Goal: Task Accomplishment & Management: Complete application form

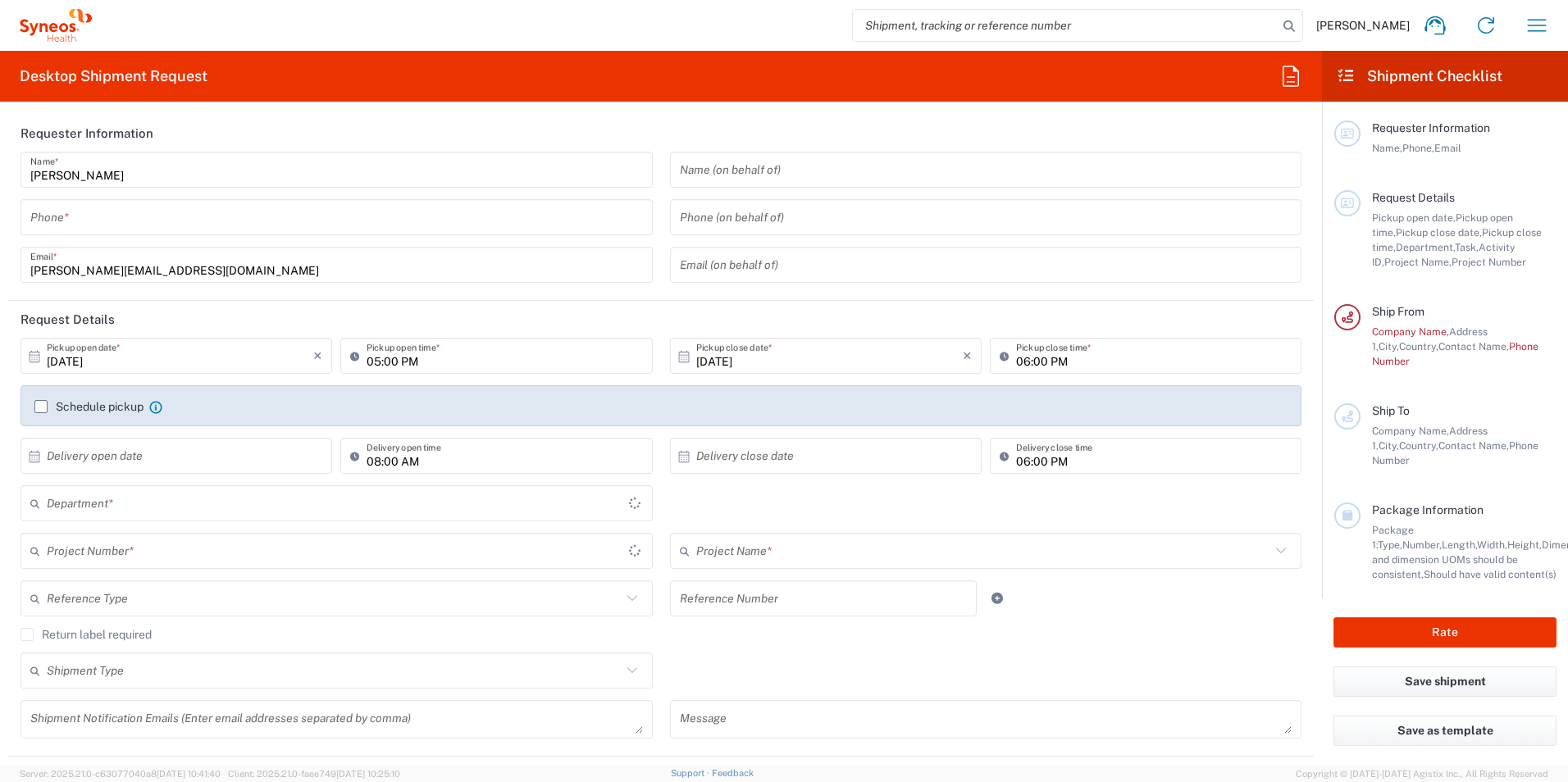
type input "3243"
type input "United Kingdom"
type input "Syneos Health UK Limited"
click at [71, 219] on input "tel" at bounding box center [336, 218] width 613 height 29
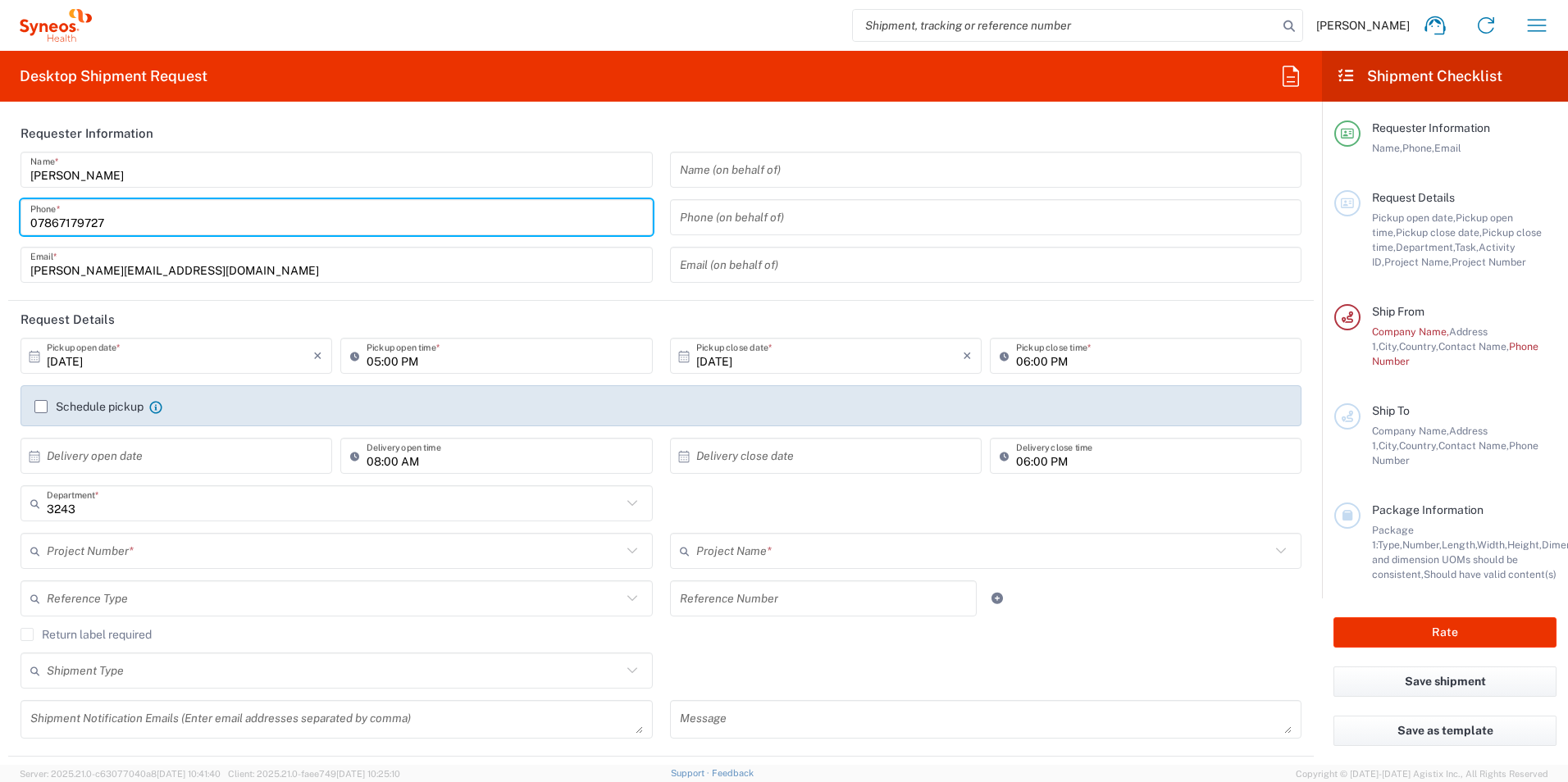
type input "07867179727"
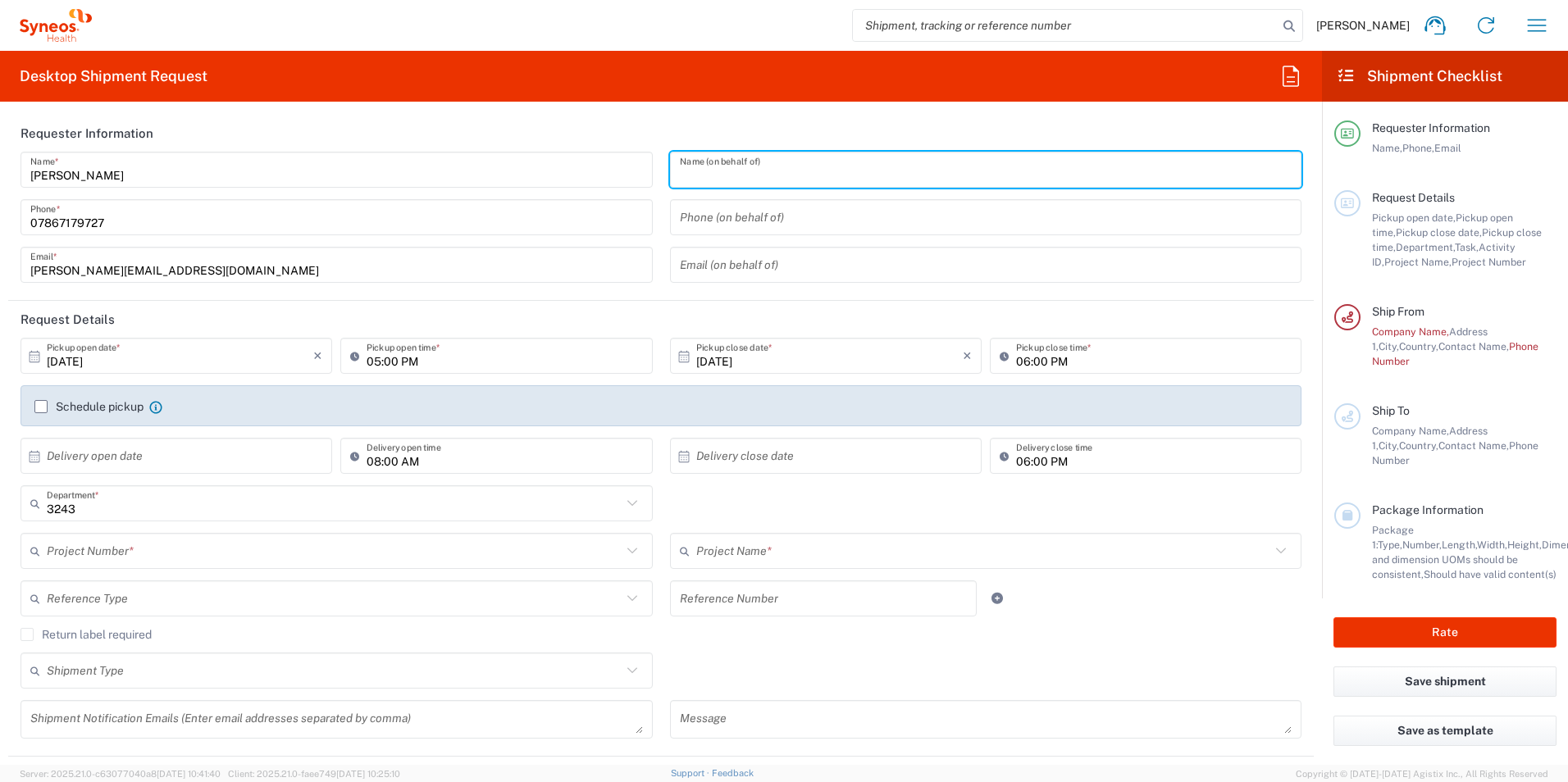
click at [770, 176] on input "text" at bounding box center [986, 170] width 613 height 29
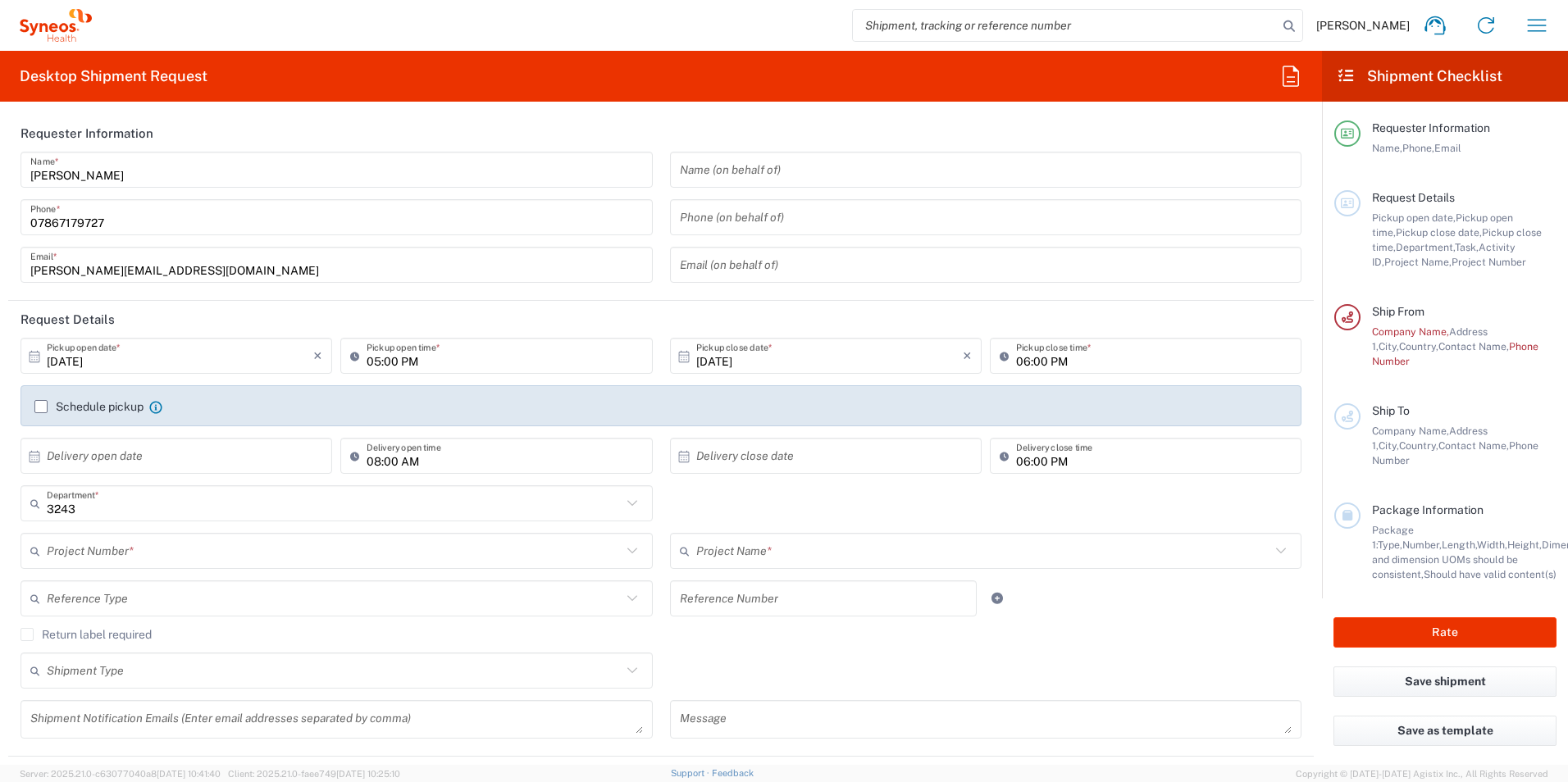
click at [592, 125] on header "Requester Information" at bounding box center [661, 134] width 1306 height 37
click at [71, 362] on input "10/15/2025" at bounding box center [180, 356] width 266 height 29
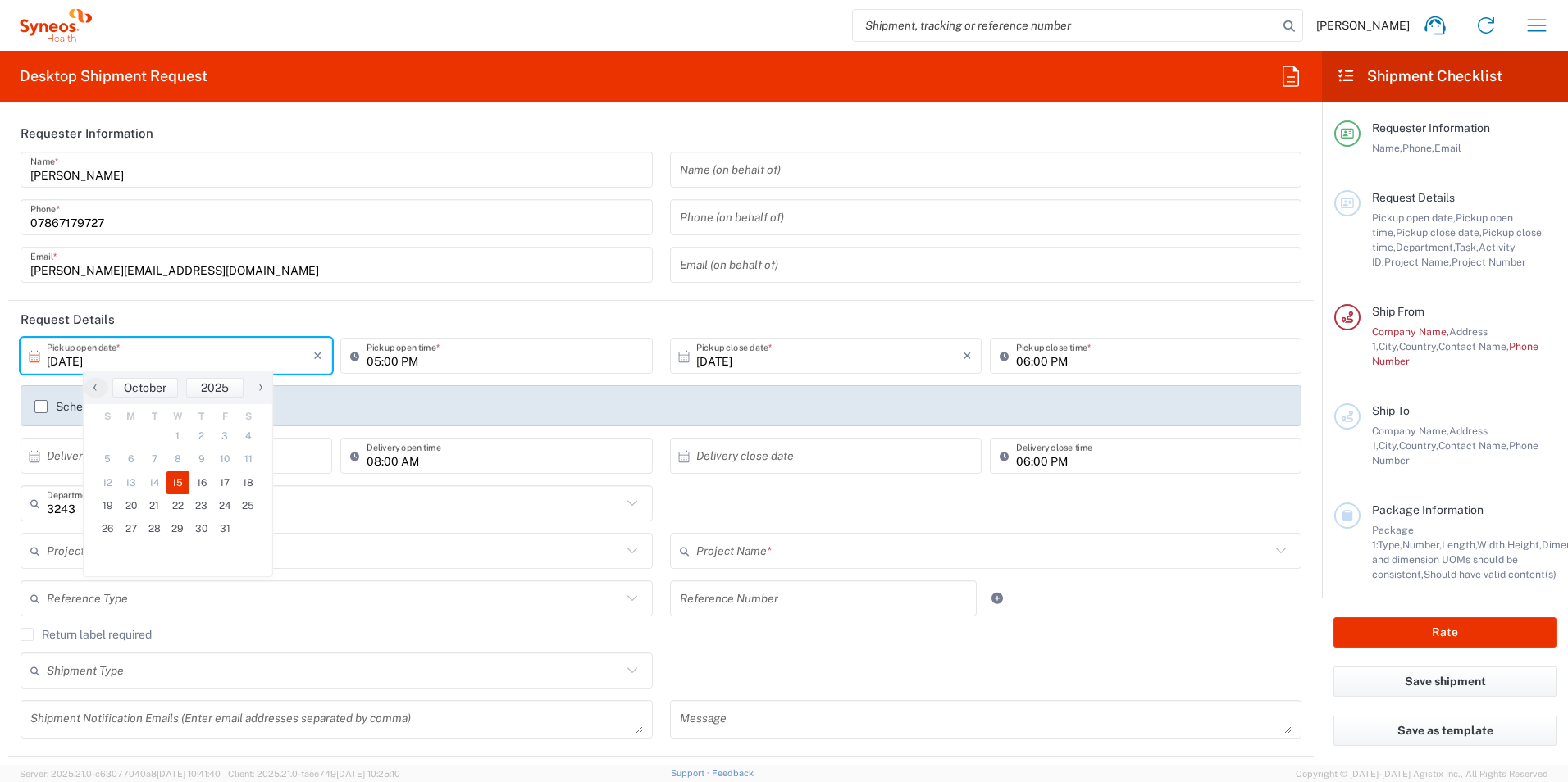
click at [30, 355] on icon at bounding box center [34, 356] width 11 height 12
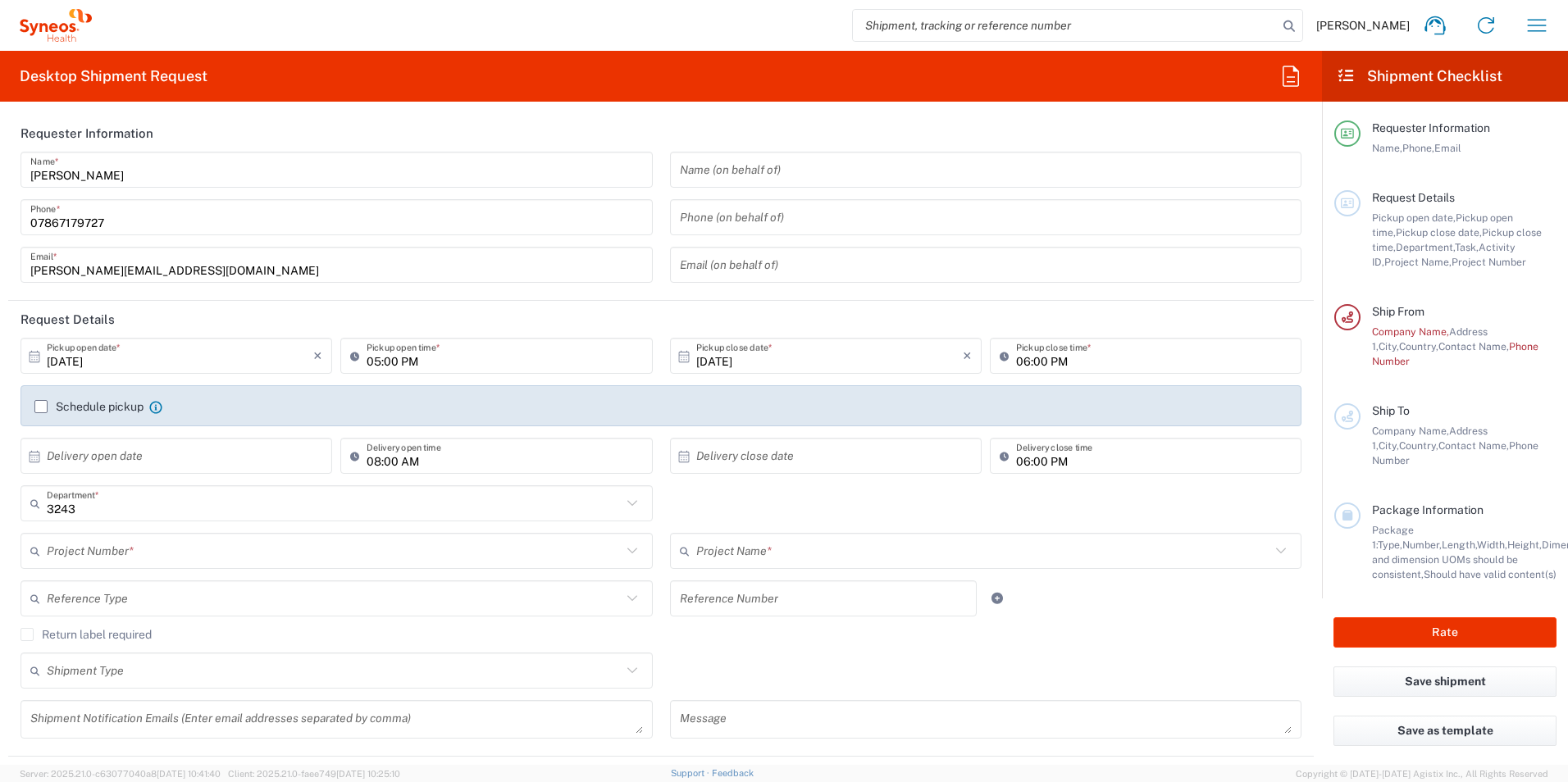
click at [30, 355] on icon at bounding box center [34, 356] width 11 height 12
click at [222, 477] on span "17" at bounding box center [225, 482] width 24 height 23
type input "10/17/2025"
click at [402, 356] on input "05:00 PM" at bounding box center [504, 356] width 276 height 29
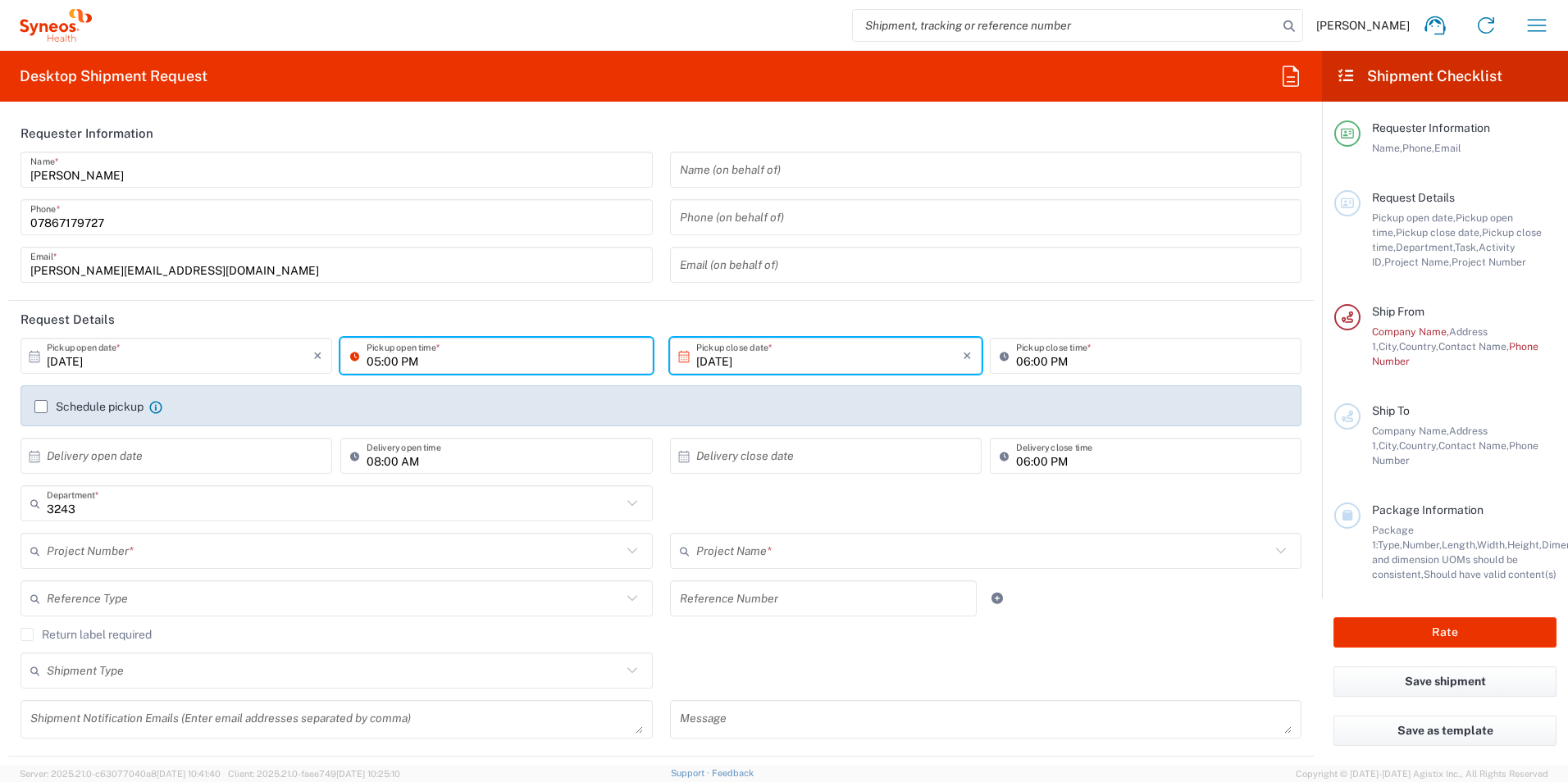
click at [495, 355] on input "05:00 PM" at bounding box center [504, 356] width 276 height 29
click at [438, 358] on input "05:00 PM" at bounding box center [504, 356] width 276 height 29
click at [1016, 359] on input "06:00 PM" at bounding box center [1154, 356] width 276 height 29
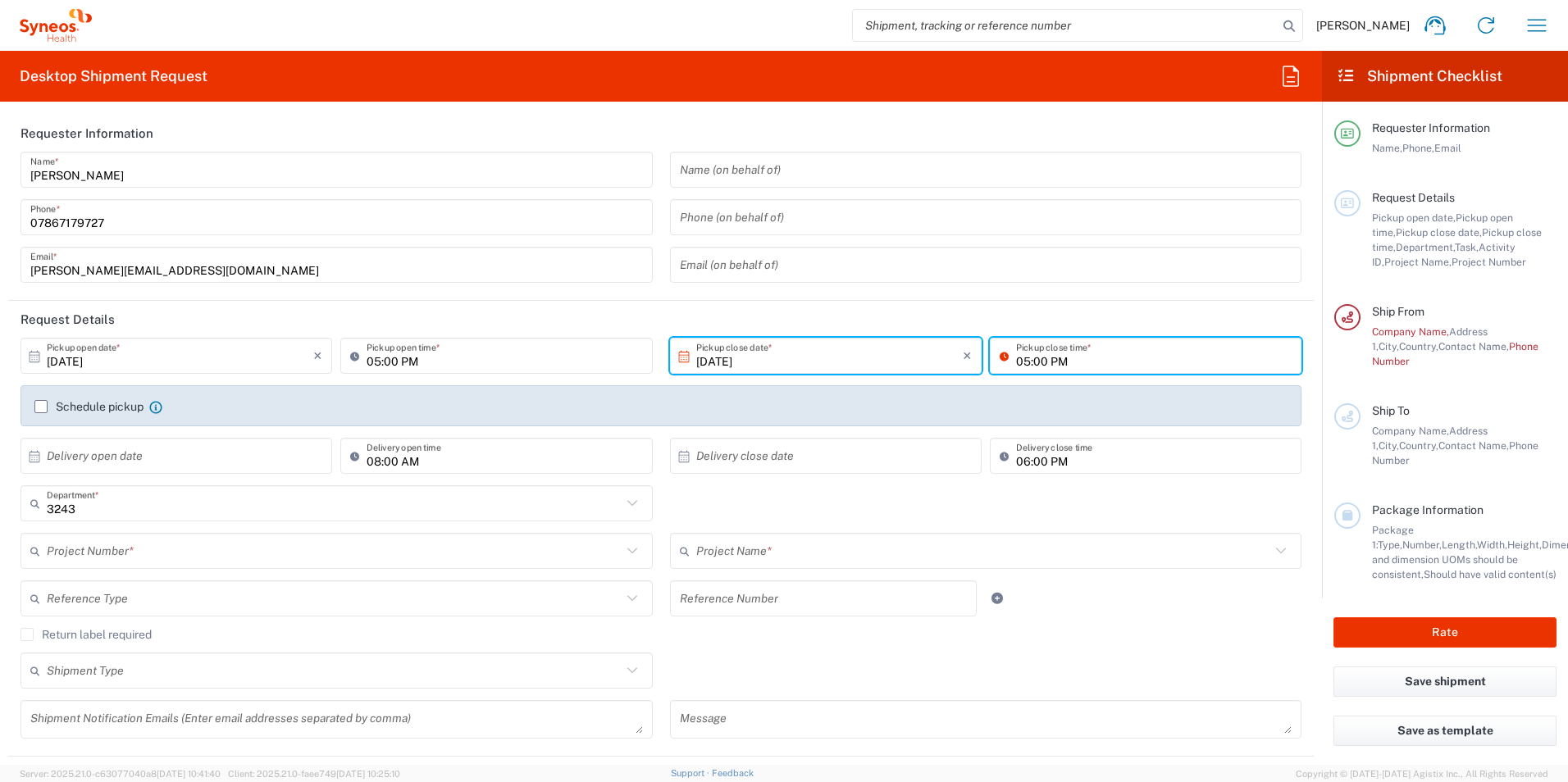
type input "05:00 PM"
click at [377, 360] on input "05:00 PM" at bounding box center [504, 356] width 276 height 29
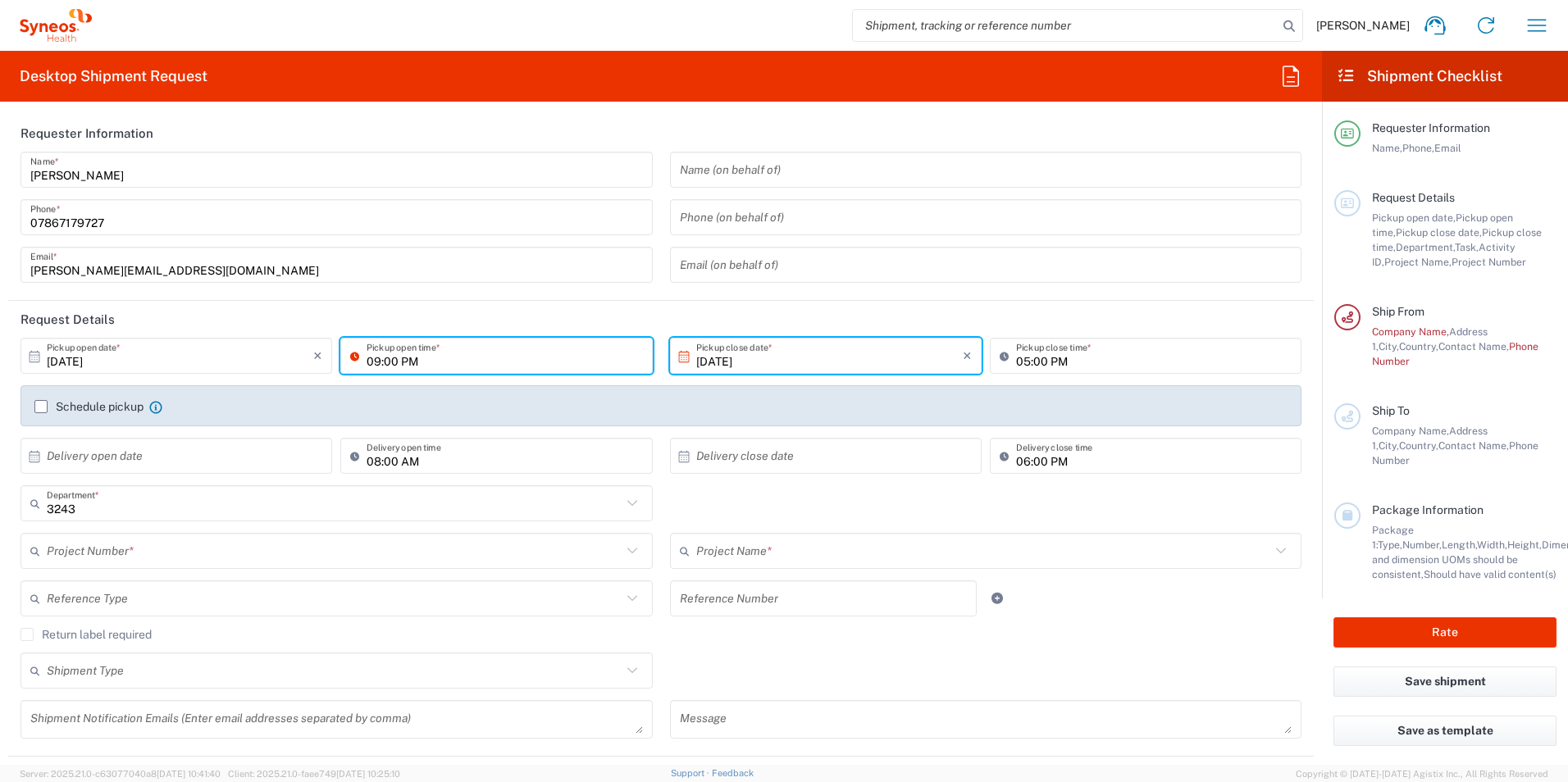
click at [412, 360] on input "09:00 PM" at bounding box center [504, 356] width 276 height 29
type input "09:00AM"
click at [40, 409] on div "Schedule pickup When scheduling a pickup please be sure to meet the following c…" at bounding box center [660, 406] width 1281 height 41
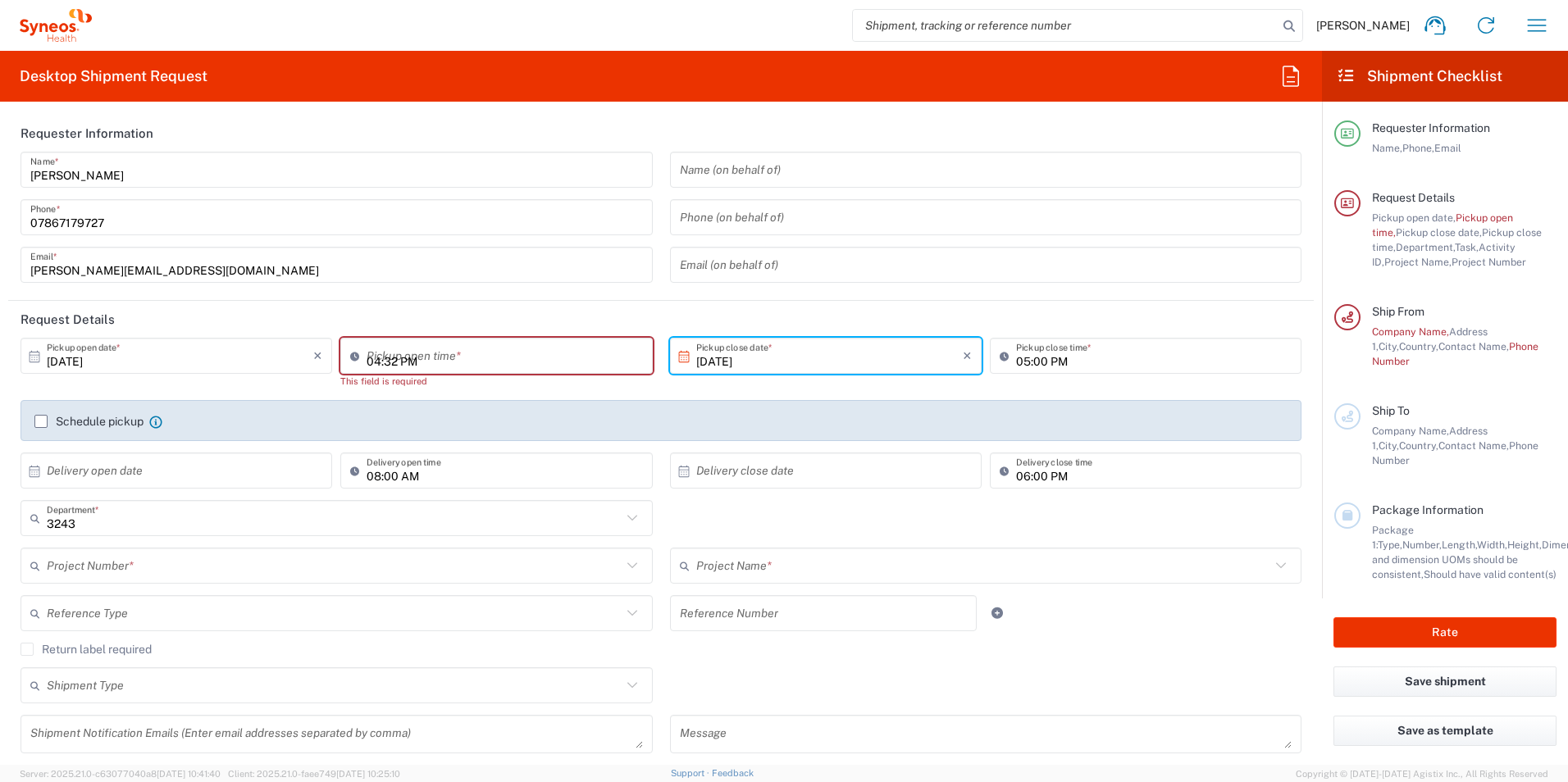
click at [404, 357] on input "04:32 PM" at bounding box center [504, 356] width 276 height 29
drag, startPoint x: 396, startPoint y: 360, endPoint x: 367, endPoint y: 358, distance: 29.1
click at [367, 358] on input "04:32 PM" at bounding box center [504, 356] width 276 height 29
click at [377, 363] on input "04:32 PM" at bounding box center [504, 356] width 276 height 29
click at [405, 358] on input "09:32 PM" at bounding box center [504, 356] width 276 height 29
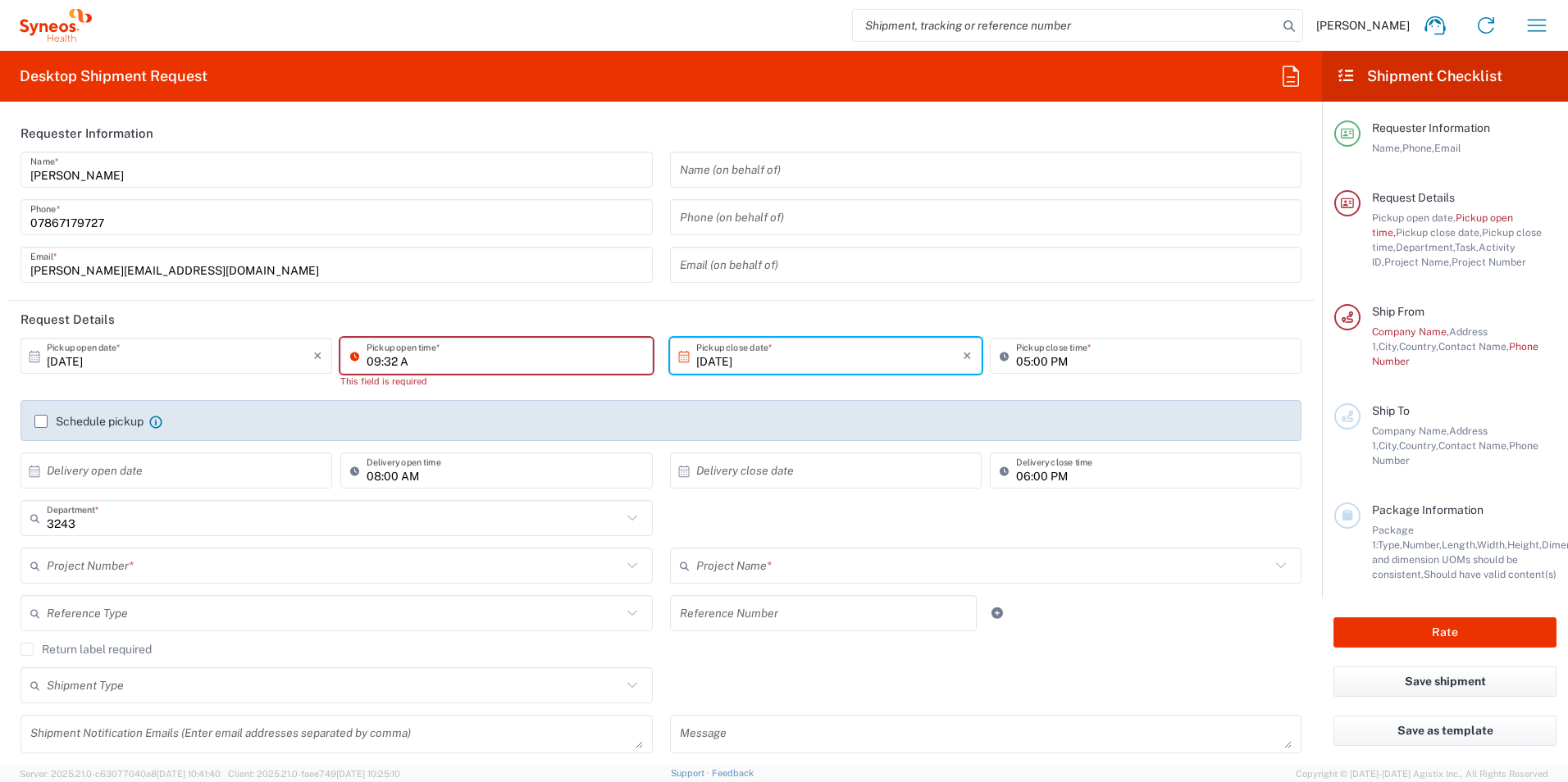
type input "09:32 A"
click at [1115, 349] on input "05:00 PM" at bounding box center [1154, 356] width 276 height 29
click at [431, 355] on input "04:33 PM" at bounding box center [504, 356] width 276 height 29
click at [529, 353] on input "04:33 PM" at bounding box center [504, 356] width 276 height 29
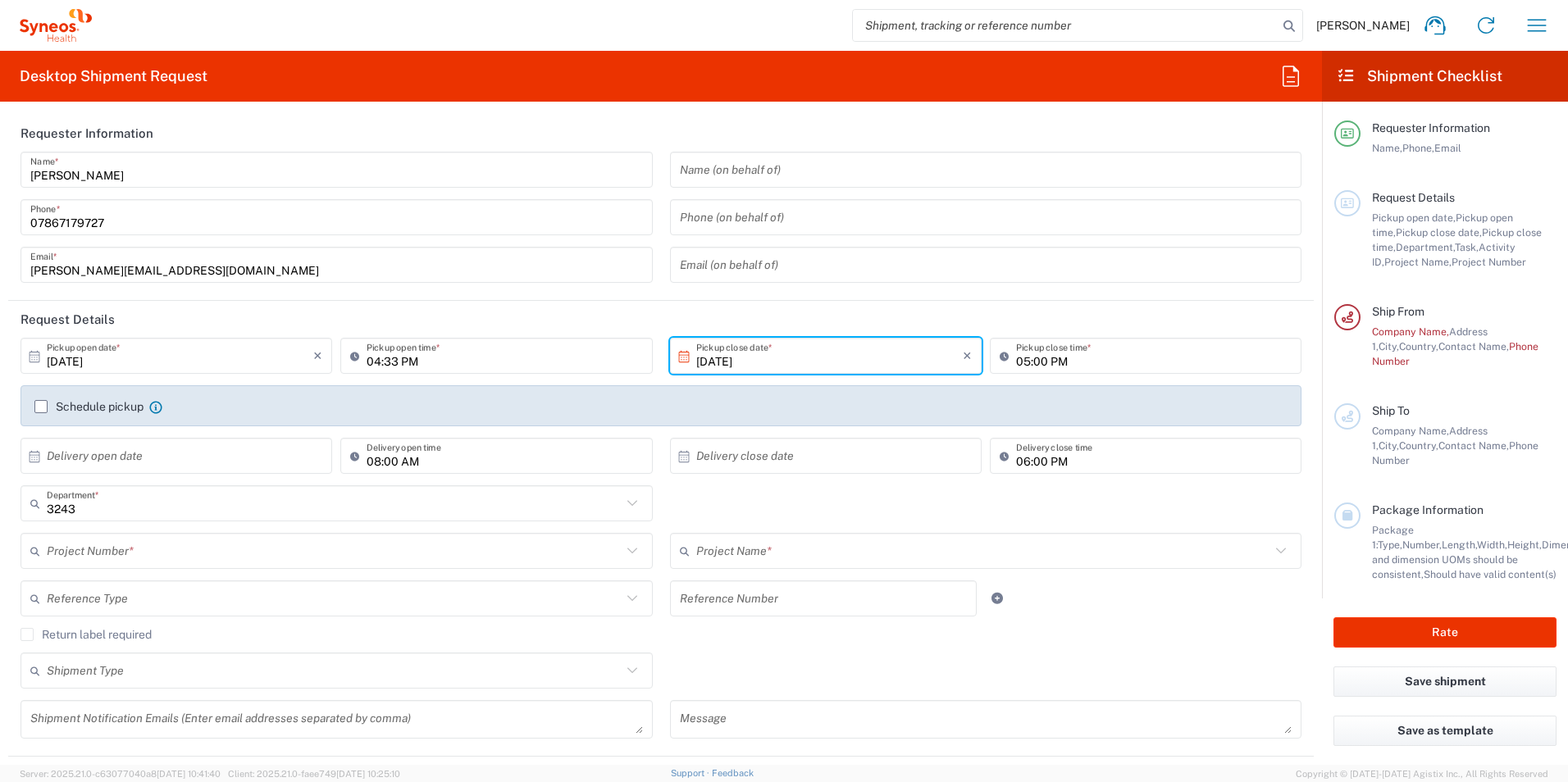
click at [560, 318] on header "Request Details" at bounding box center [661, 319] width 1306 height 37
click at [350, 354] on icon at bounding box center [359, 355] width 17 height 26
click at [355, 354] on icon at bounding box center [359, 355] width 17 height 26
click at [439, 348] on input "04:33 PM" at bounding box center [504, 356] width 276 height 29
click at [353, 359] on icon at bounding box center [359, 355] width 17 height 26
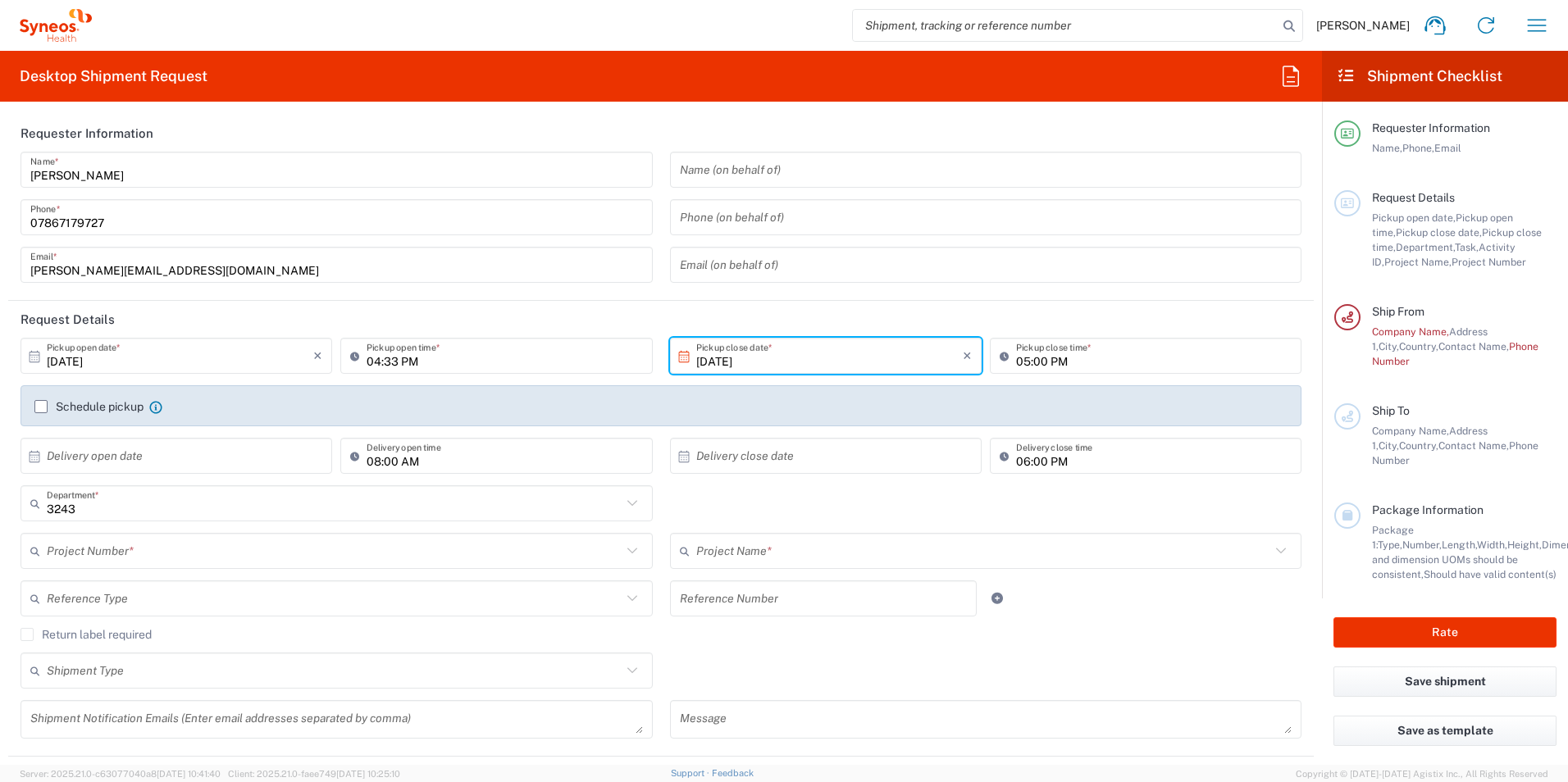
click at [353, 358] on icon at bounding box center [359, 355] width 17 height 26
click at [398, 361] on input "04:33 PM" at bounding box center [504, 356] width 276 height 29
drag, startPoint x: 392, startPoint y: 358, endPoint x: 410, endPoint y: 380, distance: 28.4
click at [392, 359] on input "04:33 PM" at bounding box center [504, 356] width 276 height 29
type input "09:00 AM"
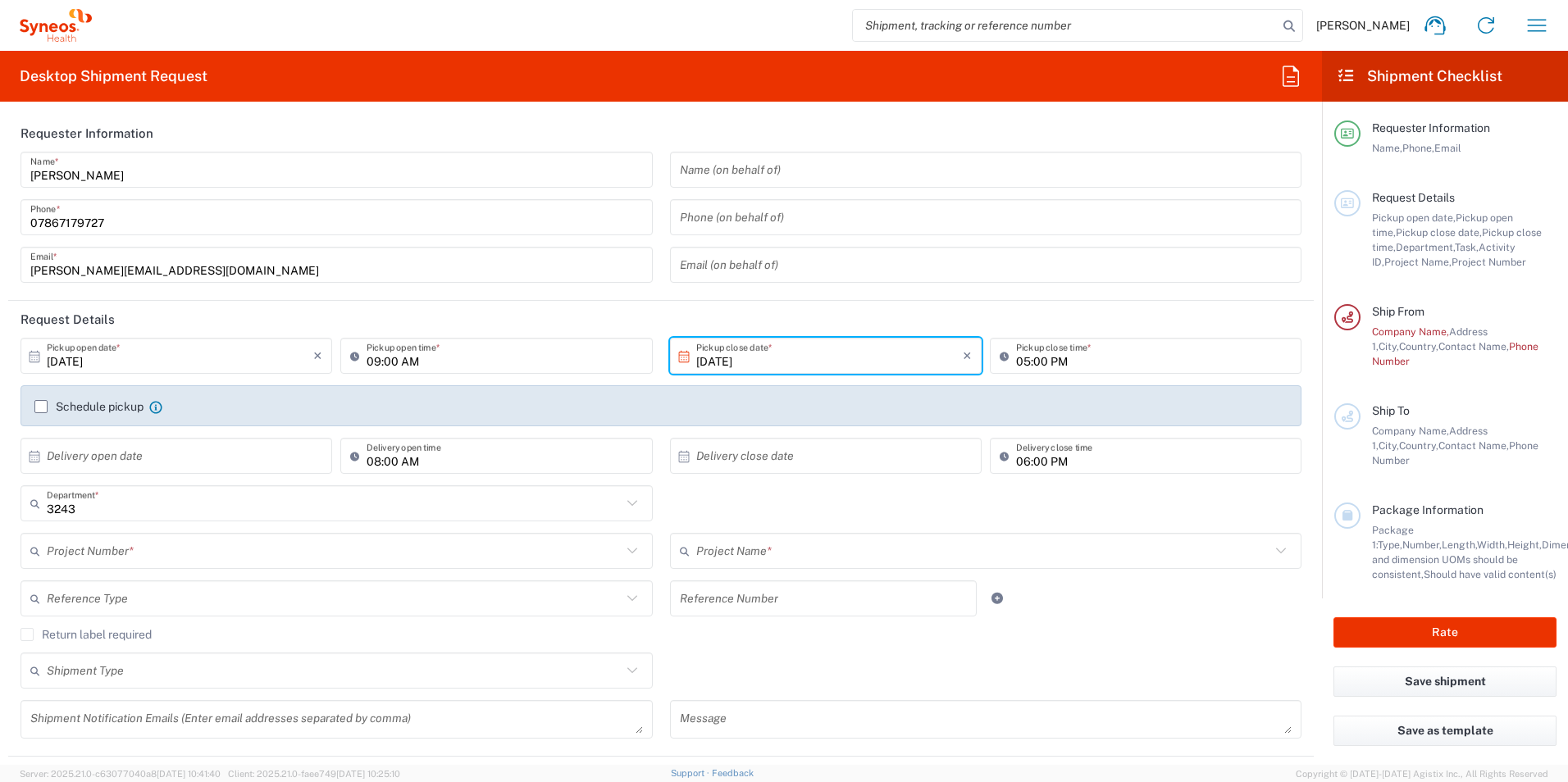
click at [218, 395] on div "Schedule pickup When scheduling a pickup please be sure to meet the following c…" at bounding box center [660, 406] width 1281 height 41
click at [397, 400] on agx-checkbox-control "Schedule pickup When scheduling a pickup please be sure to meet the following c…" at bounding box center [660, 407] width 1253 height 15
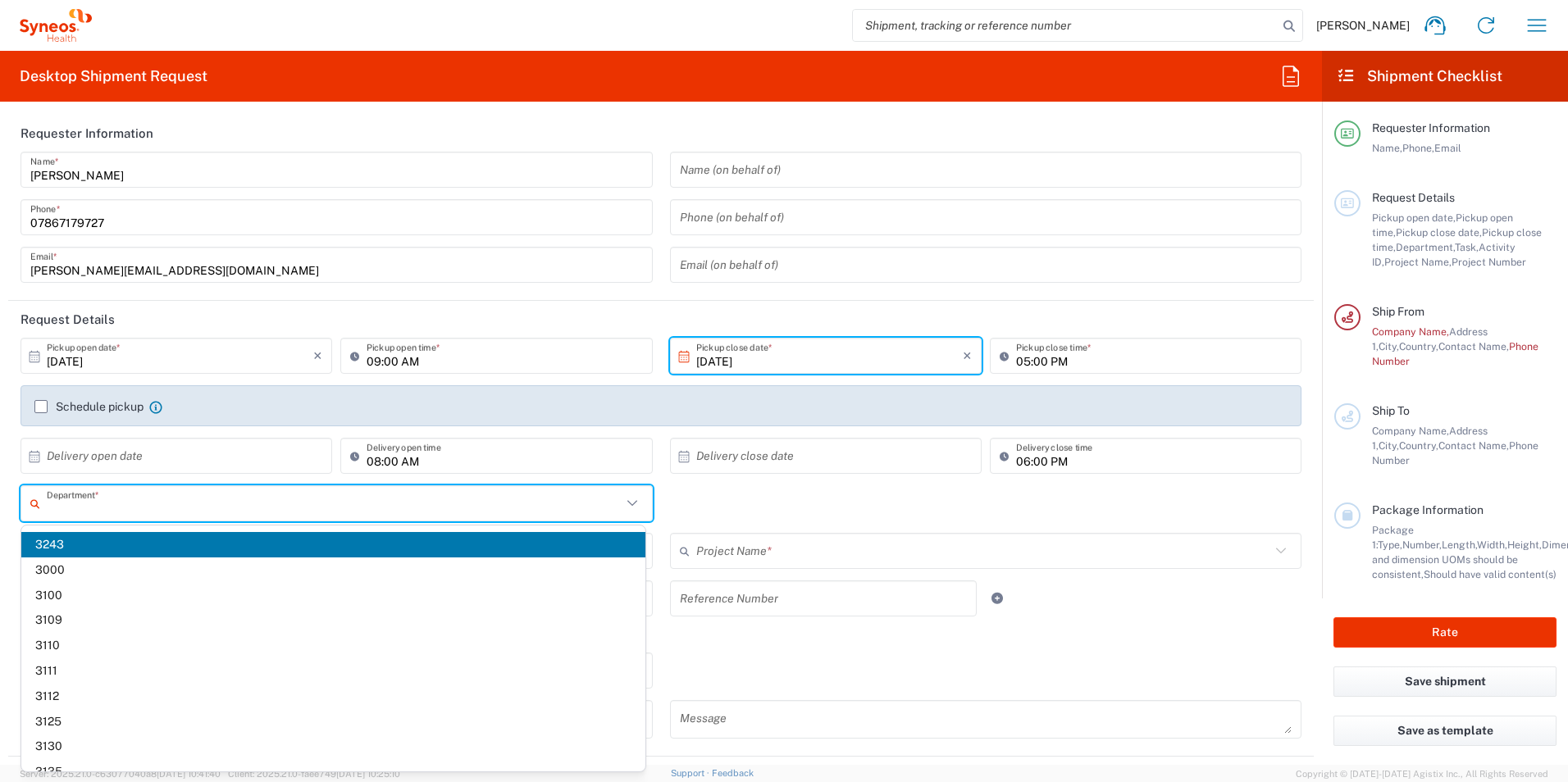
click at [218, 498] on input "text" at bounding box center [334, 504] width 575 height 29
click at [45, 401] on label "Schedule pickup" at bounding box center [89, 407] width 109 height 13
click at [41, 407] on input "Schedule pickup" at bounding box center [41, 407] width 0 height 0
type input "3243"
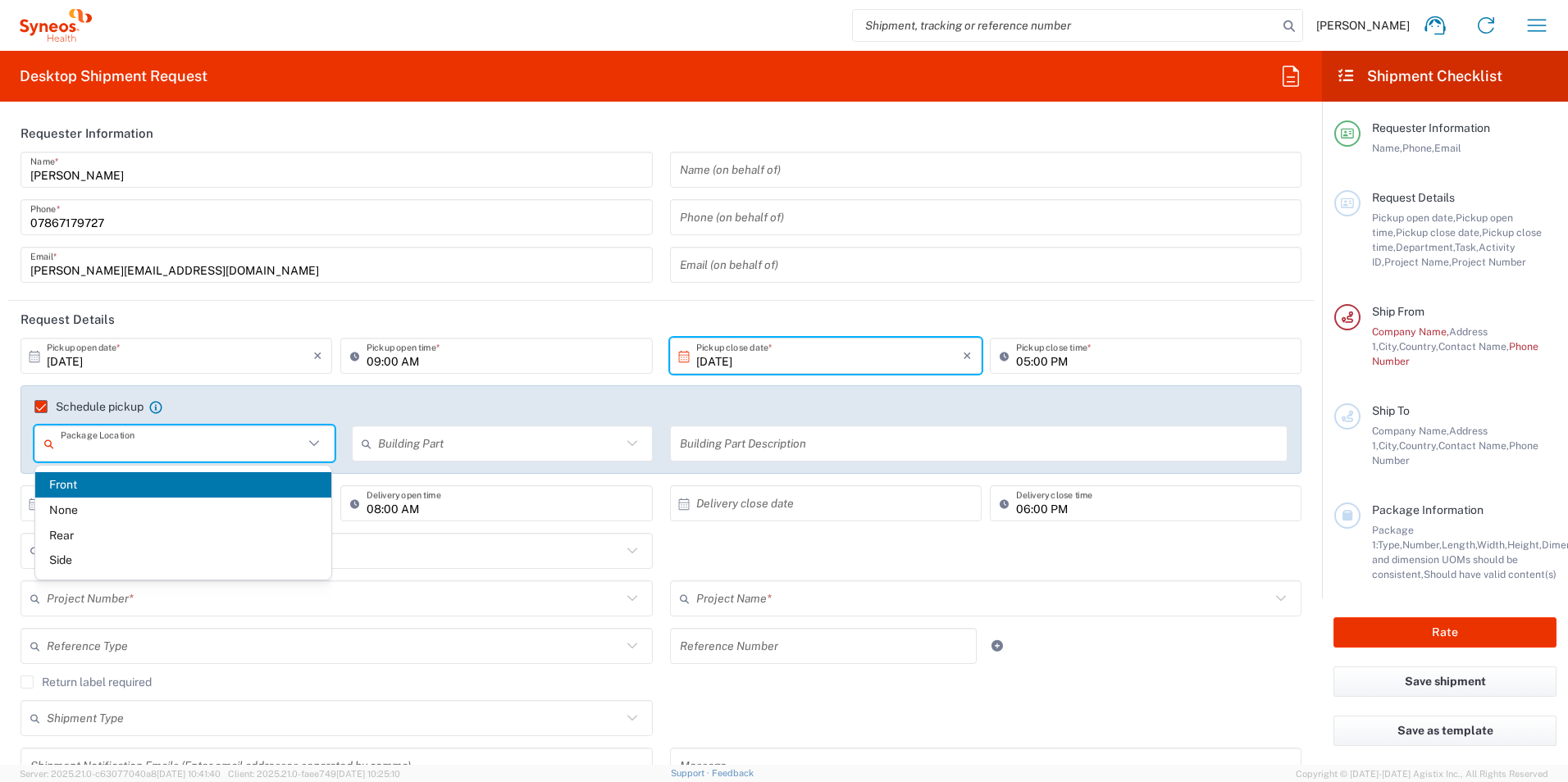
click at [150, 443] on input "text" at bounding box center [182, 443] width 243 height 29
click at [146, 491] on span "Front" at bounding box center [183, 485] width 296 height 25
type input "Front"
click at [123, 453] on input "text" at bounding box center [182, 443] width 243 height 29
click at [133, 481] on span "Front" at bounding box center [183, 485] width 296 height 25
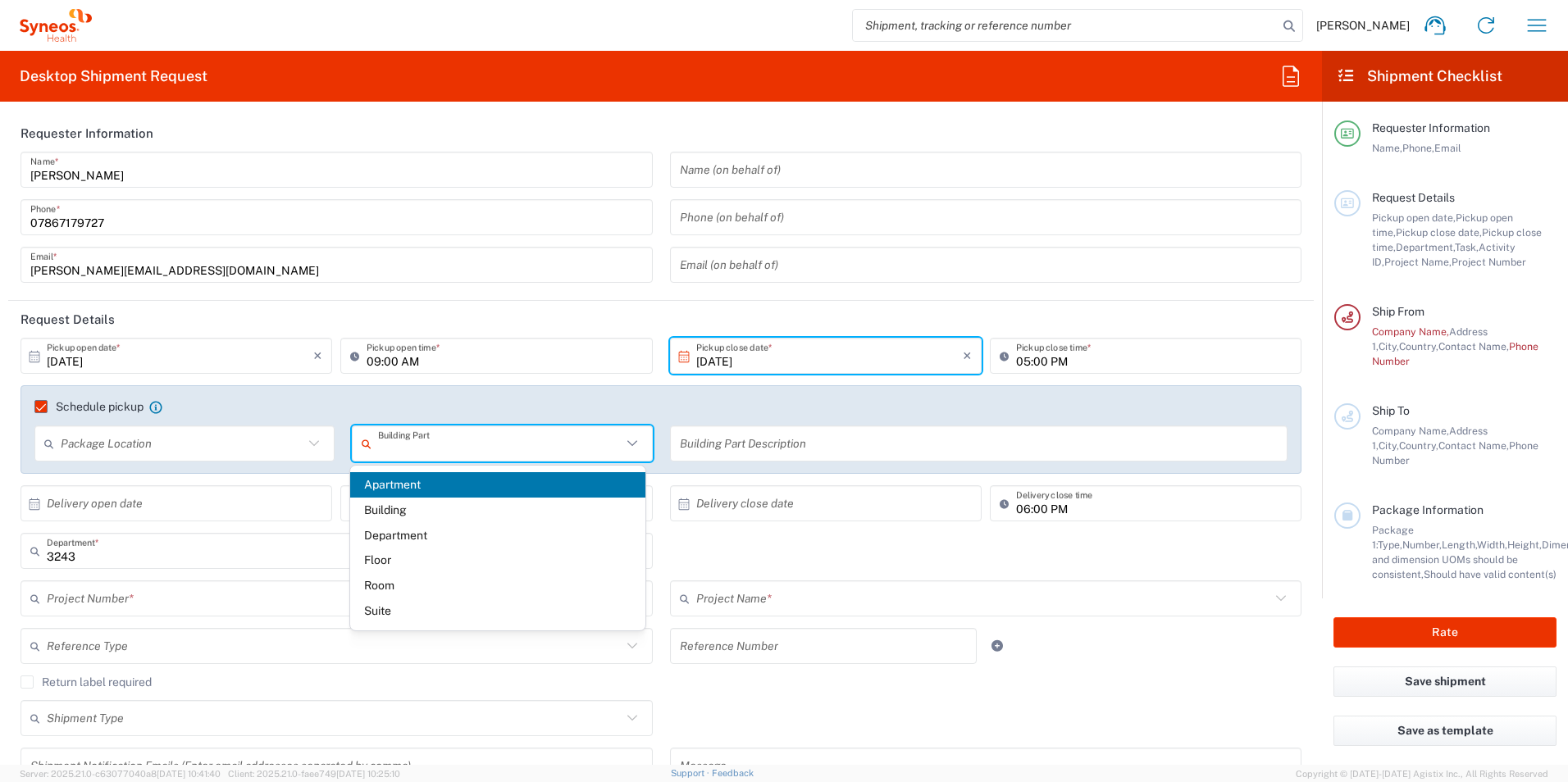
click at [550, 441] on input "text" at bounding box center [499, 443] width 243 height 29
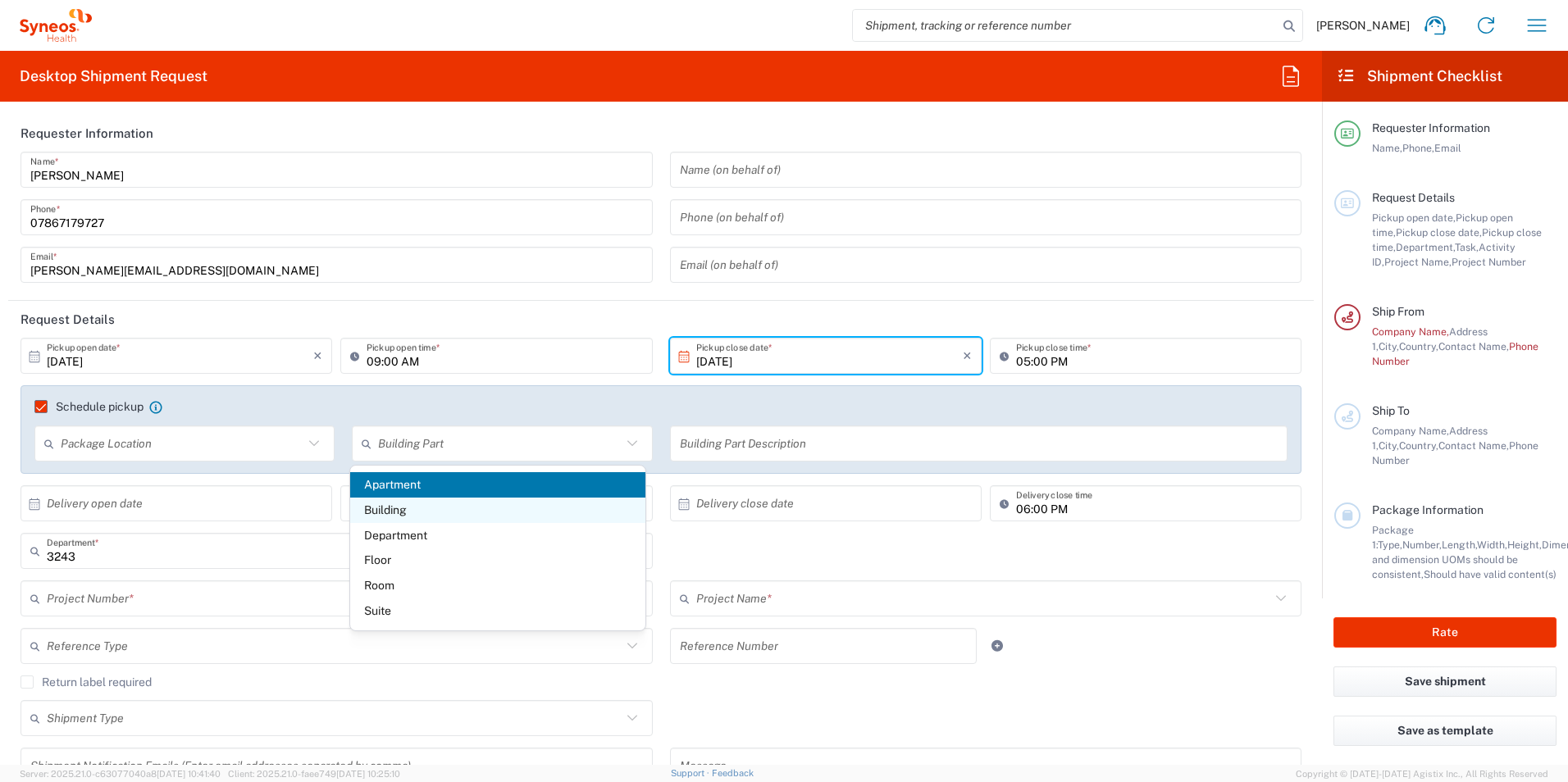
click at [397, 512] on span "Building" at bounding box center [498, 511] width 296 height 25
type input "Building"
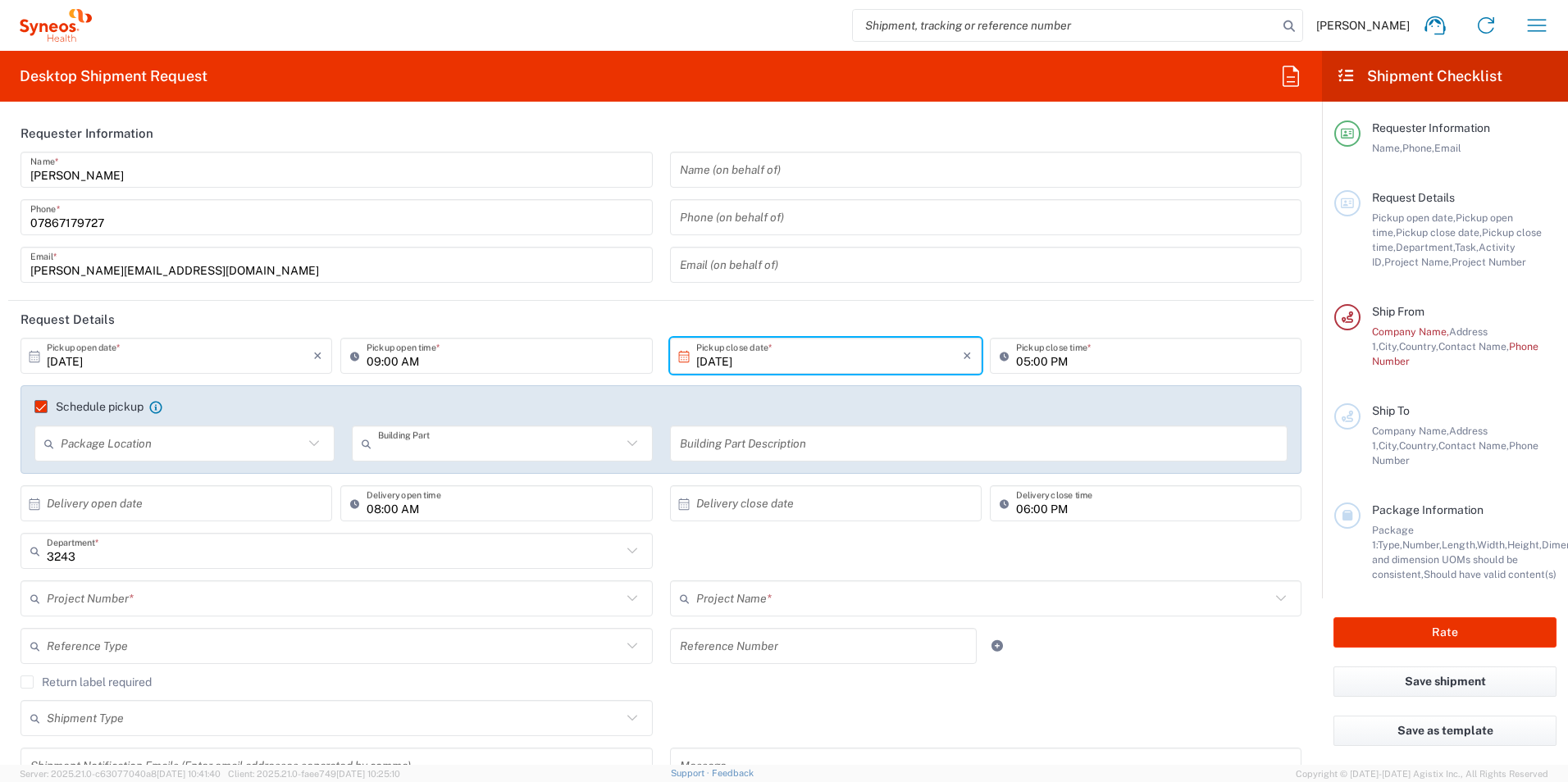
click at [459, 454] on input "text" at bounding box center [499, 443] width 243 height 29
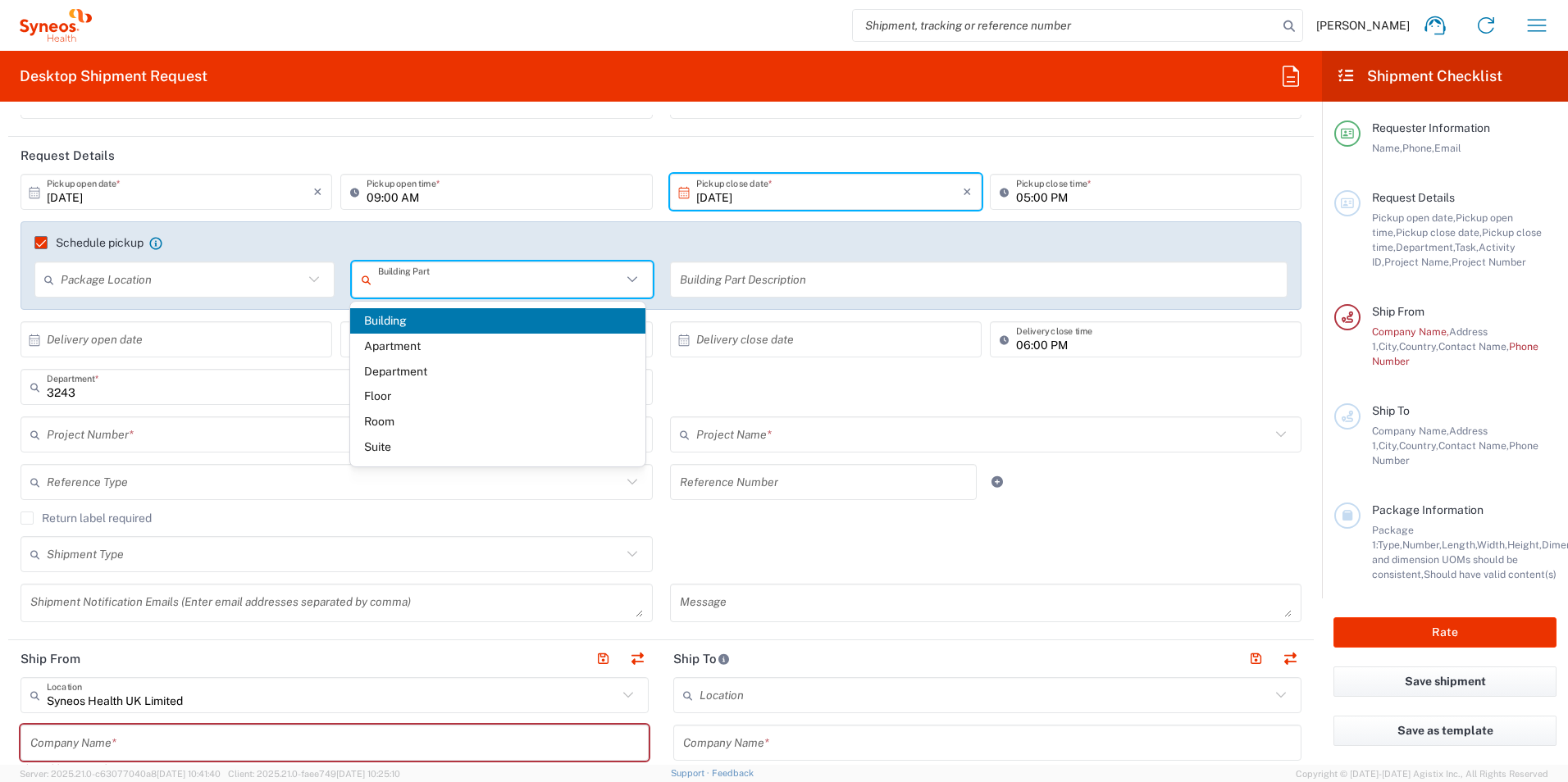
scroll to position [82, 0]
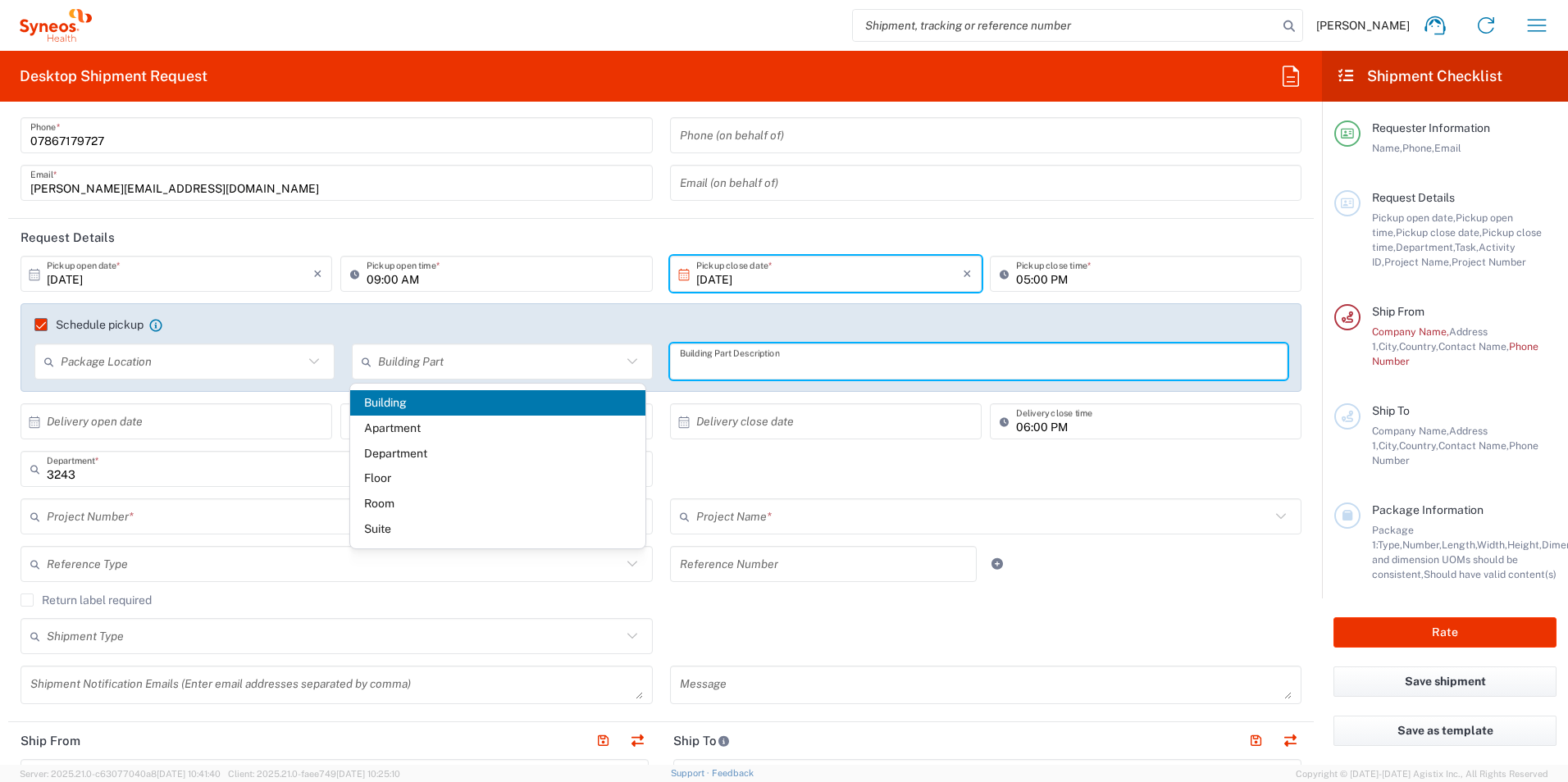
click at [747, 360] on input "text" at bounding box center [979, 362] width 599 height 29
type input "Building"
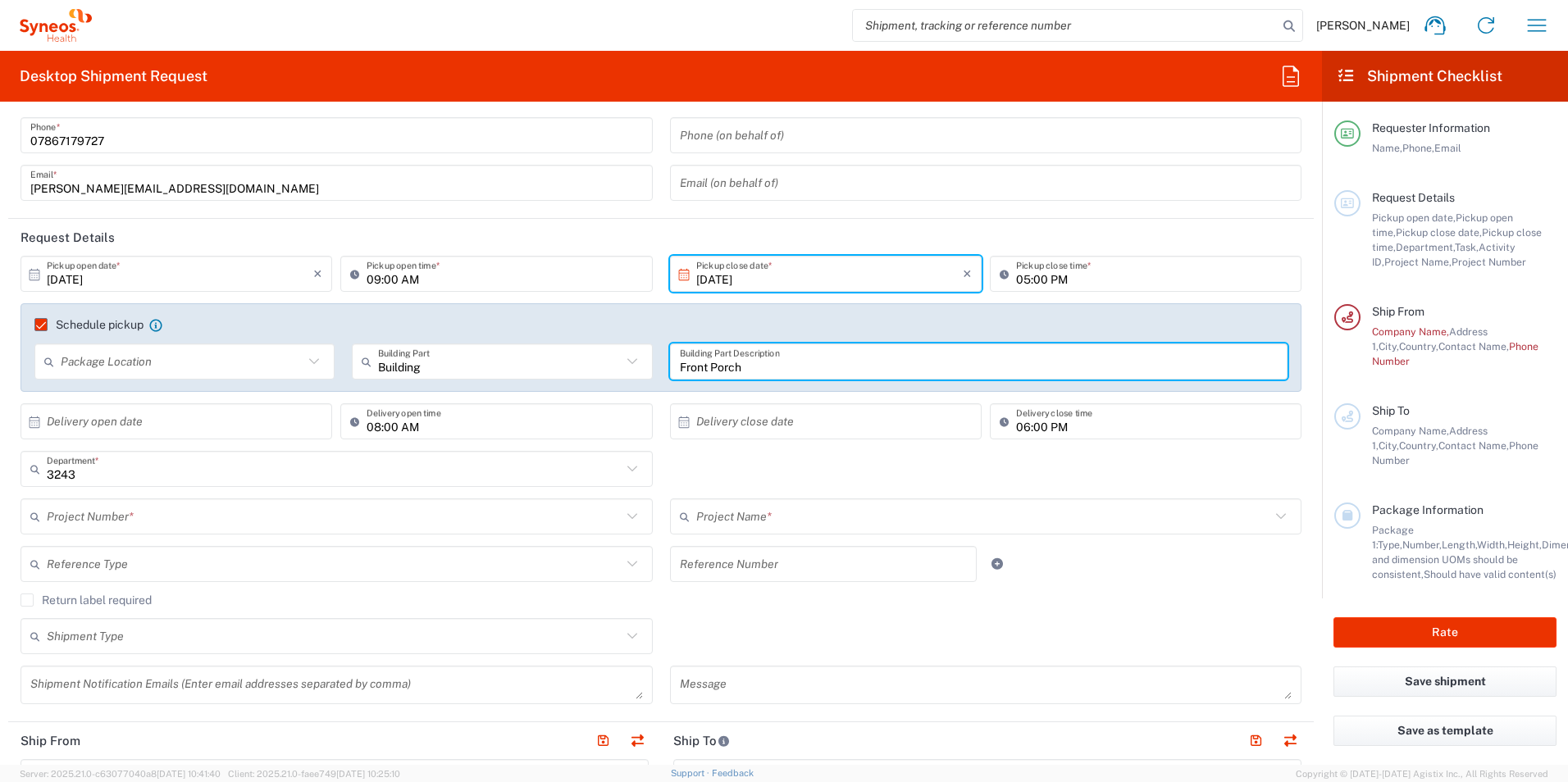
type input "Front Porch"
click at [308, 359] on icon at bounding box center [313, 361] width 21 height 21
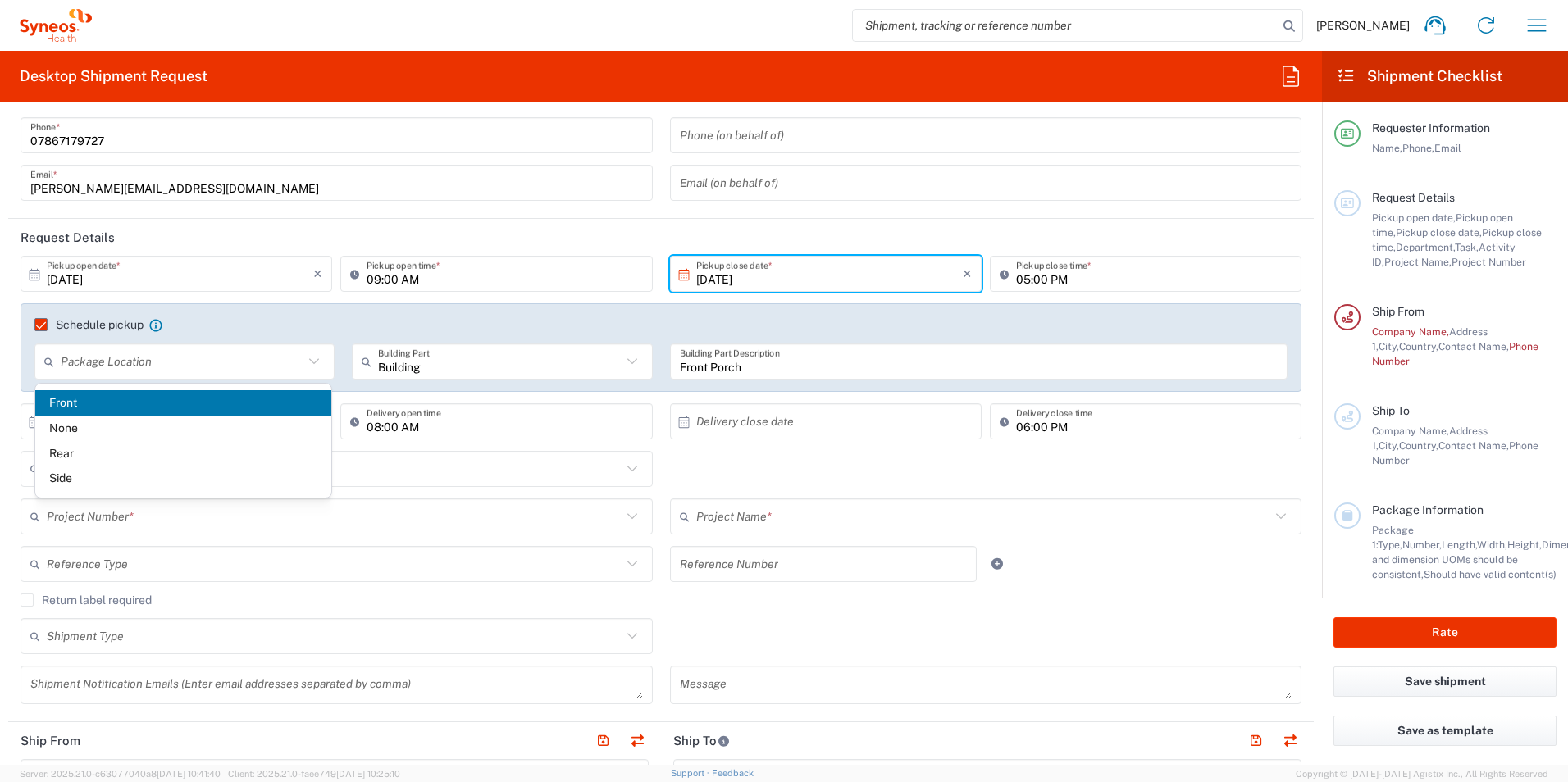
click at [231, 404] on span "Front" at bounding box center [183, 403] width 296 height 25
type input "Front"
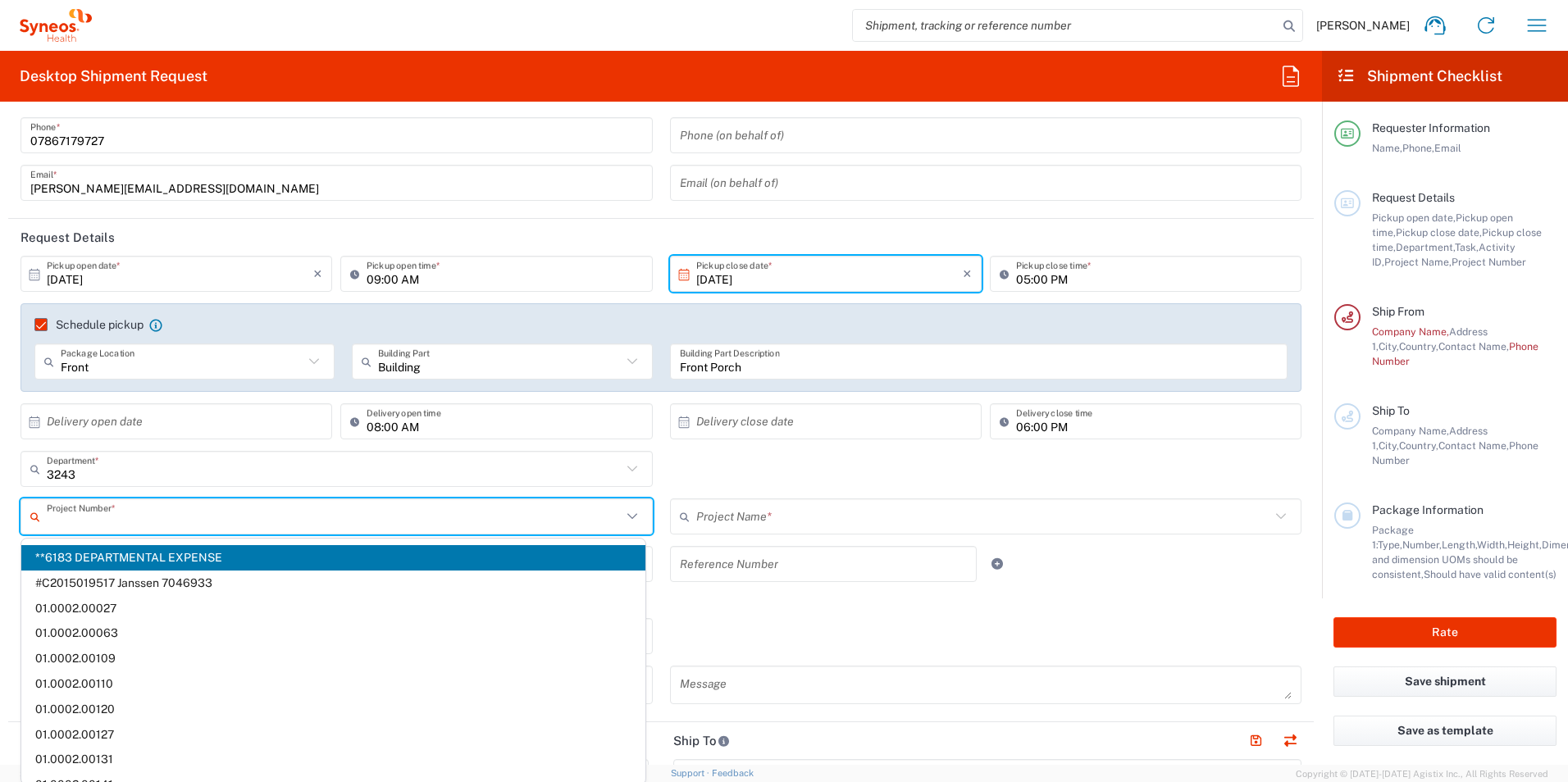
click at [191, 514] on input "text" at bounding box center [334, 517] width 575 height 29
click at [759, 452] on div "3243 Department * 3243 3000 3100 3109 3110 3111 3112 3125 3130 3135 3136 3150 3…" at bounding box center [661, 475] width 1298 height 48
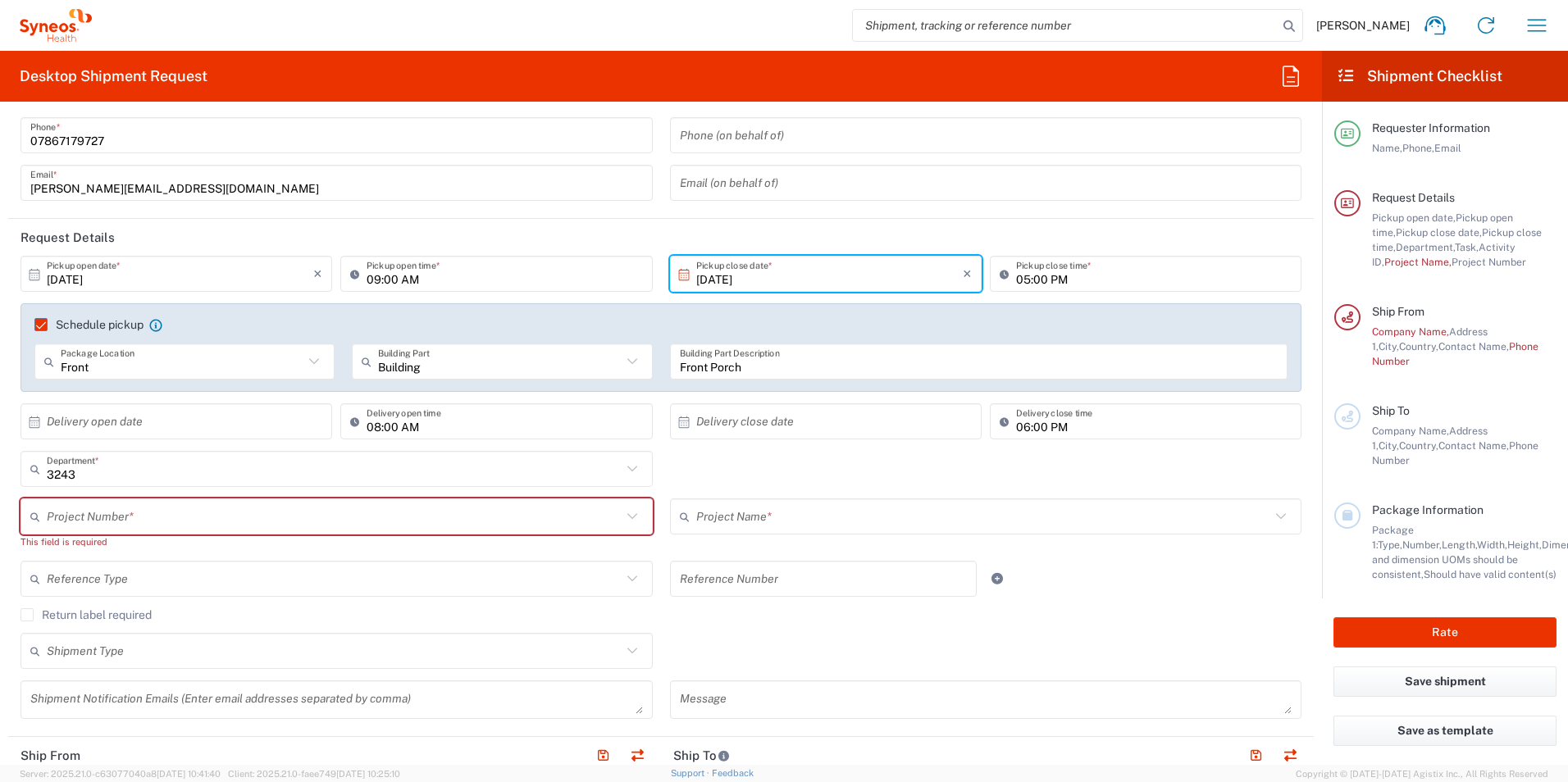
scroll to position [0, 0]
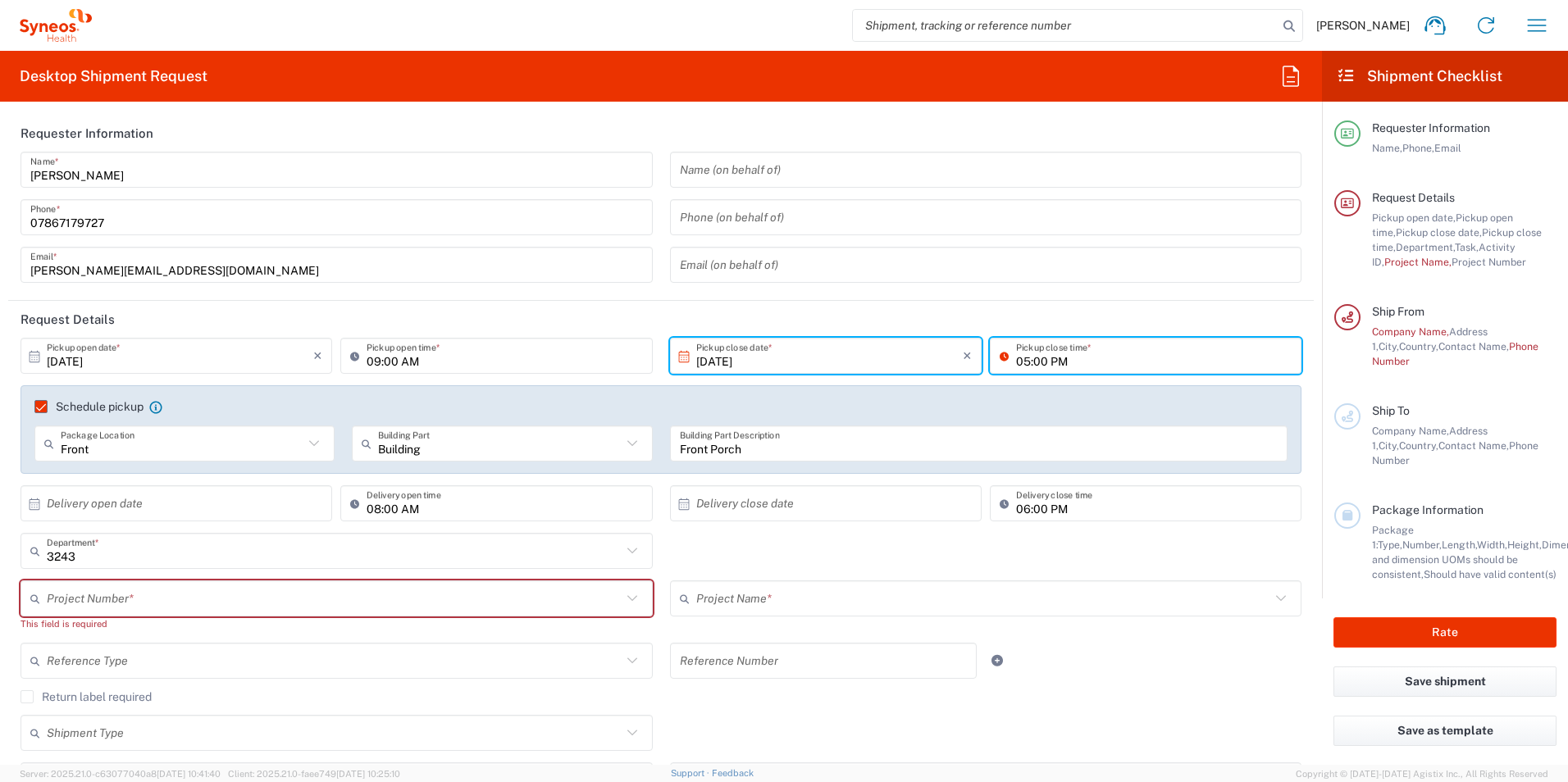
click at [1092, 360] on input "05:00 PM" at bounding box center [1154, 356] width 276 height 29
click at [608, 308] on header "Request Details" at bounding box center [661, 319] width 1306 height 37
click at [1064, 360] on input "05:00 PM" at bounding box center [1154, 356] width 276 height 29
click at [1022, 360] on input "05:00 PM" at bounding box center [1154, 356] width 276 height 29
type input "01:00 PM"
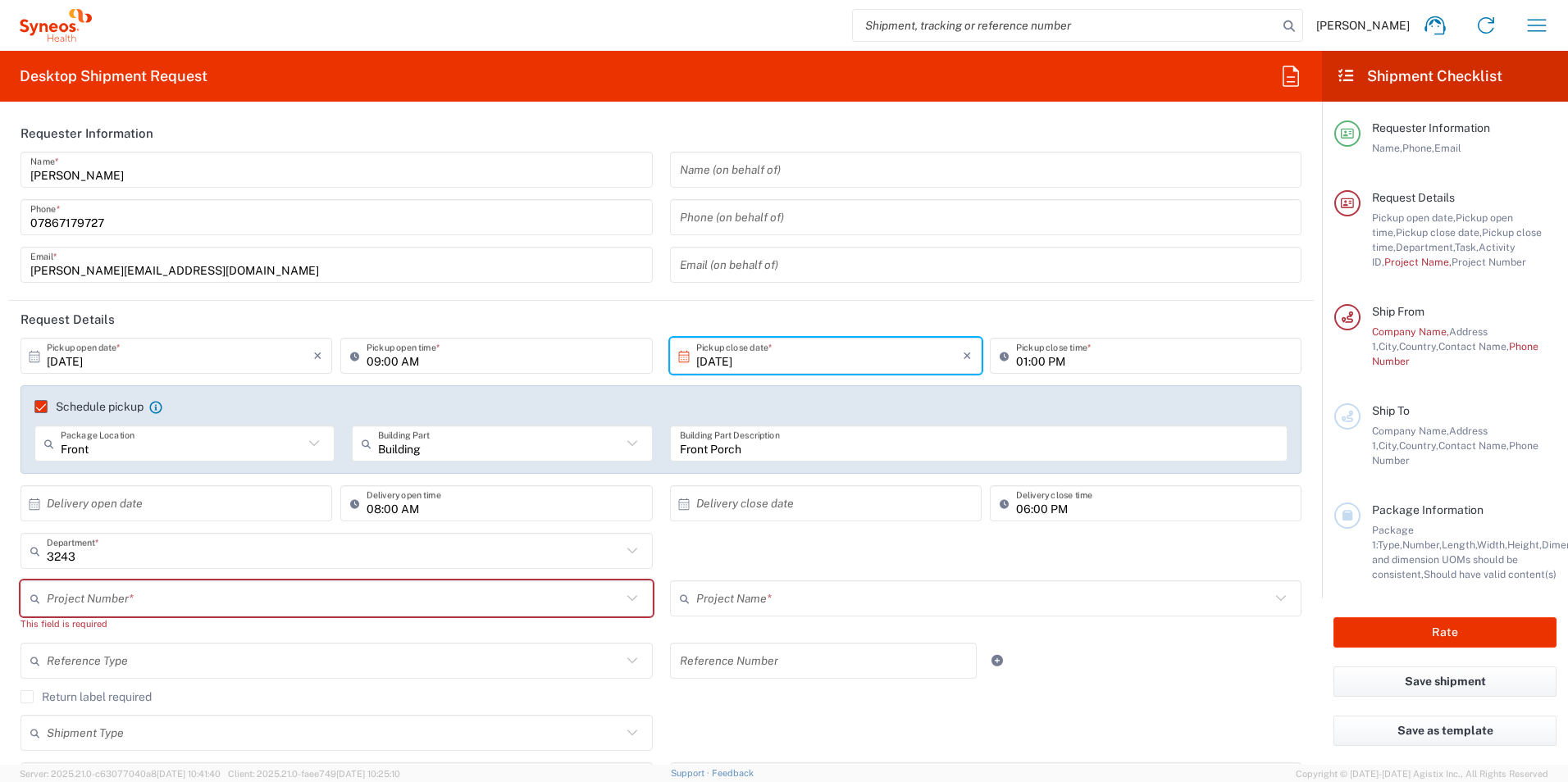
click at [533, 317] on header "Request Details" at bounding box center [661, 319] width 1306 height 37
click at [828, 349] on input "10/17/2025" at bounding box center [829, 356] width 266 height 29
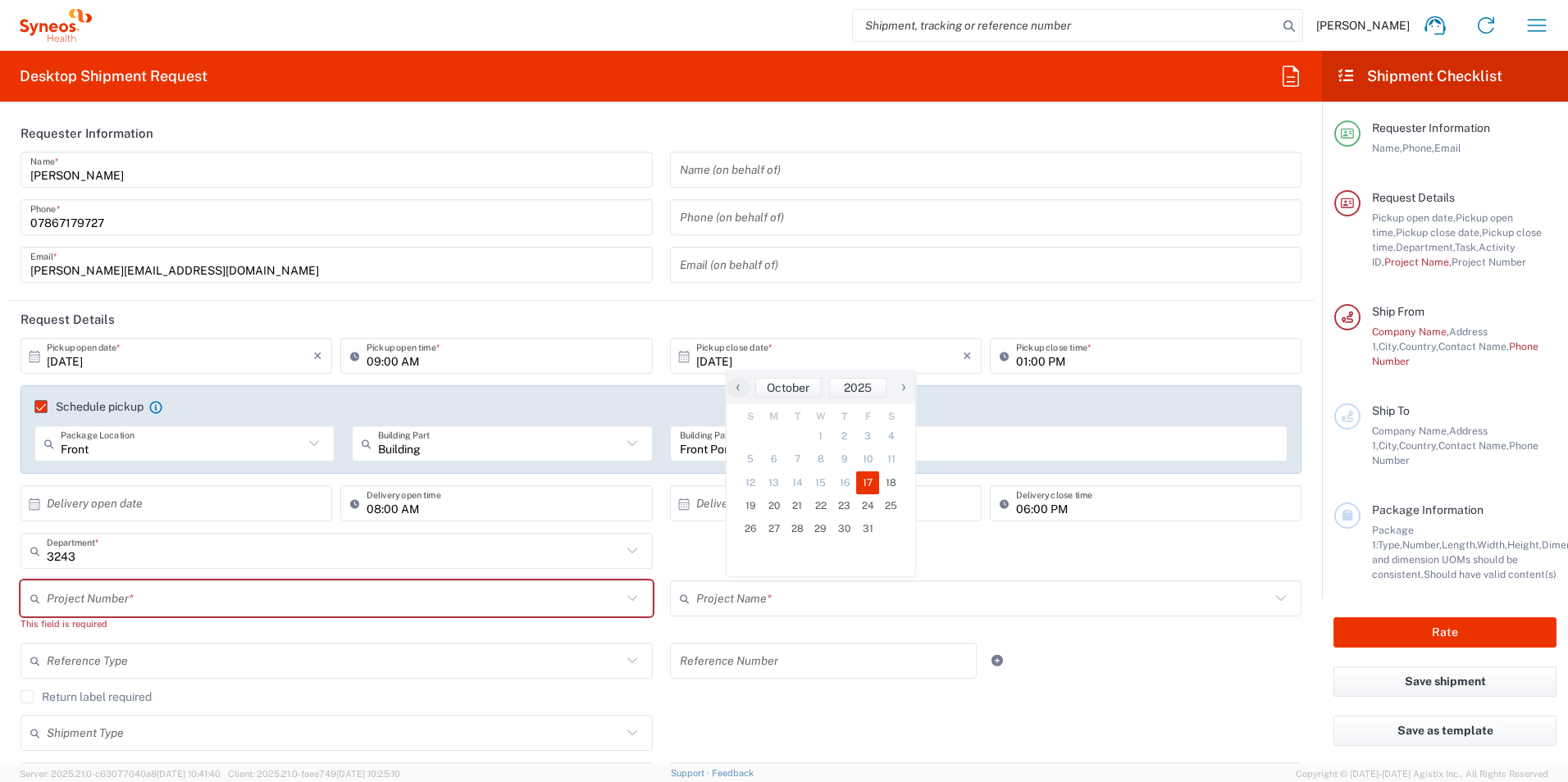
click at [871, 477] on span "17" at bounding box center [868, 482] width 24 height 23
click at [248, 398] on div "Schedule pickup When scheduling a pickup please be sure to meet the following c…" at bounding box center [660, 429] width 1281 height 88
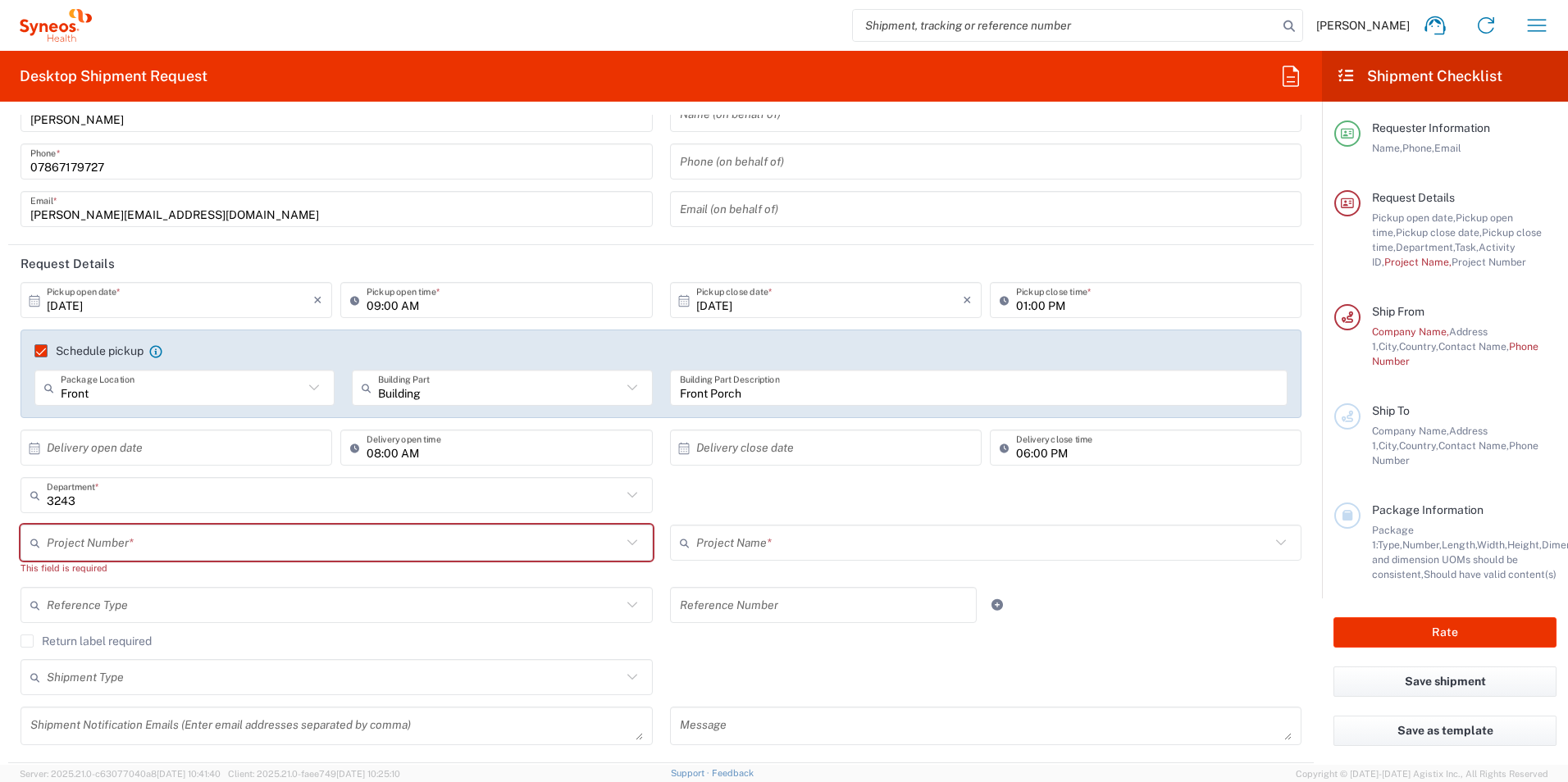
scroll to position [82, 0]
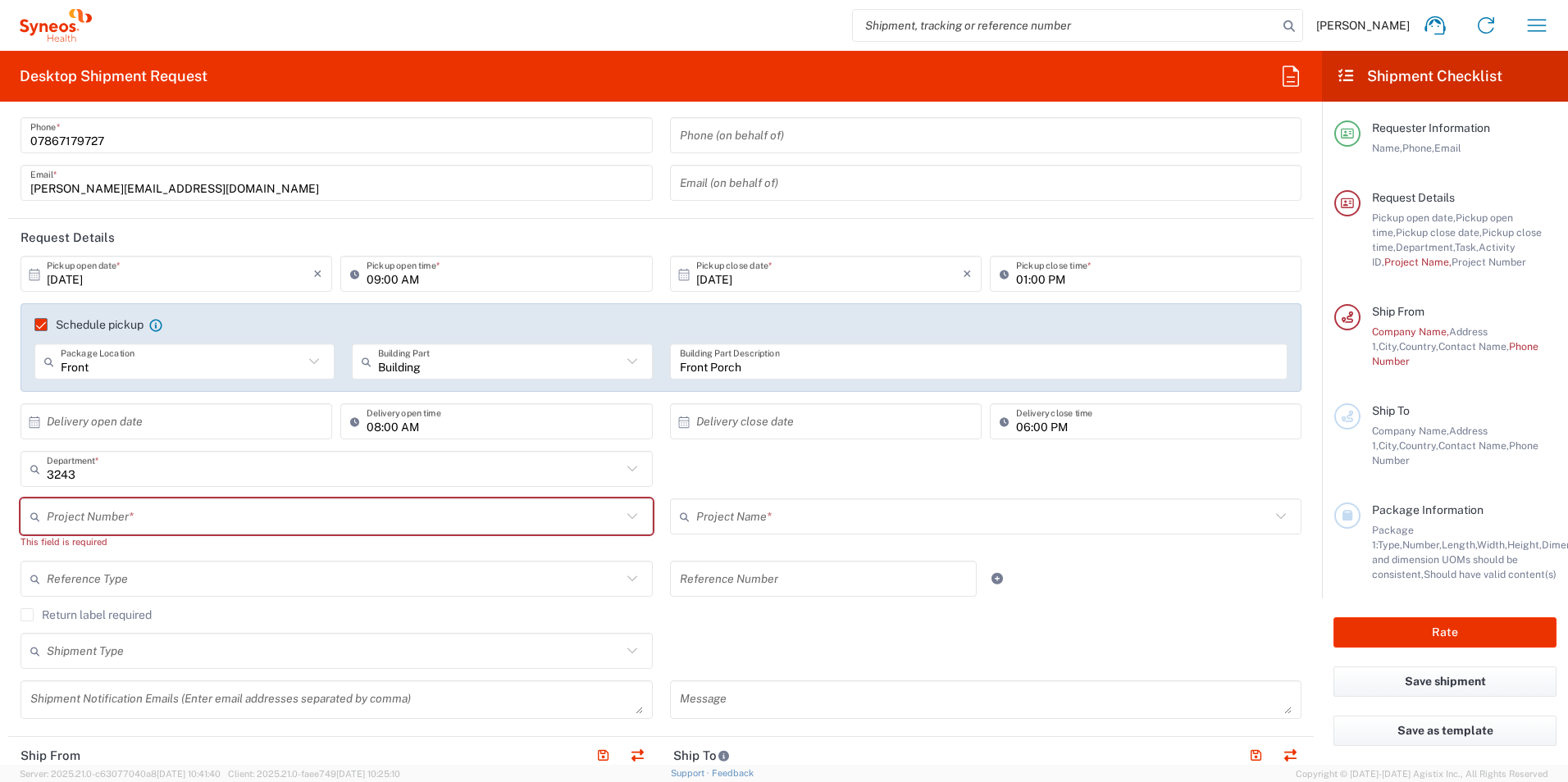
click at [704, 475] on div "3243 Department * 3243 3000 3100 3109 3110 3111 3112 3125 3130 3135 3136 3150 3…" at bounding box center [661, 475] width 1298 height 48
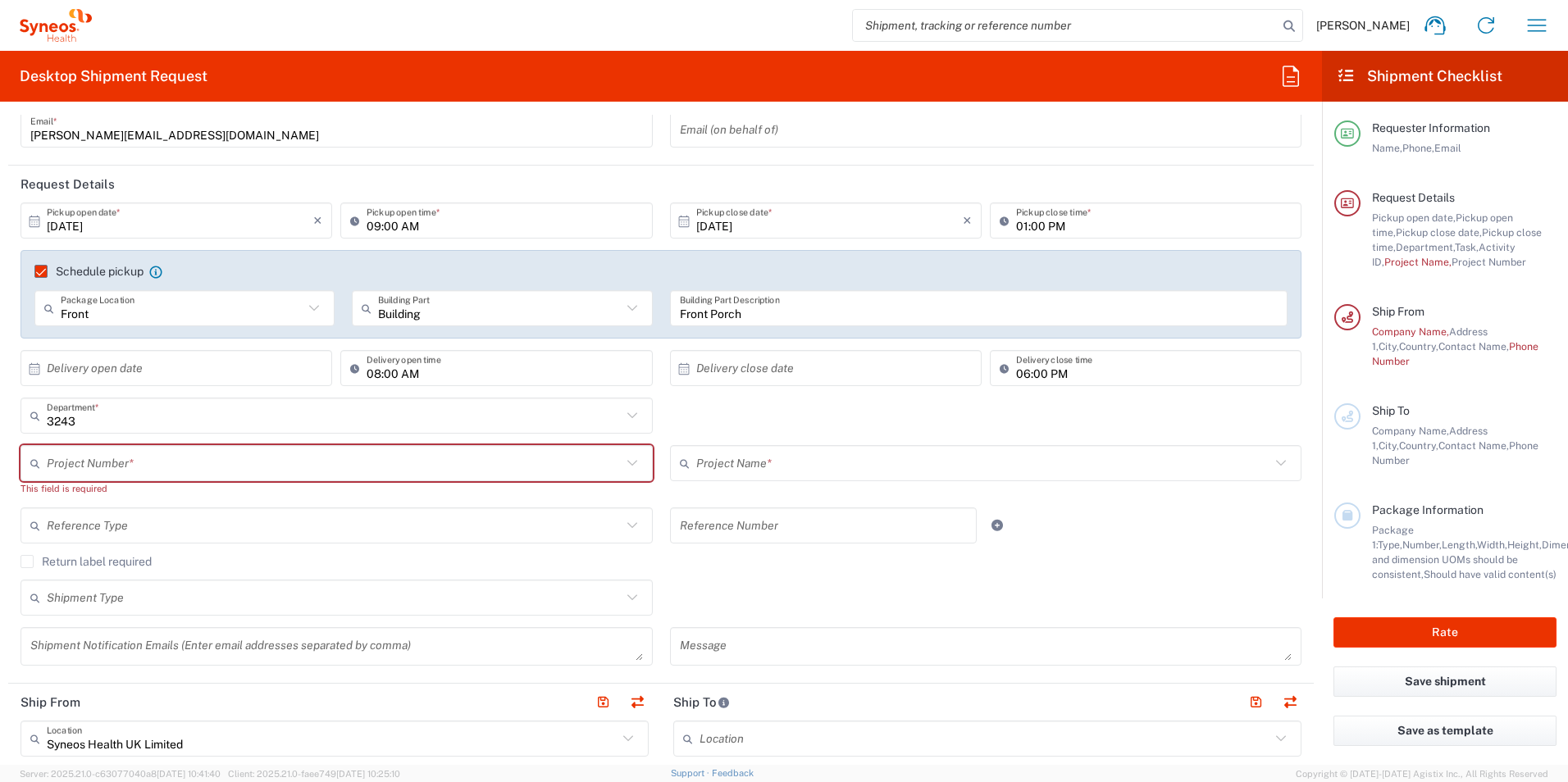
scroll to position [164, 0]
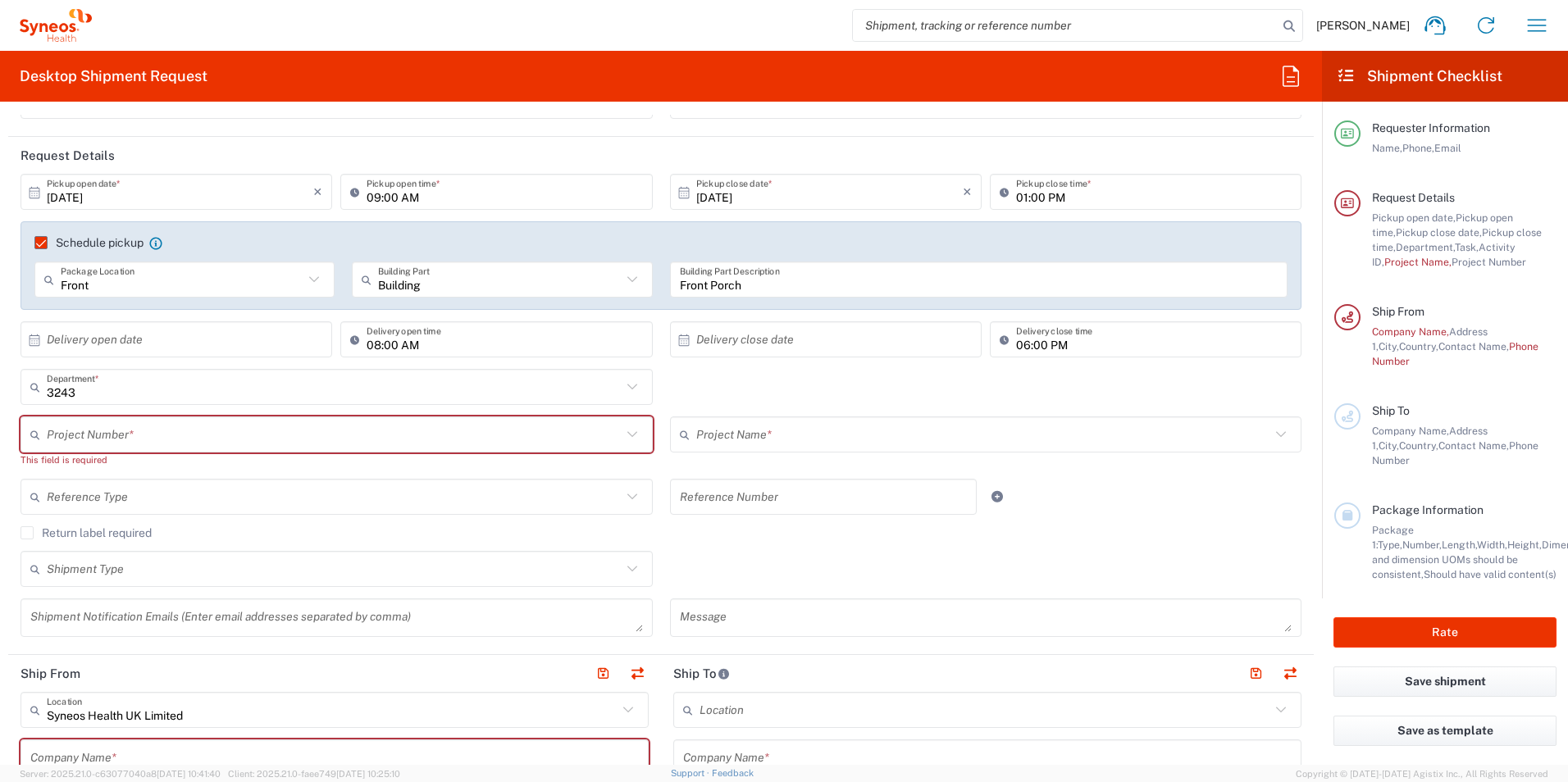
click at [623, 432] on icon at bounding box center [632, 434] width 21 height 21
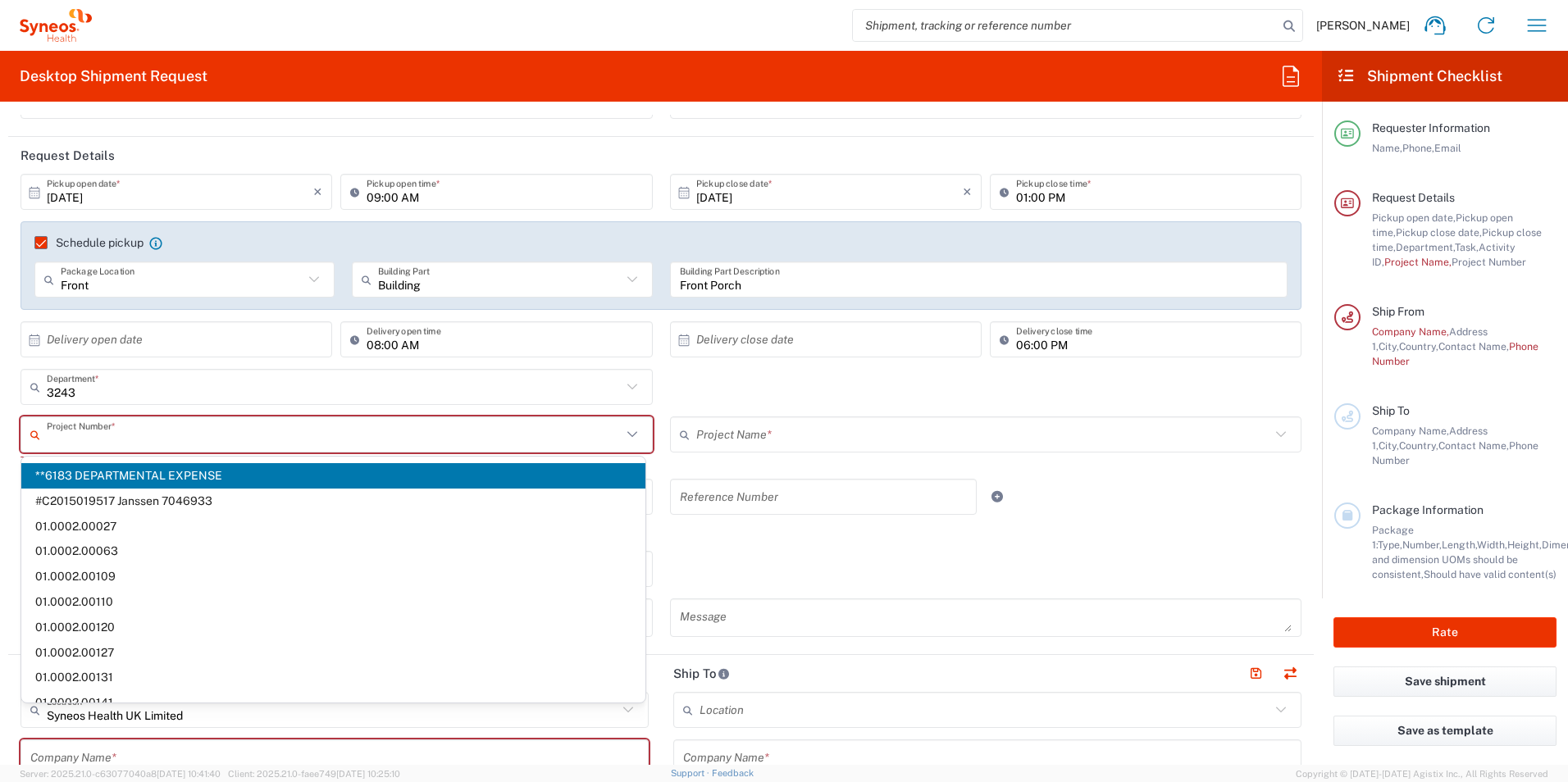
click at [1280, 430] on div "Project Name *" at bounding box center [986, 434] width 633 height 36
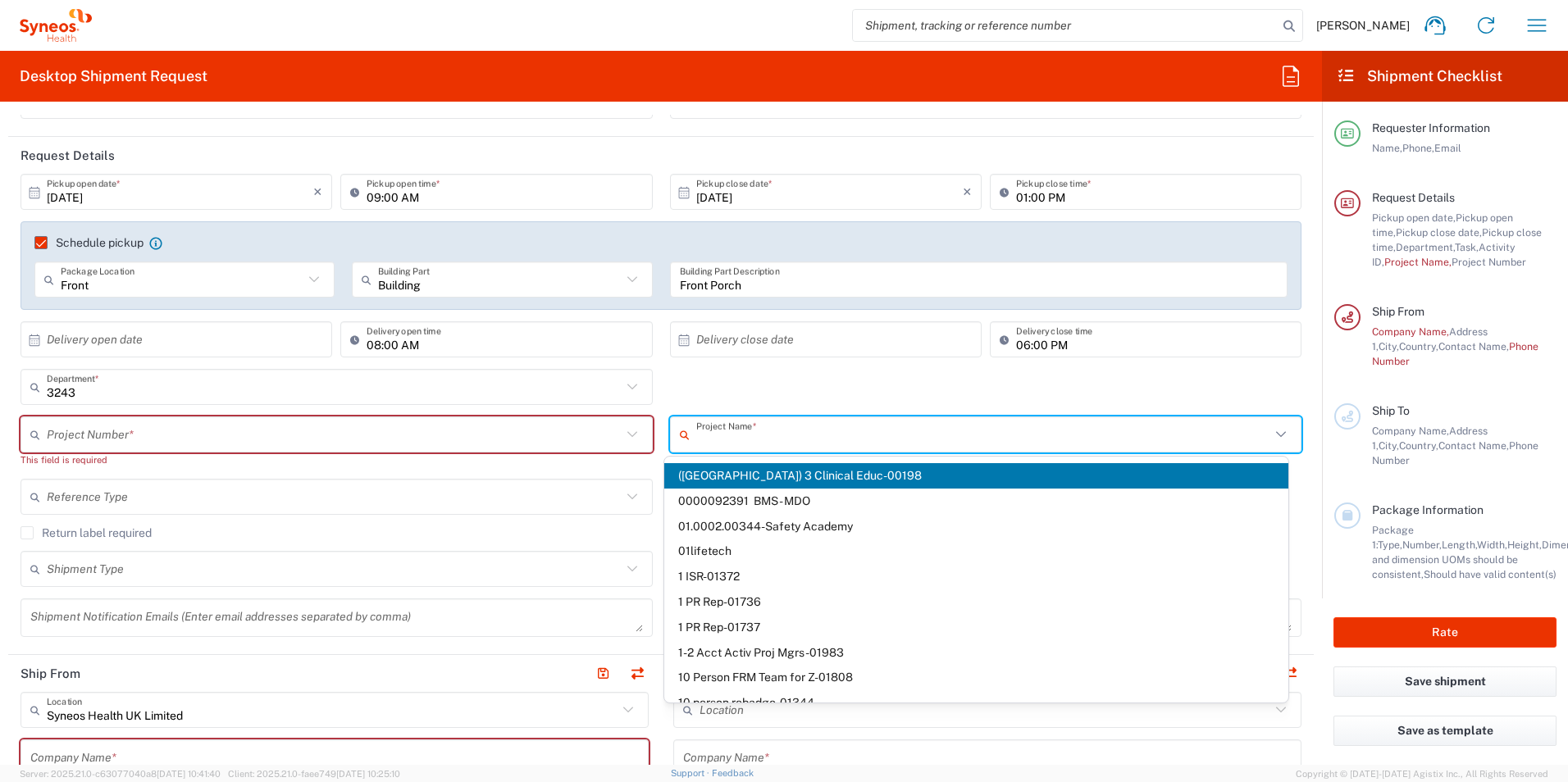
click at [1276, 433] on icon at bounding box center [1281, 433] width 10 height 6
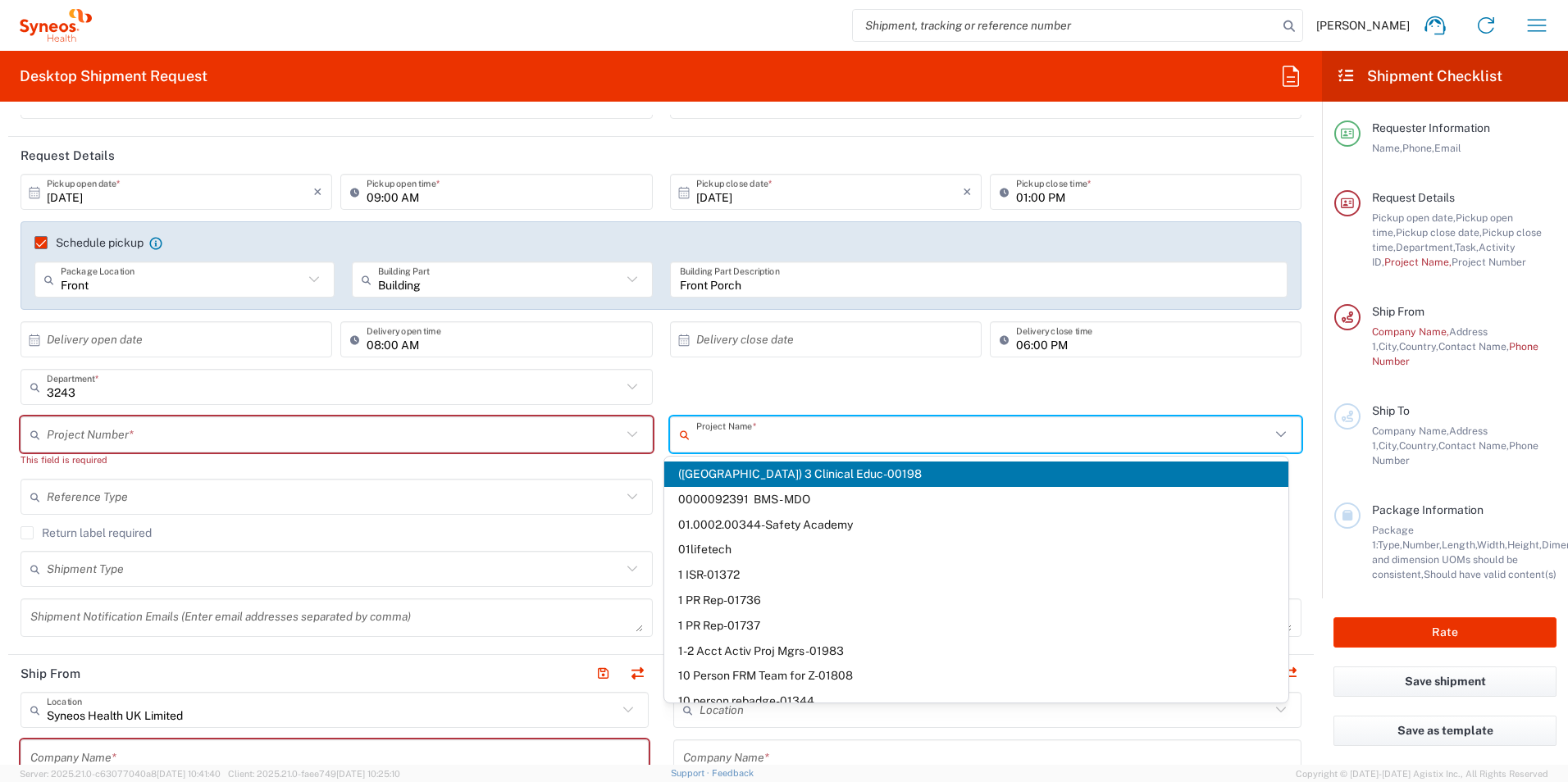
scroll to position [0, 0]
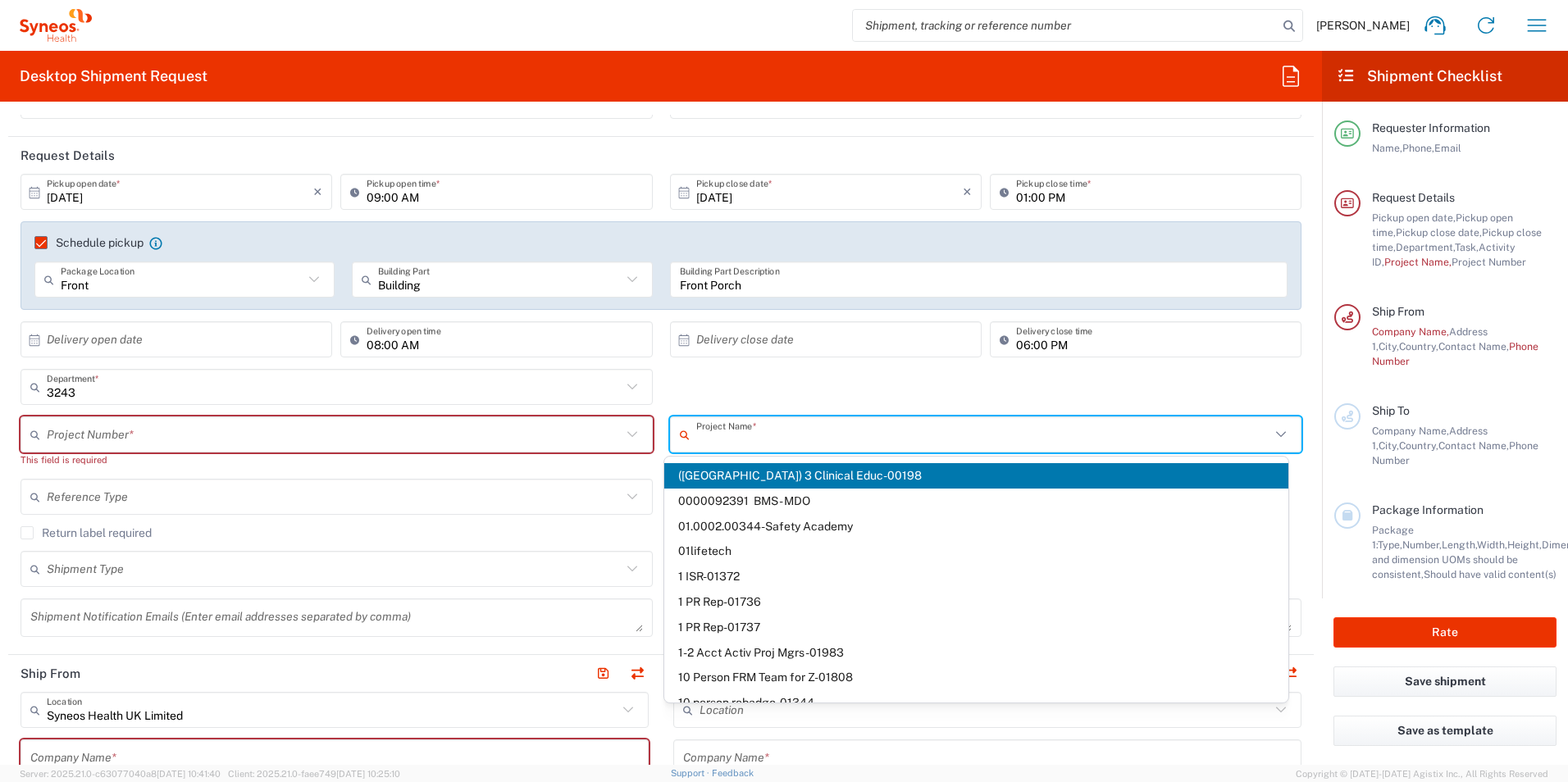
click at [531, 437] on input "text" at bounding box center [334, 435] width 575 height 29
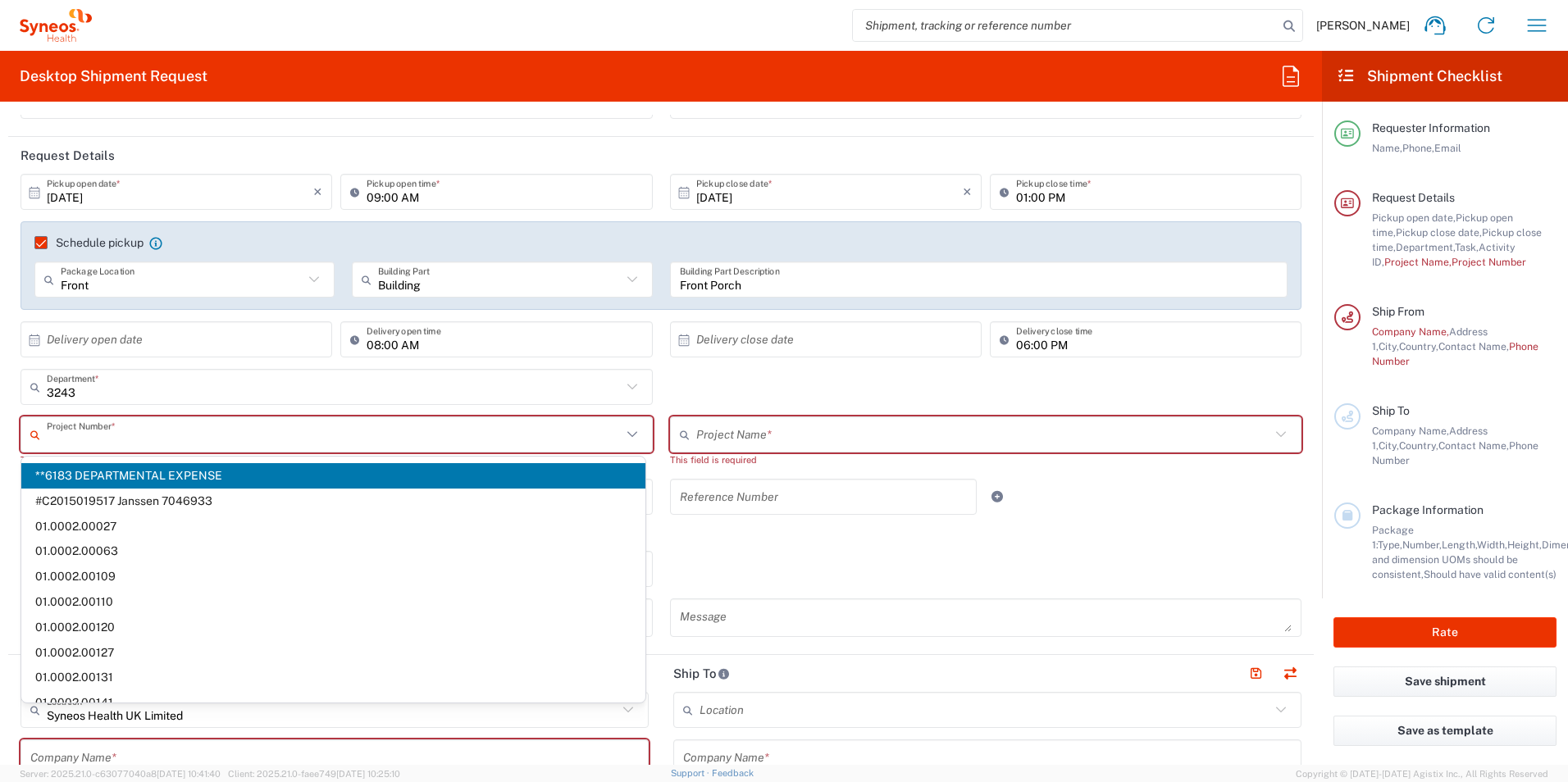
click at [706, 383] on div "3243 Department * 3243 3000 3100 3109 3110 3111 3112 3125 3130 3135 3136 3150 3…" at bounding box center [661, 392] width 1298 height 48
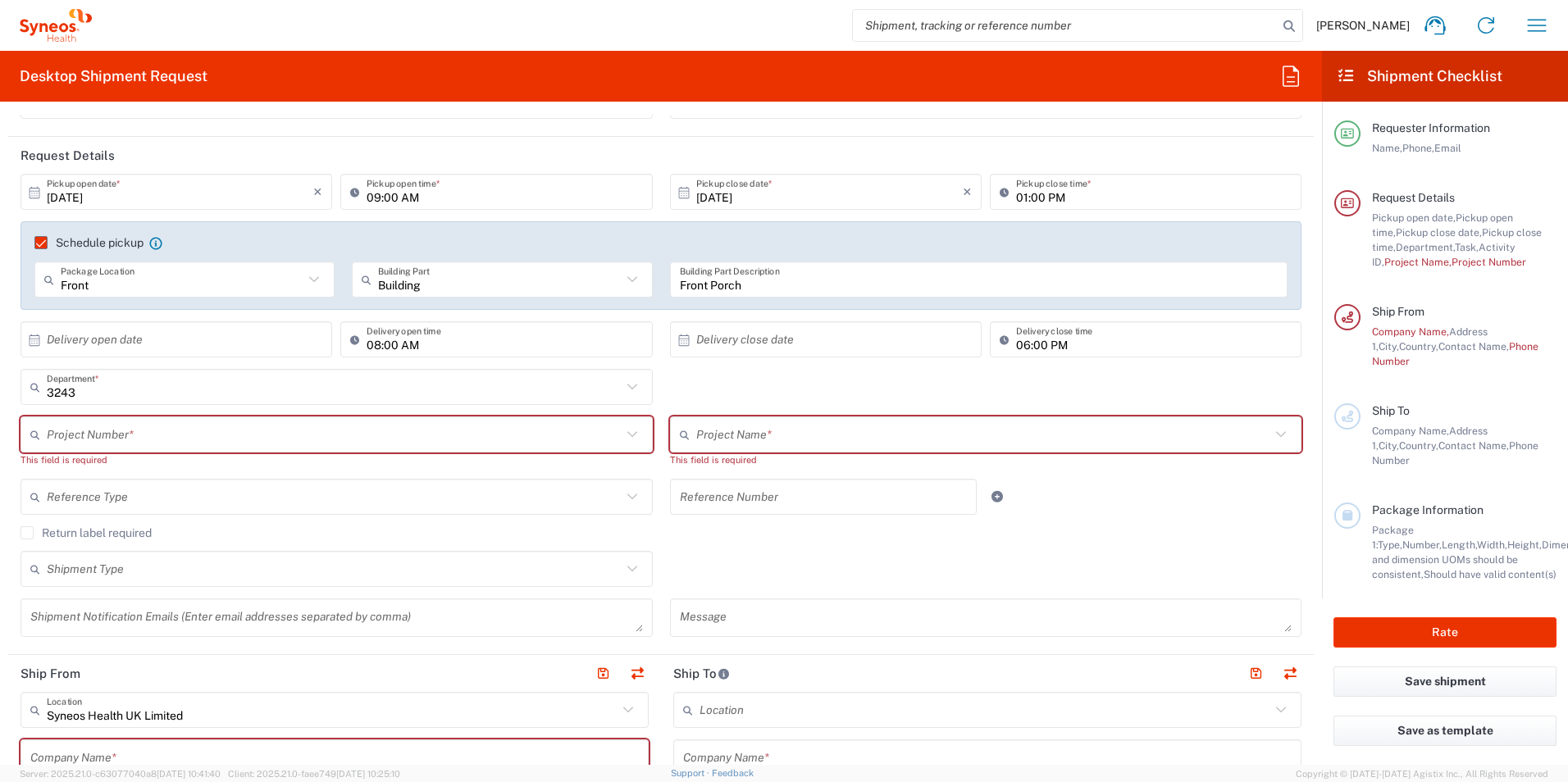
click at [636, 431] on div "Project Number *" at bounding box center [336, 434] width 633 height 36
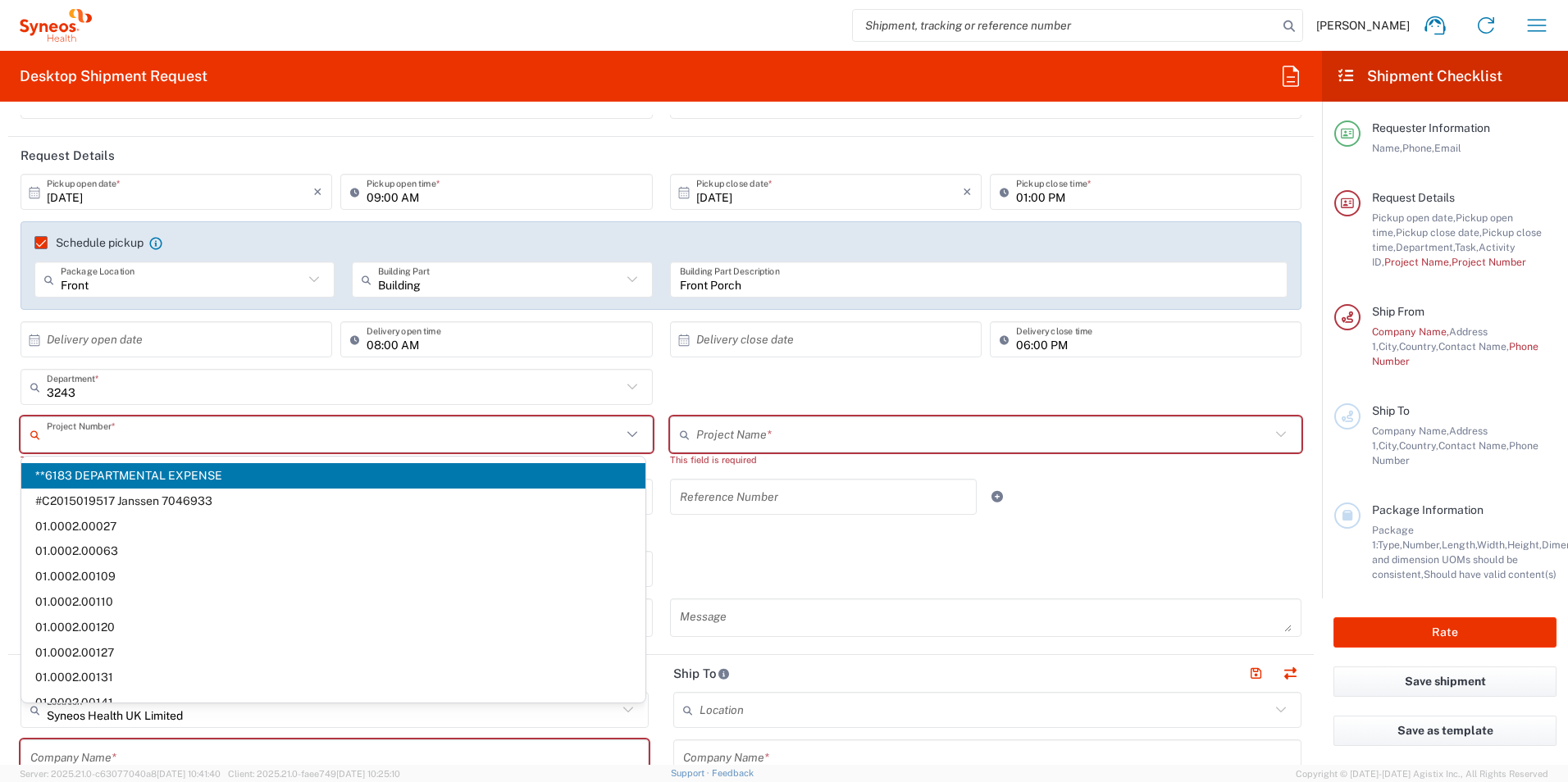
click at [557, 473] on span "**6183 DEPARTMENTAL EXPENSE" at bounding box center [333, 476] width 624 height 25
type input "**6183 DEPARTMENTAL EXPENSE, **6183 DEPARTMENTAL EXPENSE"
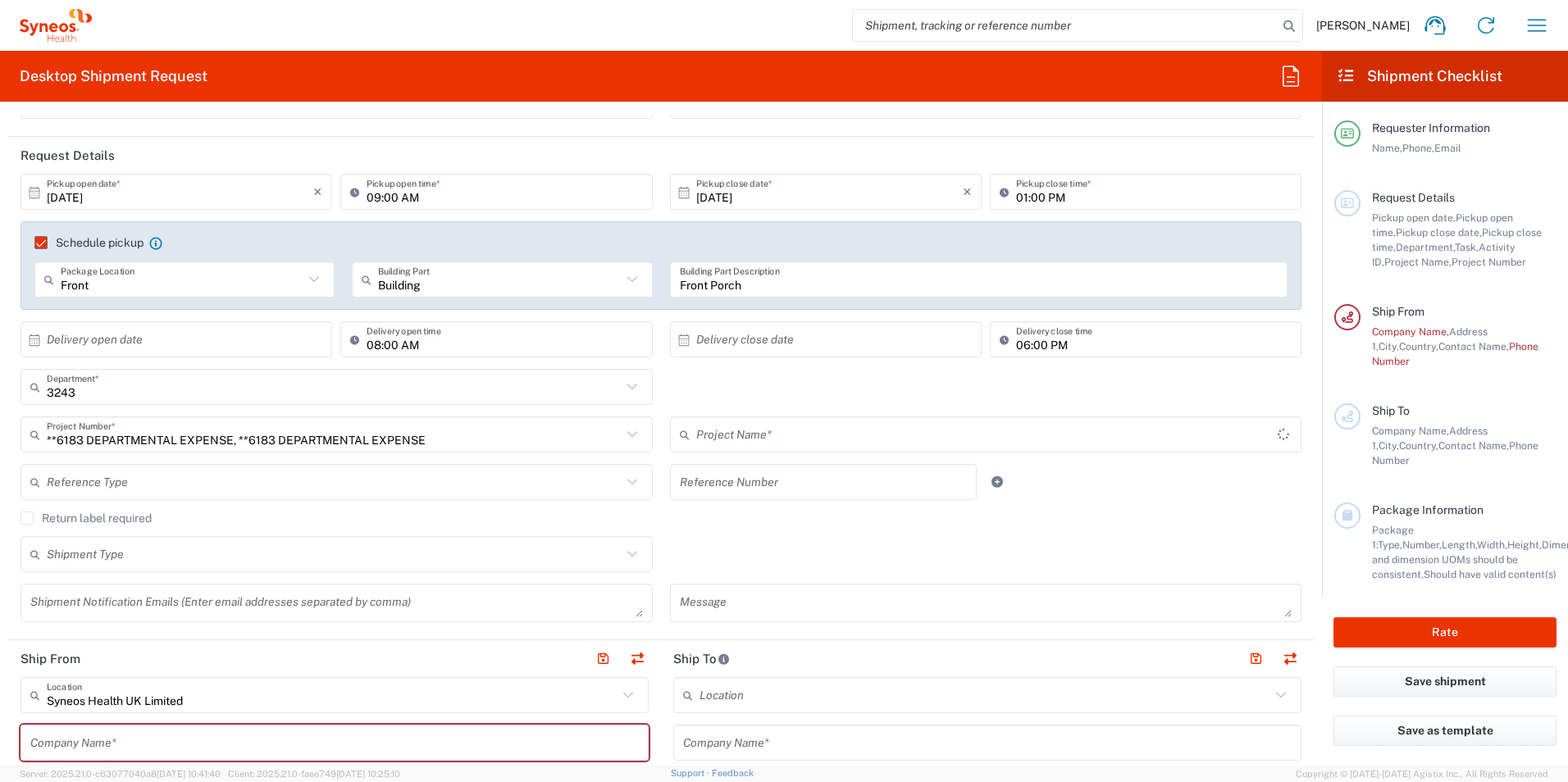
type input "6183"
click at [629, 431] on icon at bounding box center [632, 434] width 21 height 21
type input "**6183 DEPARTMENTAL EXPENSE, **6183 DEPARTMENTAL EXPENSE"
click at [624, 438] on icon at bounding box center [632, 434] width 21 height 21
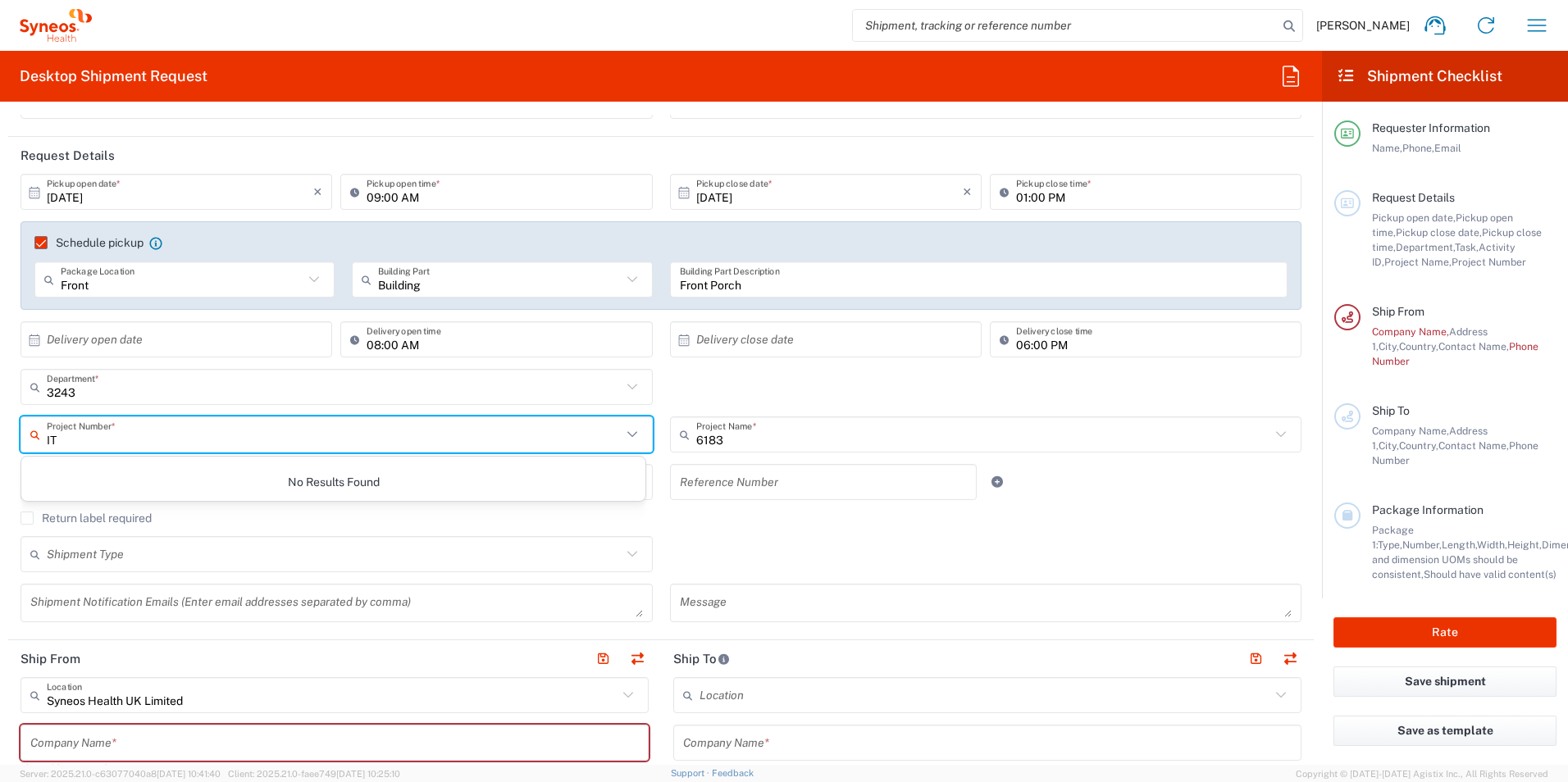
type input "I"
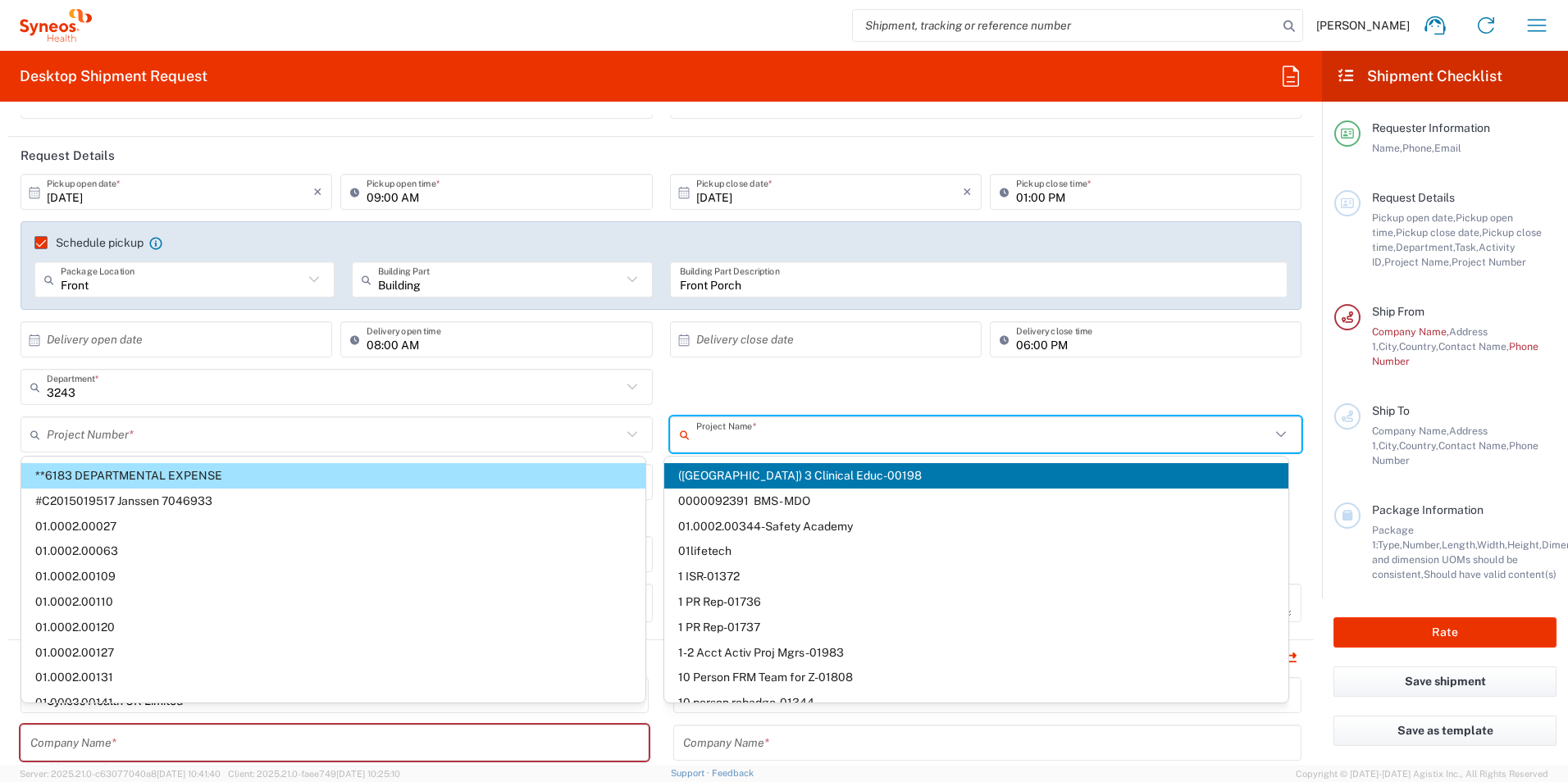
click at [752, 431] on input "text" at bounding box center [984, 435] width 575 height 29
type input "**6183 DEPARTMENTAL EXPENSE"
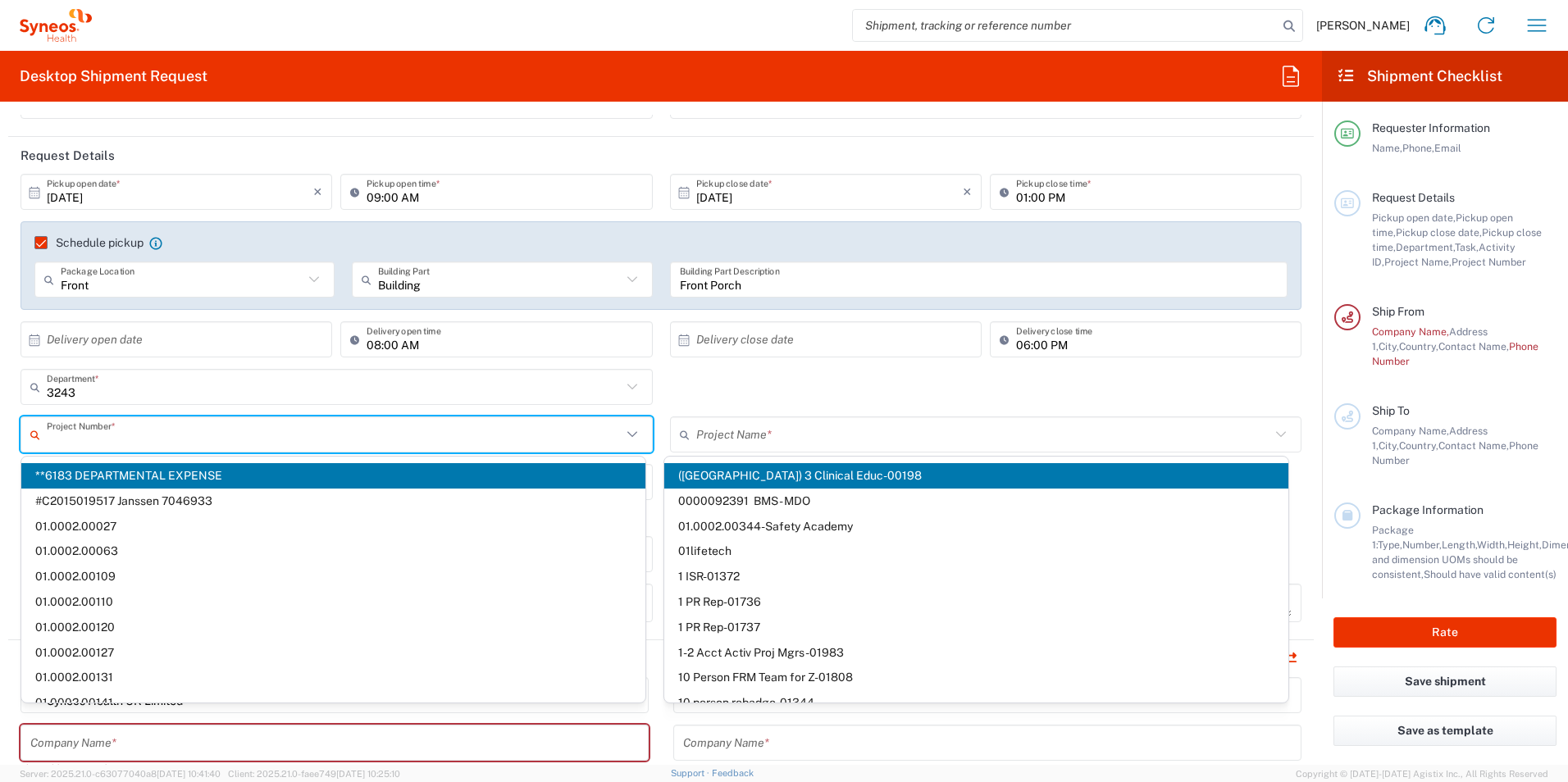
click at [501, 431] on input "text" at bounding box center [334, 435] width 575 height 29
type input "6183"
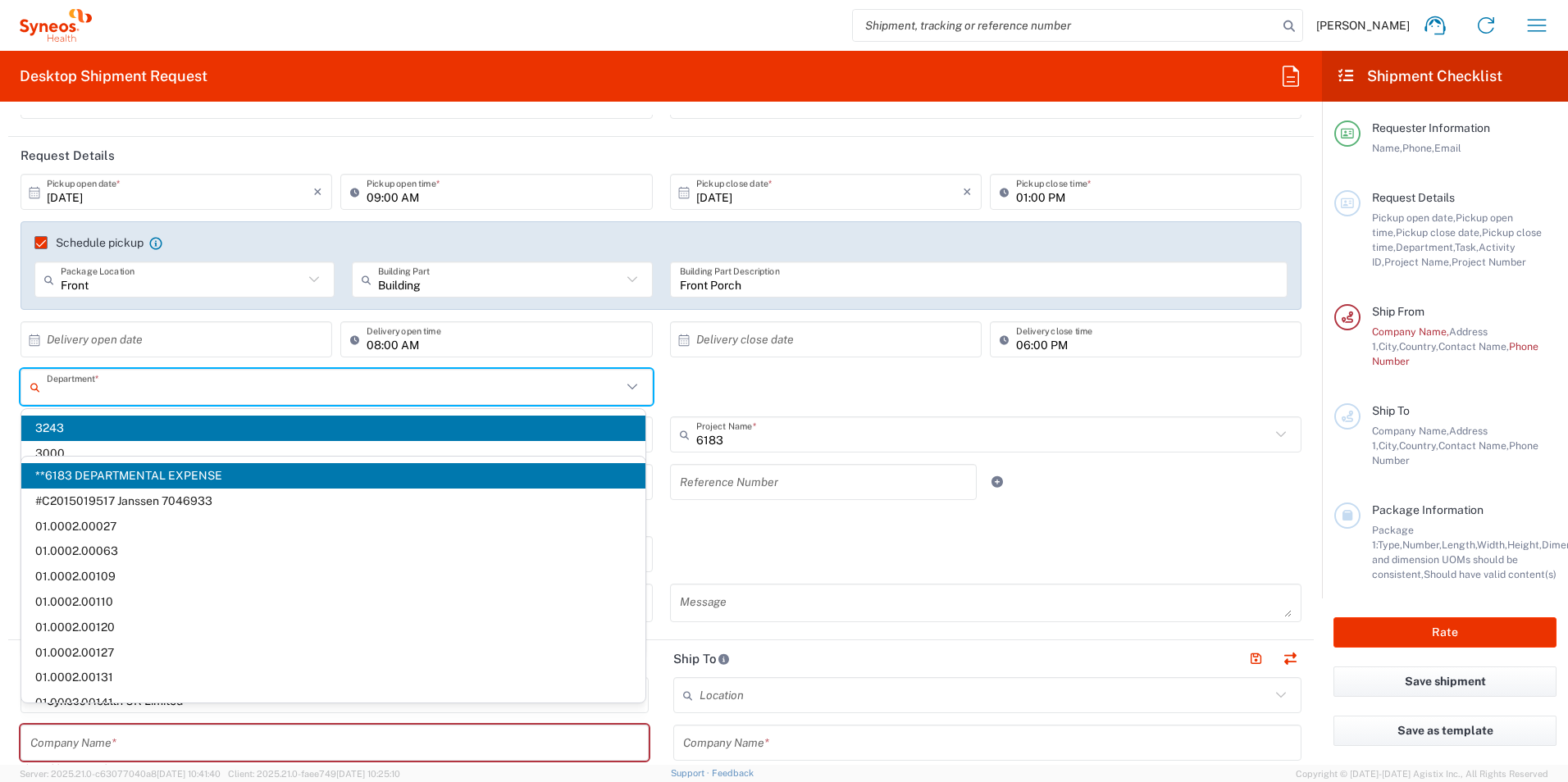
click at [427, 397] on input "text" at bounding box center [334, 387] width 575 height 29
type input "**6183 DEPARTMENTAL EXPENSE"
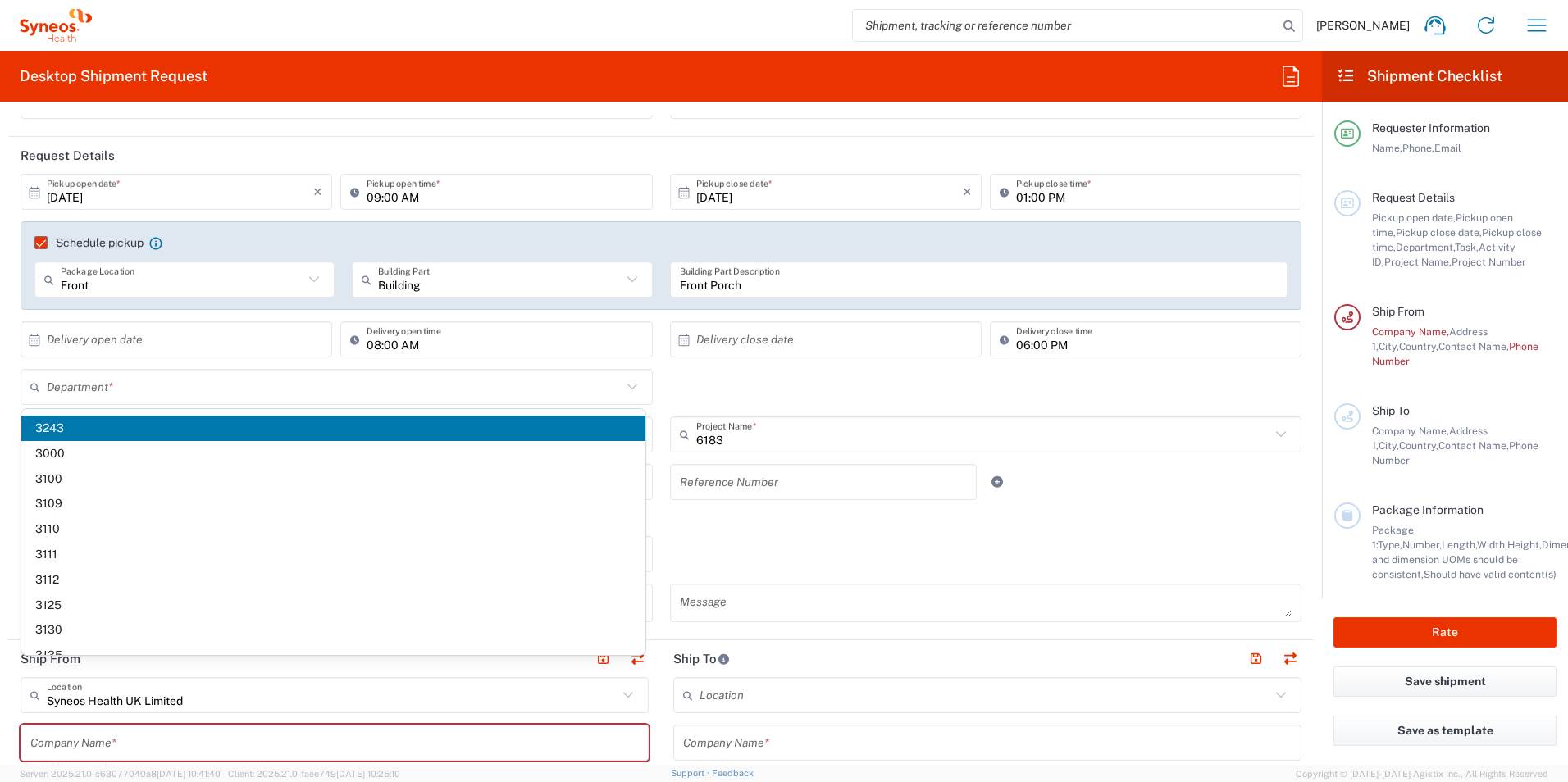
click at [730, 384] on div "Department * 3243 3000 3100 3109 3110 3111 3112 3125 3130 3135 3136 3150 3155 3…" at bounding box center [661, 392] width 1298 height 48
type input "3243"
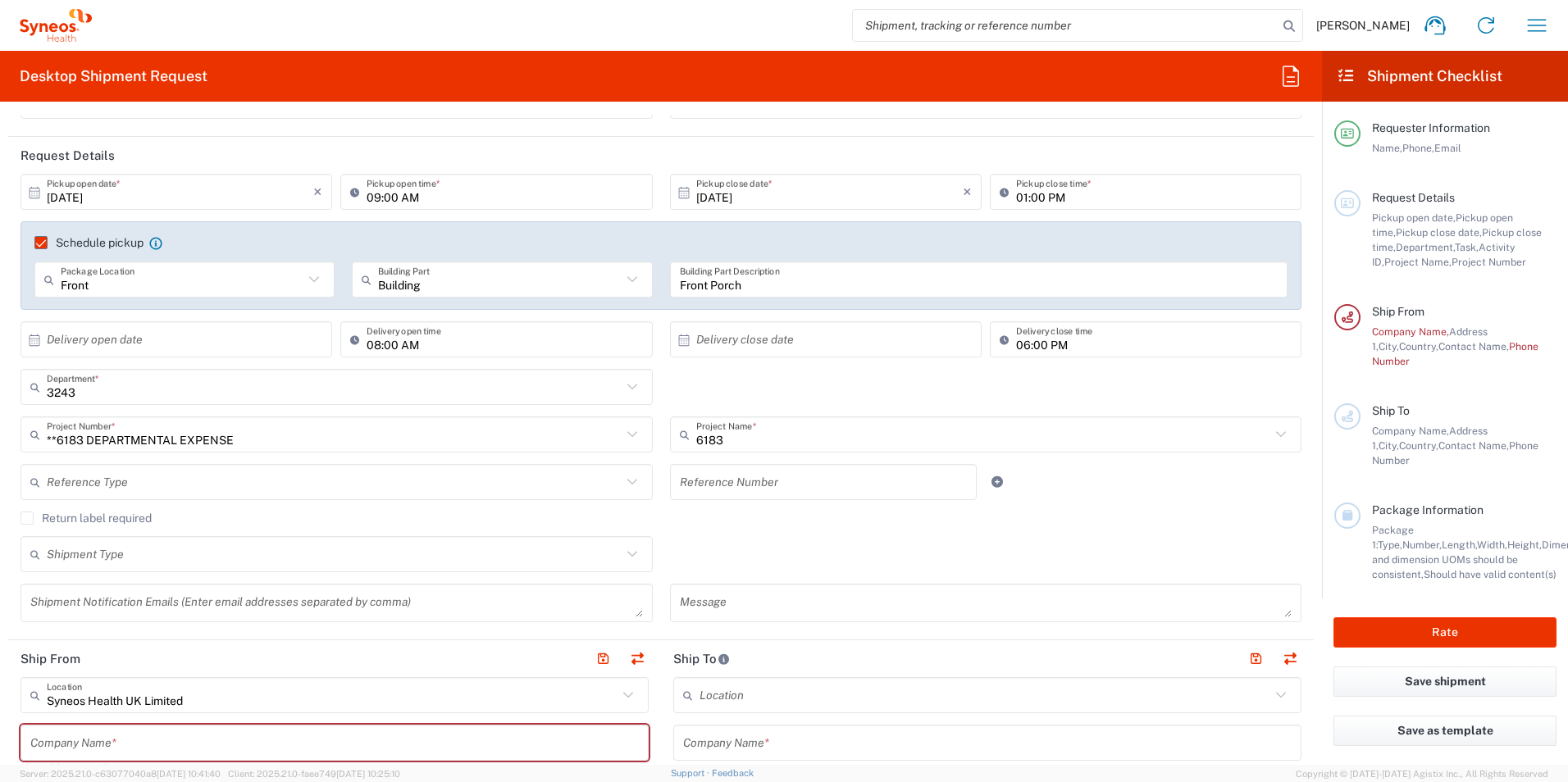
click at [622, 439] on icon at bounding box center [632, 434] width 21 height 21
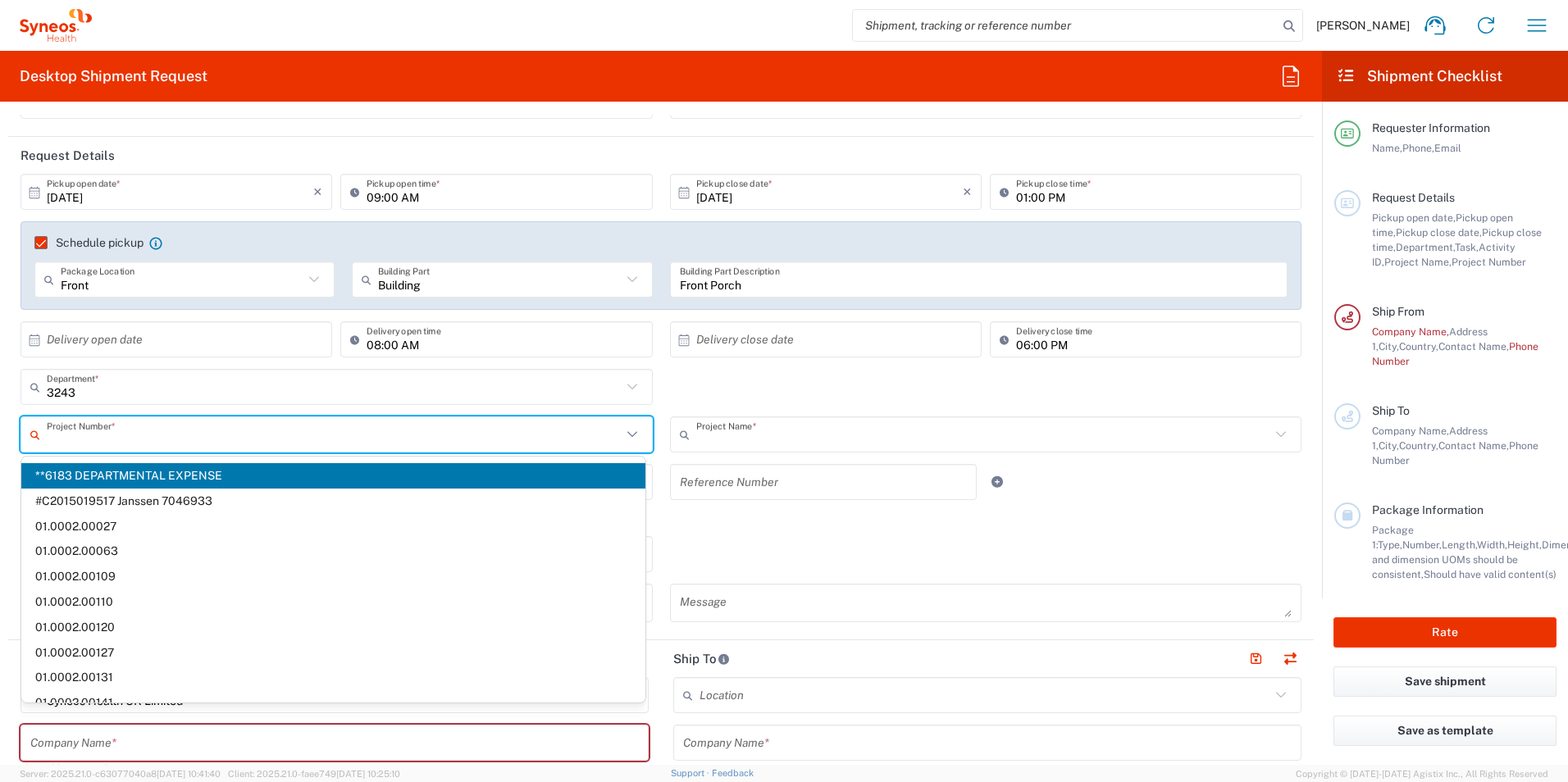
click at [733, 441] on input "text" at bounding box center [984, 435] width 575 height 29
type input "**6183 DEPARTMENTAL EXPENSE"
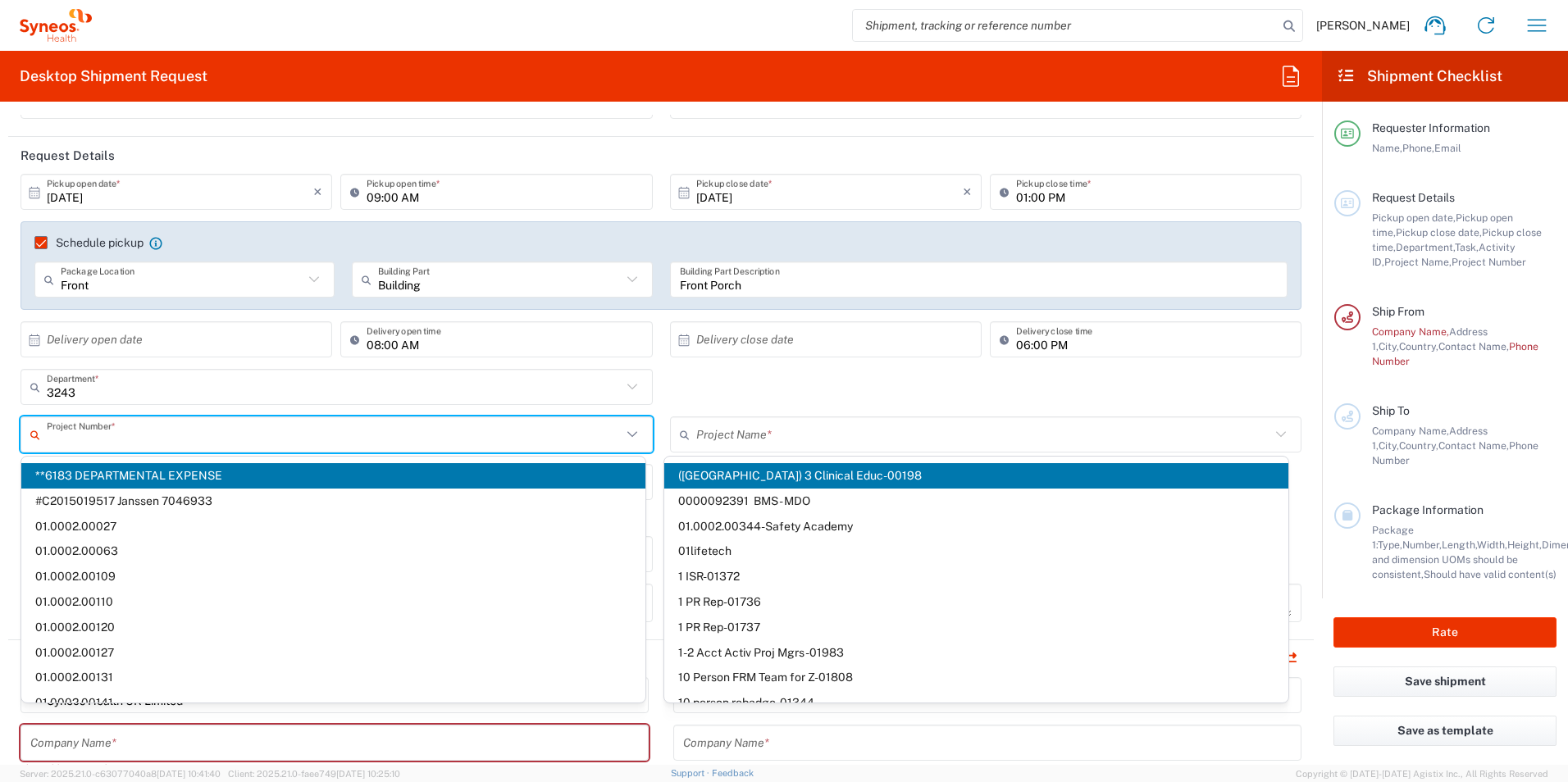
click at [430, 433] on input "text" at bounding box center [334, 435] width 575 height 29
type input "6183"
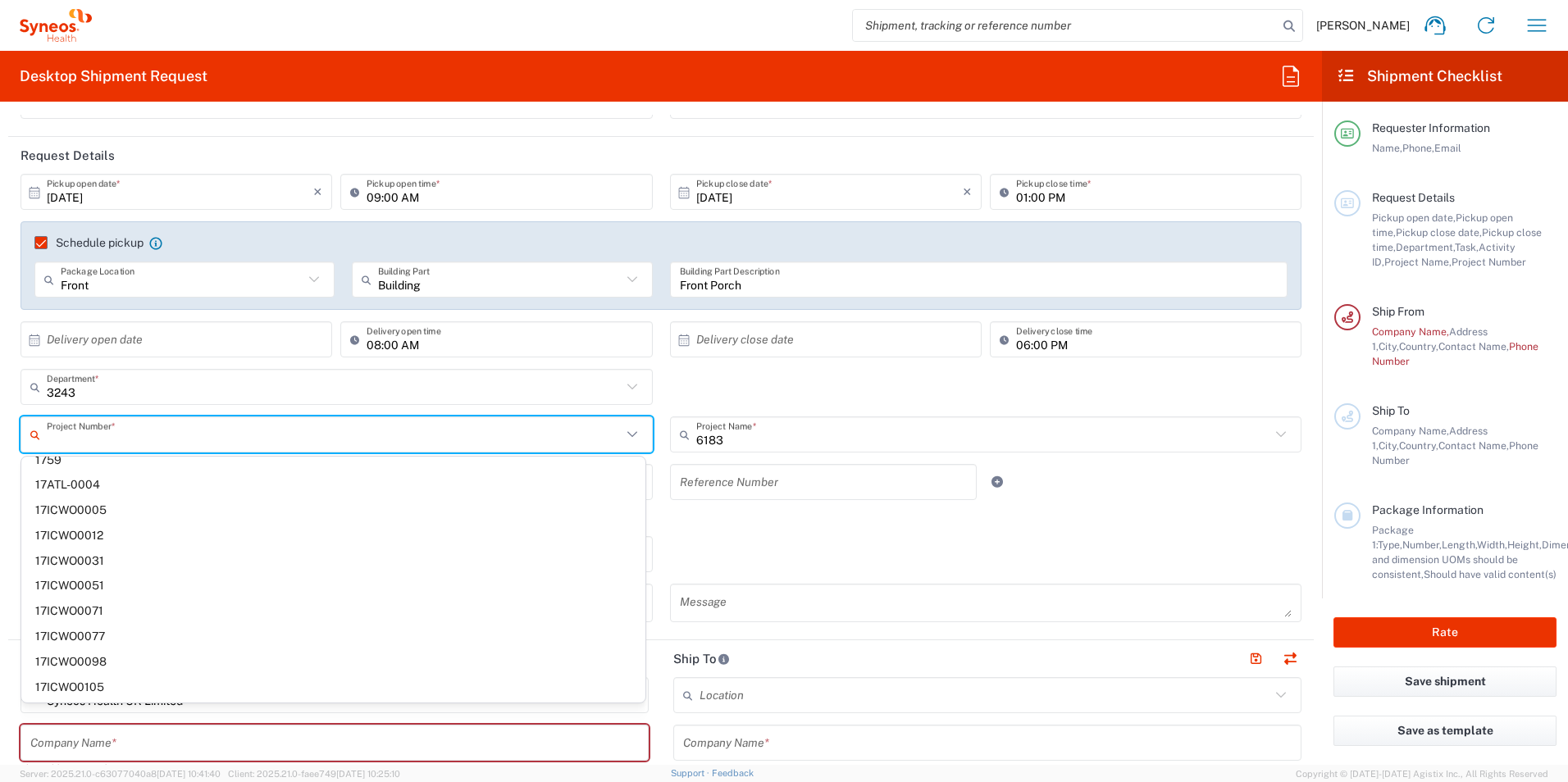
scroll to position [10587, 0]
click at [625, 155] on header "Request Details" at bounding box center [661, 155] width 1306 height 37
type input "**6183 DEPARTMENTAL EXPENSE"
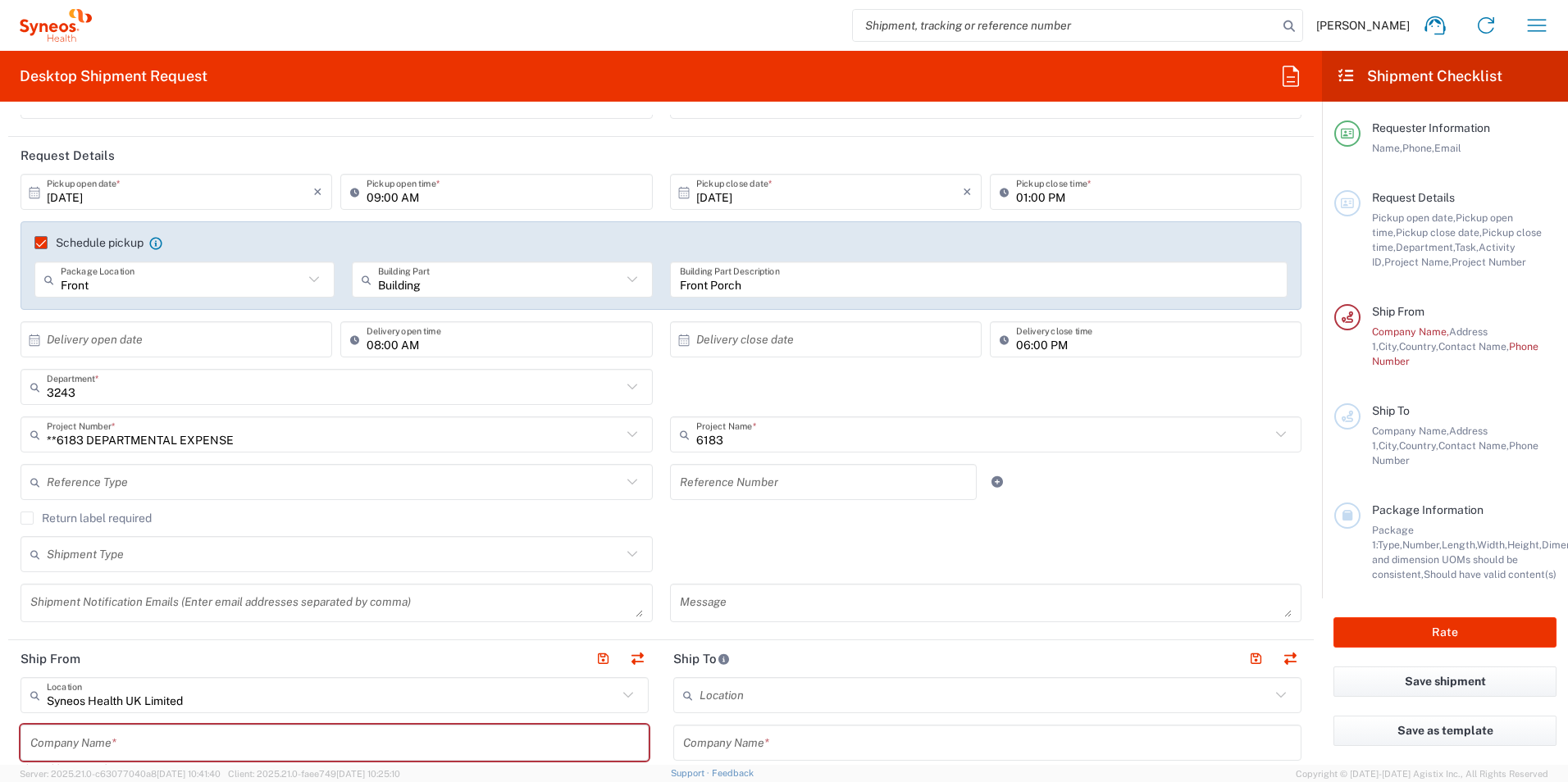
click at [30, 520] on label "Return label required" at bounding box center [86, 518] width 131 height 13
click at [27, 518] on input "Return label required" at bounding box center [27, 518] width 0 height 0
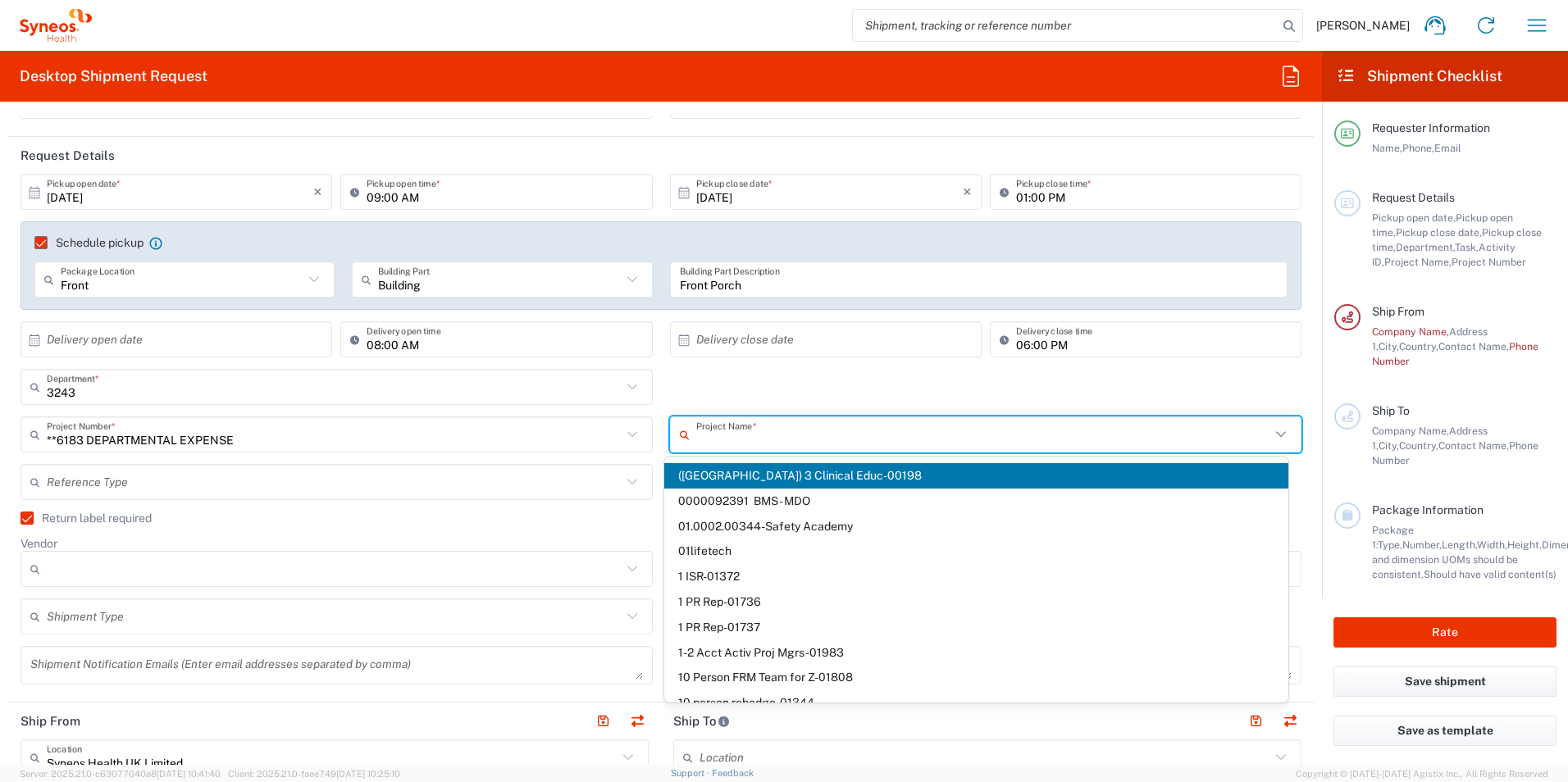
click at [718, 434] on input "text" at bounding box center [984, 435] width 575 height 29
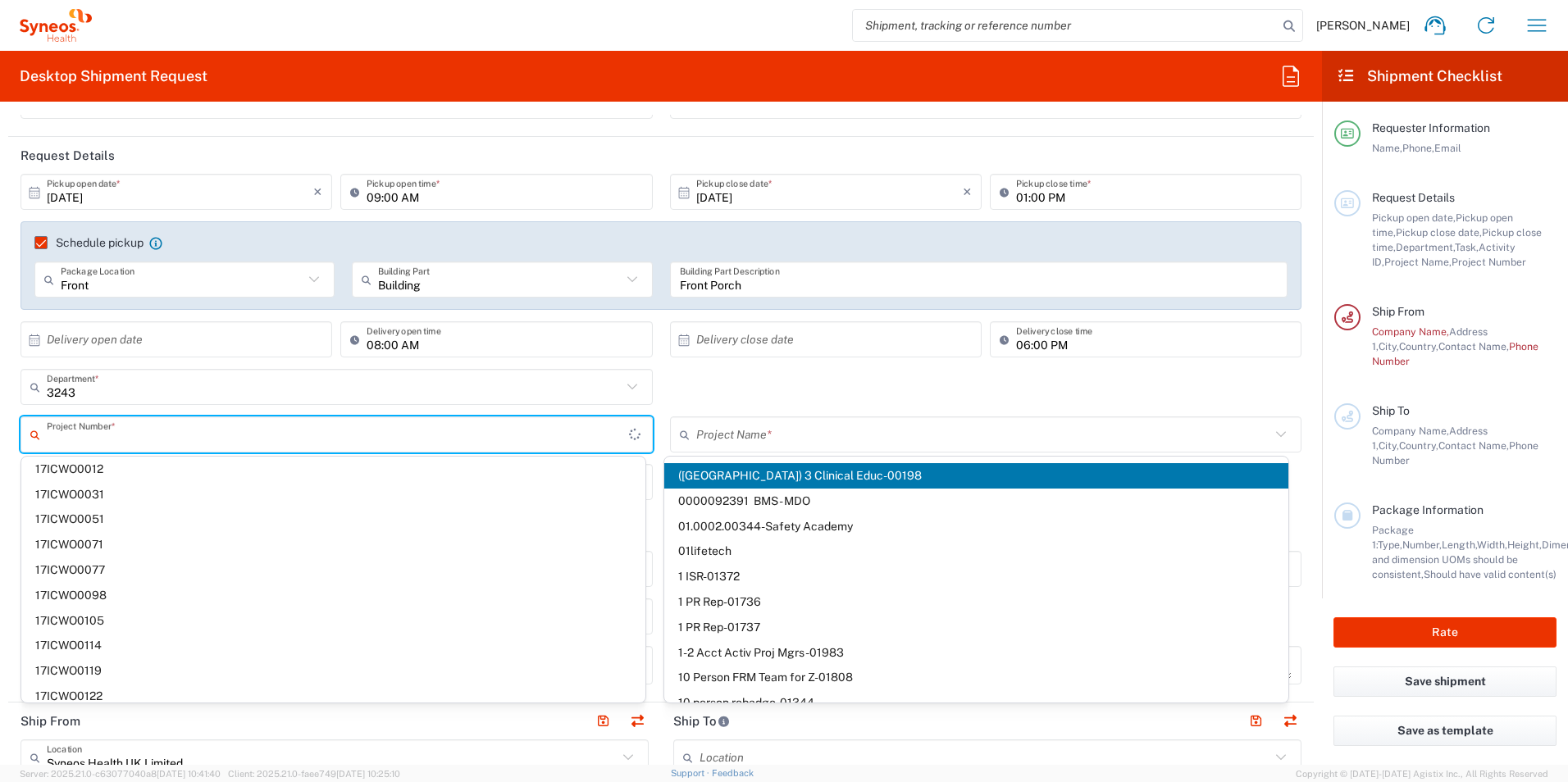
click at [230, 441] on input "text" at bounding box center [338, 435] width 582 height 29
type input "6183"
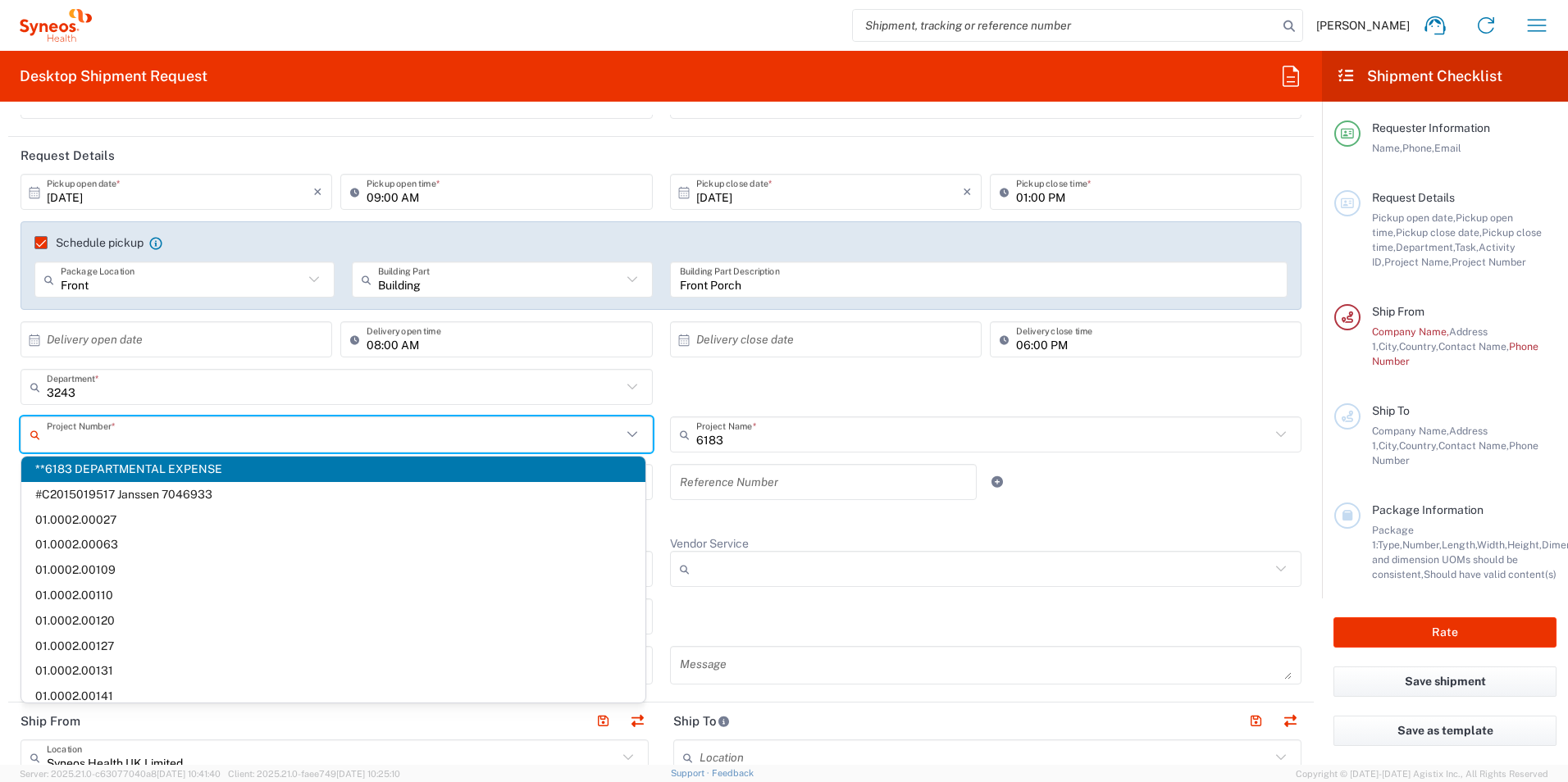
scroll to position [0, 0]
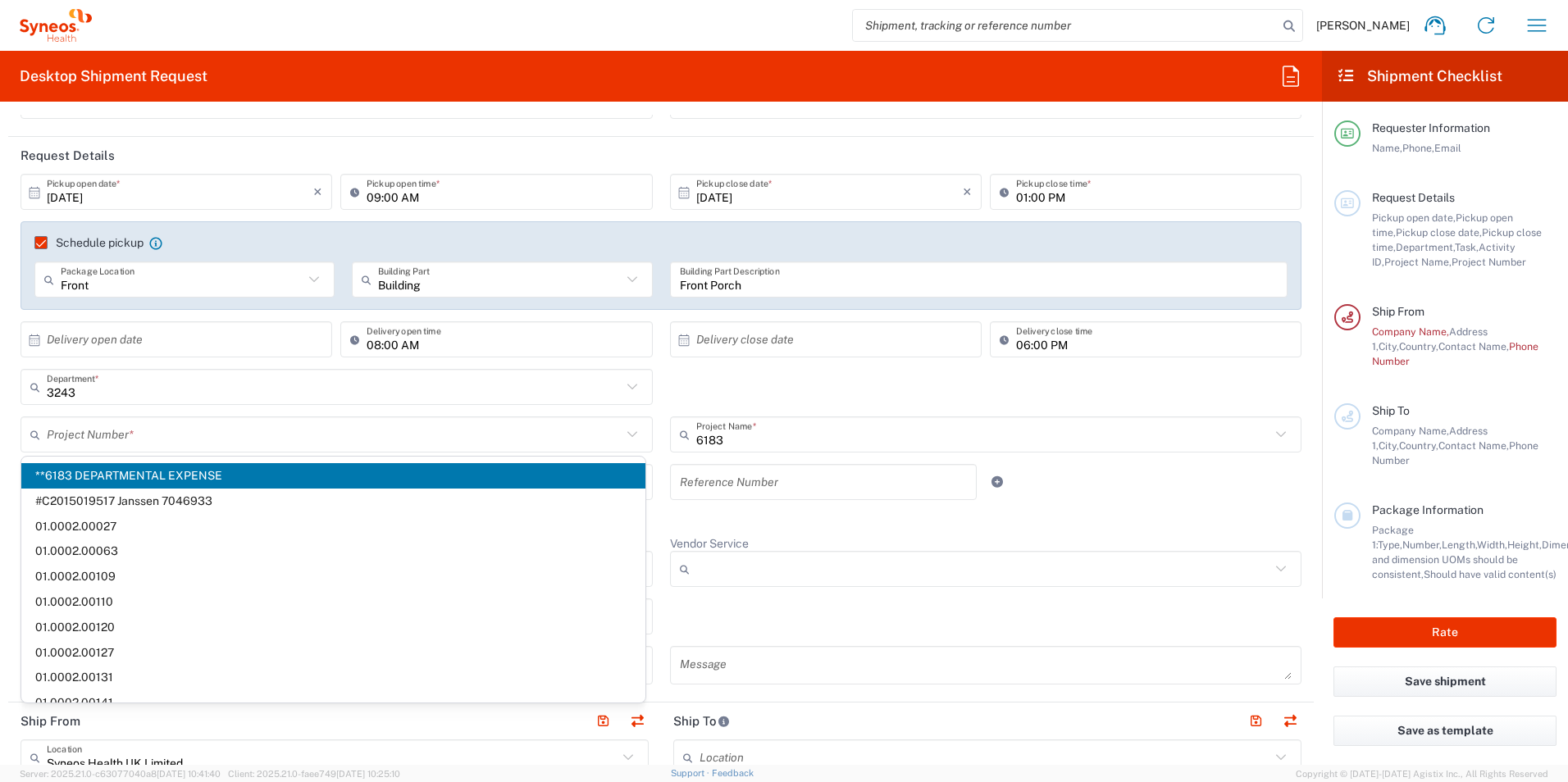
click at [706, 389] on div "3243 Department * 3243 3000 3100 3109 3110 3111 3112 3125 3130 3135 3136 3150 3…" at bounding box center [661, 392] width 1298 height 48
type input "**6183 DEPARTMENTAL EXPENSE"
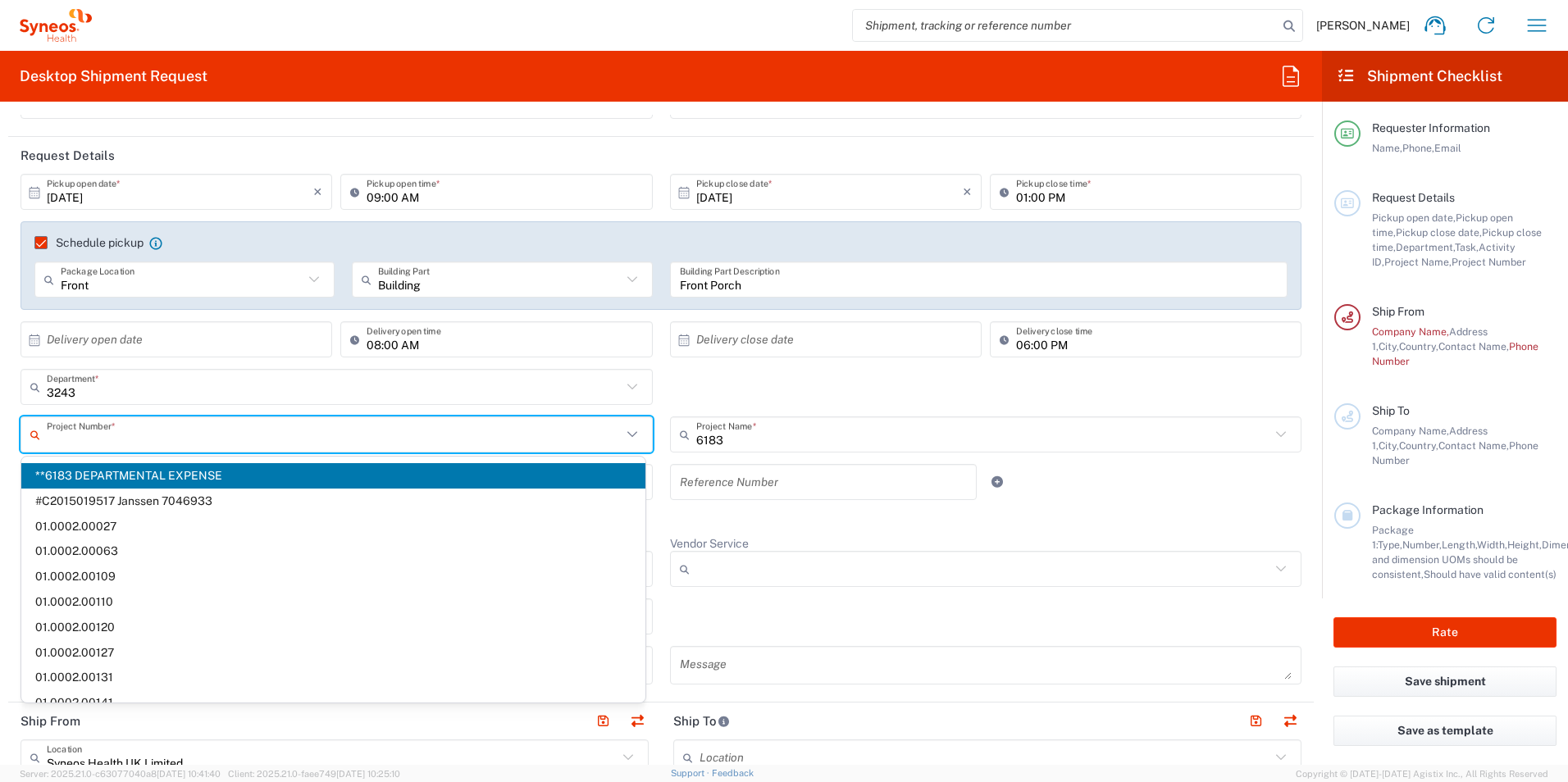
click at [232, 436] on input "text" at bounding box center [334, 435] width 575 height 29
click at [768, 437] on input "text" at bounding box center [984, 435] width 575 height 29
type input "**6183 DEPARTMENTAL EXPENSE"
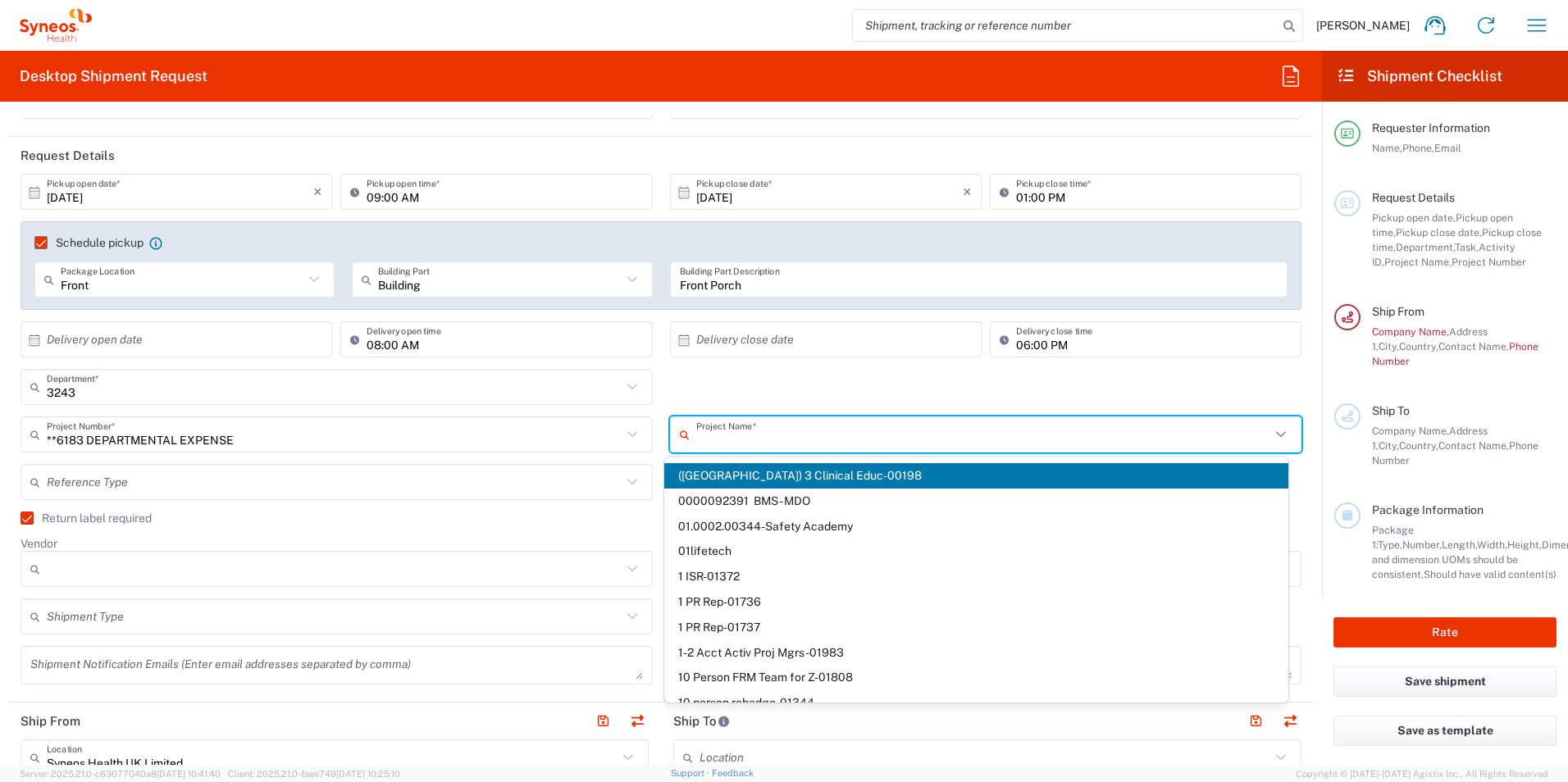
type input "(Canada) 3 Clinical Educ-00198, (Canada) 3 Clinical Educ-00198"
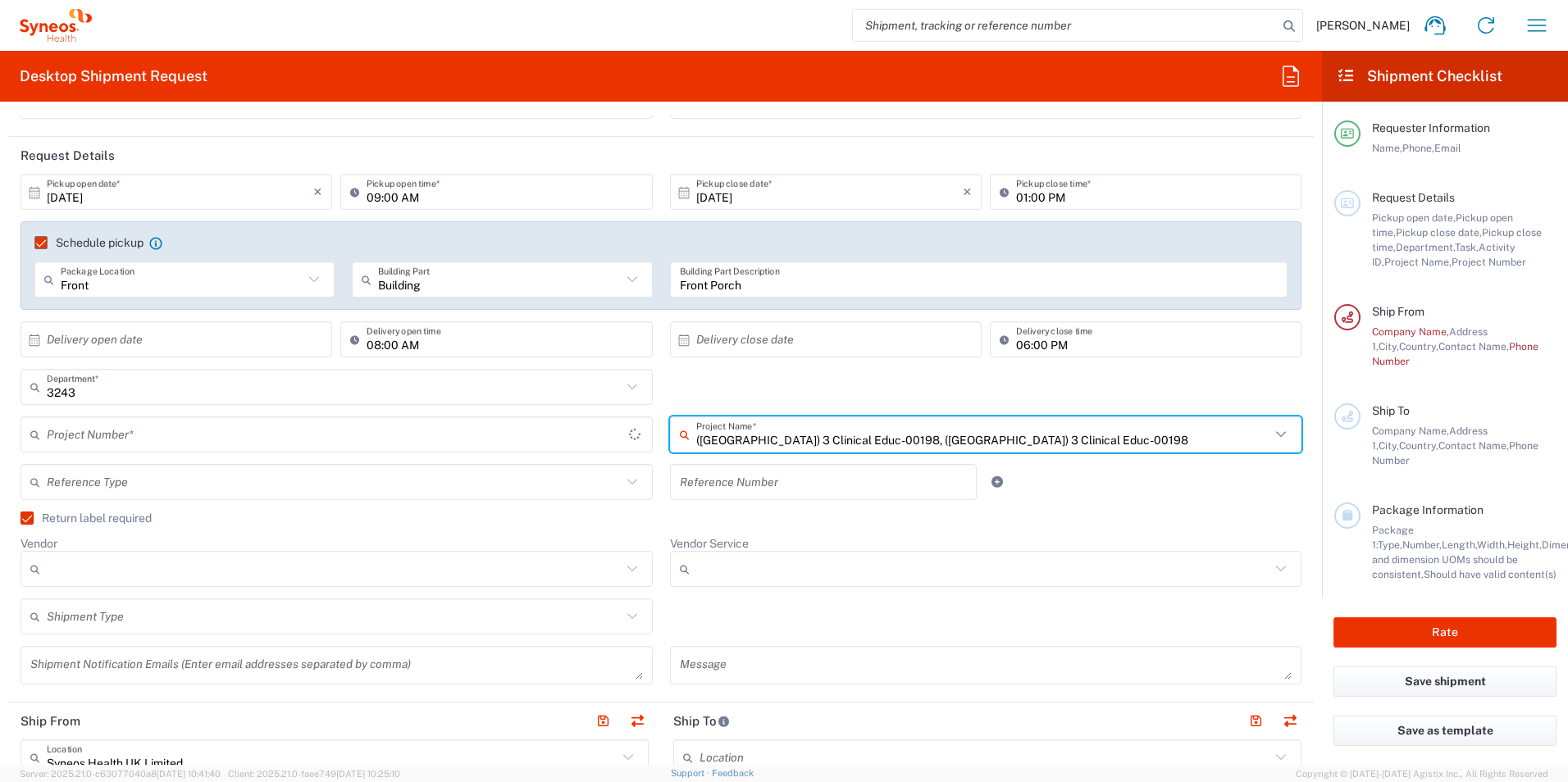
type input "400000198"
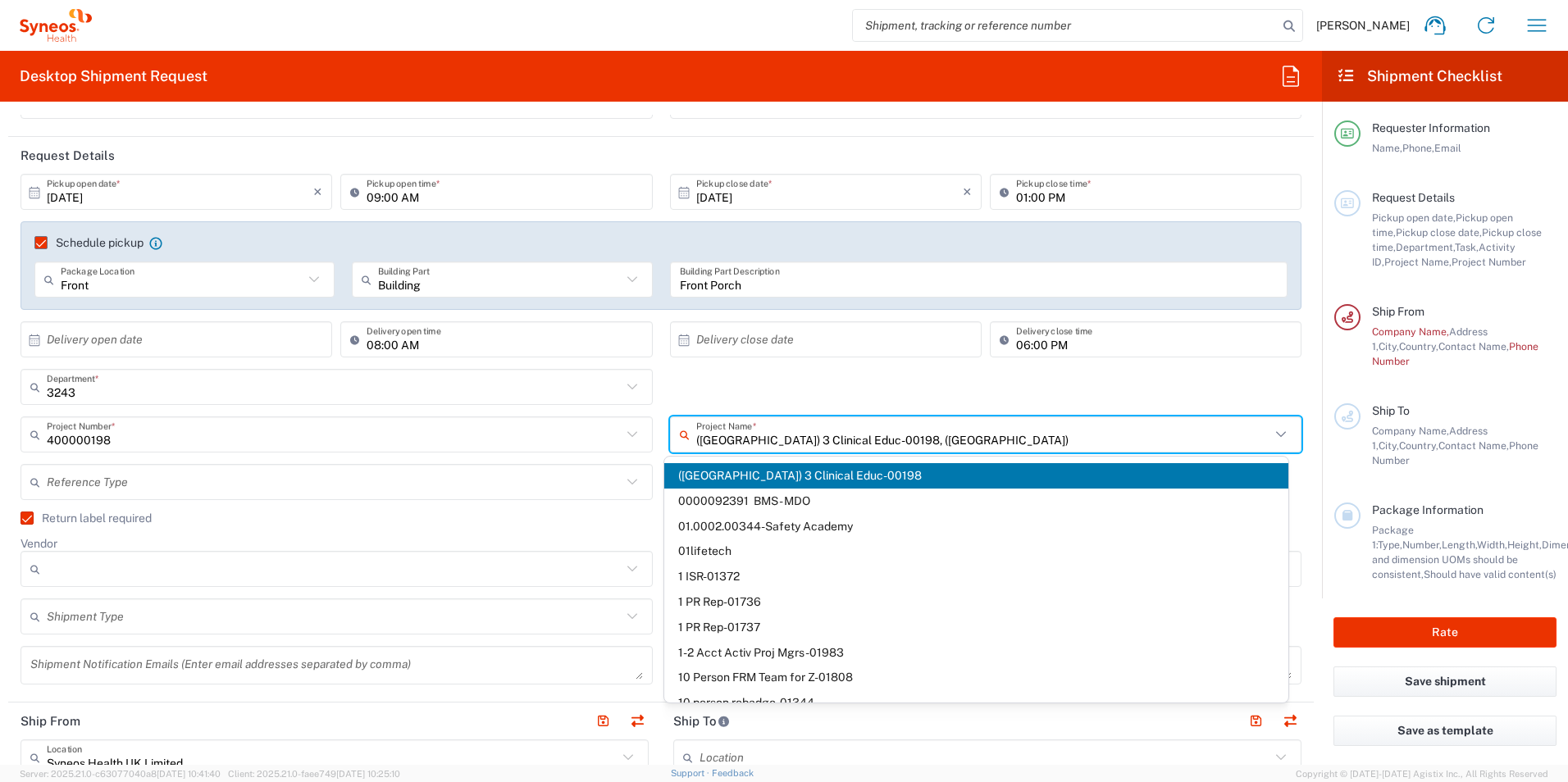
type input "(Canada) 3 Clinical Educ-00198, (Canada)"
click at [1271, 429] on icon at bounding box center [1281, 434] width 21 height 21
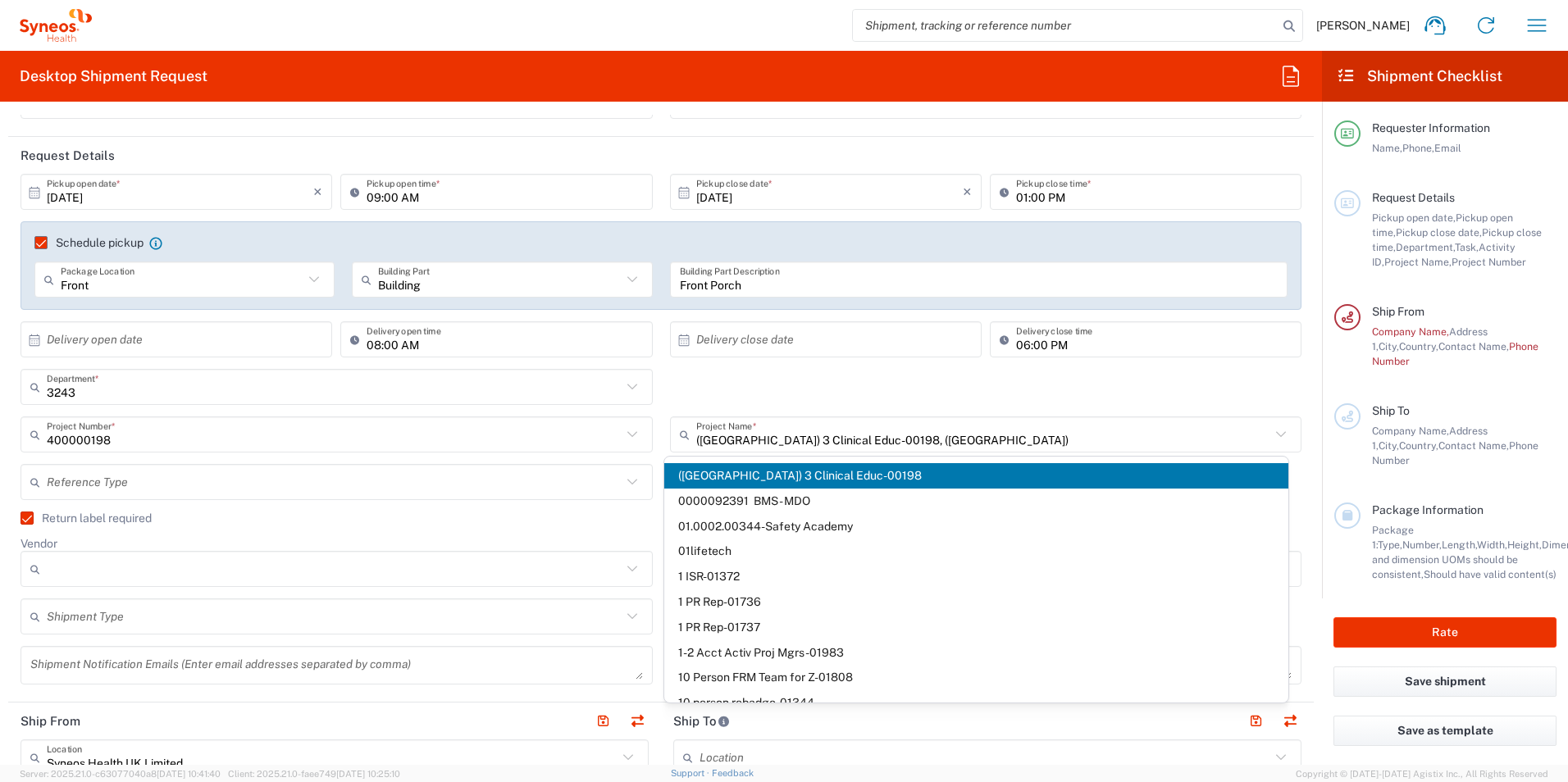
click at [1271, 433] on icon at bounding box center [1281, 434] width 21 height 21
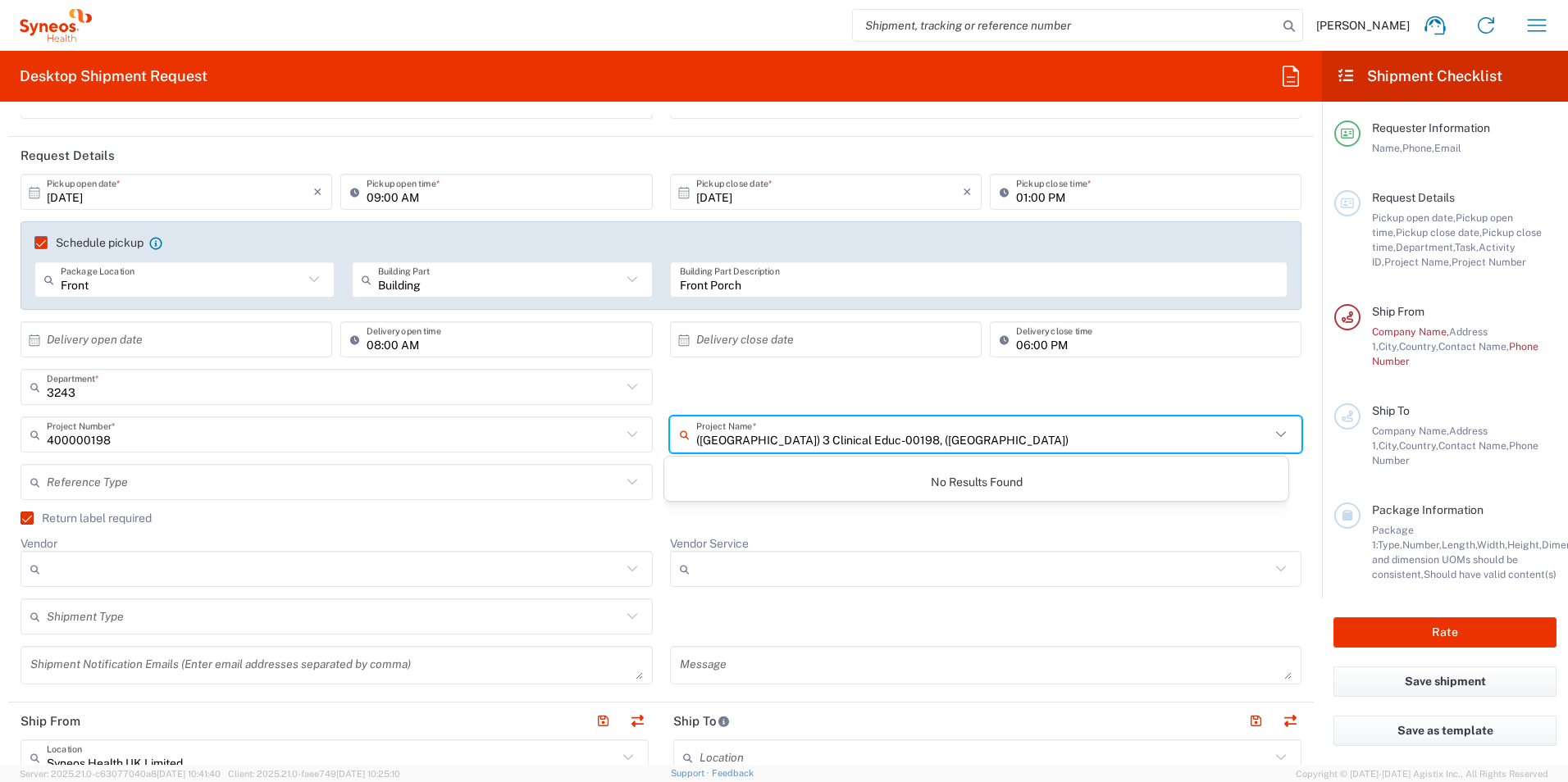
drag, startPoint x: 913, startPoint y: 437, endPoint x: 584, endPoint y: 445, distance: 329.1
click at [584, 445] on div "400000198 Project Number * 400000198 **6183 DEPARTMENTAL EXPENSE #C2015019517 J…" at bounding box center [661, 440] width 1298 height 48
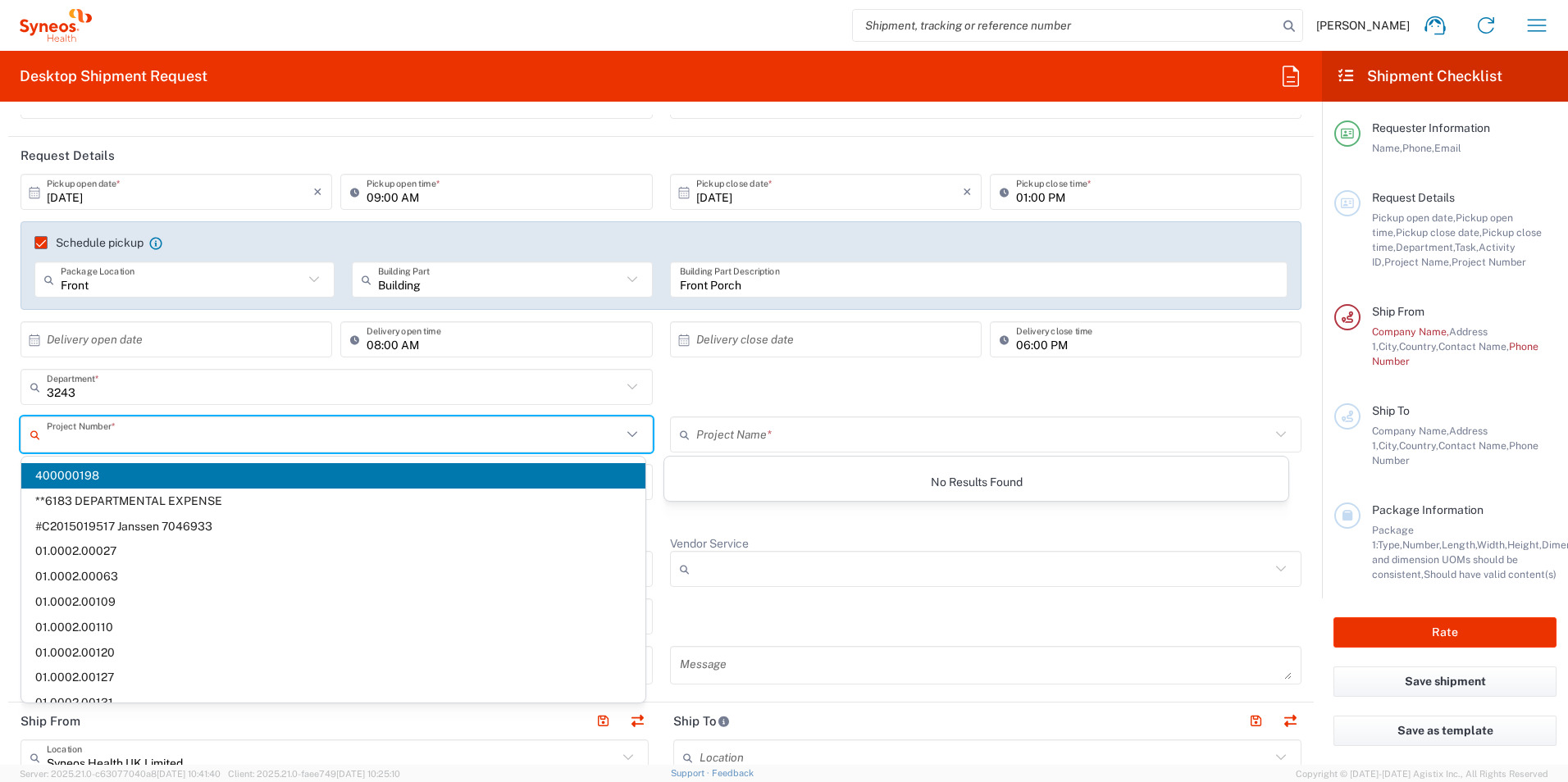
click at [108, 434] on input "text" at bounding box center [334, 435] width 575 height 29
click at [222, 441] on input "text" at bounding box center [334, 435] width 575 height 29
click at [460, 481] on span "400000198" at bounding box center [333, 476] width 624 height 25
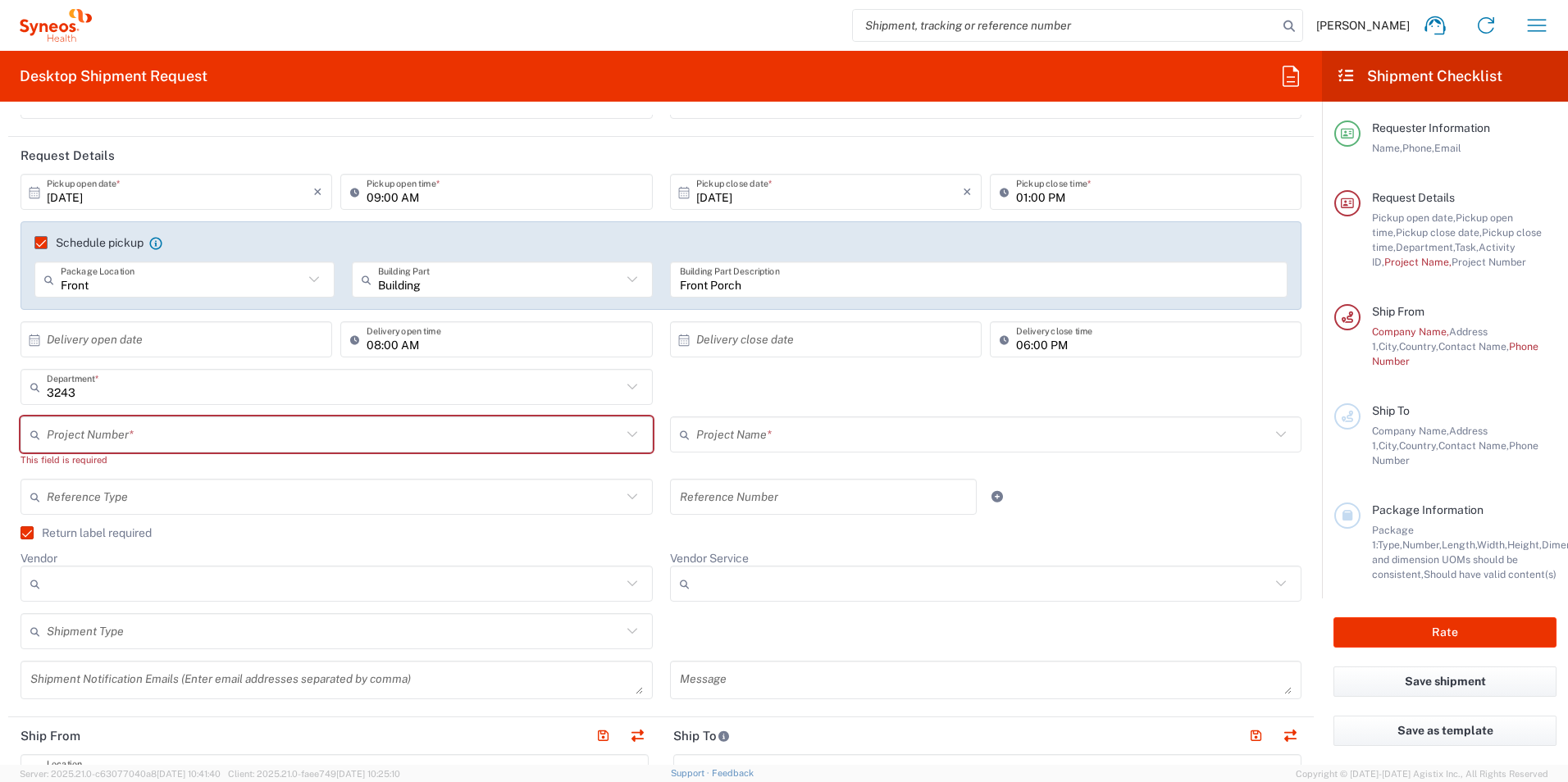
click at [673, 470] on div "Project Name * No Results Found" at bounding box center [986, 448] width 650 height 62
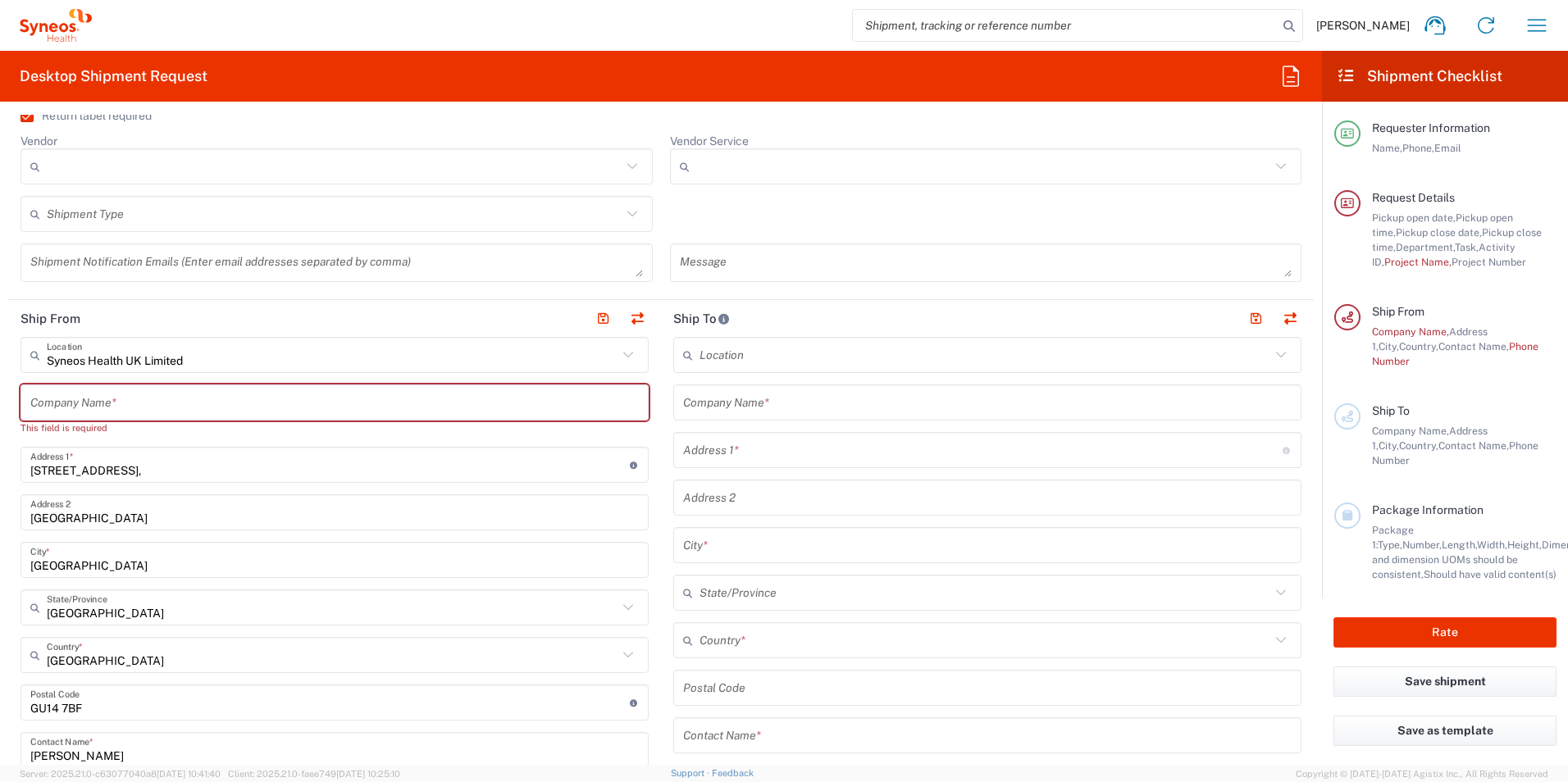
scroll to position [574, 0]
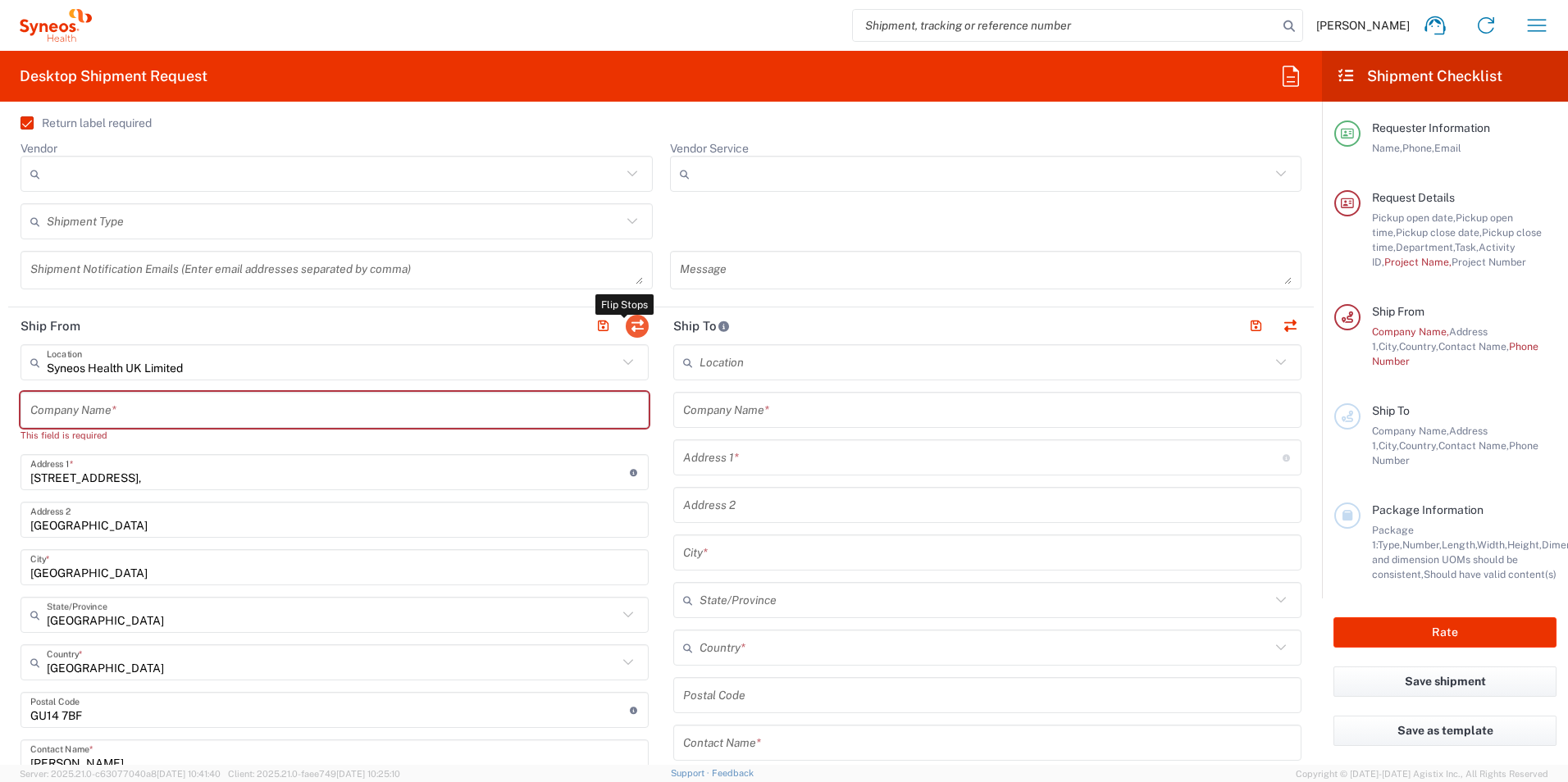
click at [634, 326] on button "button" at bounding box center [637, 326] width 23 height 23
type input "EORI"
type input "Syneos Health UK Limited"
type input "1 Pinehurst Road,"
type input "Farnborough Business Park"
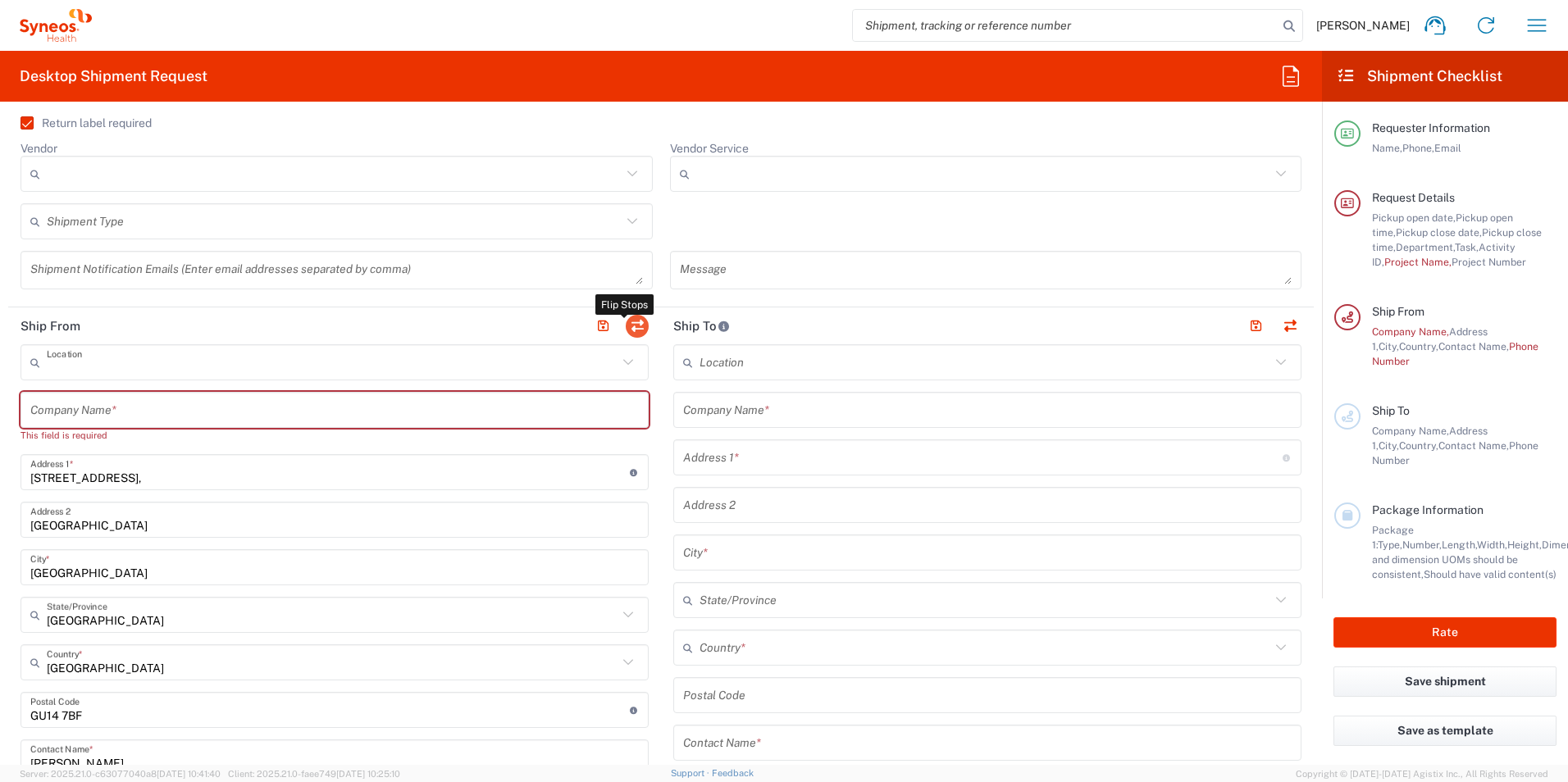
type input "Hampshire"
type input "United Kingdom"
type input "GU14 7BF"
type input "Karen Nicol"
type input "karen.taylornicol@syneoshealth.com"
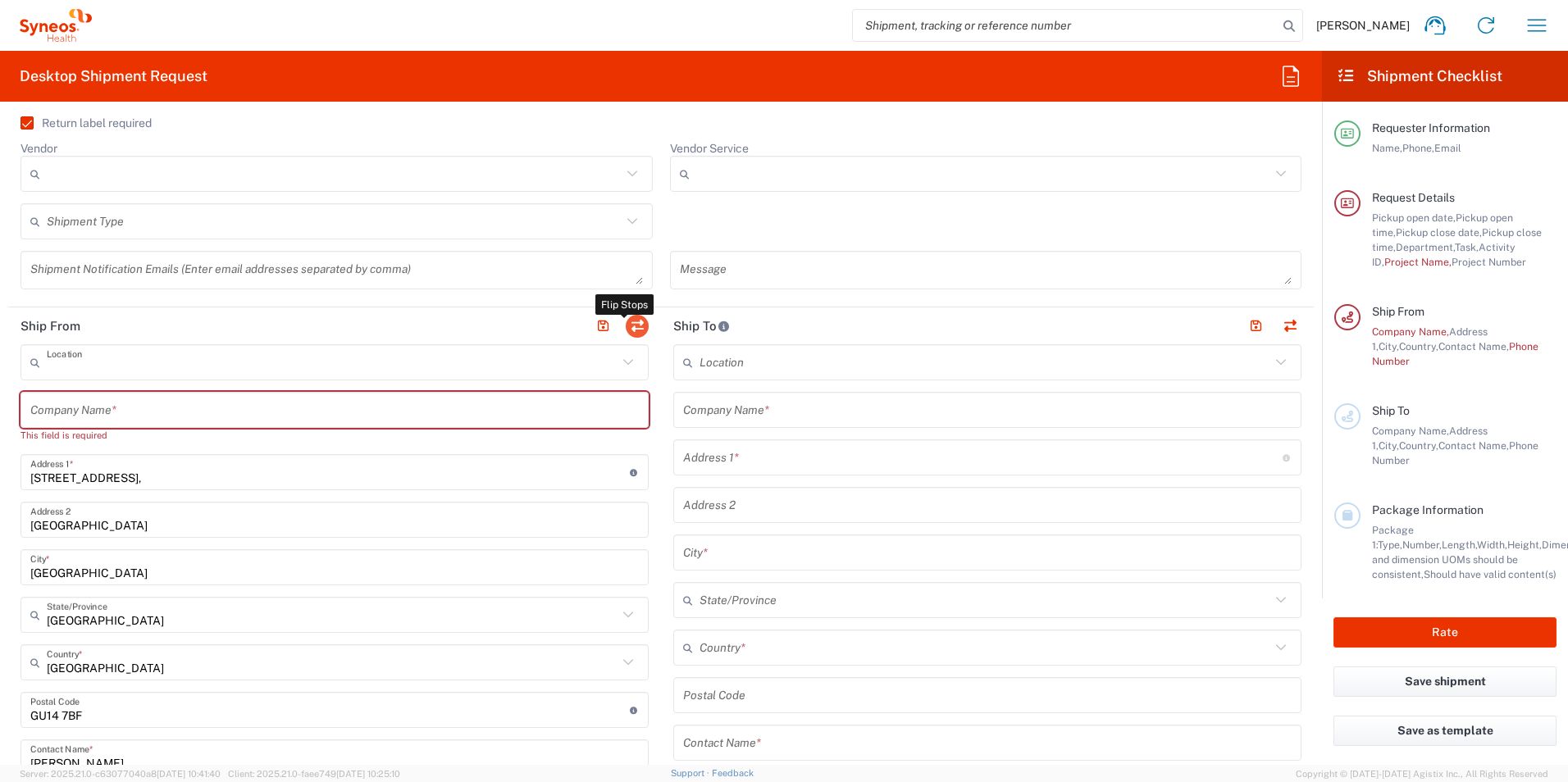
type input "TIN"
type input "9865518276"
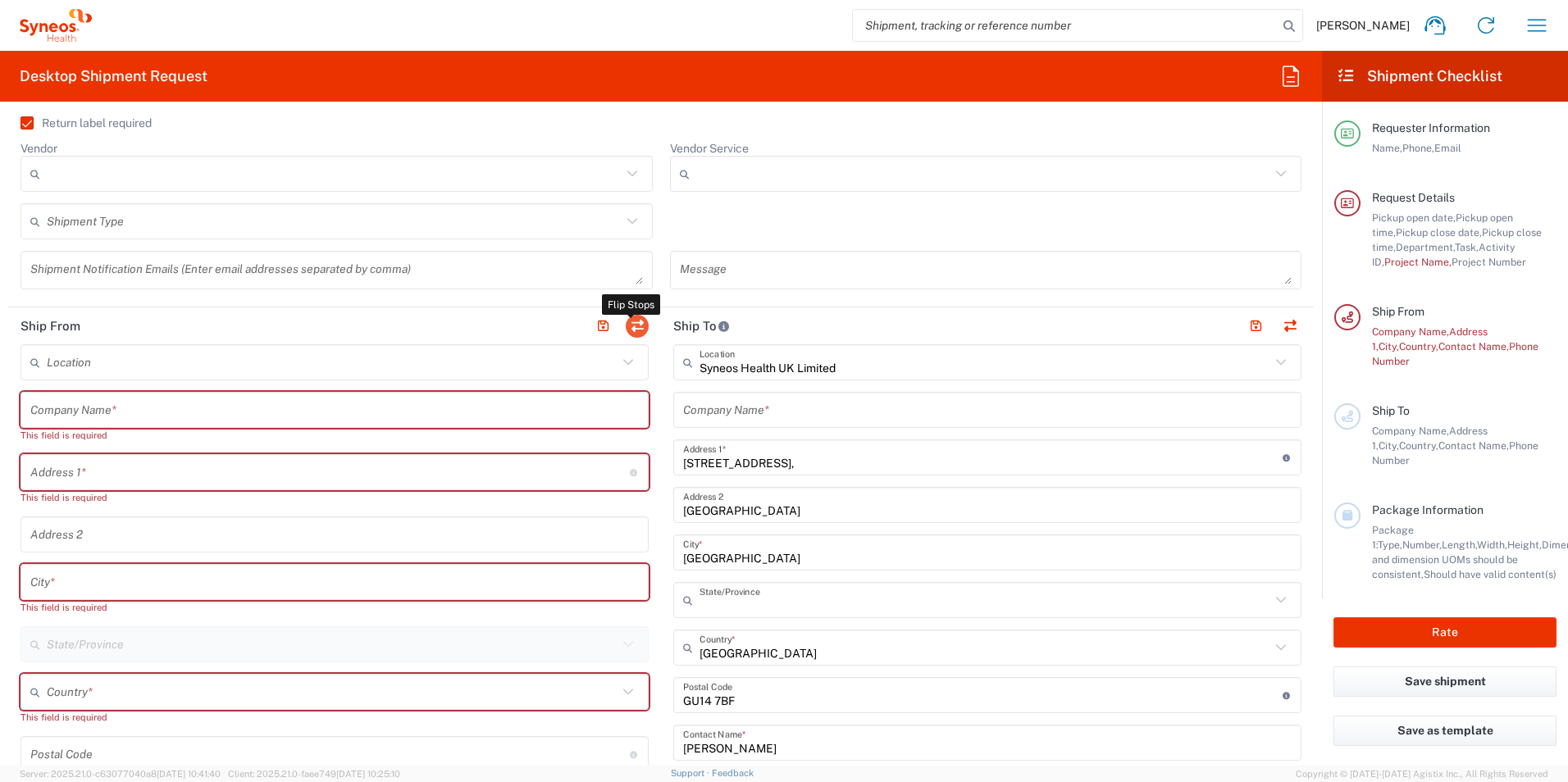
type input "England"
click at [92, 361] on input "text" at bounding box center [332, 363] width 571 height 29
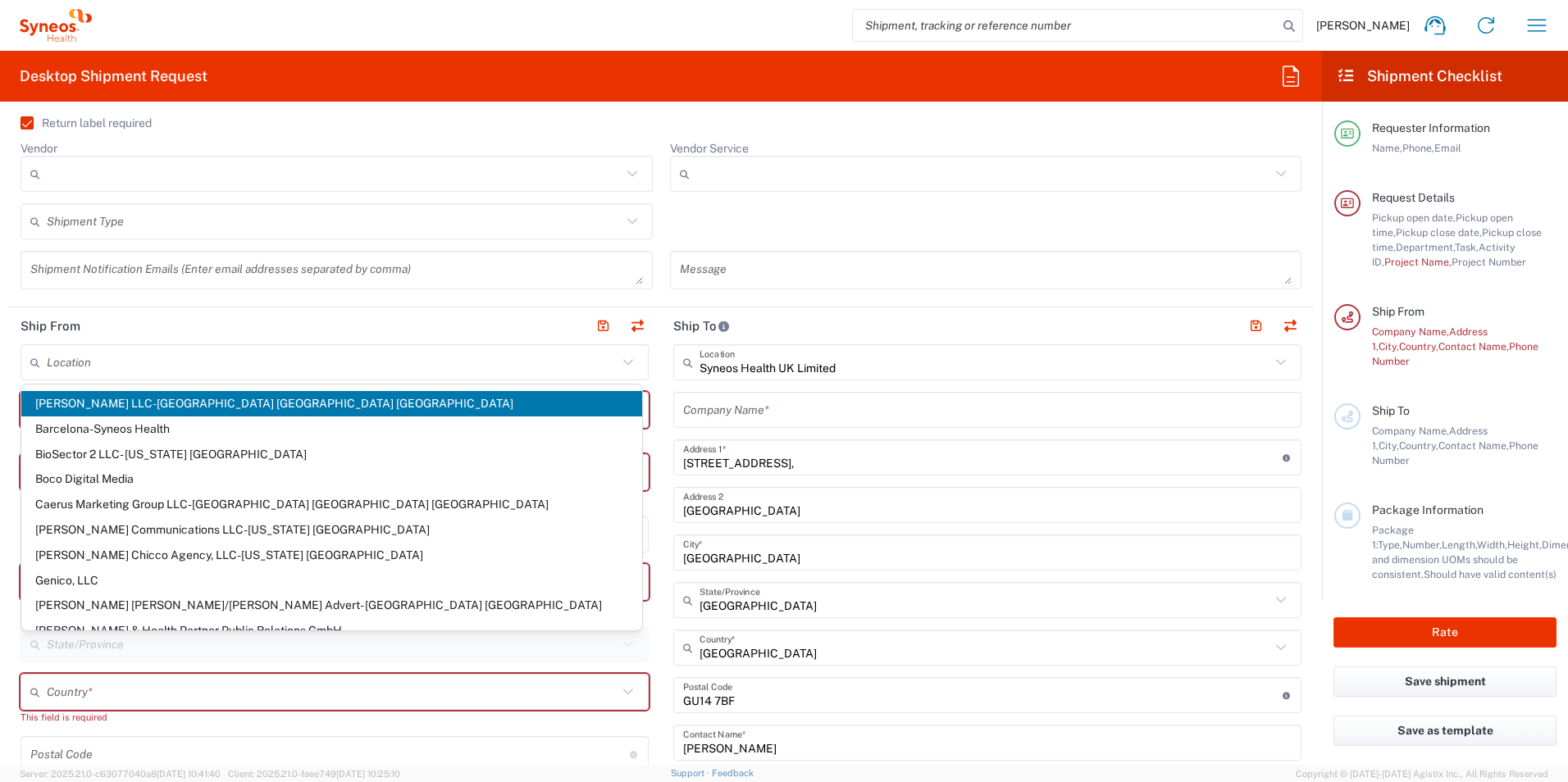
click at [797, 318] on header "Ship To" at bounding box center [987, 326] width 653 height 37
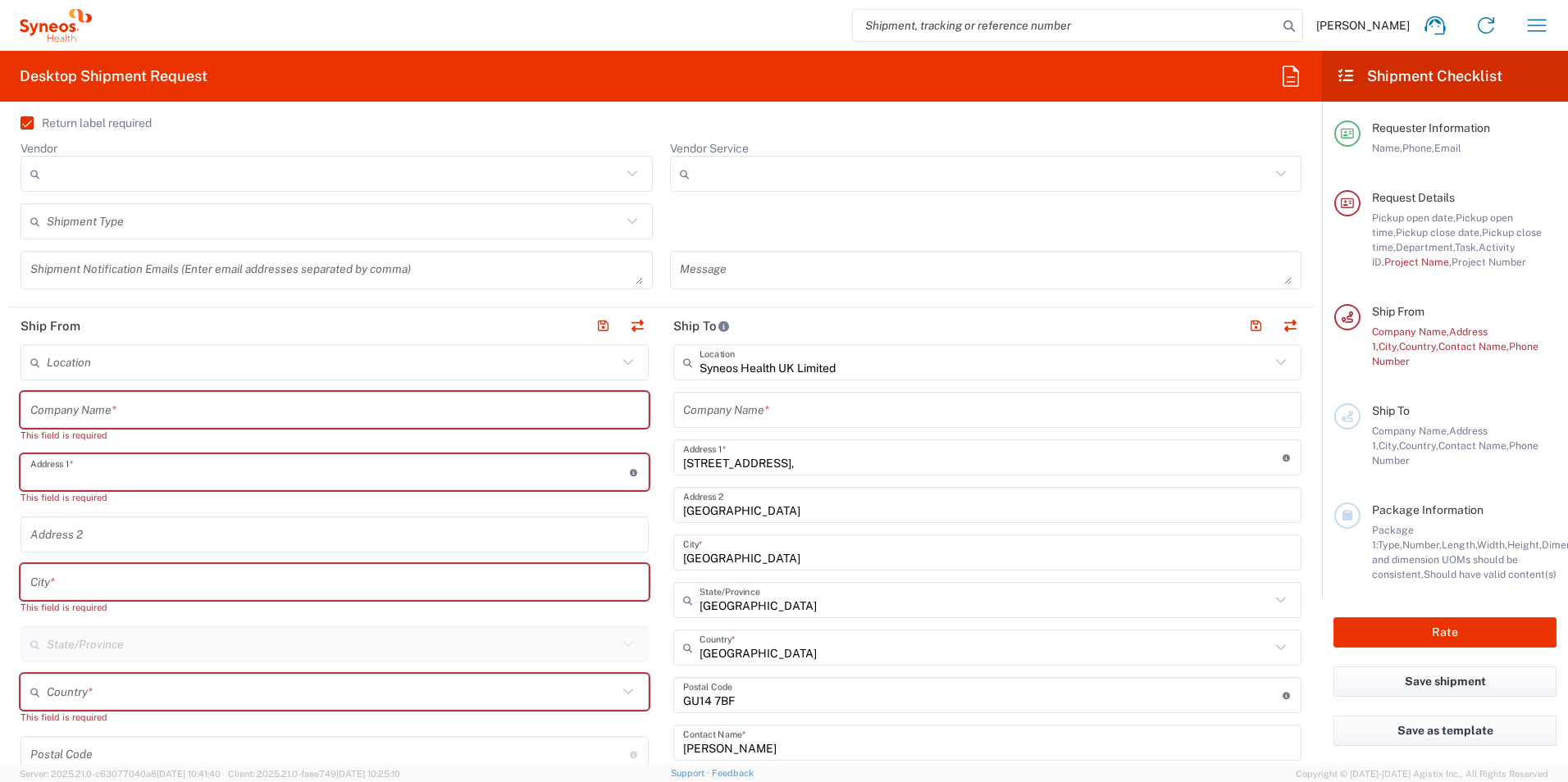
drag, startPoint x: 126, startPoint y: 473, endPoint x: 134, endPoint y: 472, distance: 8.1
click at [126, 473] on input "text" at bounding box center [330, 473] width 600 height 29
type input "21 Faulds Wynd"
type input "United Kingdom"
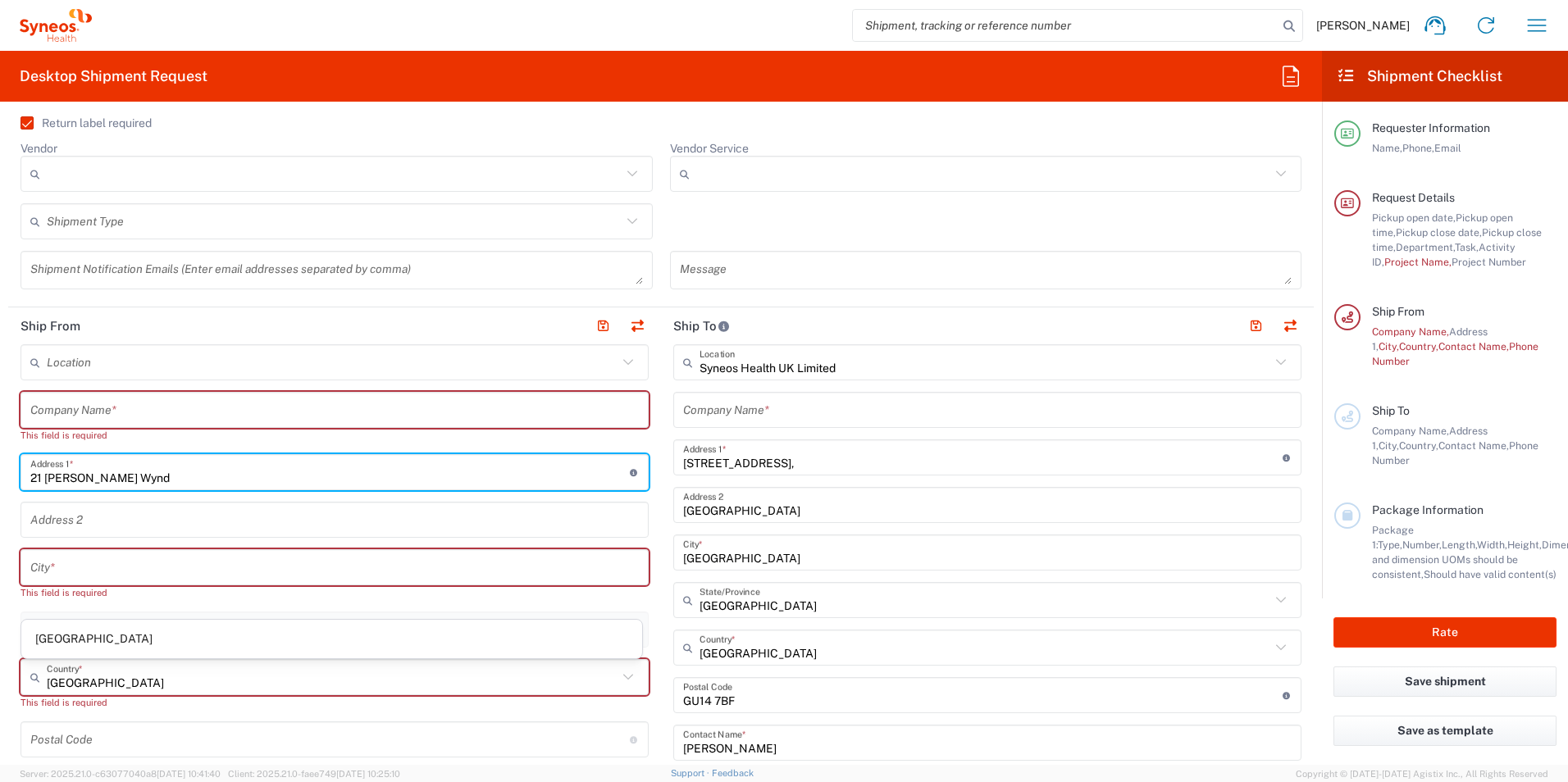
click at [66, 569] on input "text" at bounding box center [334, 568] width 608 height 29
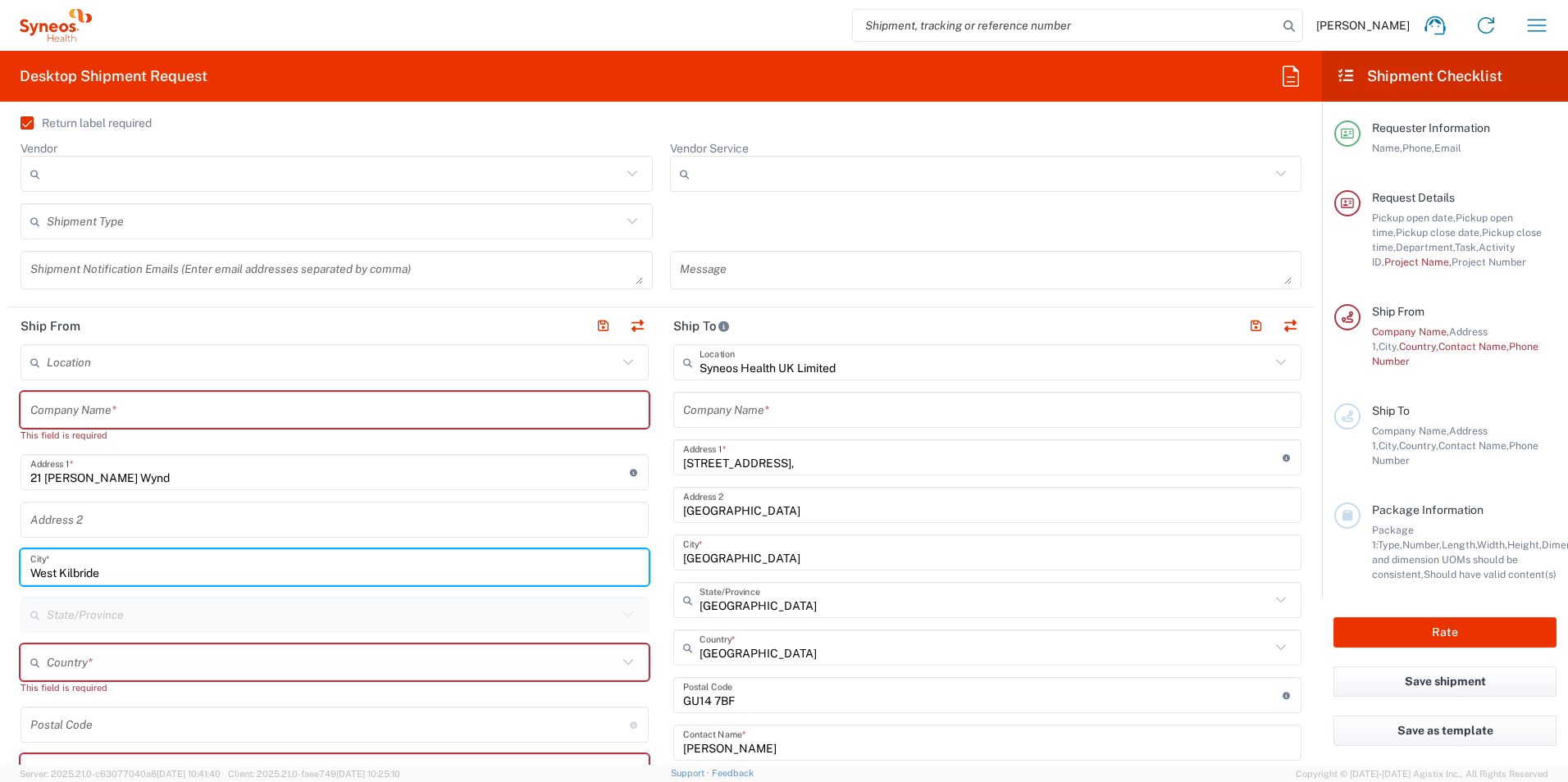
type input "West Kilbride"
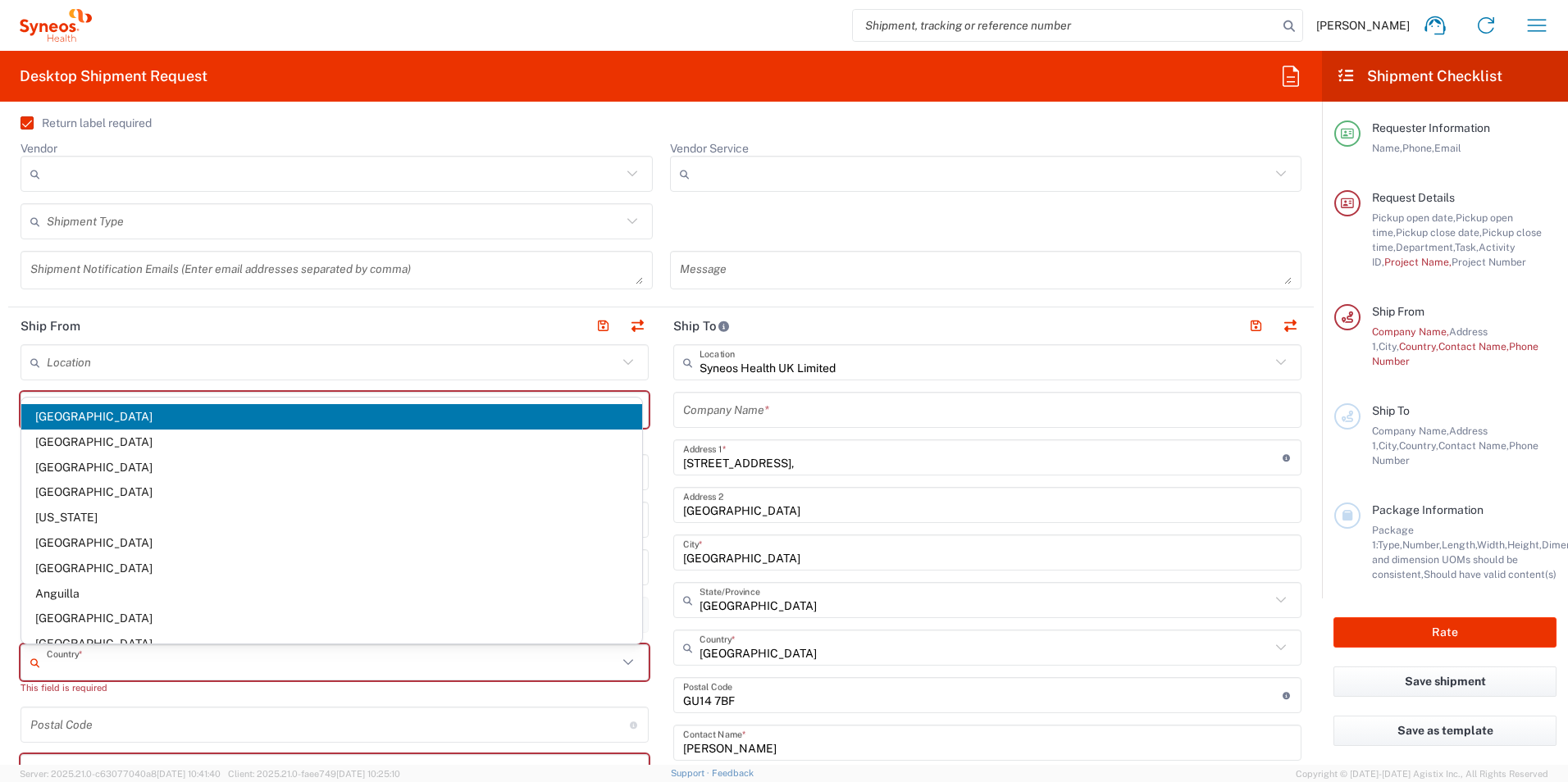
click at [56, 662] on input "text" at bounding box center [332, 663] width 571 height 29
type input "United Kingdom"
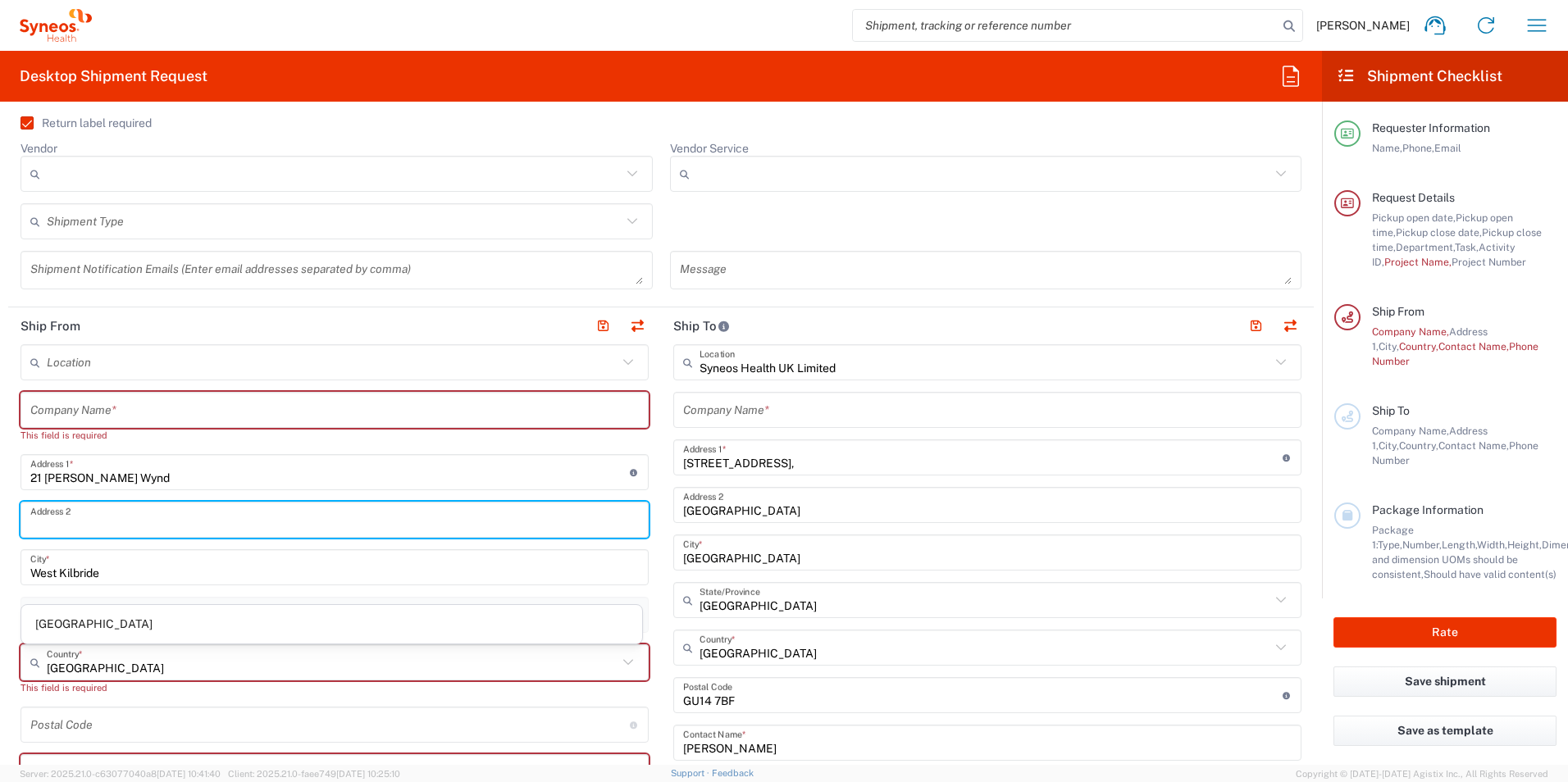
click at [82, 511] on input "text" at bounding box center [334, 520] width 608 height 29
type input "Seamill"
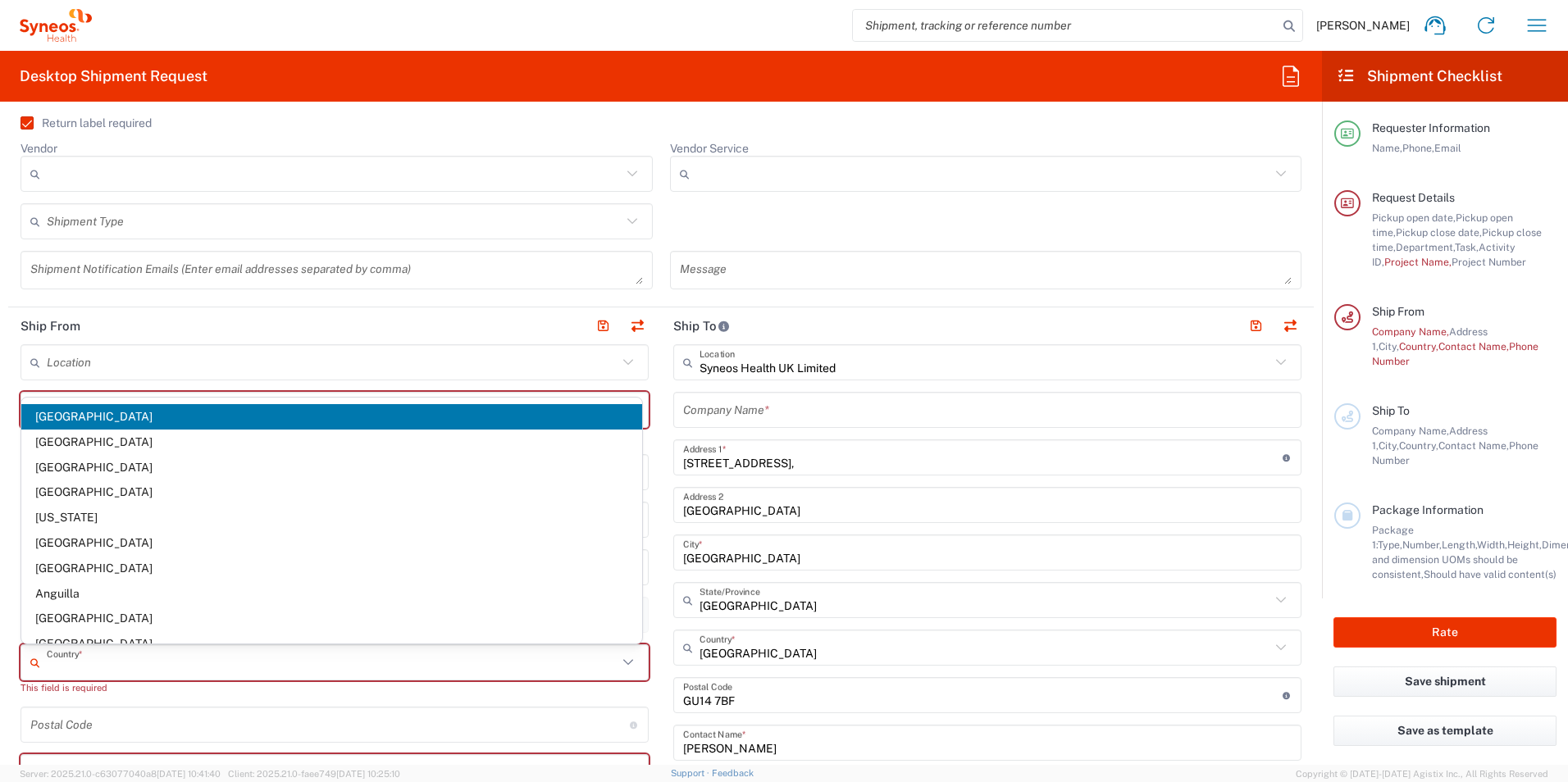
click at [89, 671] on input "text" at bounding box center [332, 663] width 571 height 29
click at [242, 322] on header "Ship From" at bounding box center [334, 326] width 653 height 37
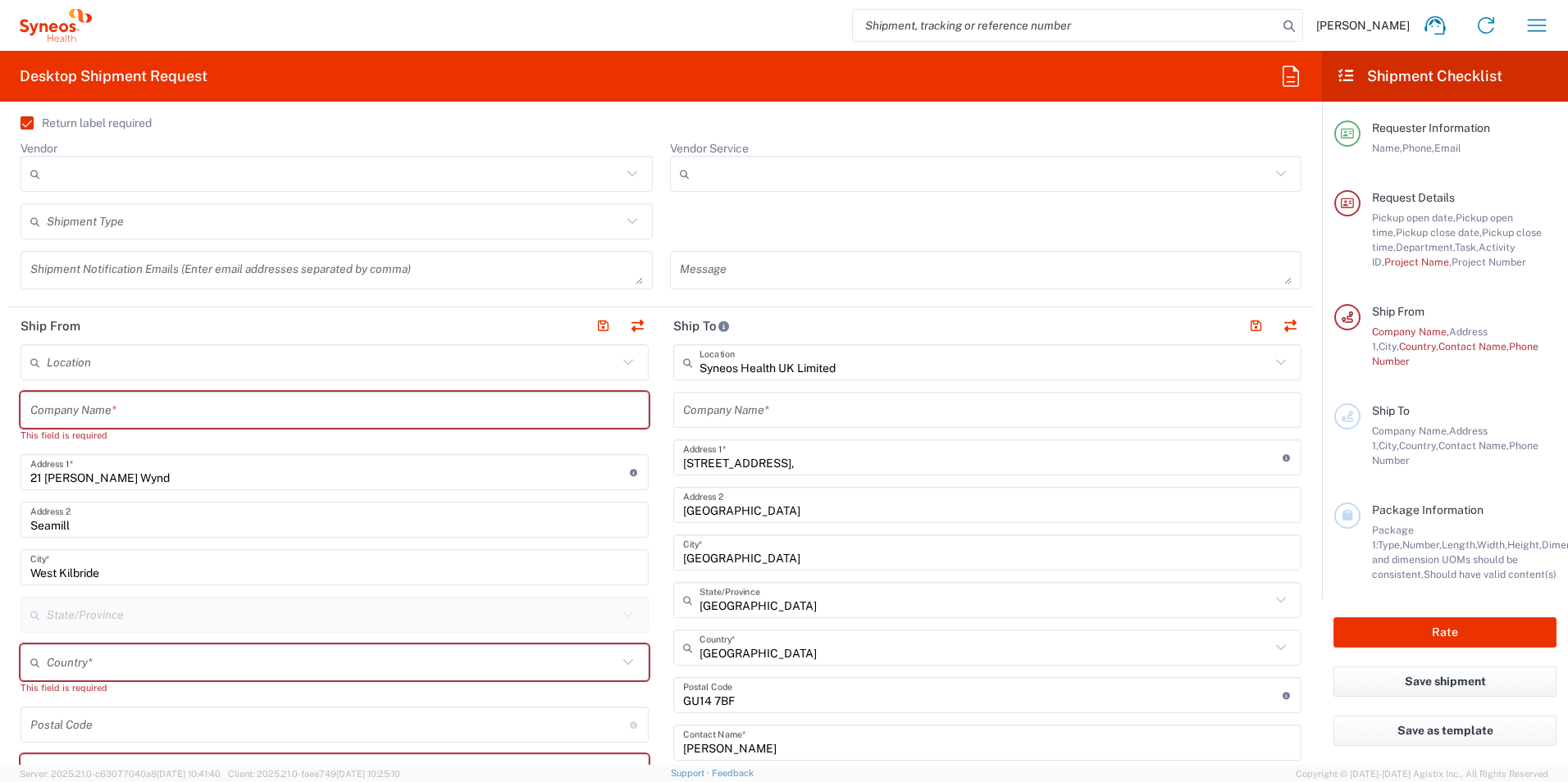
click at [87, 660] on input "text" at bounding box center [332, 663] width 571 height 29
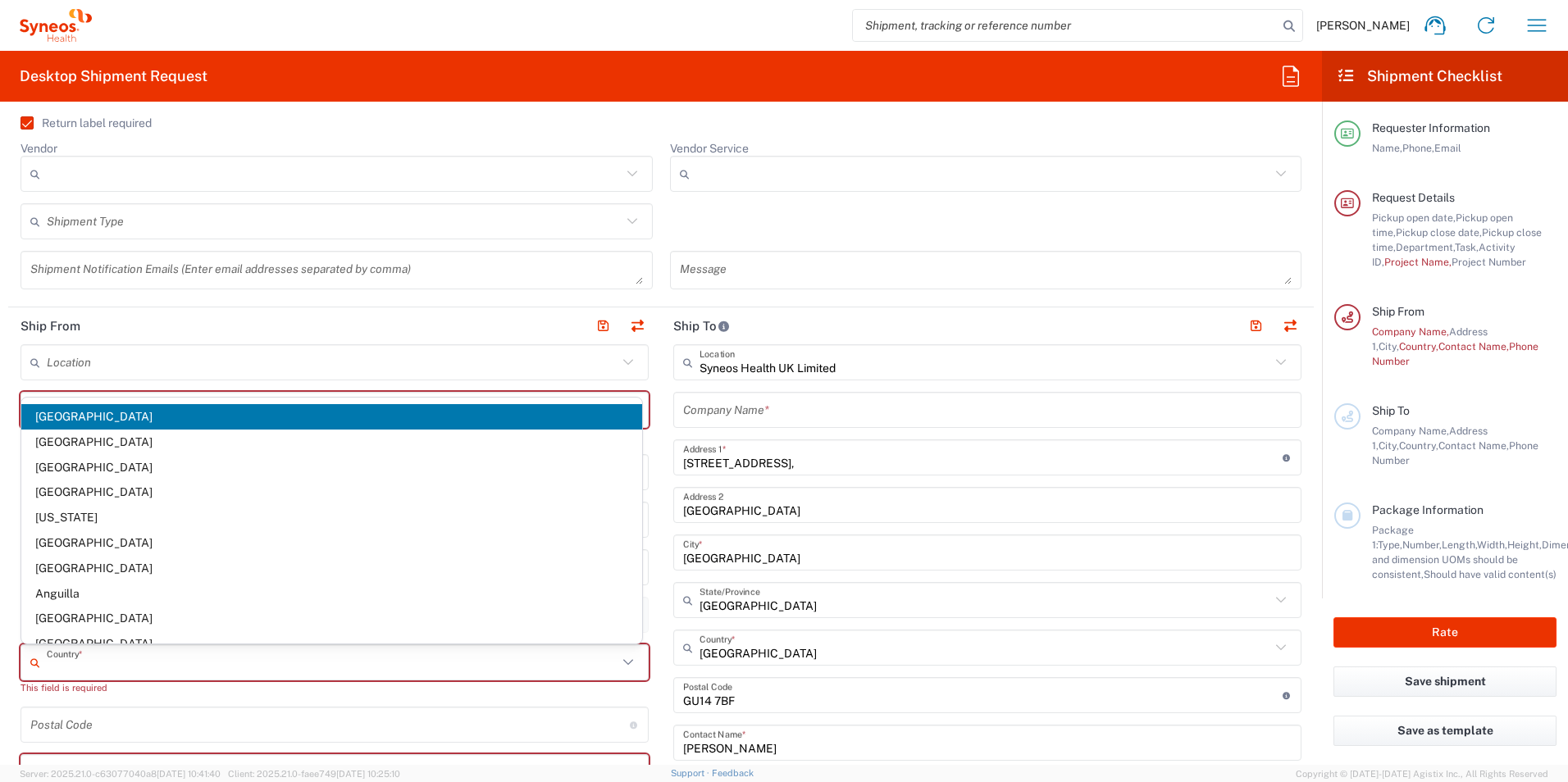
type input "United Kingdom"
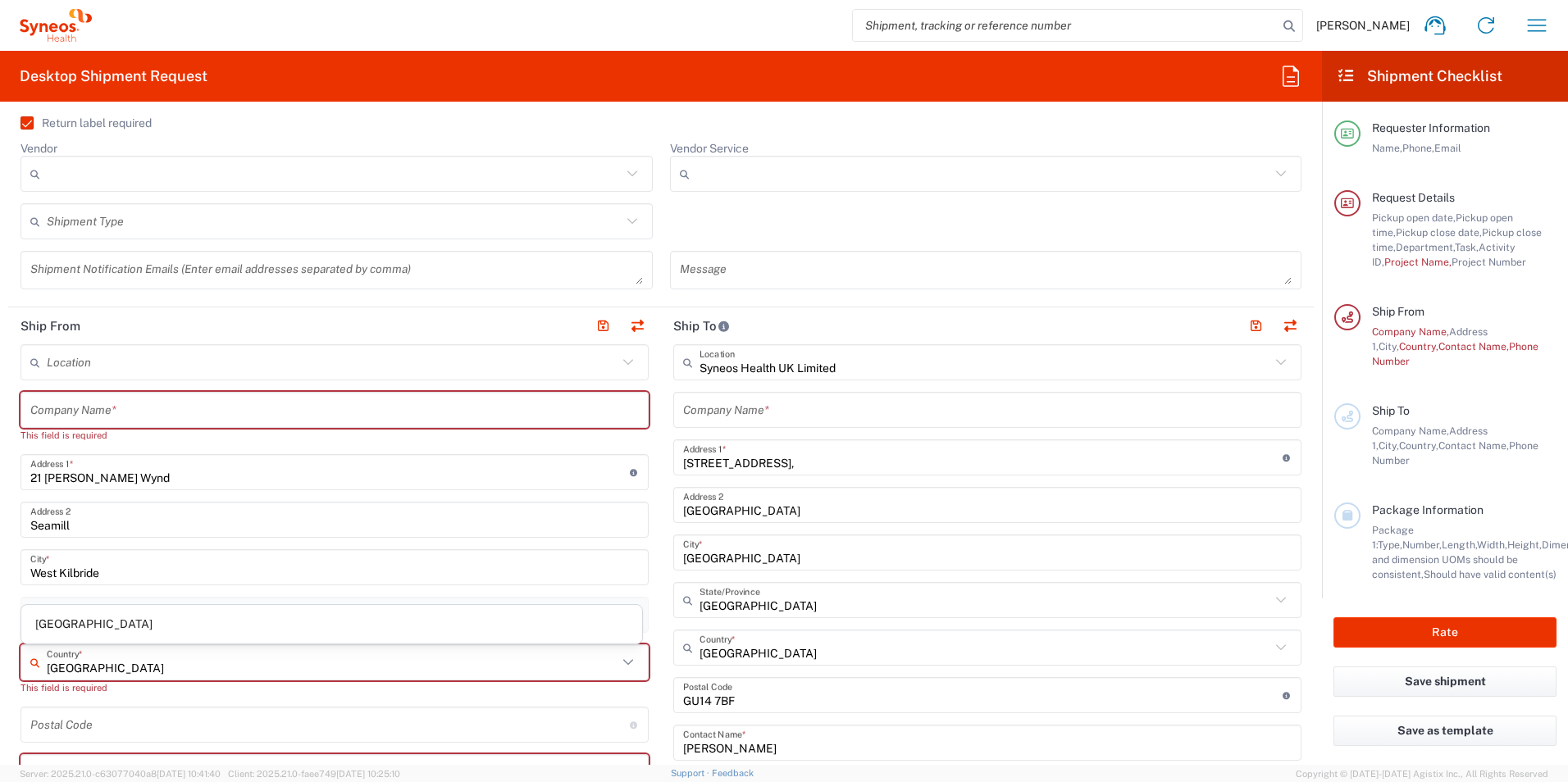
click at [59, 722] on input "undefined" at bounding box center [330, 725] width 600 height 29
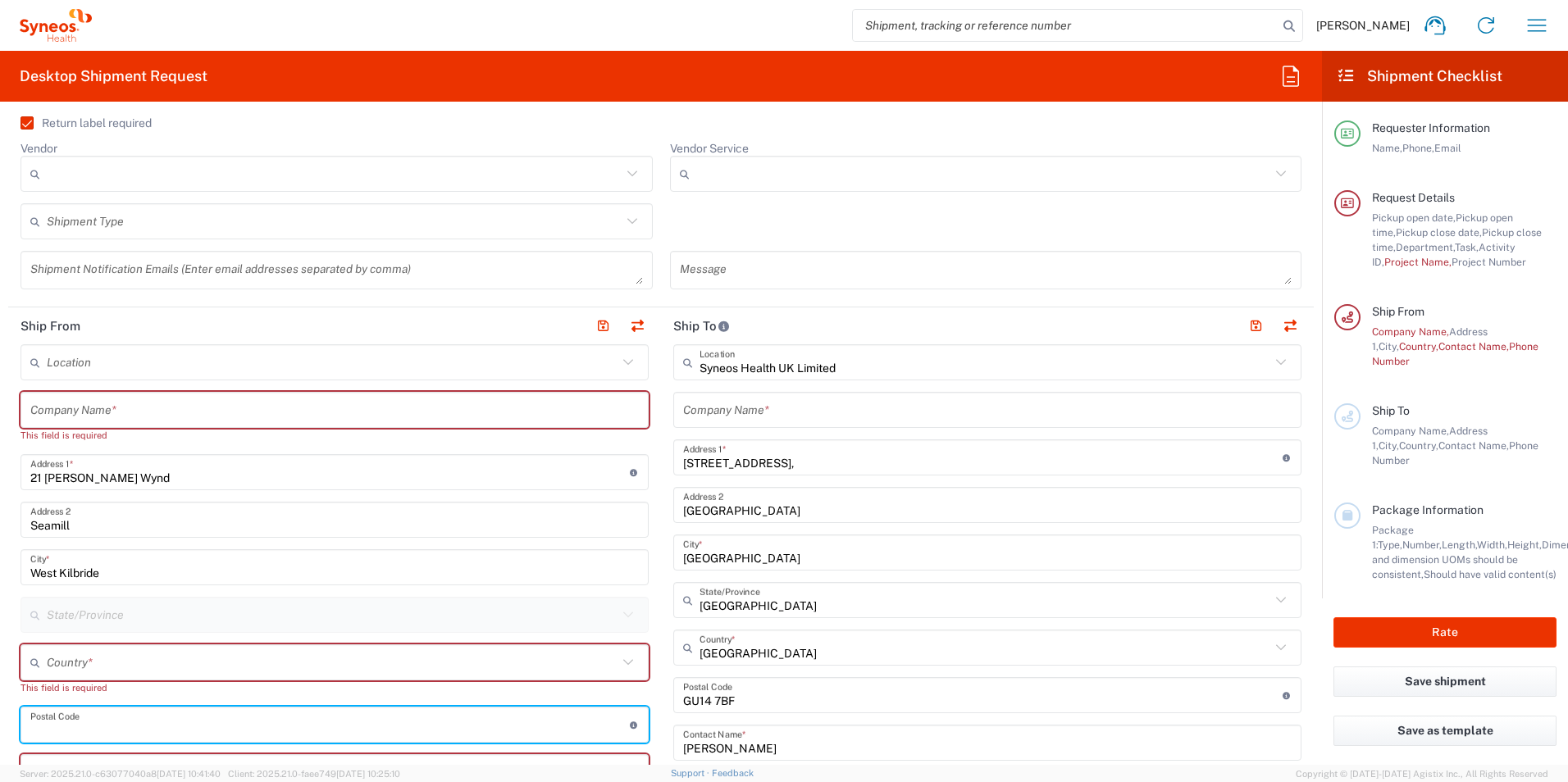
type input "KA23 9FA"
type input "United Kingdom"
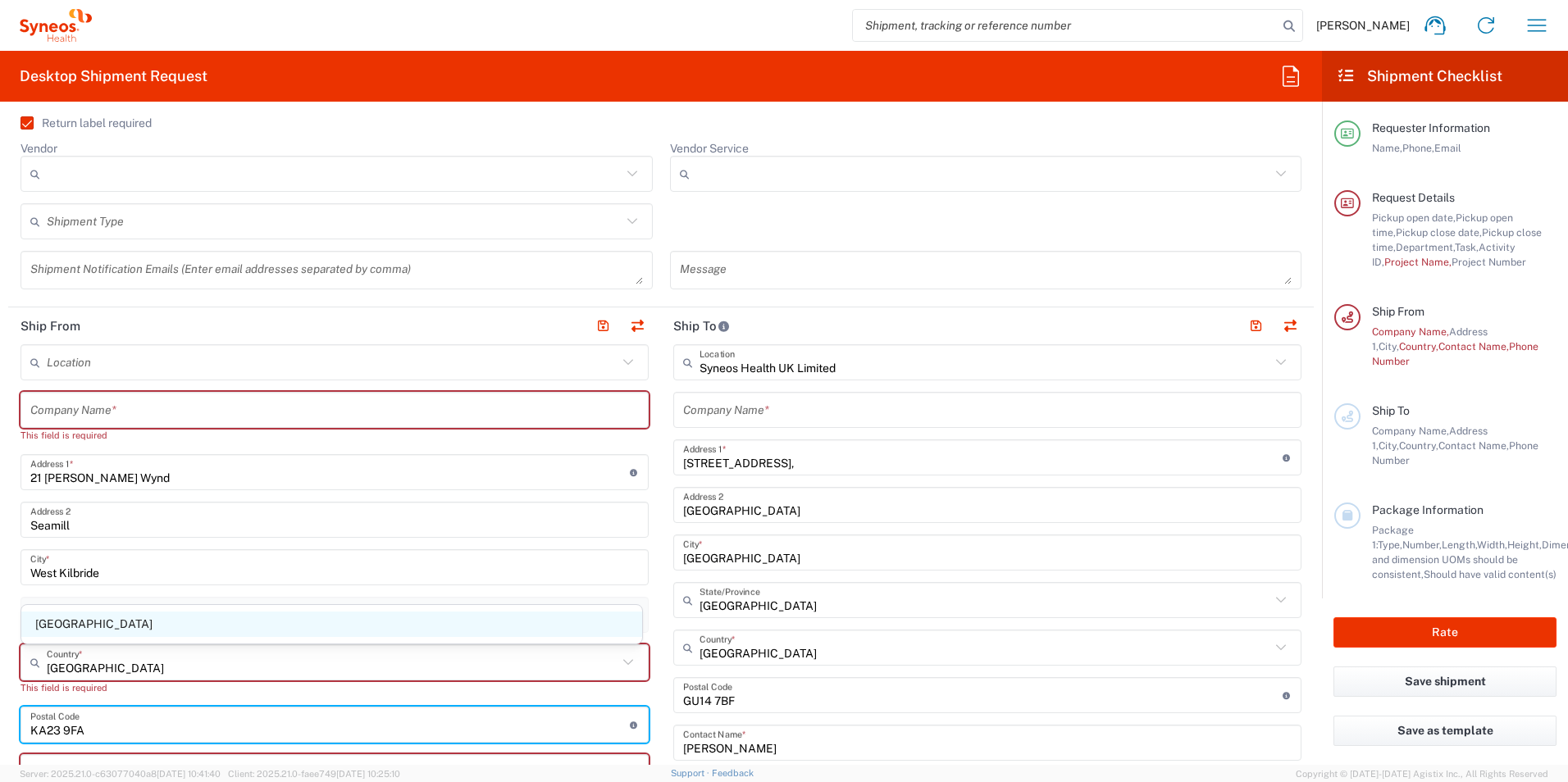
click at [103, 622] on span "United Kingdom" at bounding box center [331, 624] width 621 height 25
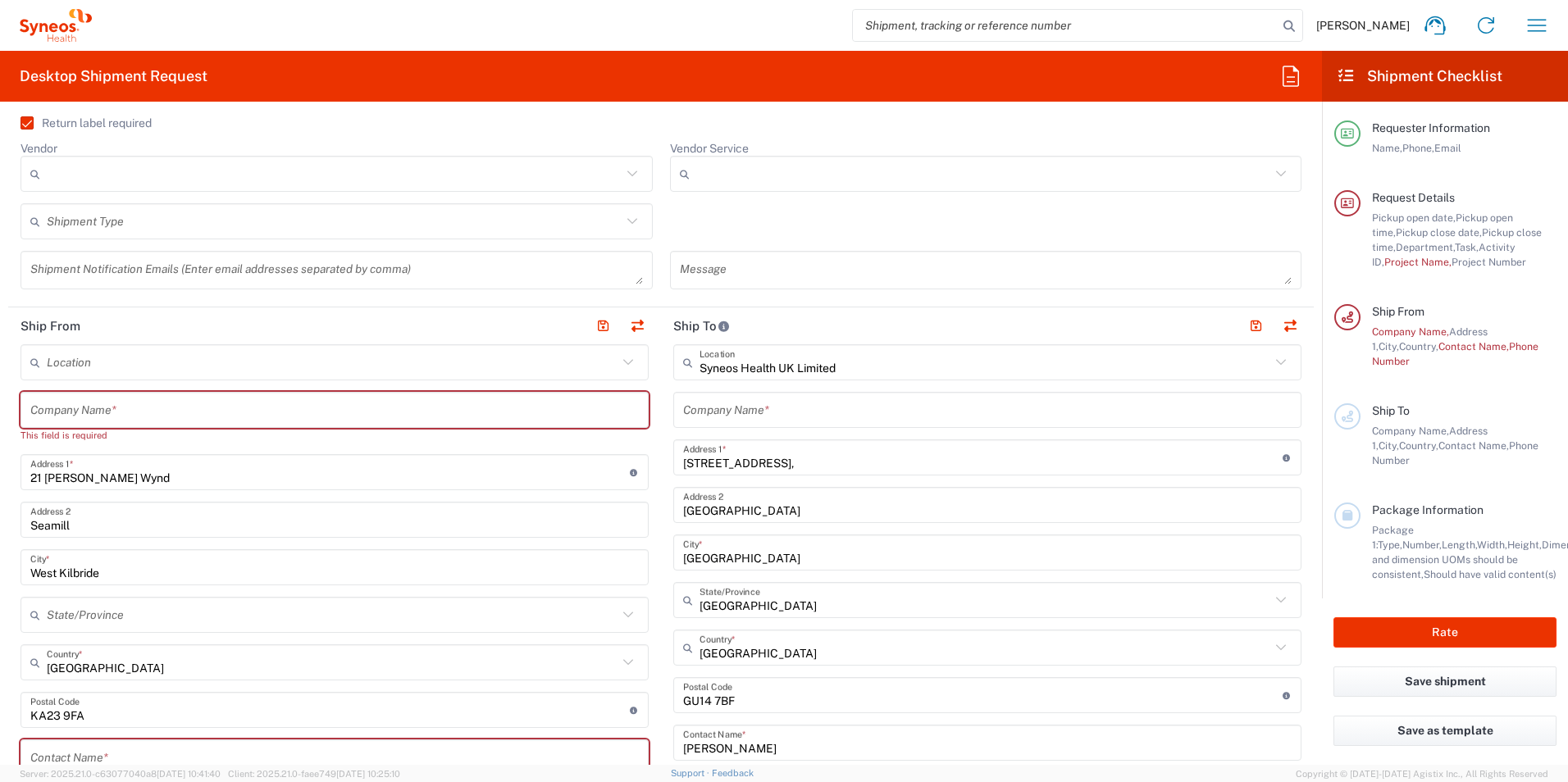
scroll to position [656, 0]
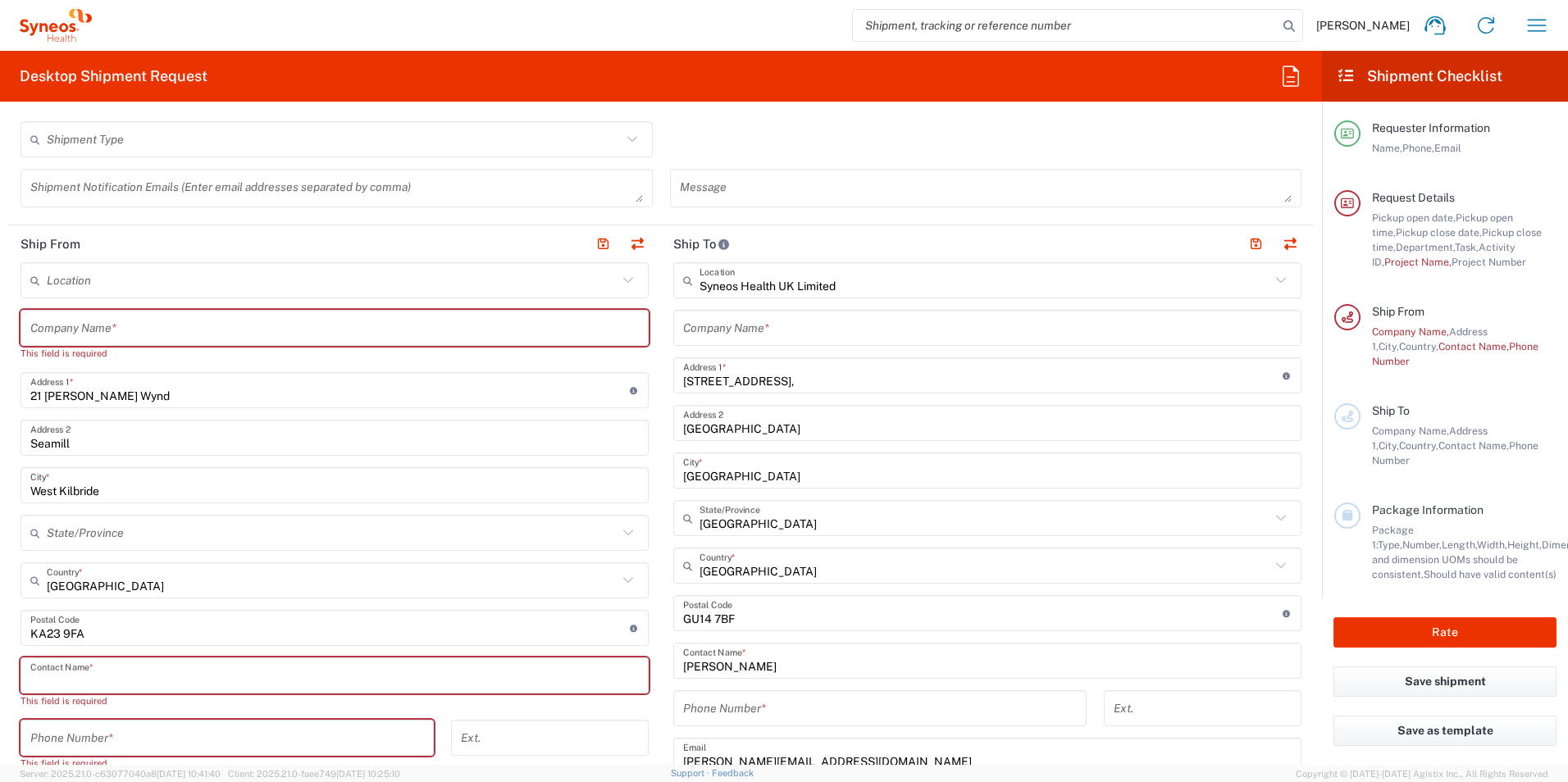
click at [58, 674] on input "text" at bounding box center [334, 676] width 608 height 29
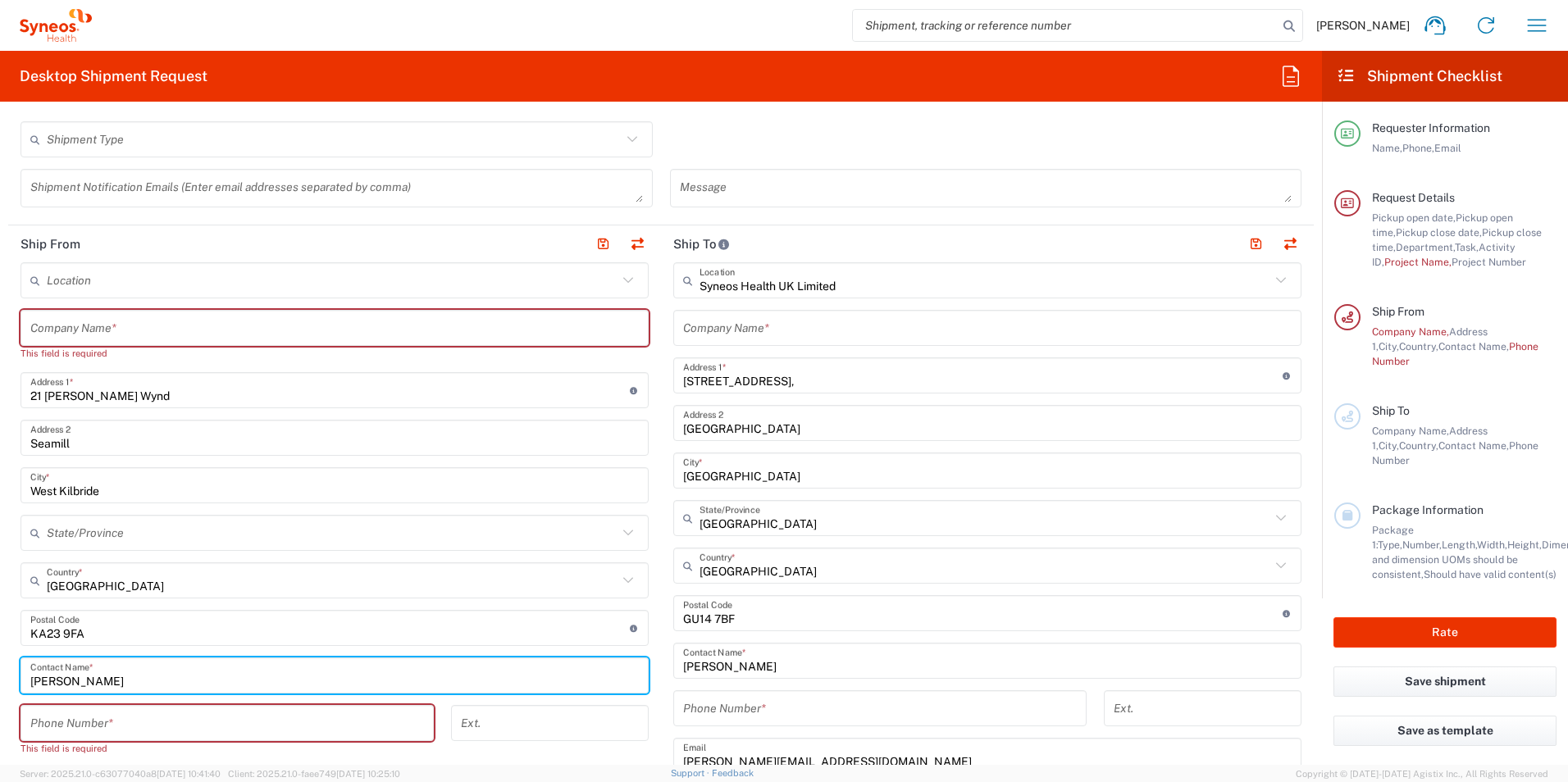
type input "Karen Nicol"
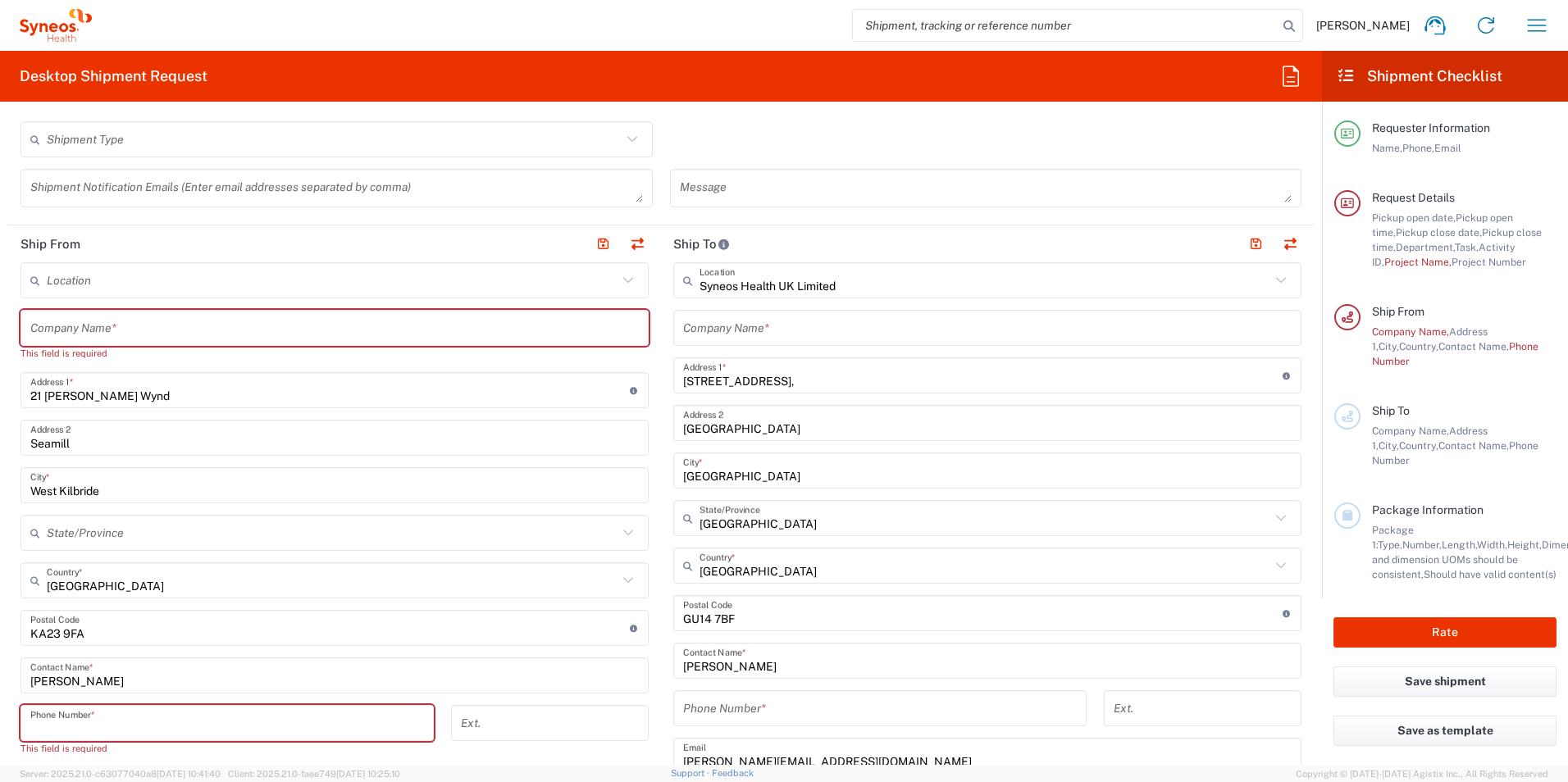
click at [92, 732] on input "tel" at bounding box center [227, 723] width 394 height 29
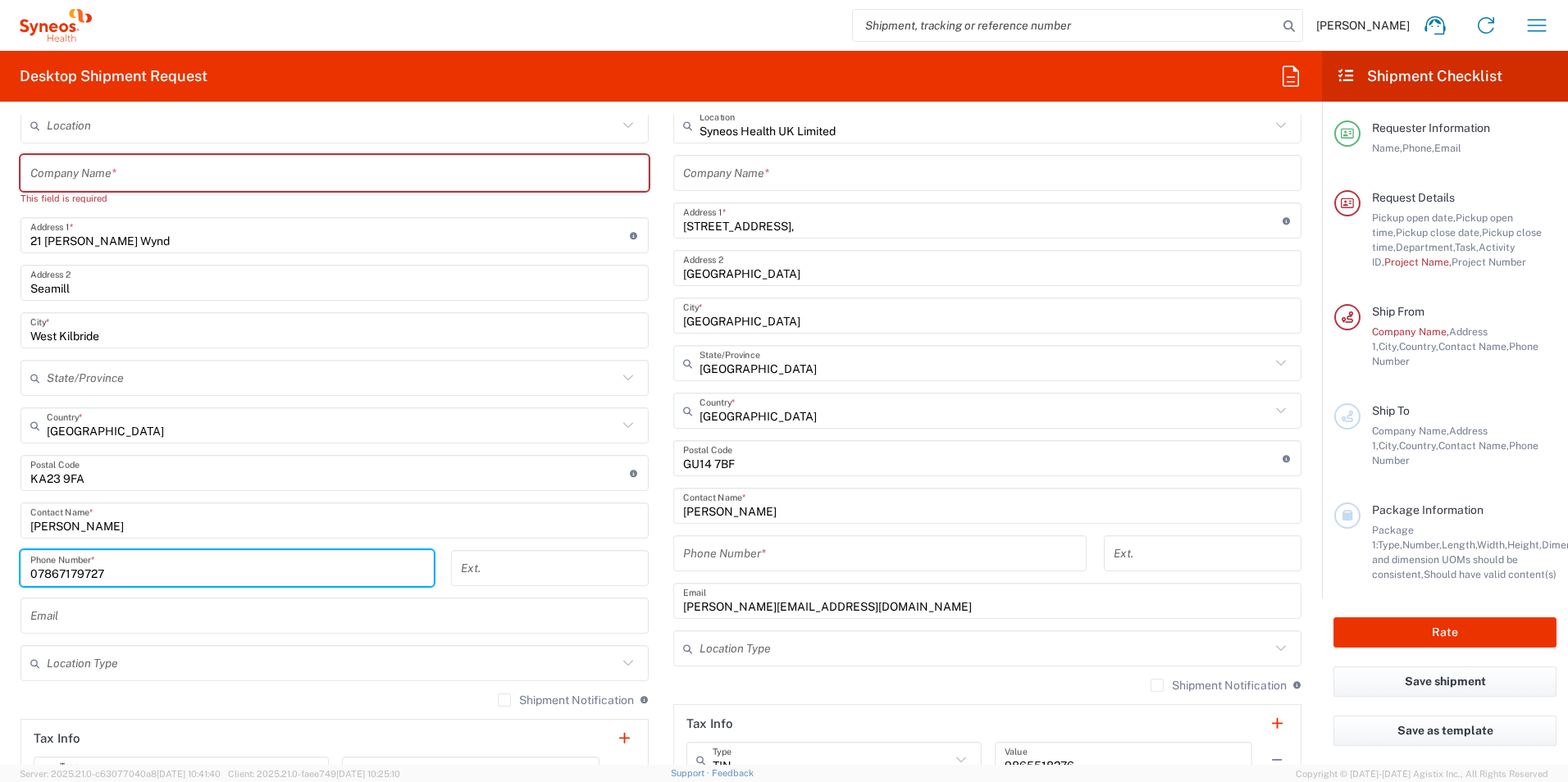
scroll to position [820, 0]
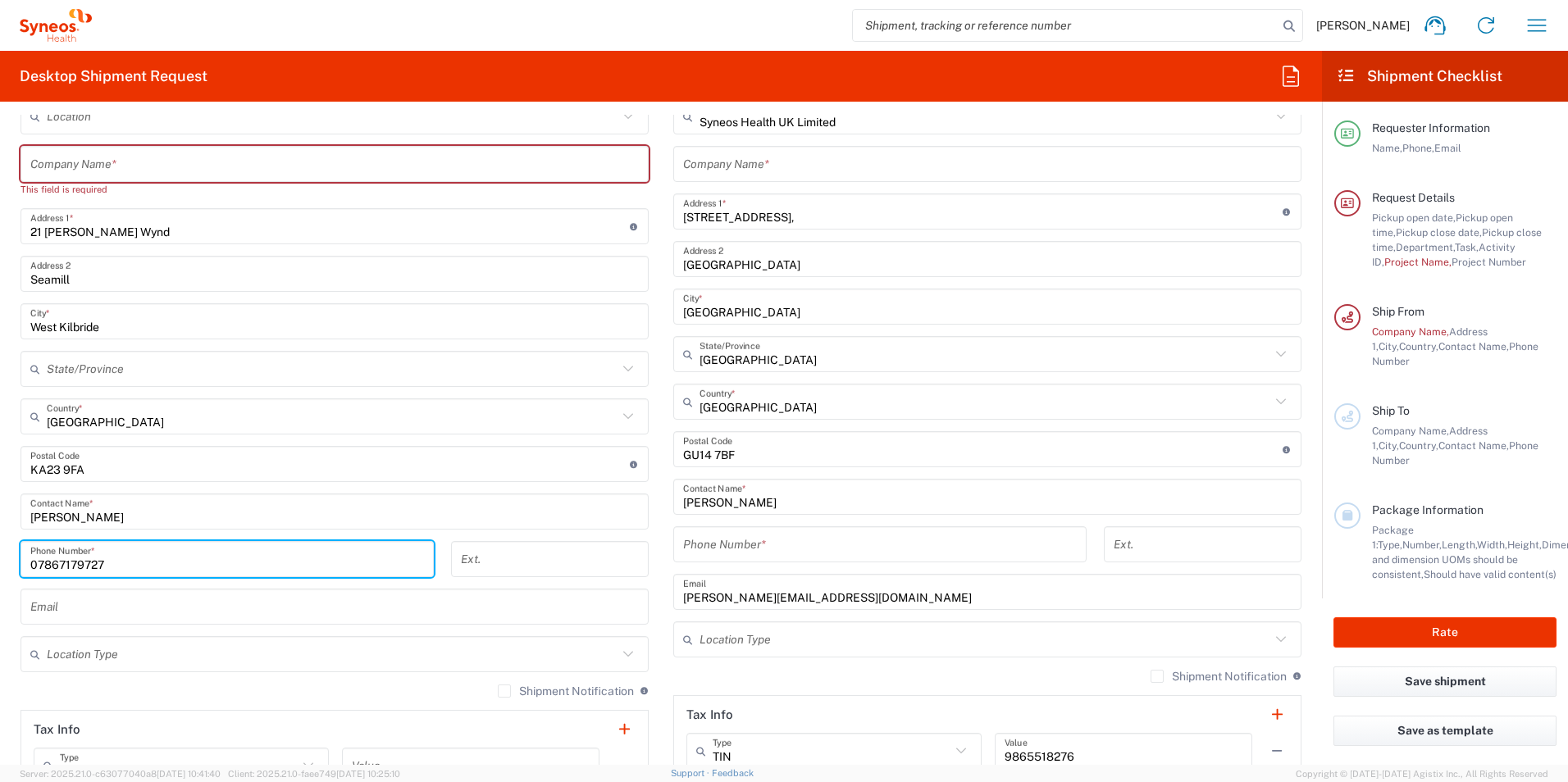
type input "07867179727"
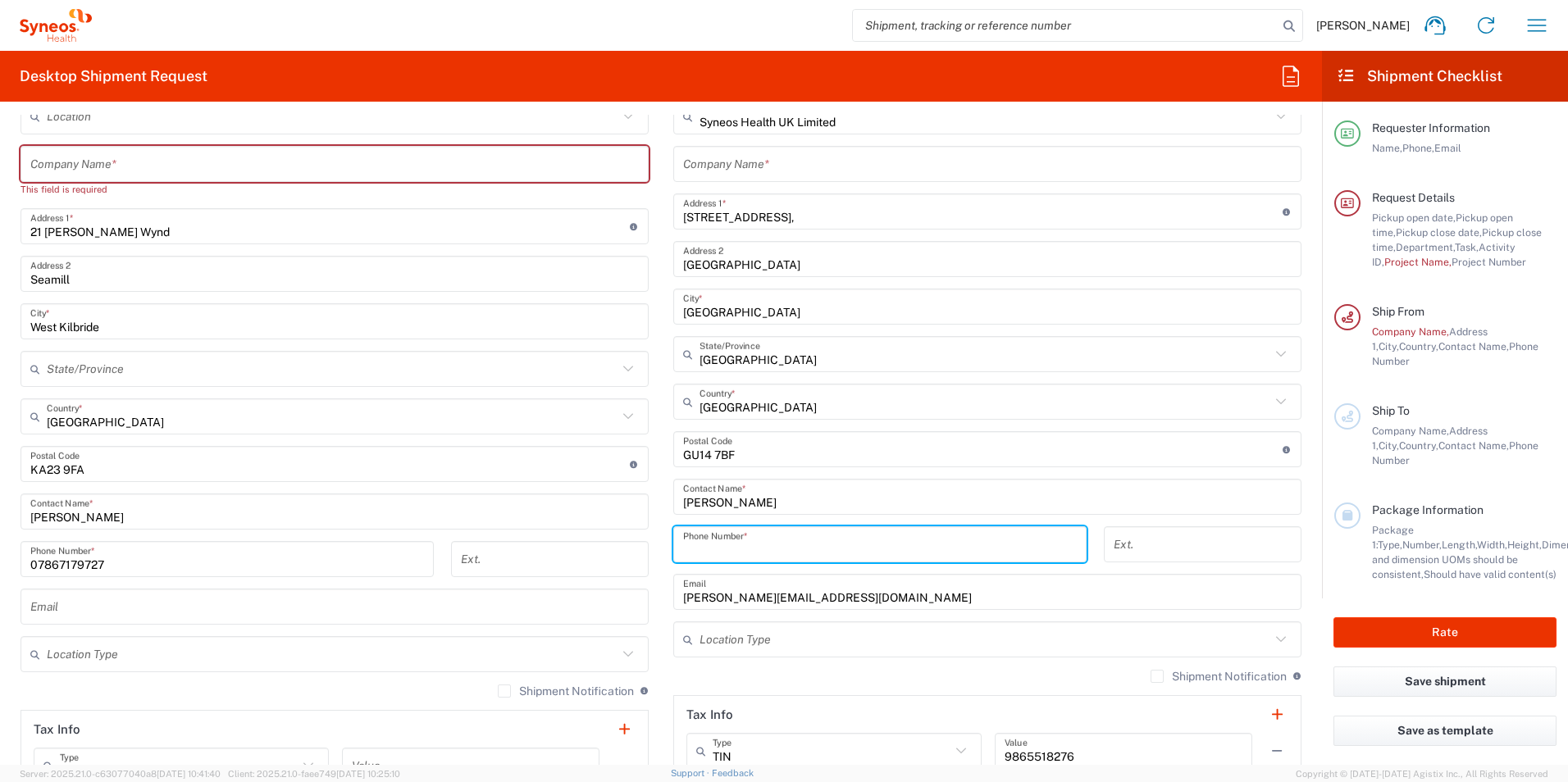
click at [735, 541] on input "tel" at bounding box center [880, 545] width 394 height 29
type input "07867179727"
drag, startPoint x: 220, startPoint y: 606, endPoint x: 590, endPoint y: 598, distance: 370.1
click at [224, 606] on input "text" at bounding box center [334, 607] width 608 height 29
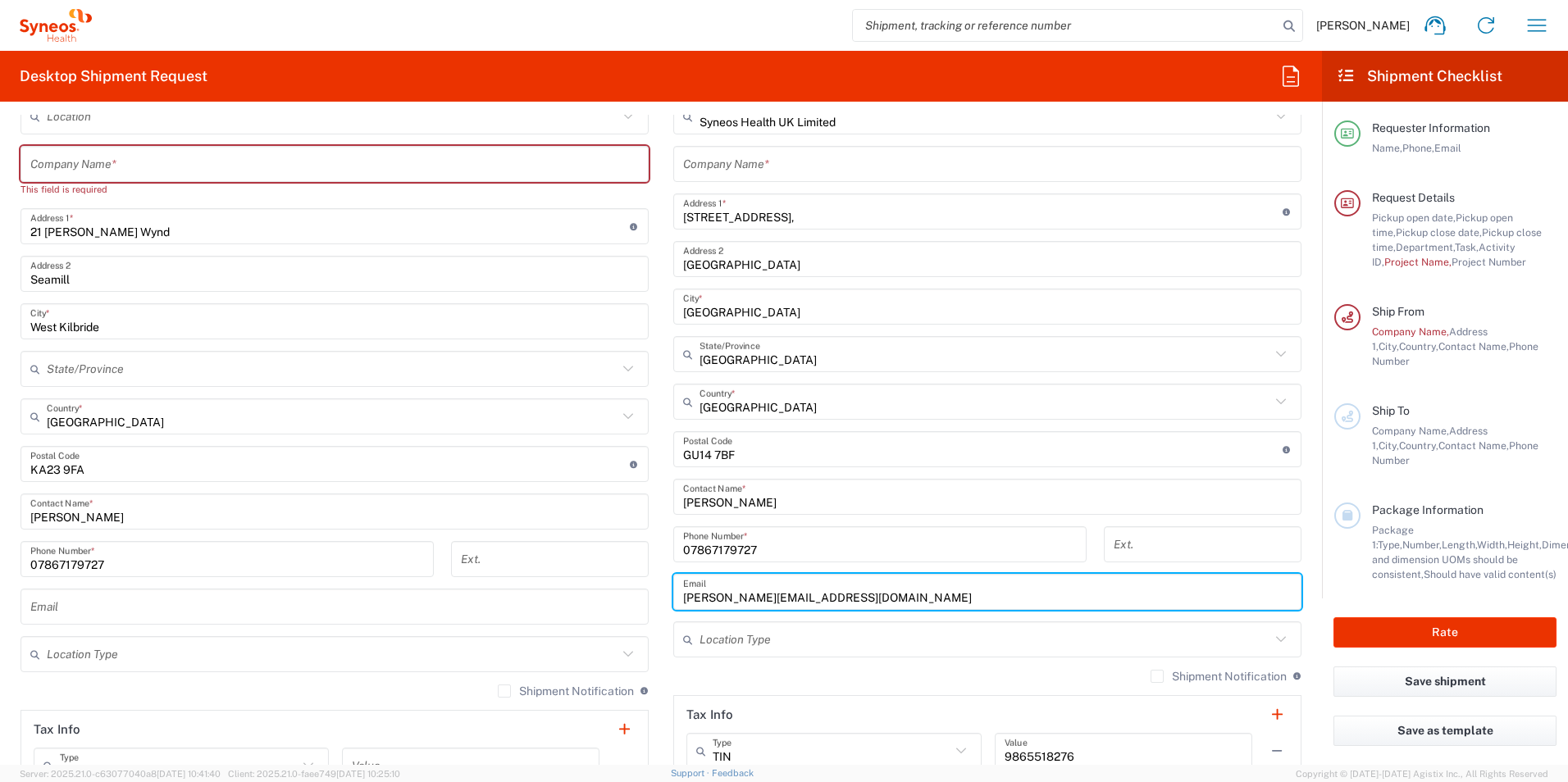
drag, startPoint x: 893, startPoint y: 593, endPoint x: 664, endPoint y: 597, distance: 229.0
click at [664, 597] on main "Syneos Health UK Limited Location Syneos Health UK Limited Addison Whitney LLC-…" at bounding box center [987, 443] width 653 height 689
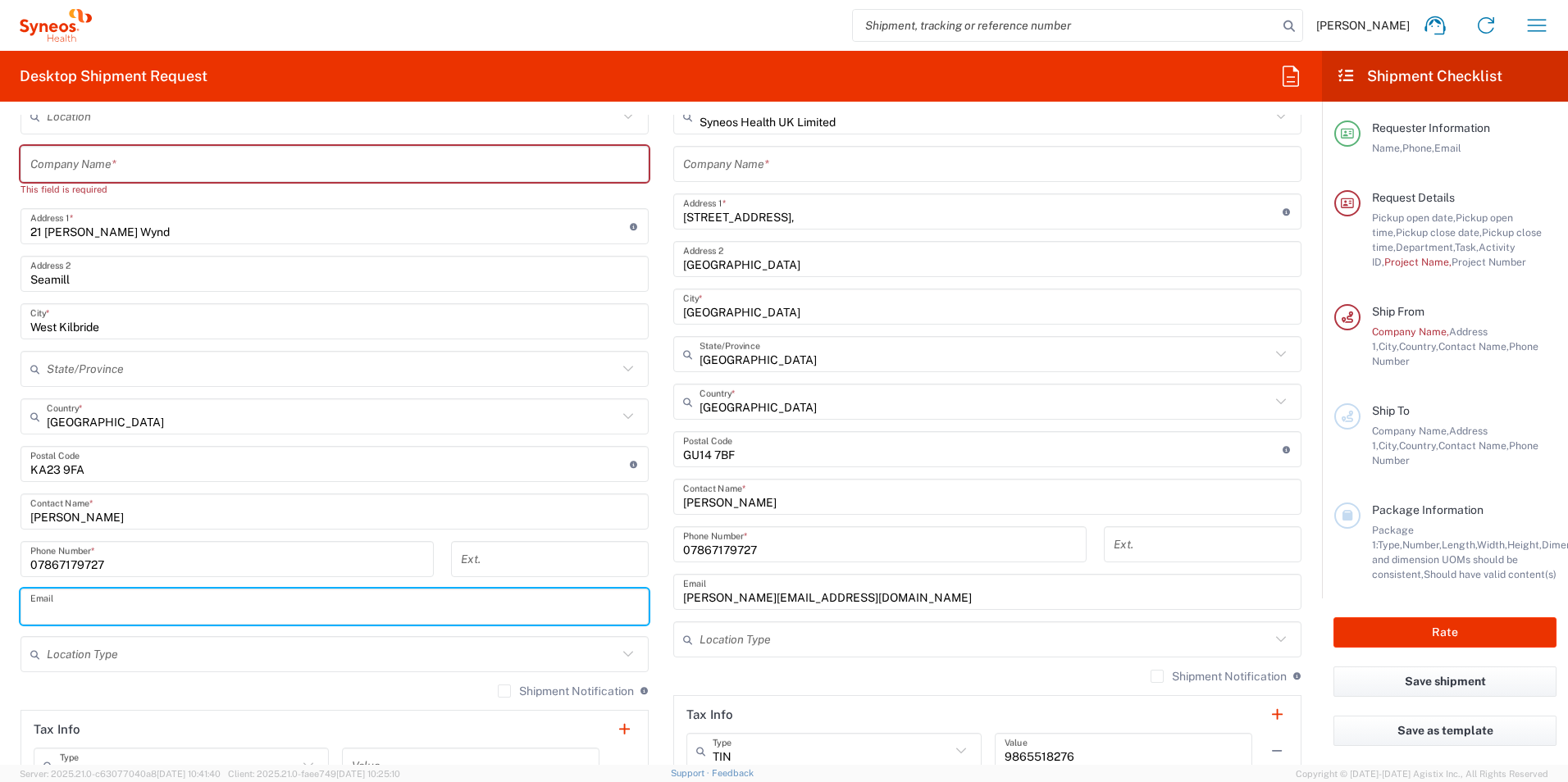
click at [114, 601] on input "text" at bounding box center [334, 607] width 608 height 29
paste input "karen.taylornicol@syneoshealth.com"
type input "karen.taylornicol@syneoshealth.com"
click at [176, 654] on input "text" at bounding box center [332, 654] width 571 height 29
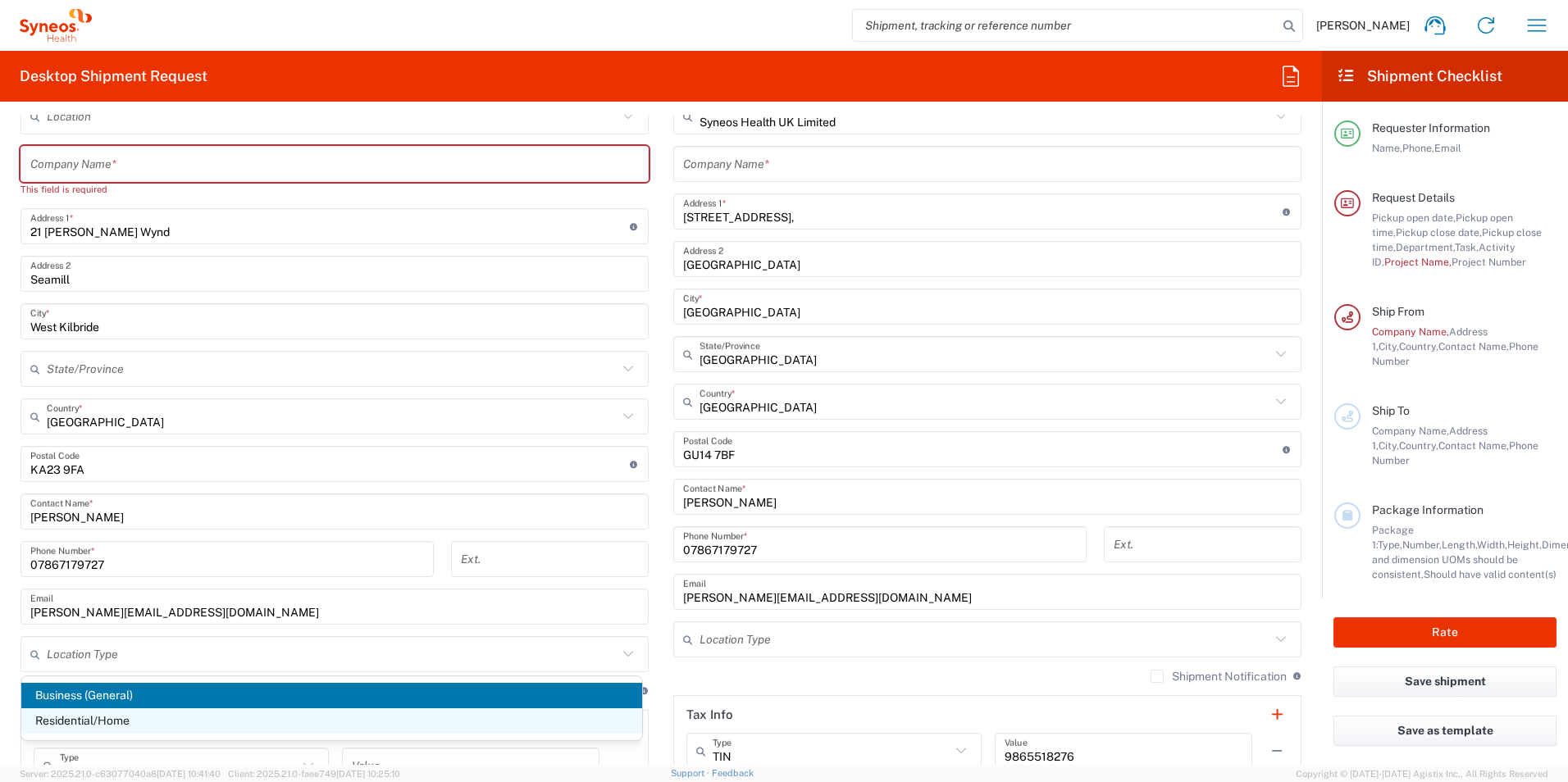
click at [128, 721] on span "Residential/Home" at bounding box center [331, 721] width 621 height 25
type input "Residential/Home"
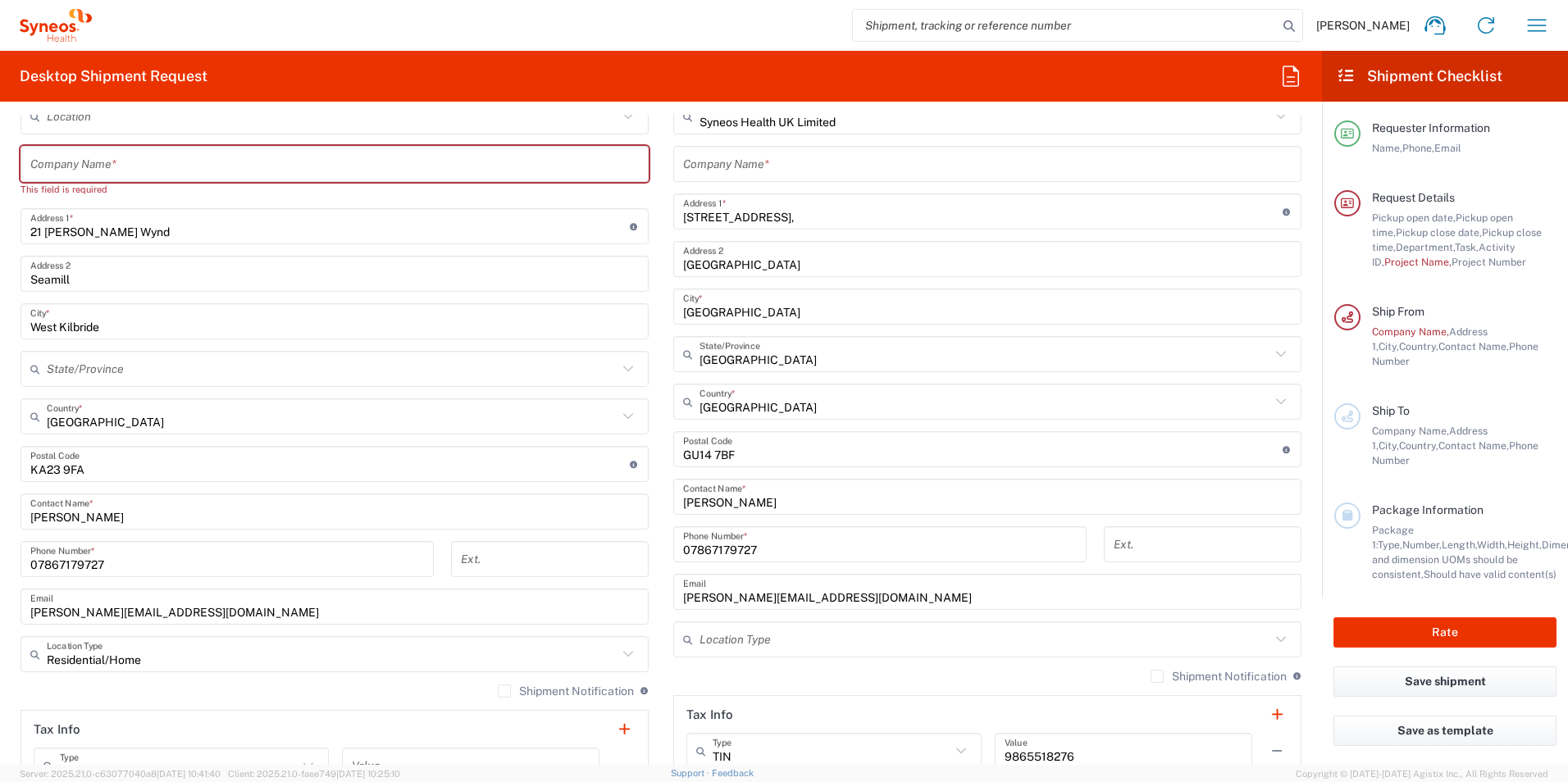
click at [803, 641] on input "text" at bounding box center [985, 640] width 571 height 29
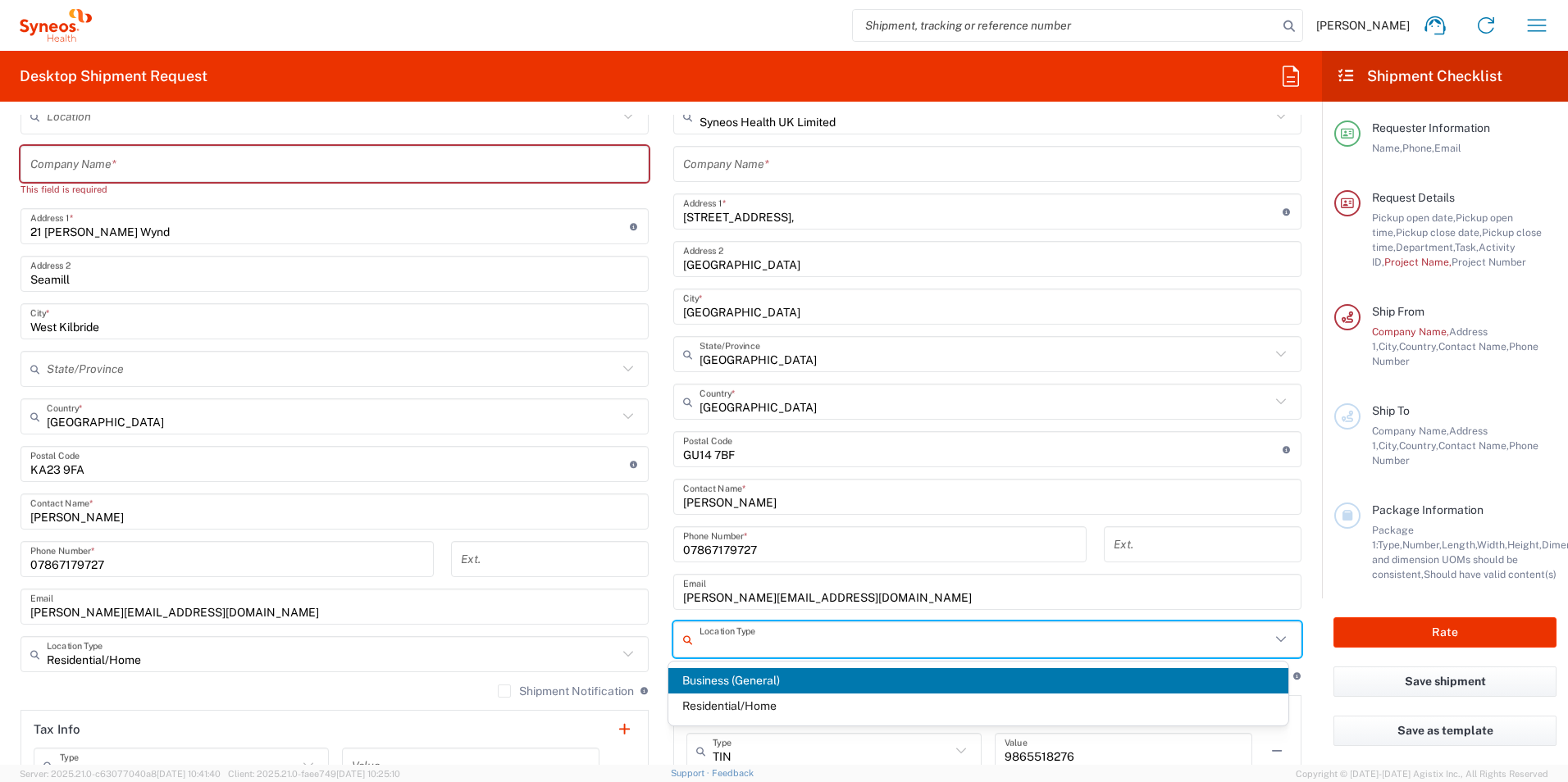
click at [757, 680] on span "Business (General)" at bounding box center [979, 681] width 621 height 25
type input "Business (General)"
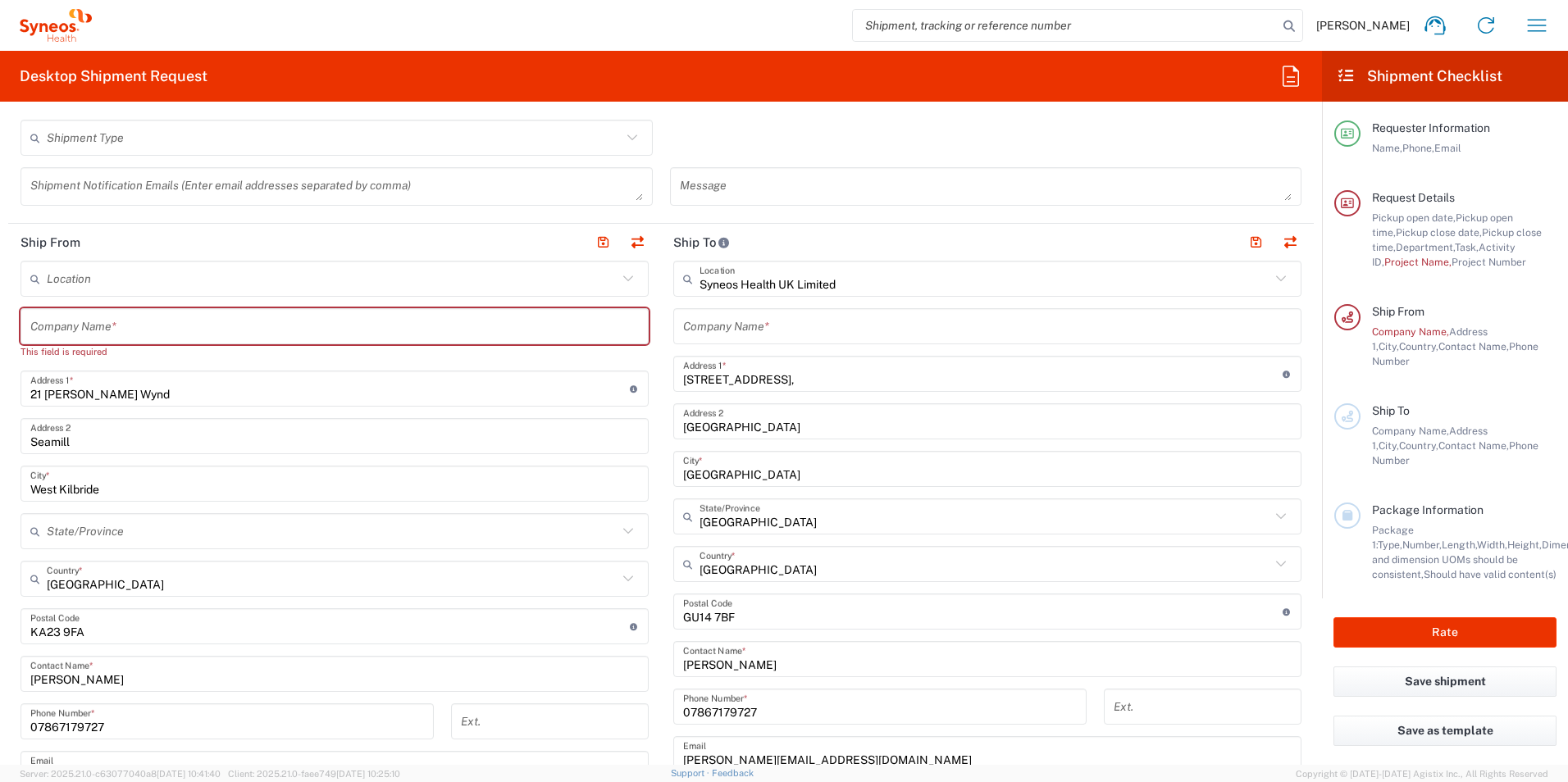
scroll to position [656, 0]
click at [104, 332] on input "text" at bounding box center [334, 328] width 608 height 29
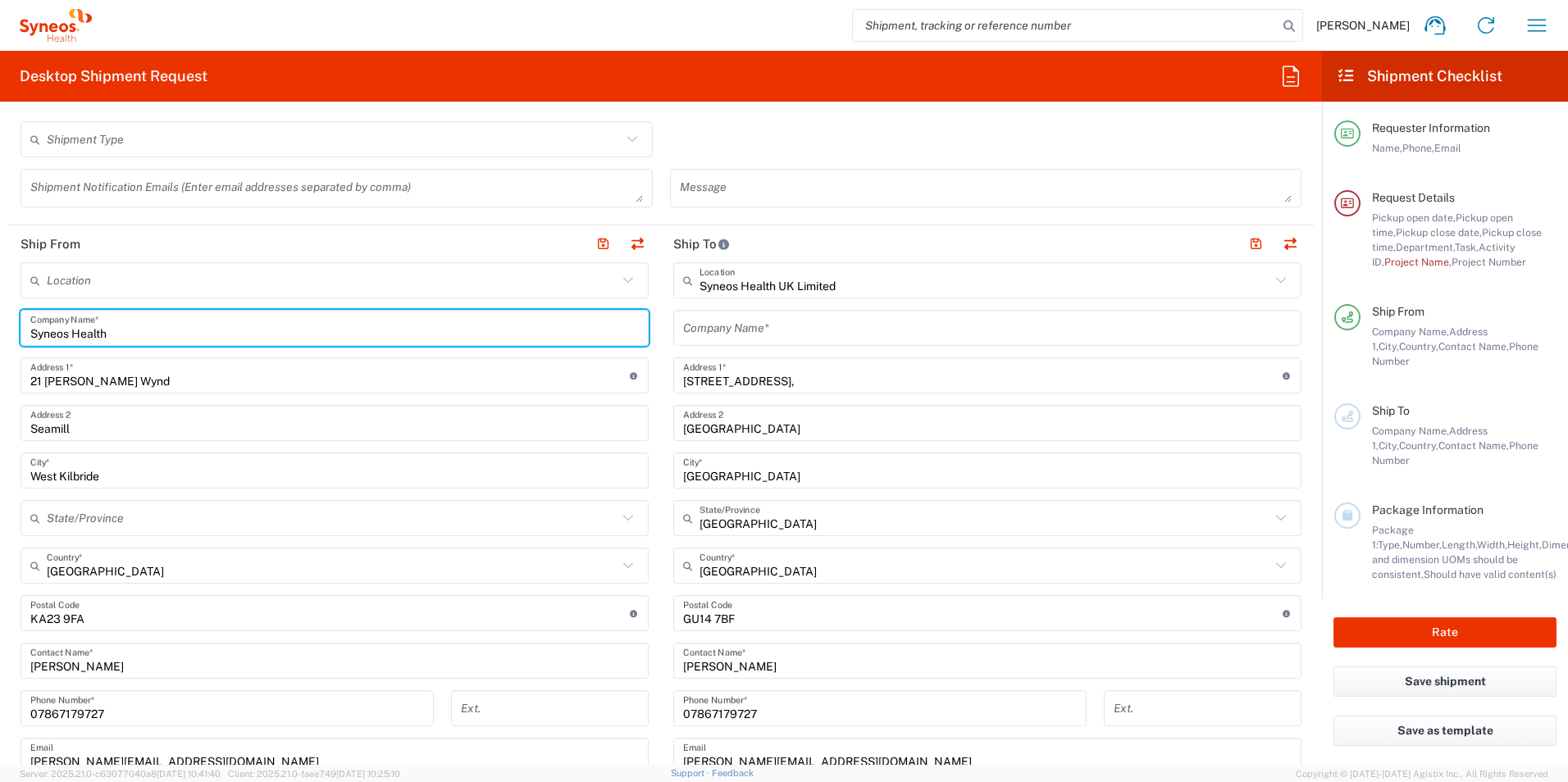
type input "Syneos Health"
click at [734, 320] on input "text" at bounding box center [987, 328] width 608 height 29
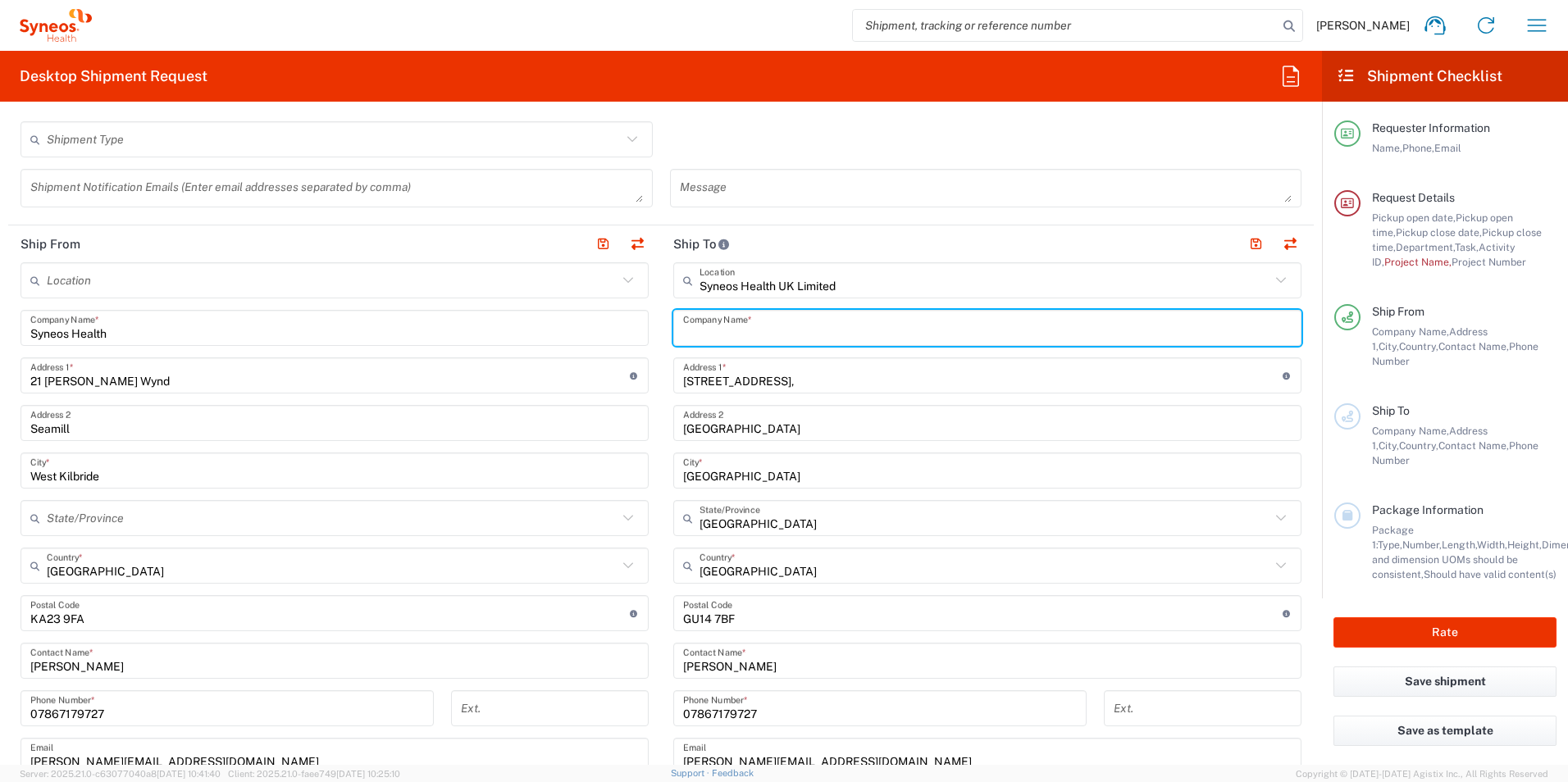
type input "S"
type input "Syneos Health"
click at [297, 274] on input "text" at bounding box center [332, 281] width 571 height 29
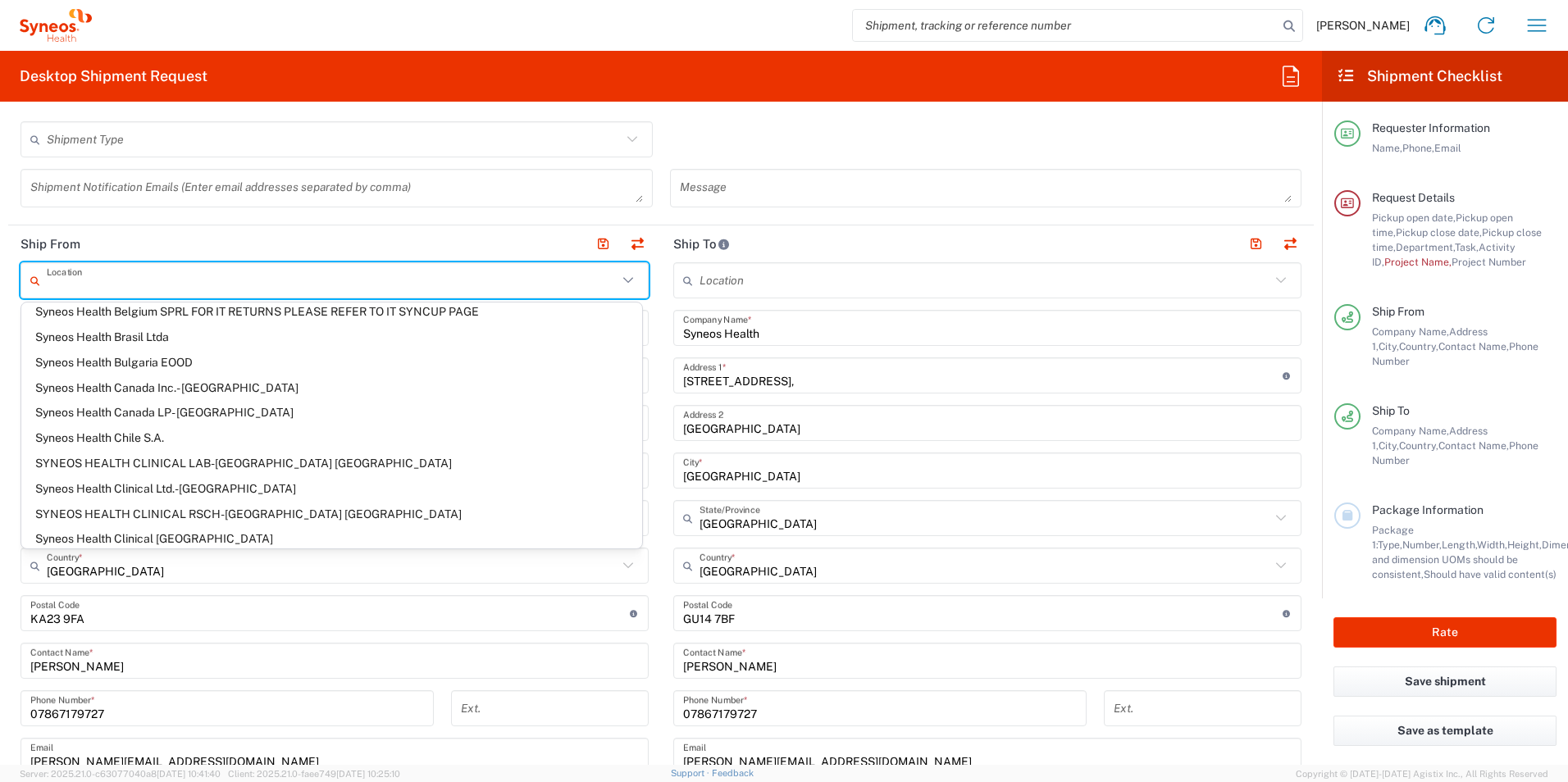
scroll to position [902, 0]
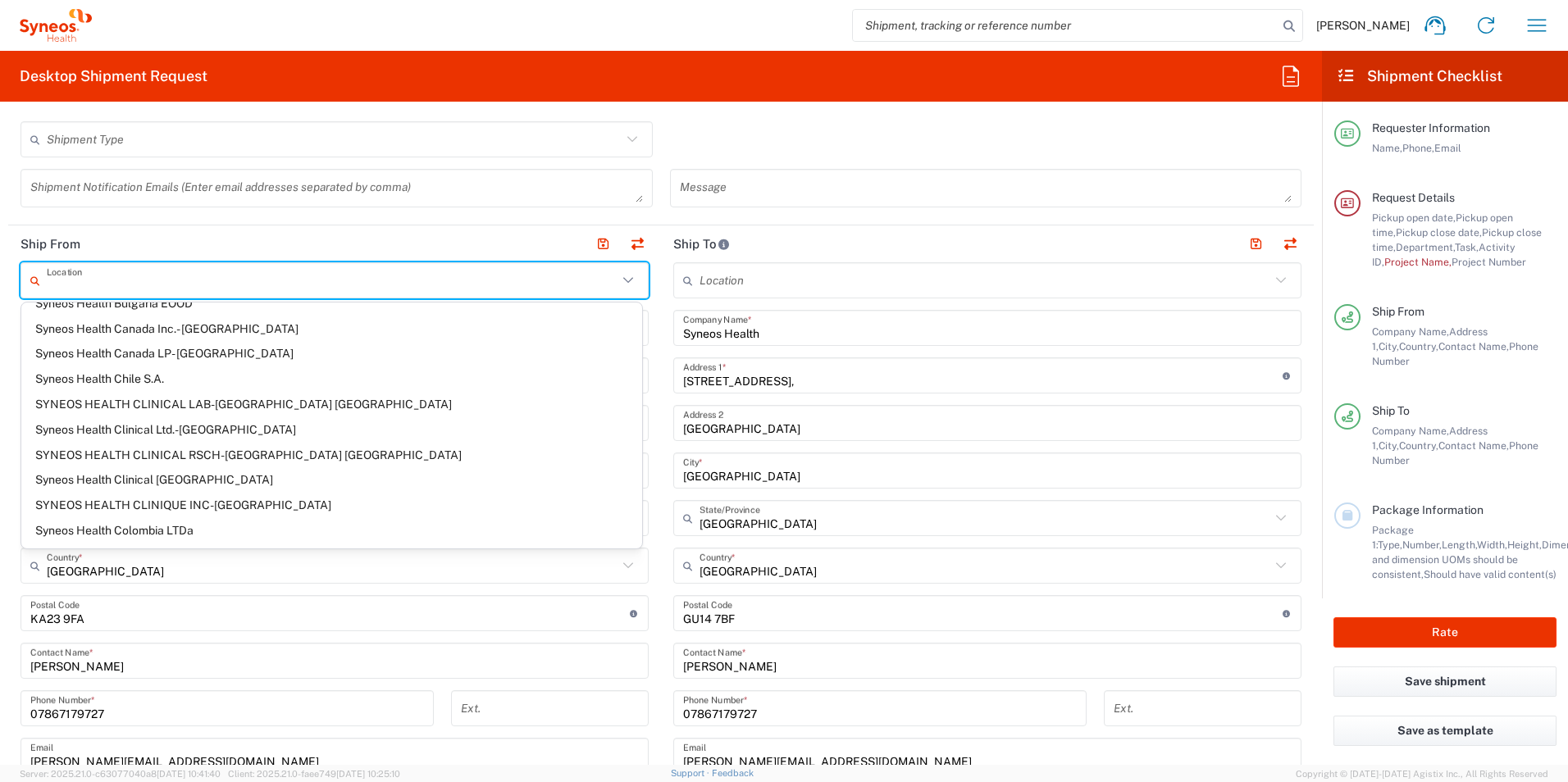
click at [477, 238] on header "Ship From" at bounding box center [334, 244] width 653 height 37
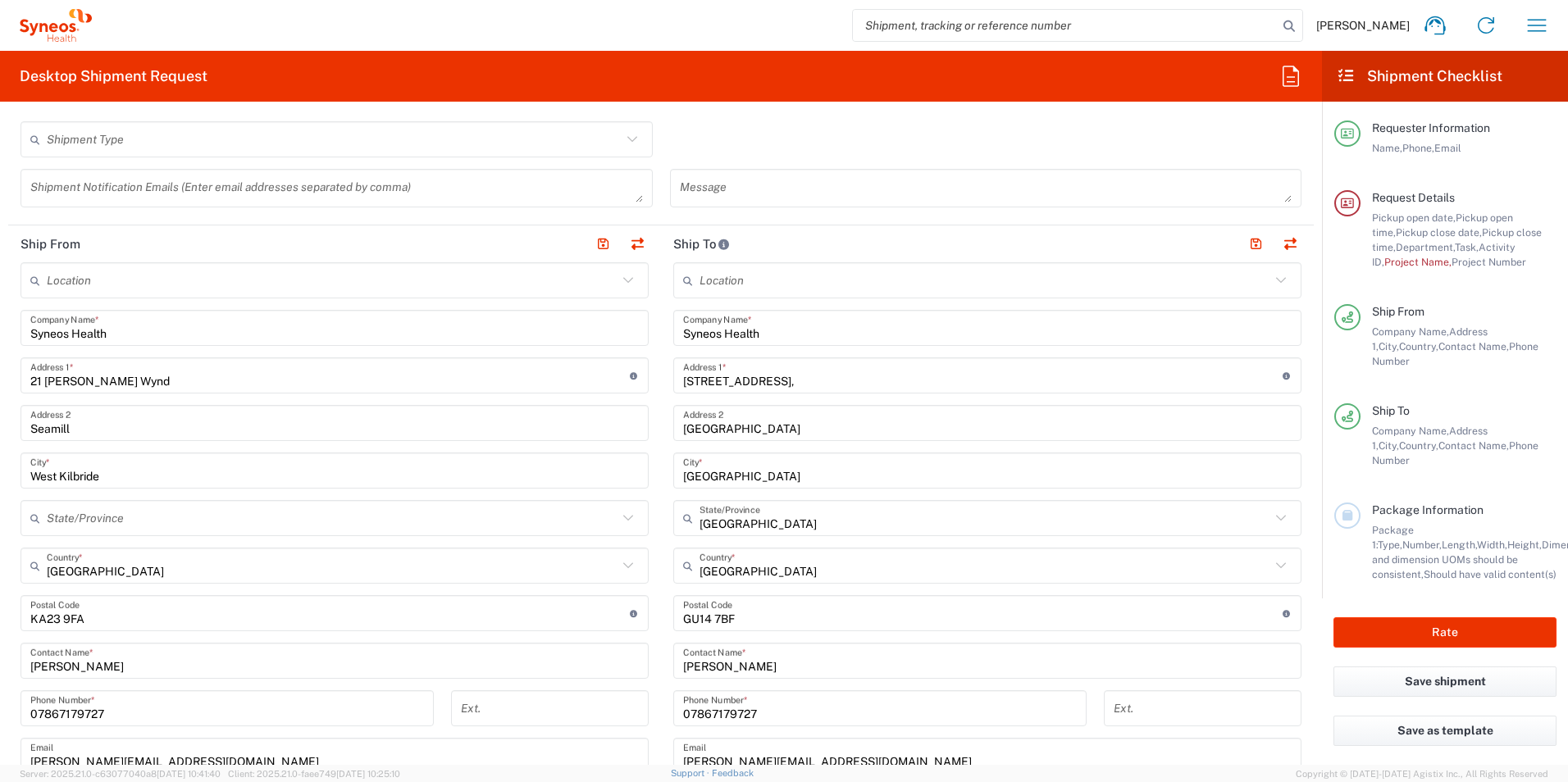
click at [722, 286] on input "text" at bounding box center [985, 281] width 571 height 29
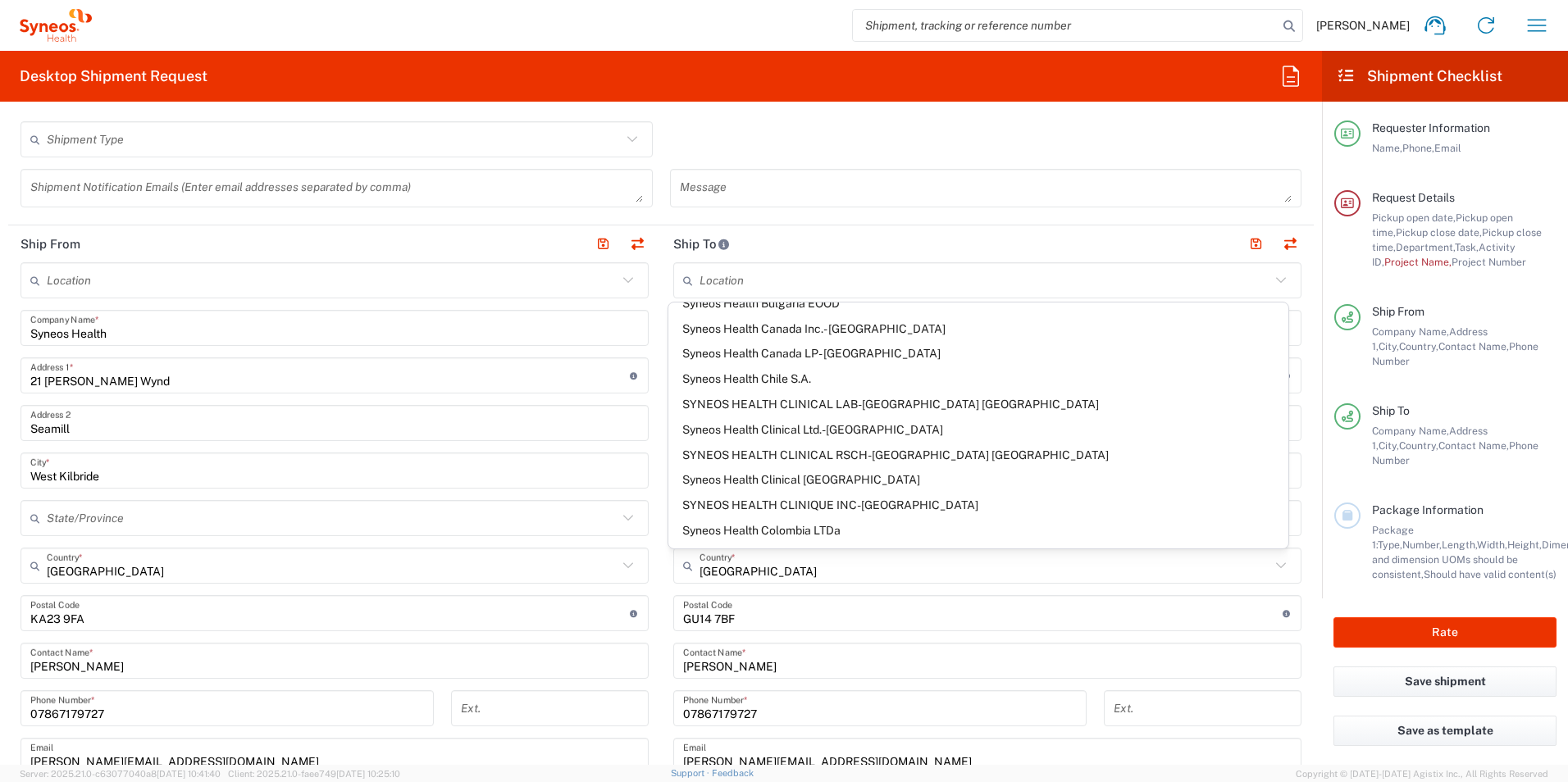
click at [491, 247] on header "Ship From" at bounding box center [334, 244] width 653 height 37
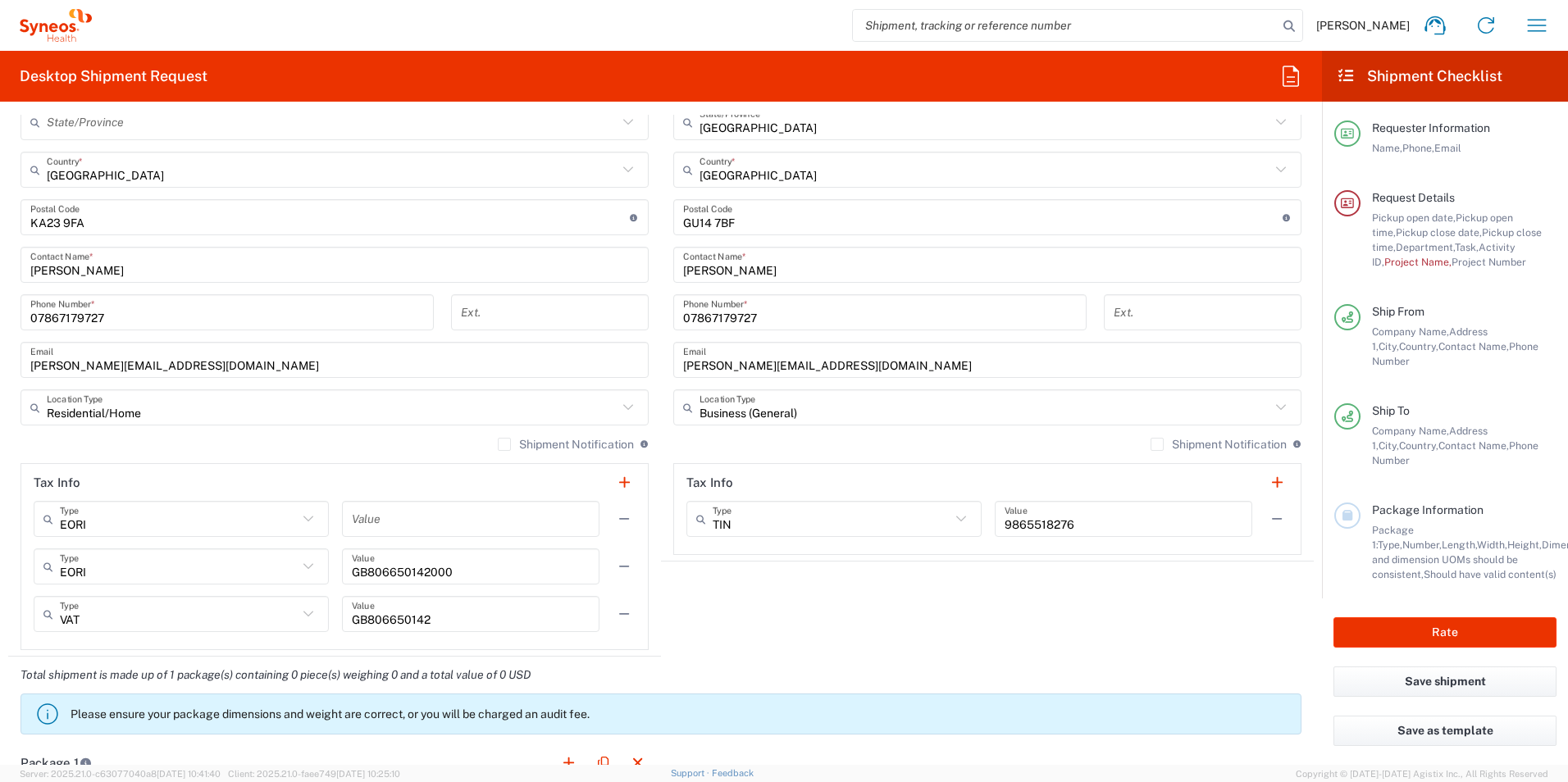
scroll to position [1066, 0]
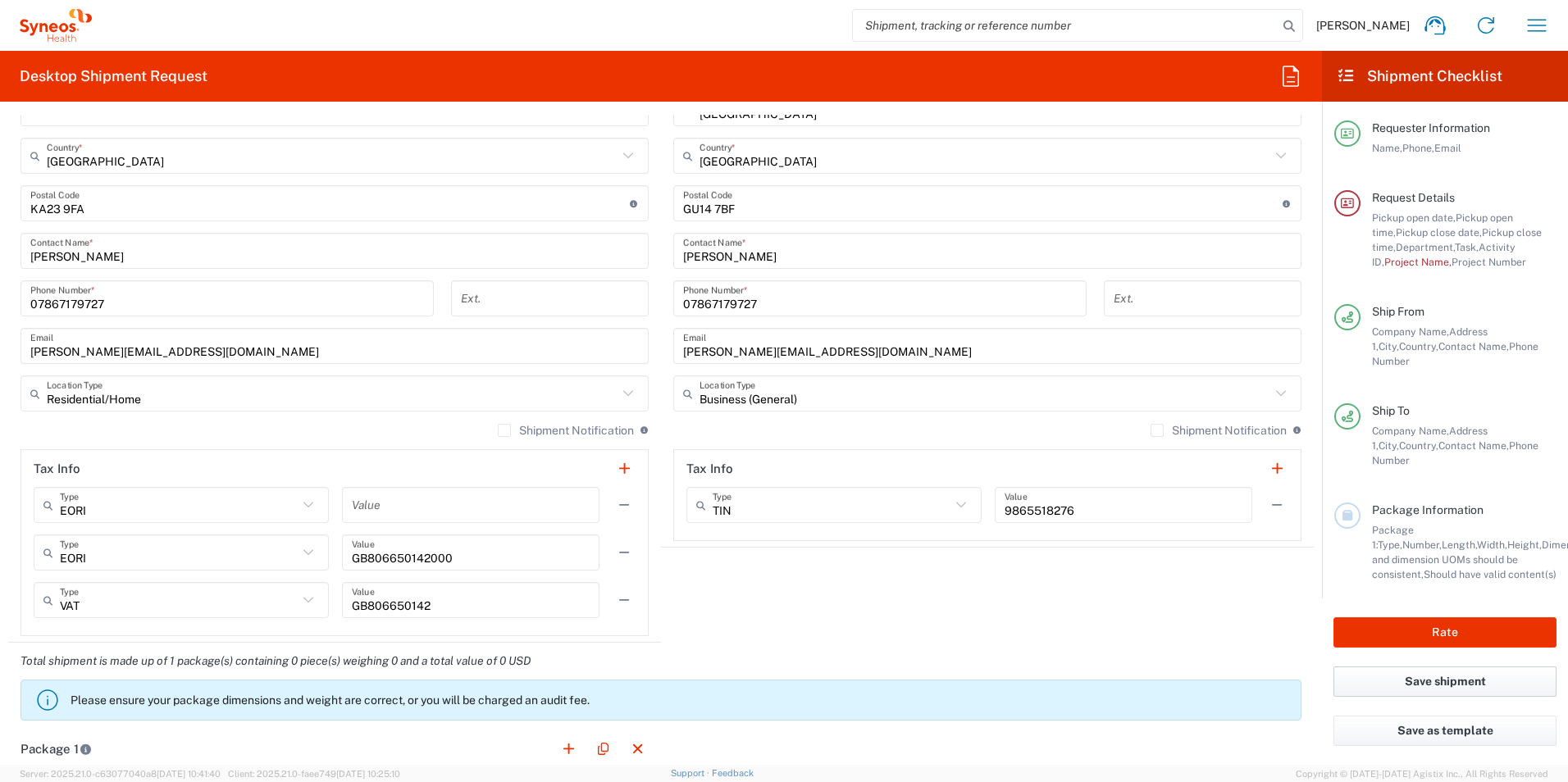
click at [1452, 669] on button "Save shipment" at bounding box center [1445, 682] width 224 height 30
type input "3243"
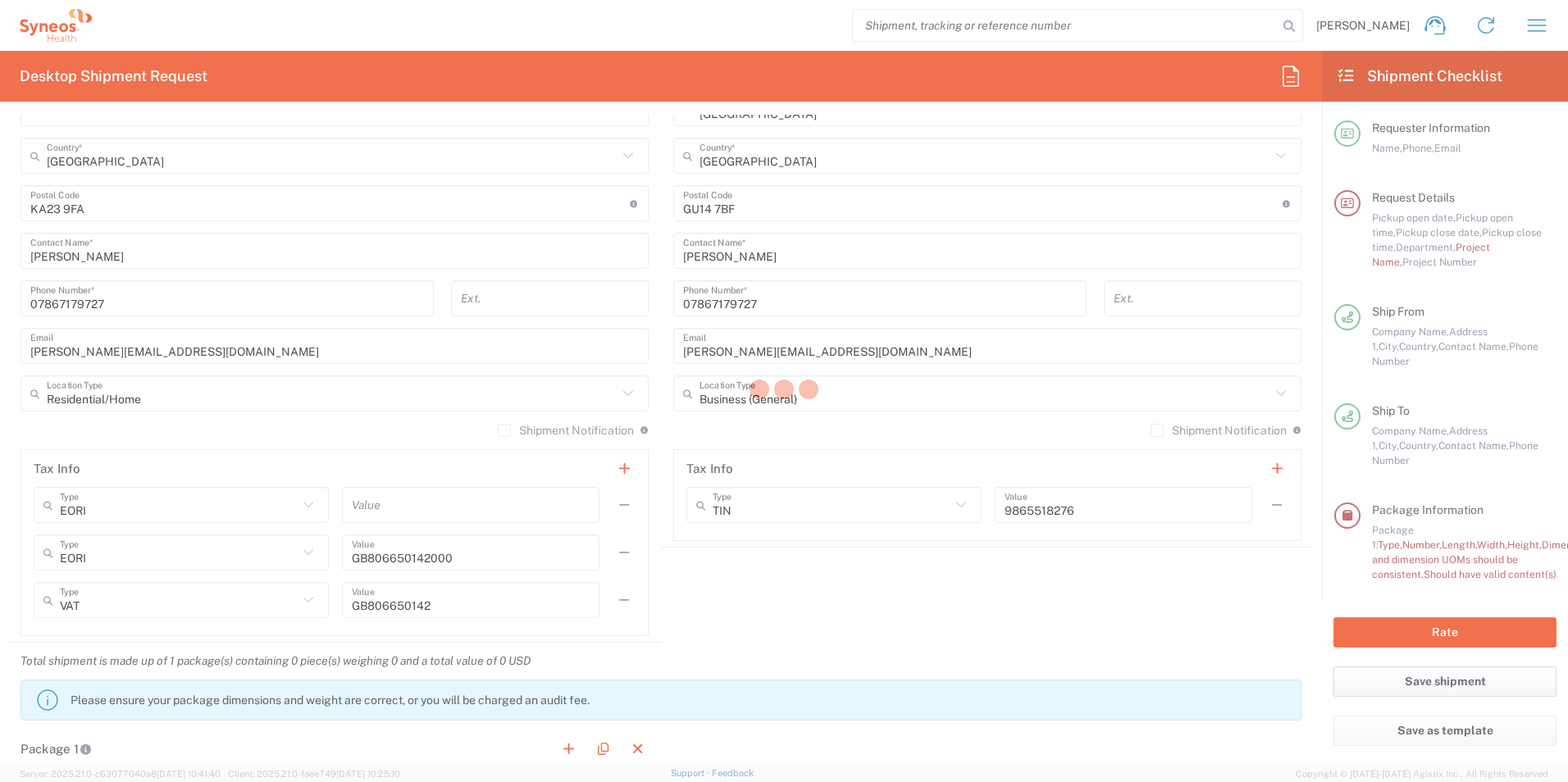
type input "400000198"
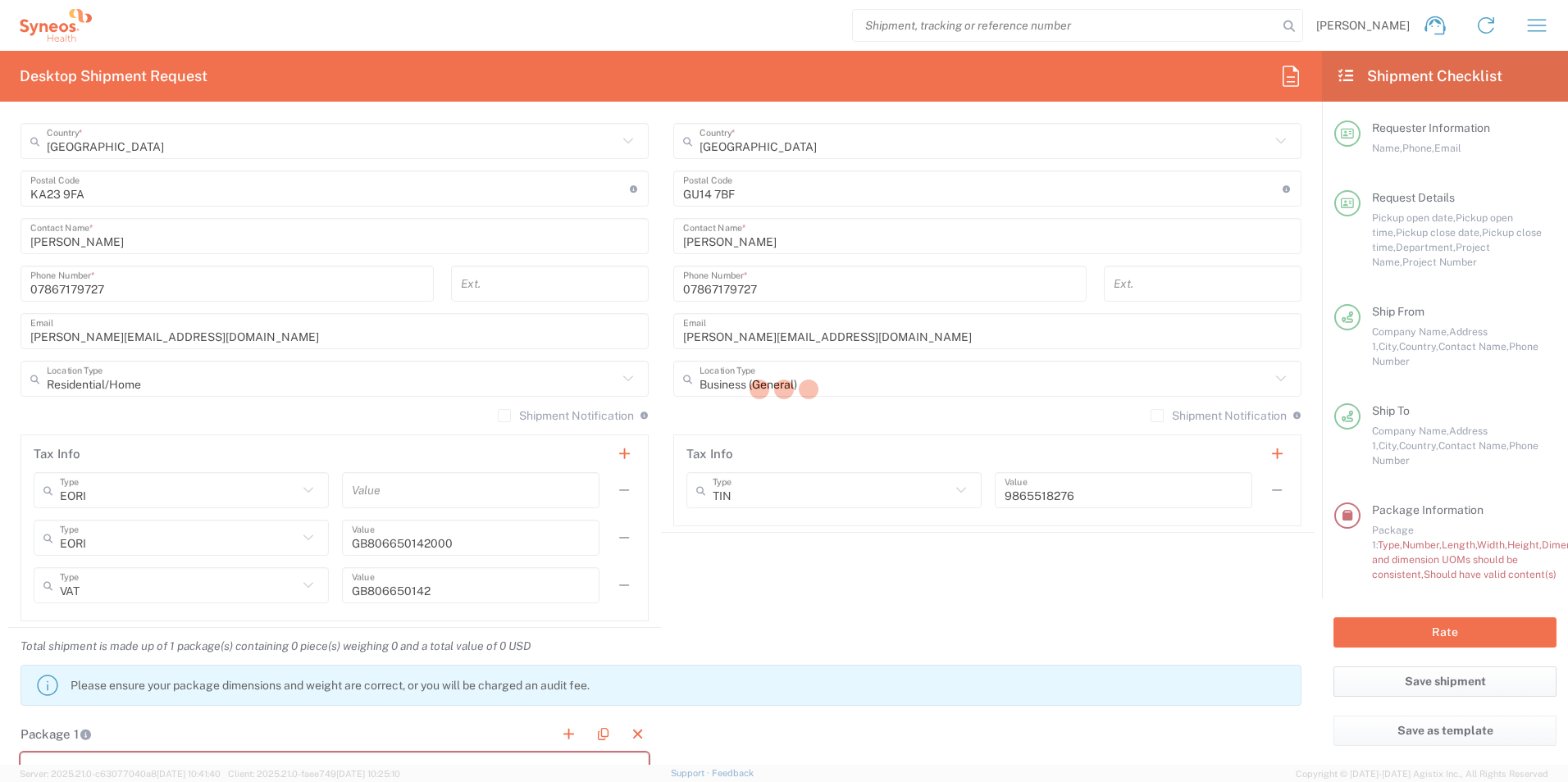
scroll to position [1051, 0]
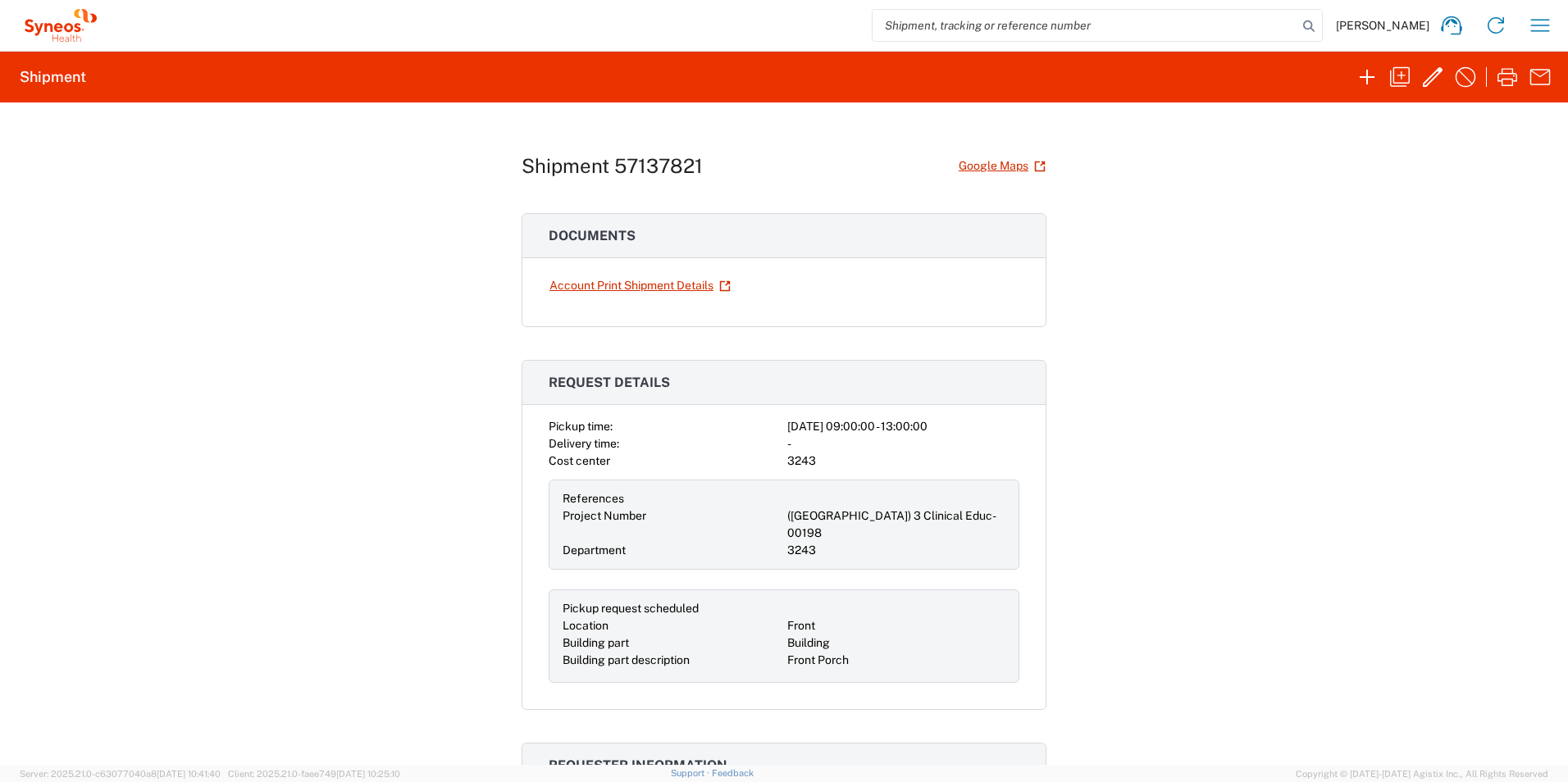
click at [1408, 26] on span "Karen Nicol" at bounding box center [1382, 25] width 93 height 15
click at [1444, 80] on icon "button" at bounding box center [1433, 76] width 26 height 26
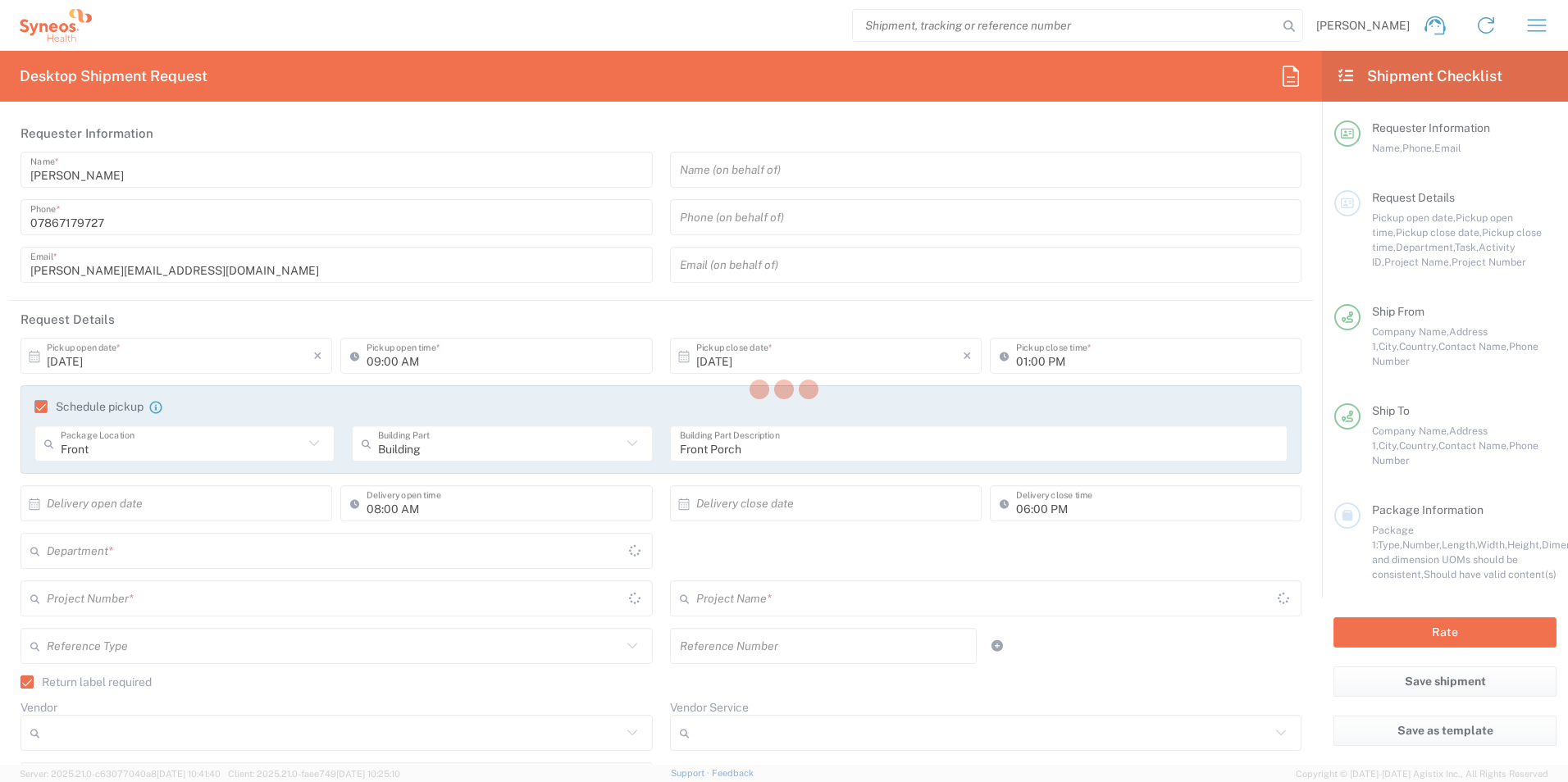
type input "England"
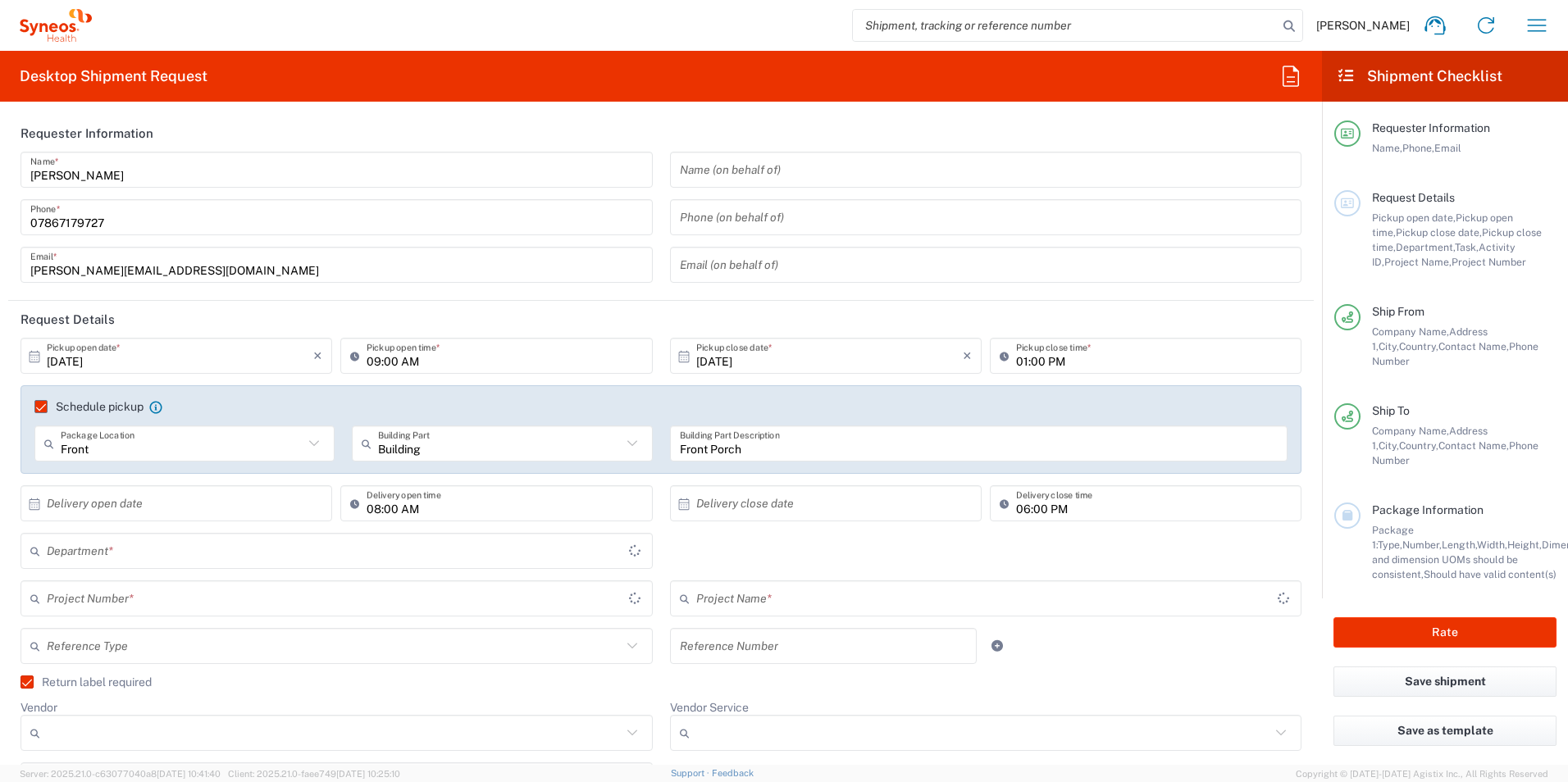
type input "Your Packaging"
type input "(Canada) 3 Clinical Educ-00198"
type input "3243"
type input "400000198"
click at [607, 602] on input "text" at bounding box center [334, 599] width 575 height 29
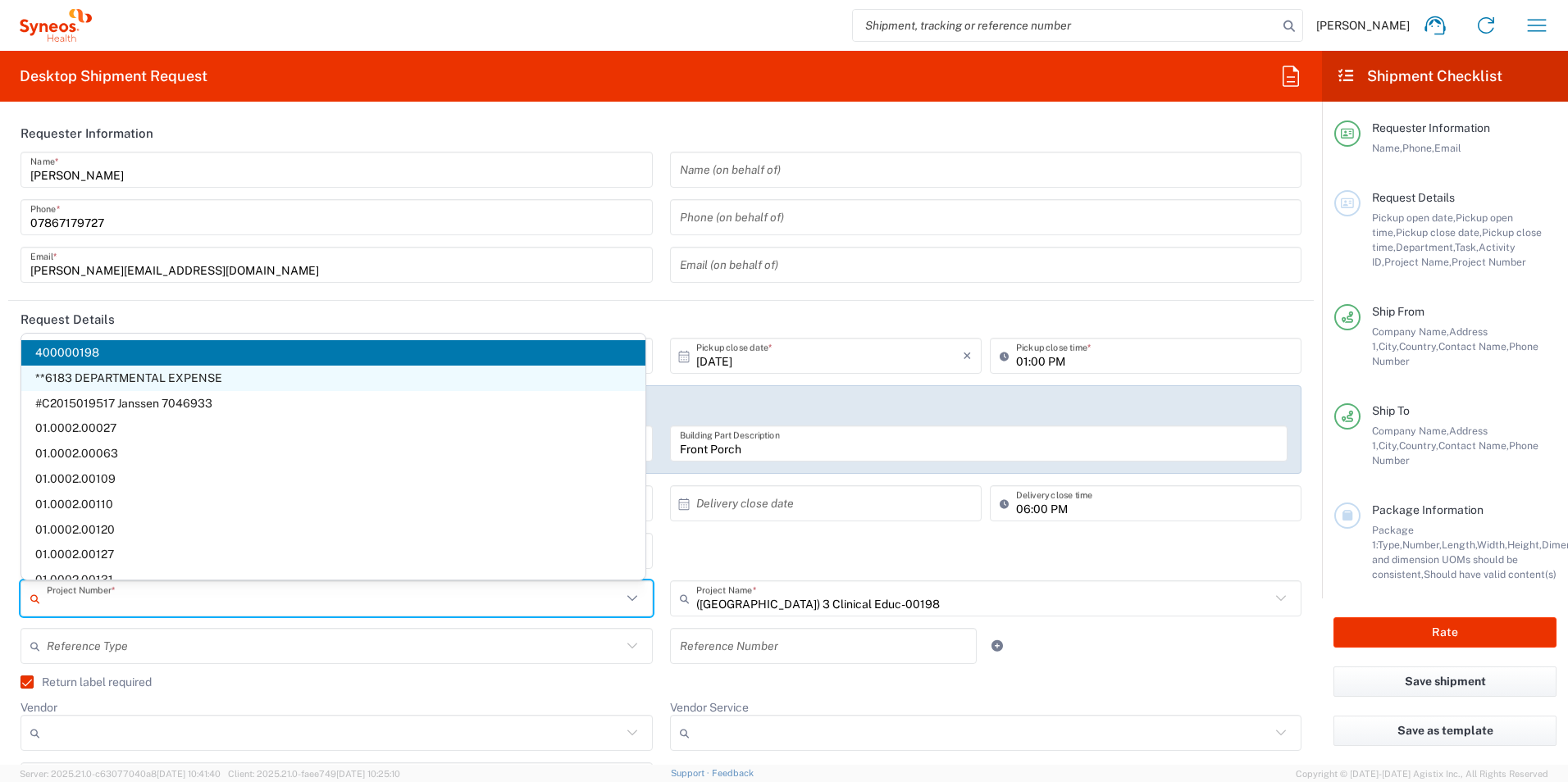
click at [192, 370] on span "**6183 DEPARTMENTAL EXPENSE" at bounding box center [333, 378] width 624 height 25
type input "**6183 DEPARTMENTAL EXPENSE"
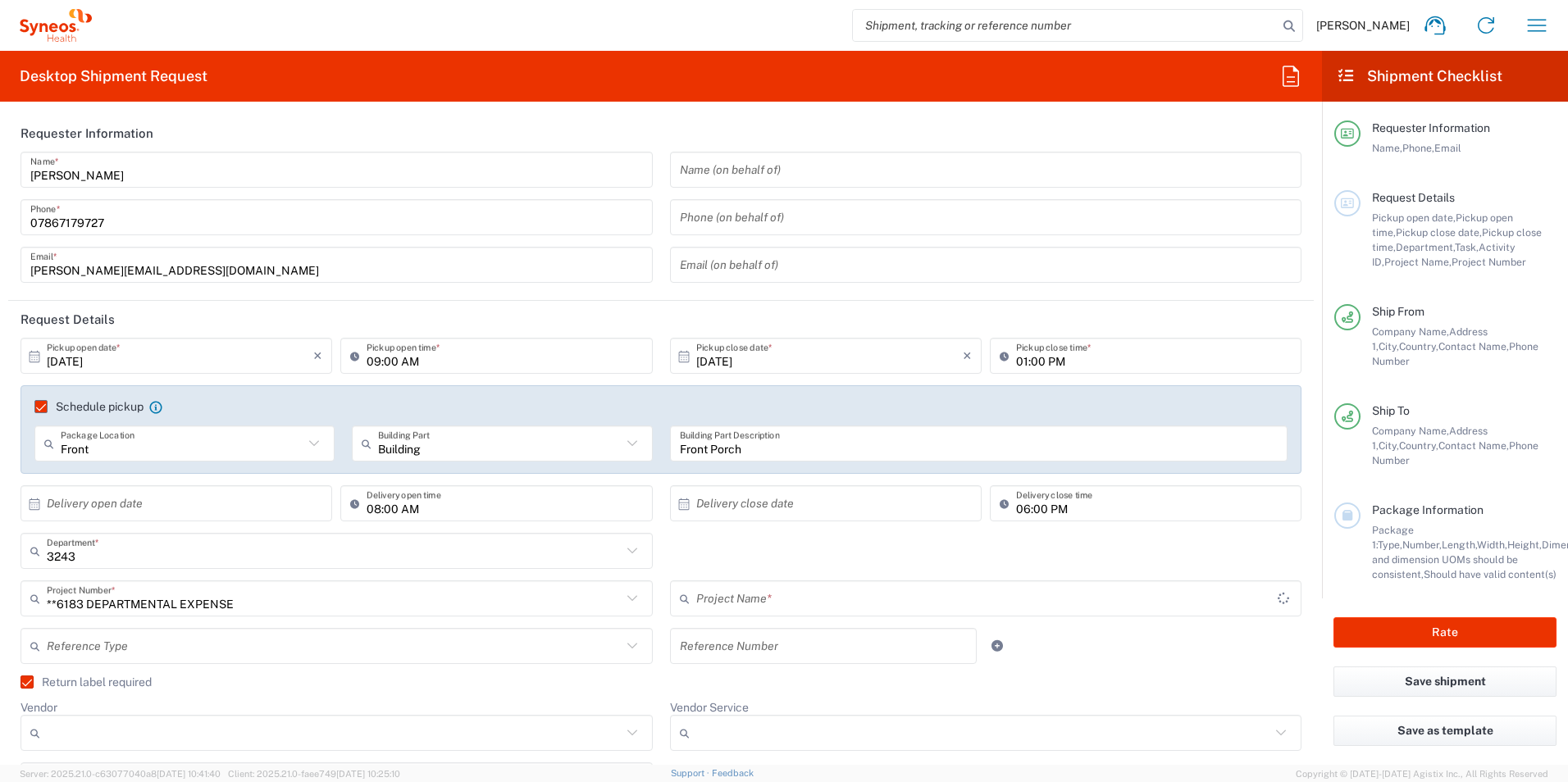
type input "6183"
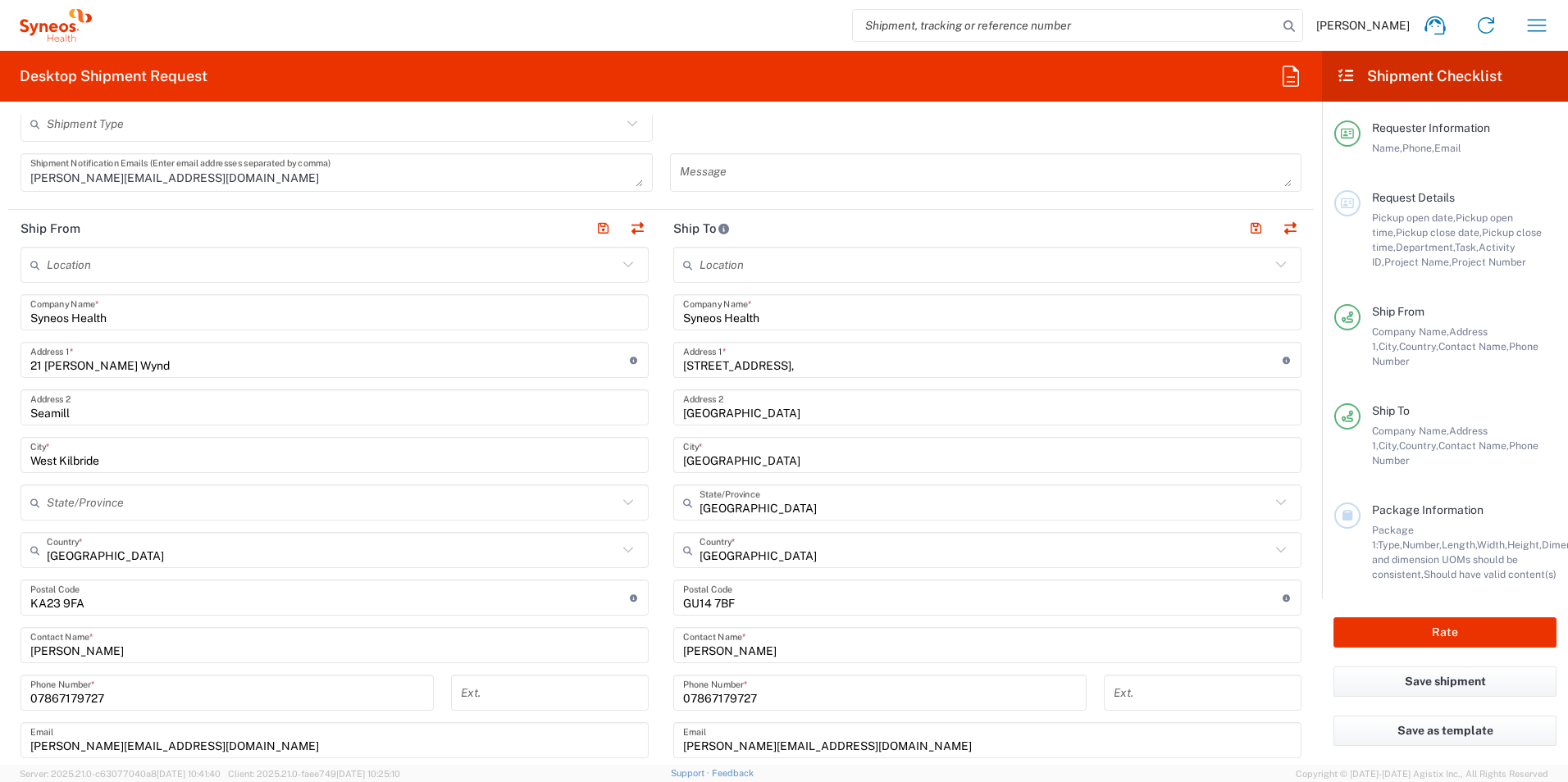
scroll to position [738, 0]
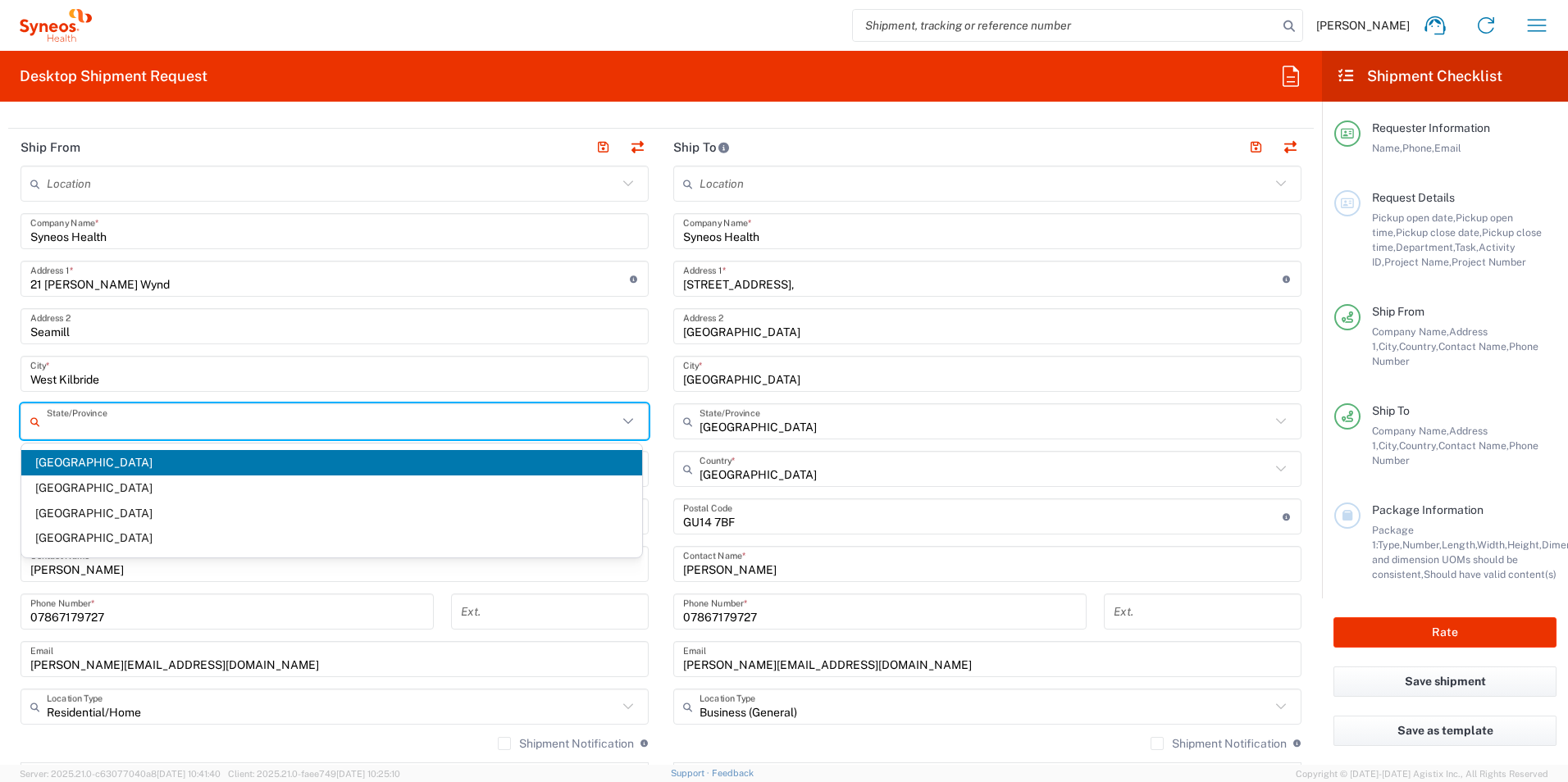
drag, startPoint x: 116, startPoint y: 425, endPoint x: 128, endPoint y: 420, distance: 13.0
click at [116, 425] on input "text" at bounding box center [332, 422] width 571 height 29
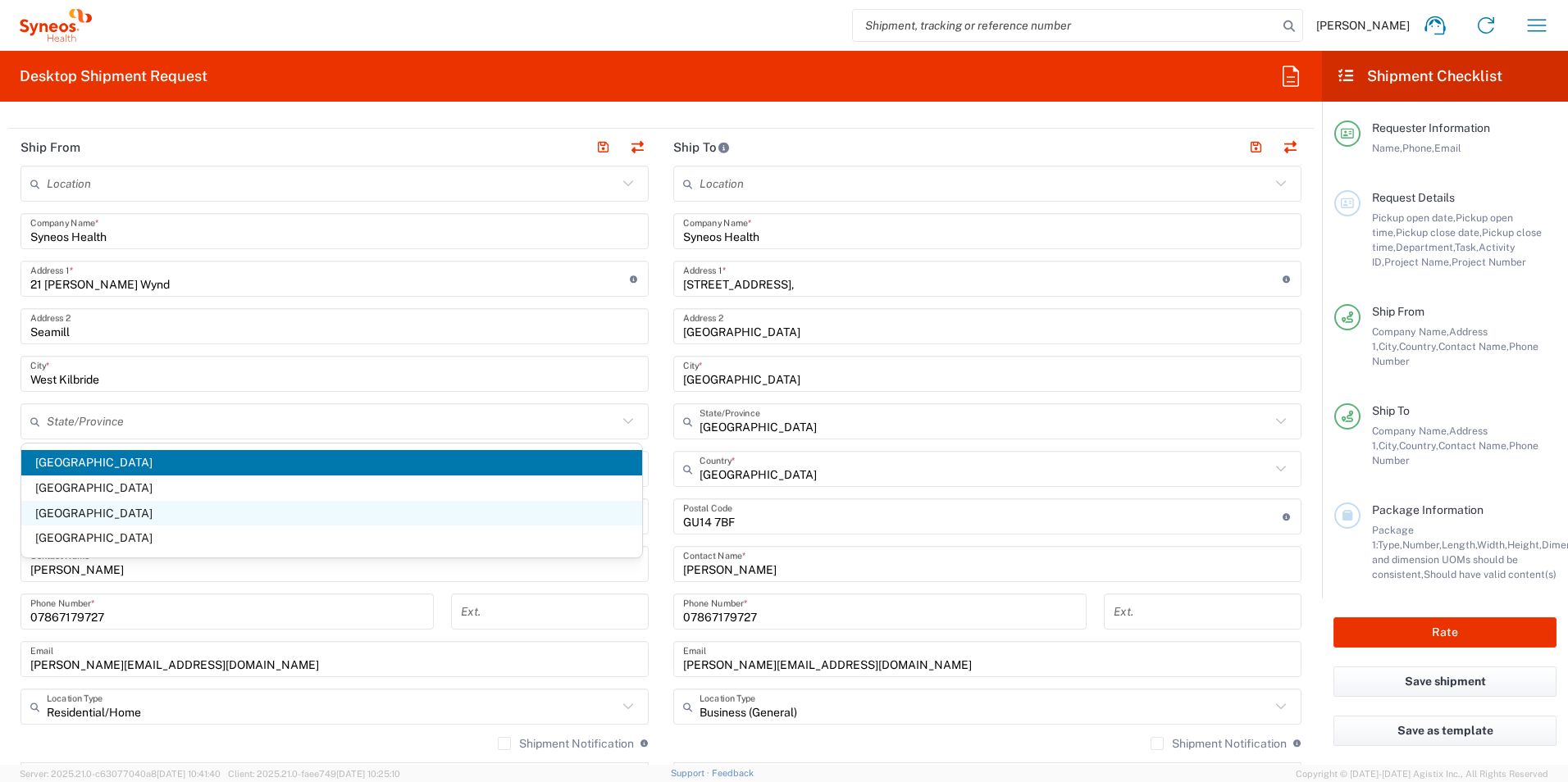
click at [55, 509] on span "Scotland" at bounding box center [331, 513] width 621 height 25
type input "Scotland"
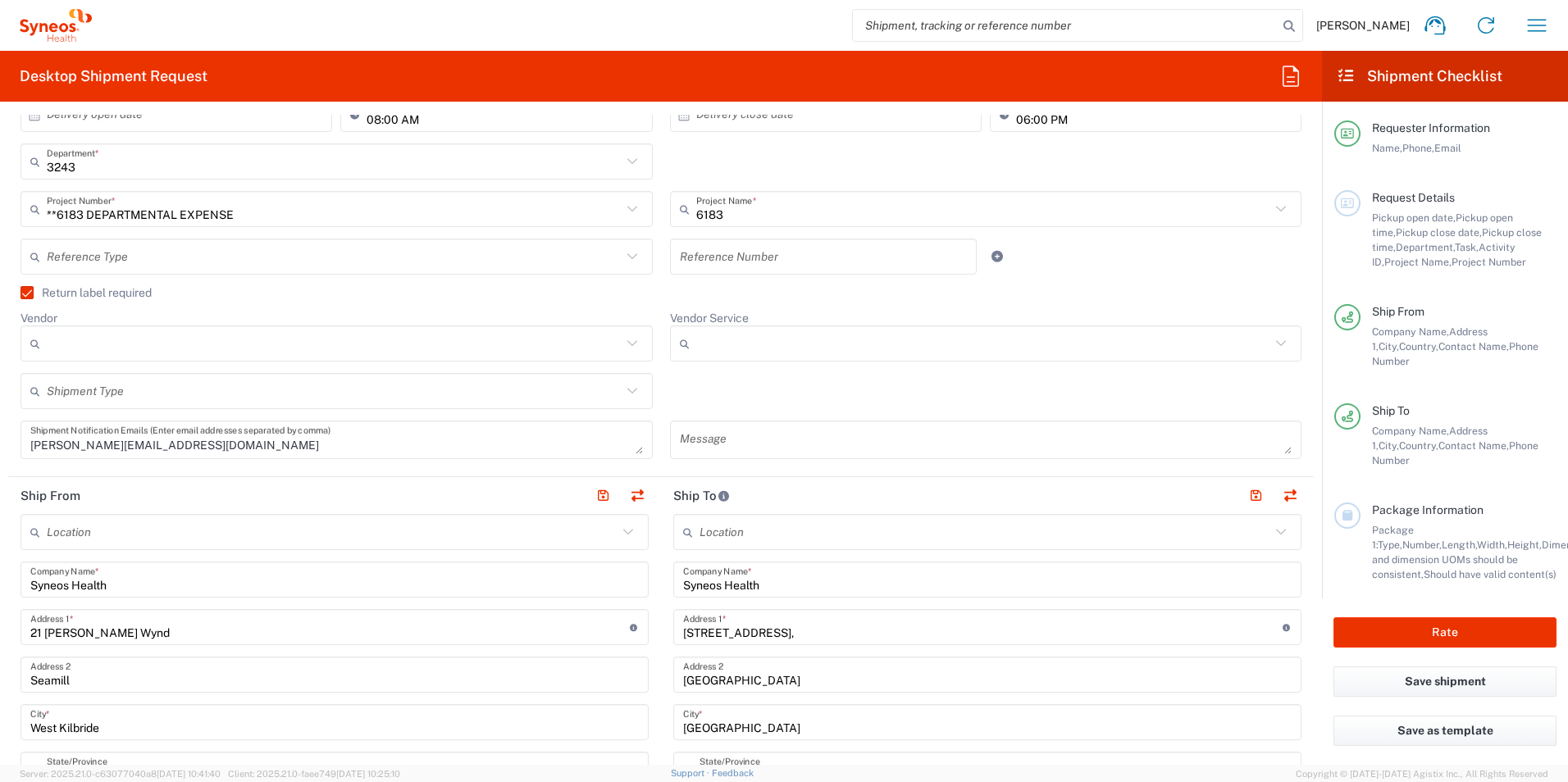
scroll to position [328, 0]
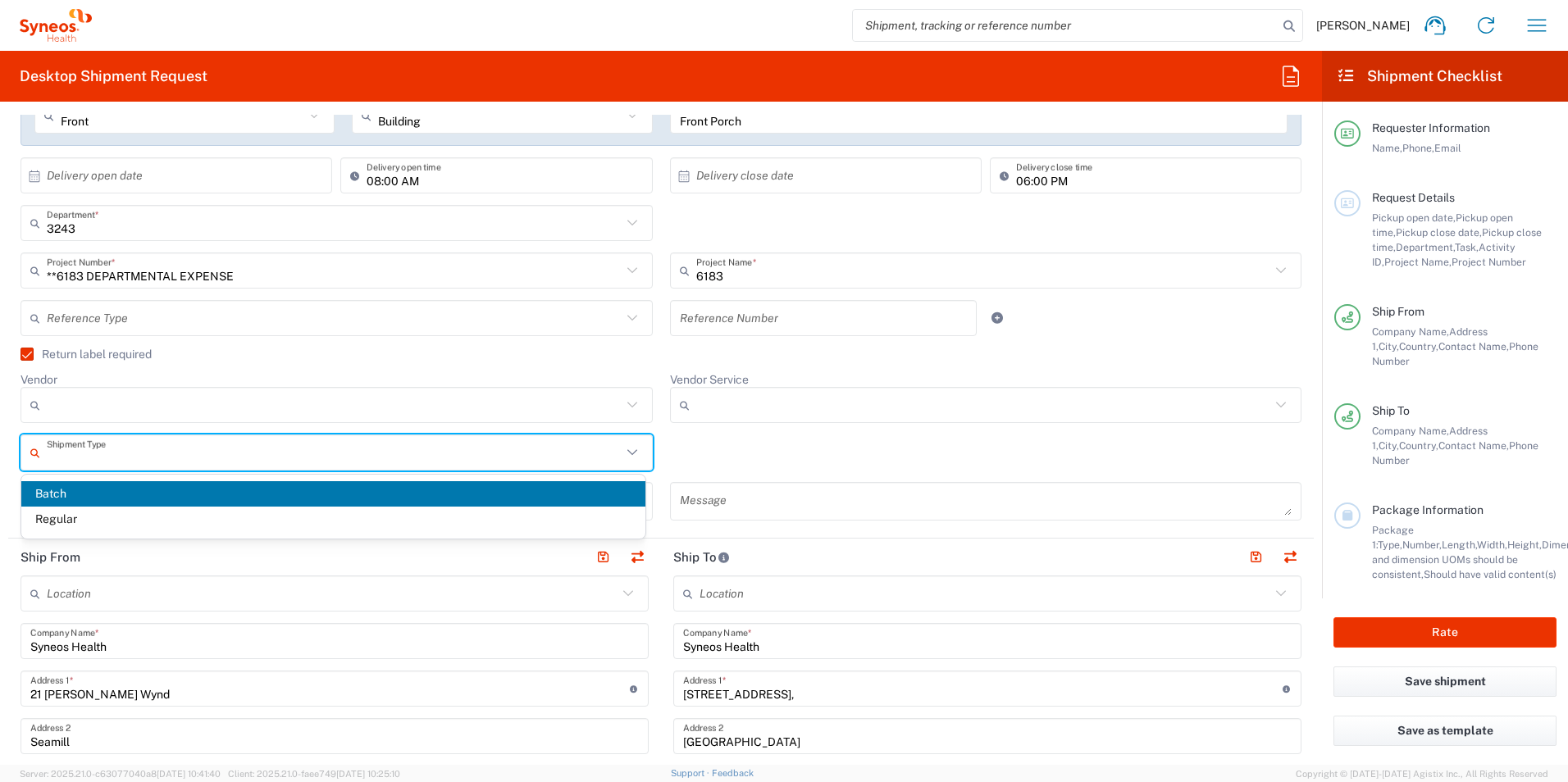
click at [461, 456] on input "text" at bounding box center [334, 453] width 575 height 29
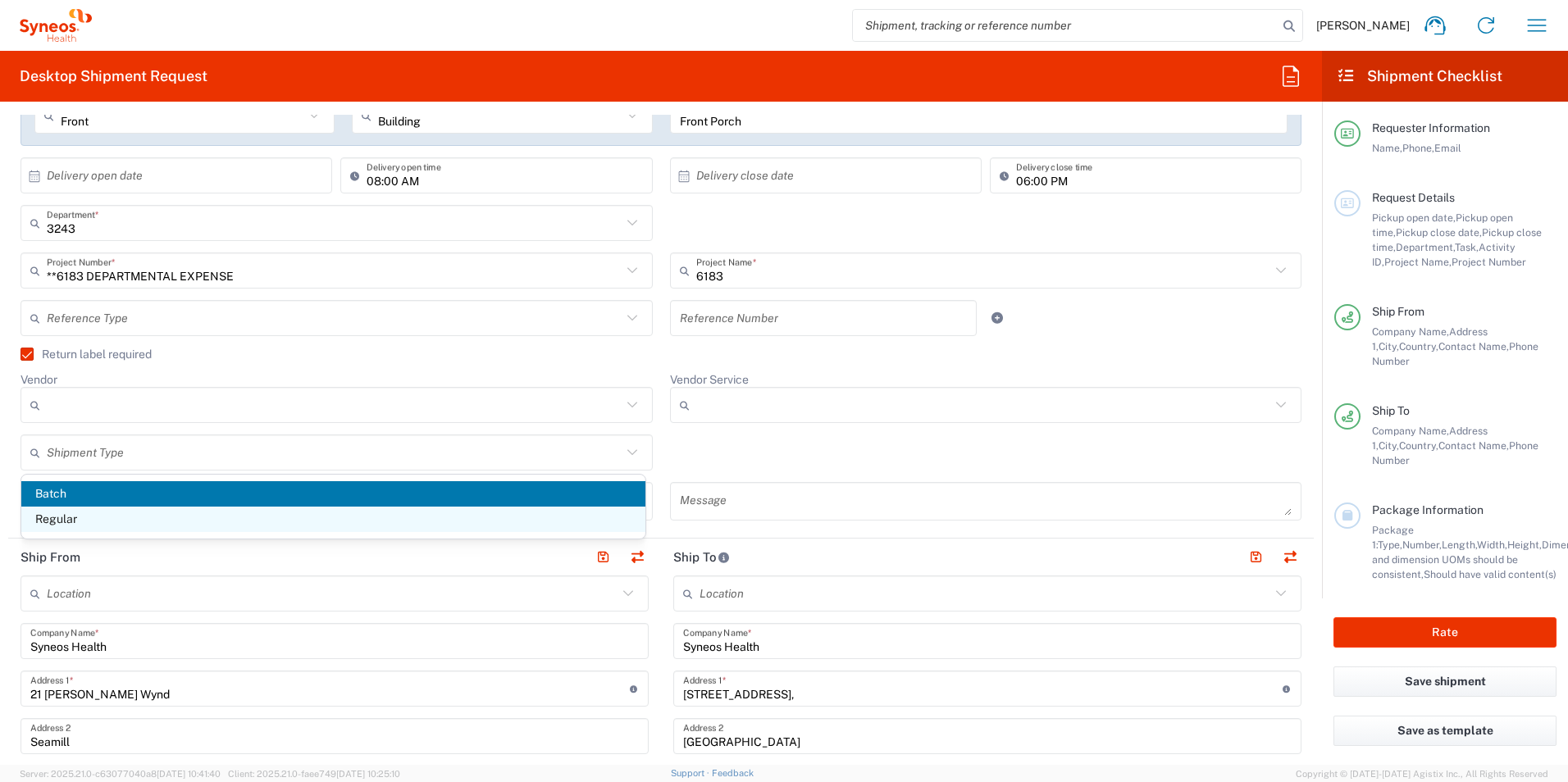
click at [455, 517] on span "Regular" at bounding box center [333, 519] width 624 height 25
type input "Regular"
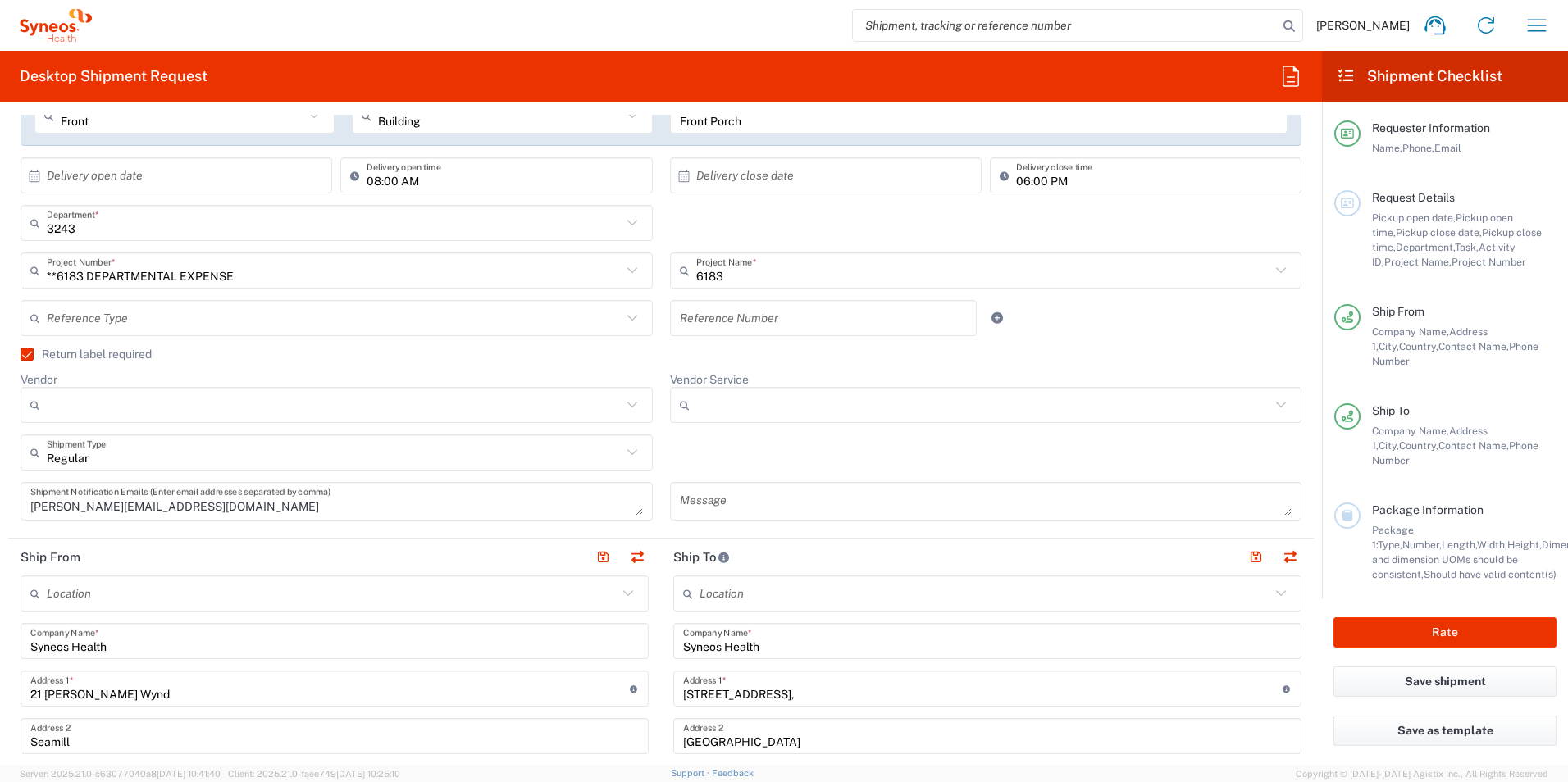
click at [628, 401] on icon at bounding box center [632, 405] width 21 height 21
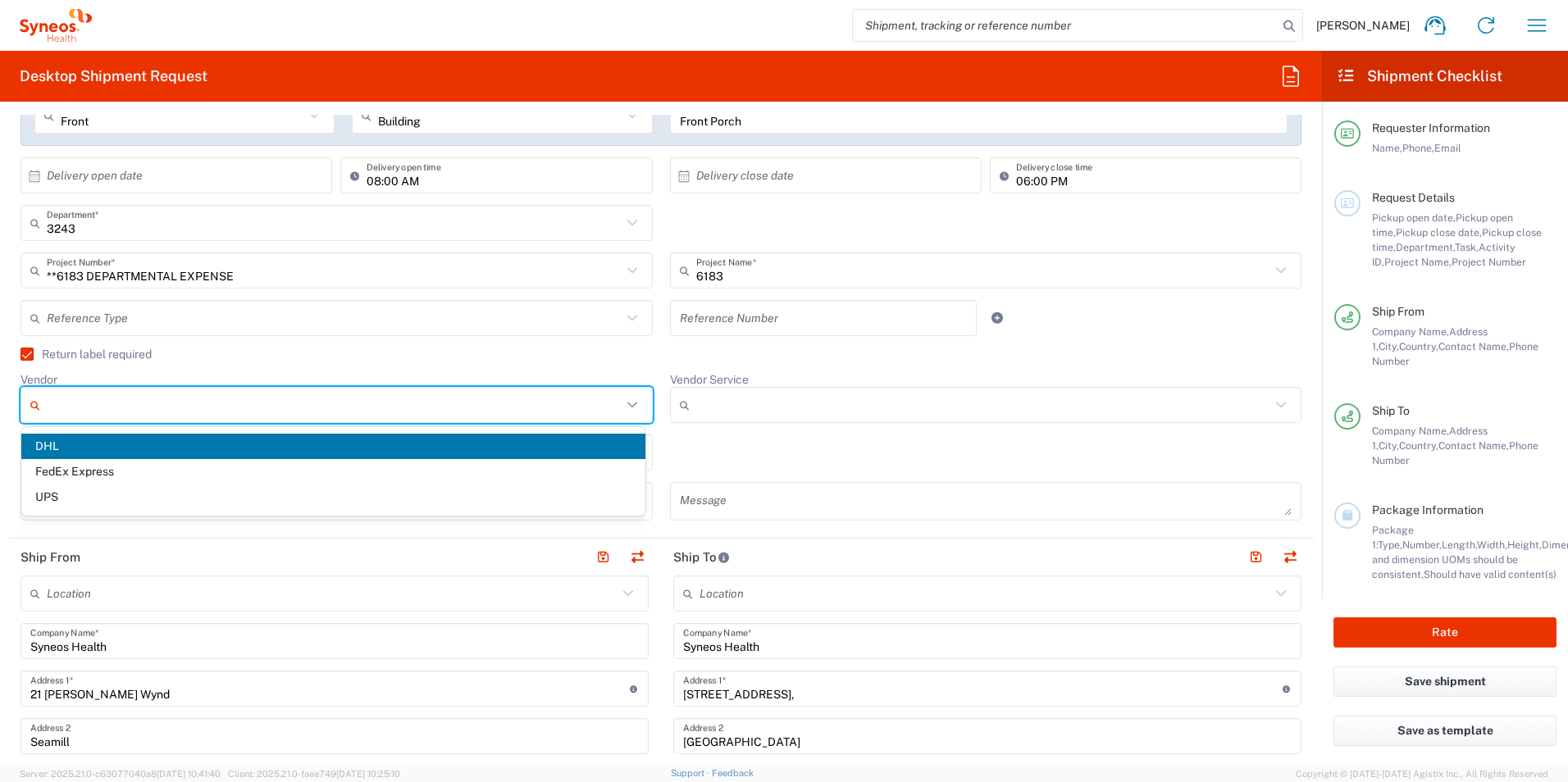
click at [568, 353] on agx-checkbox-control "Return label required" at bounding box center [660, 354] width 1281 height 13
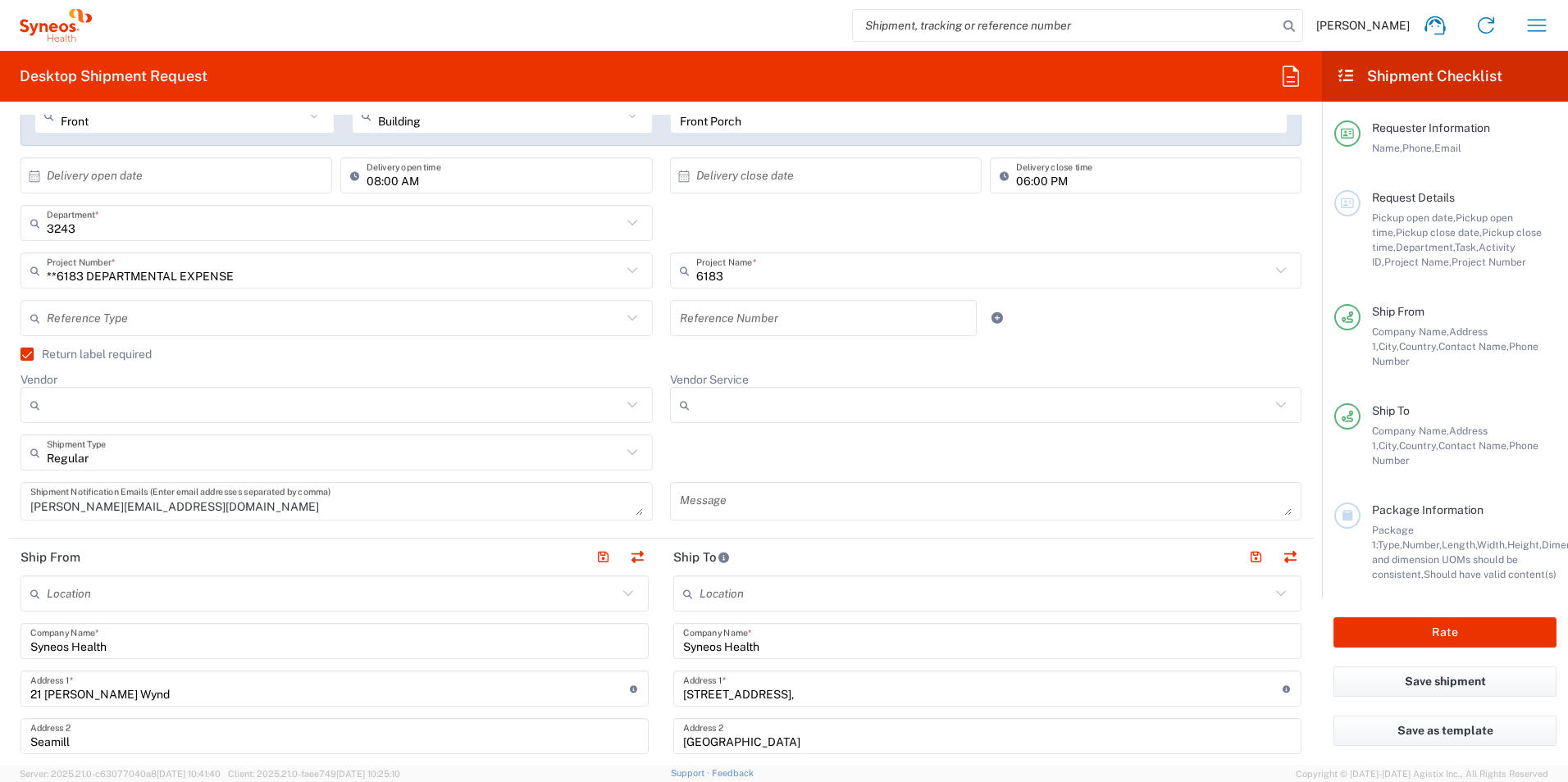
click at [749, 397] on input "Vendor Service" at bounding box center [984, 405] width 575 height 26
click at [607, 360] on div "Return label required" at bounding box center [660, 360] width 1281 height 24
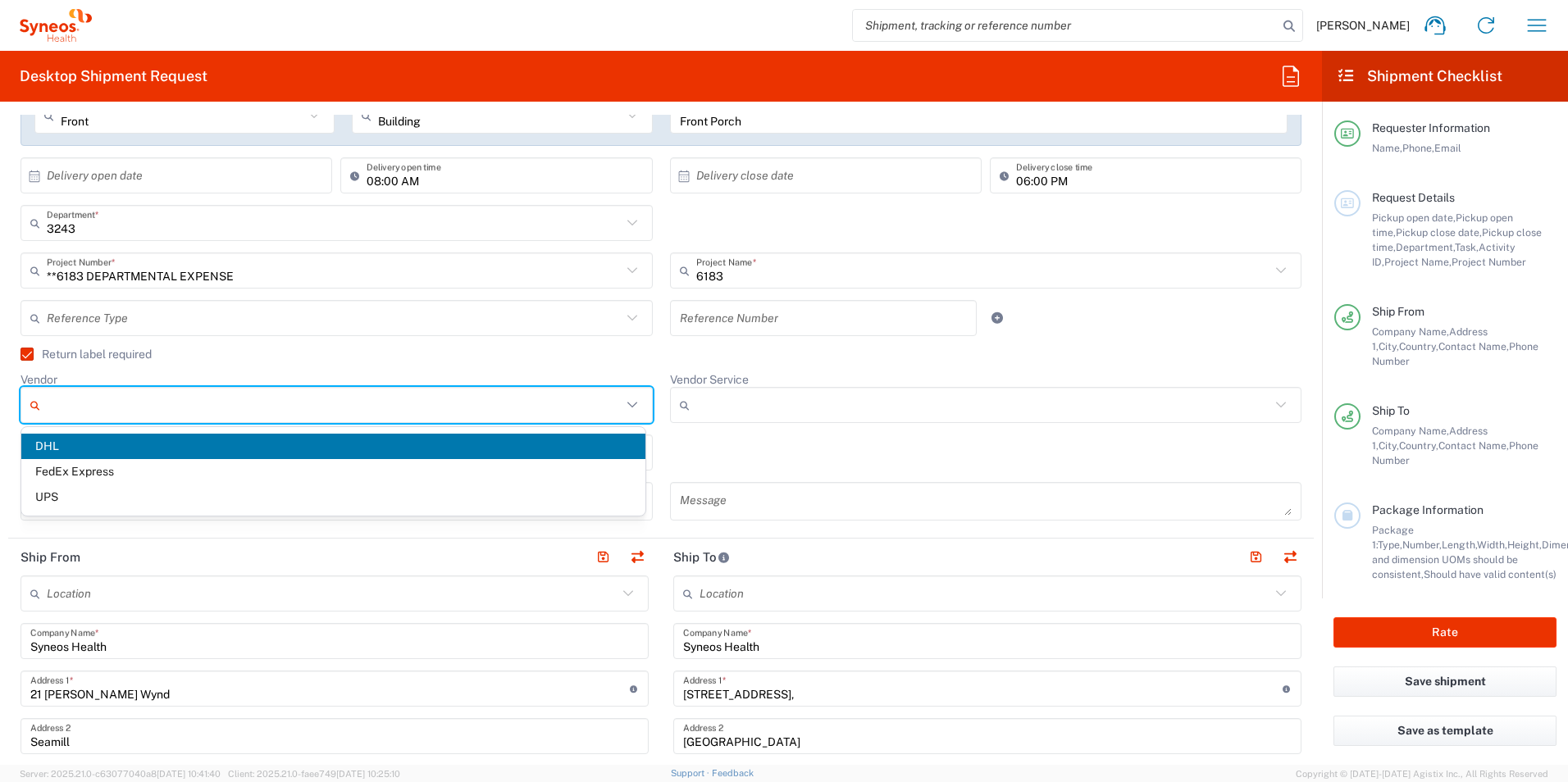
click at [408, 395] on input "Vendor" at bounding box center [334, 405] width 575 height 26
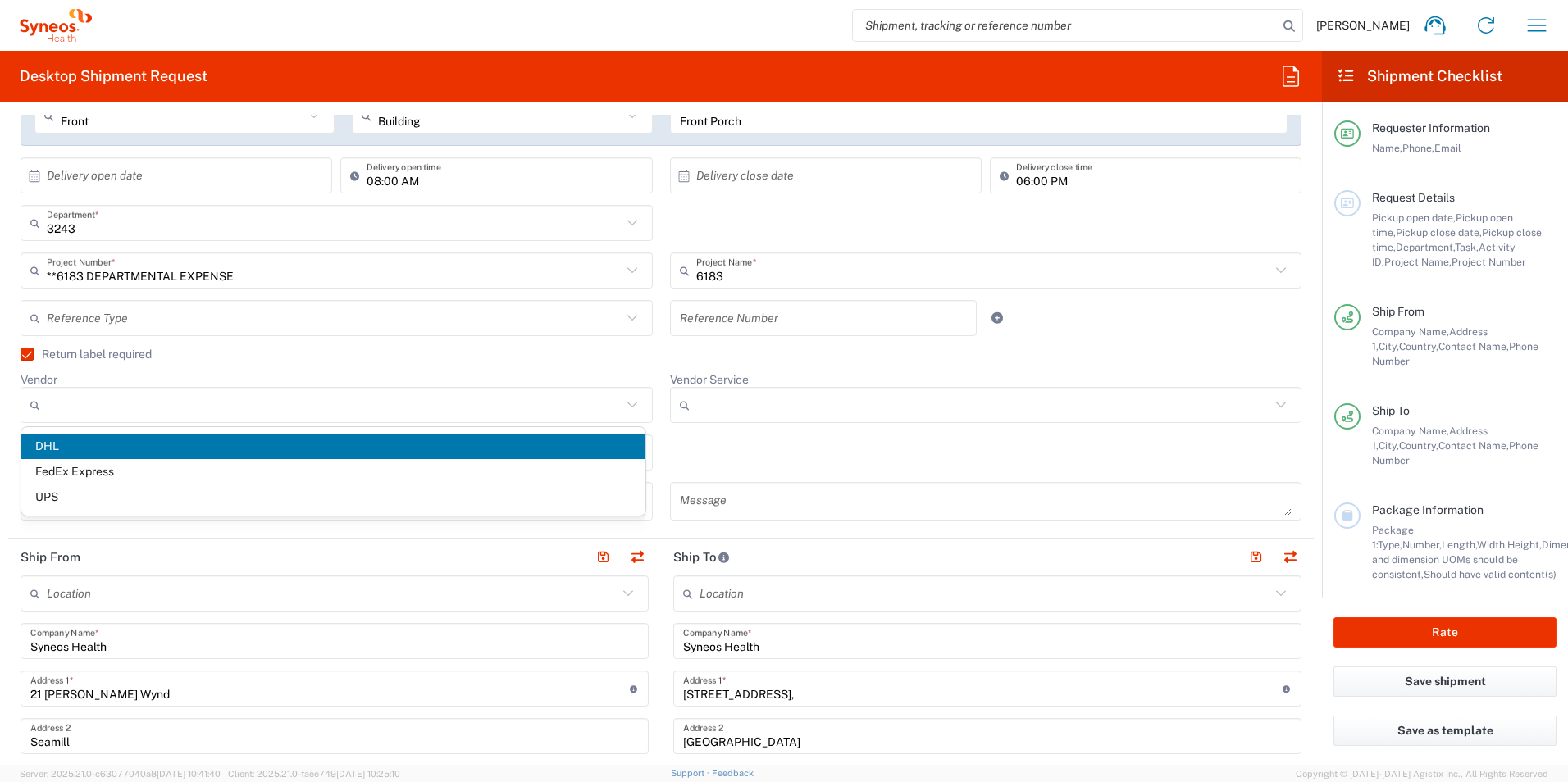
click at [340, 444] on span "DHL" at bounding box center [333, 446] width 624 height 25
type input "DHL"
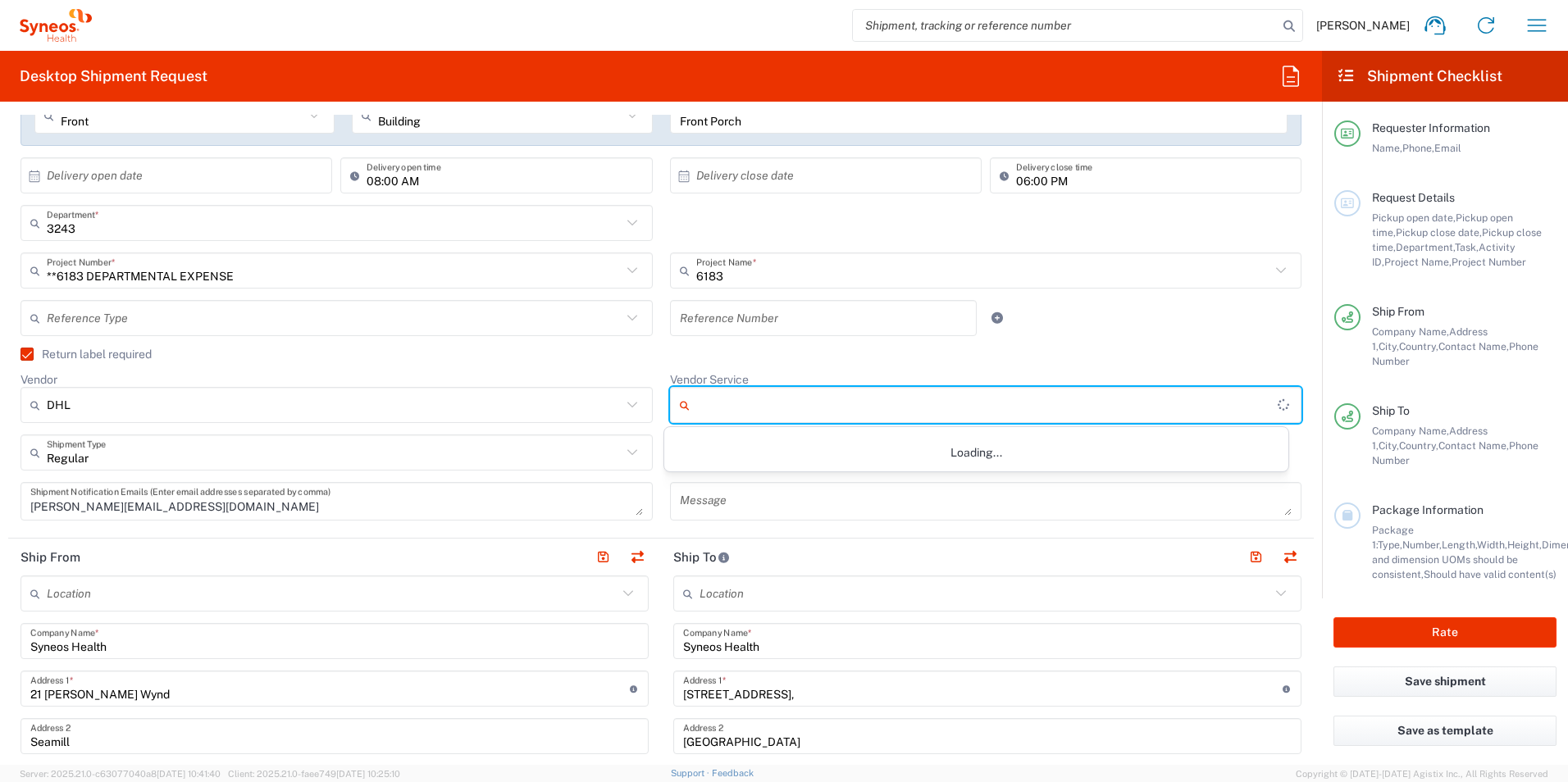
click at [714, 402] on input "Vendor Service" at bounding box center [987, 405] width 582 height 26
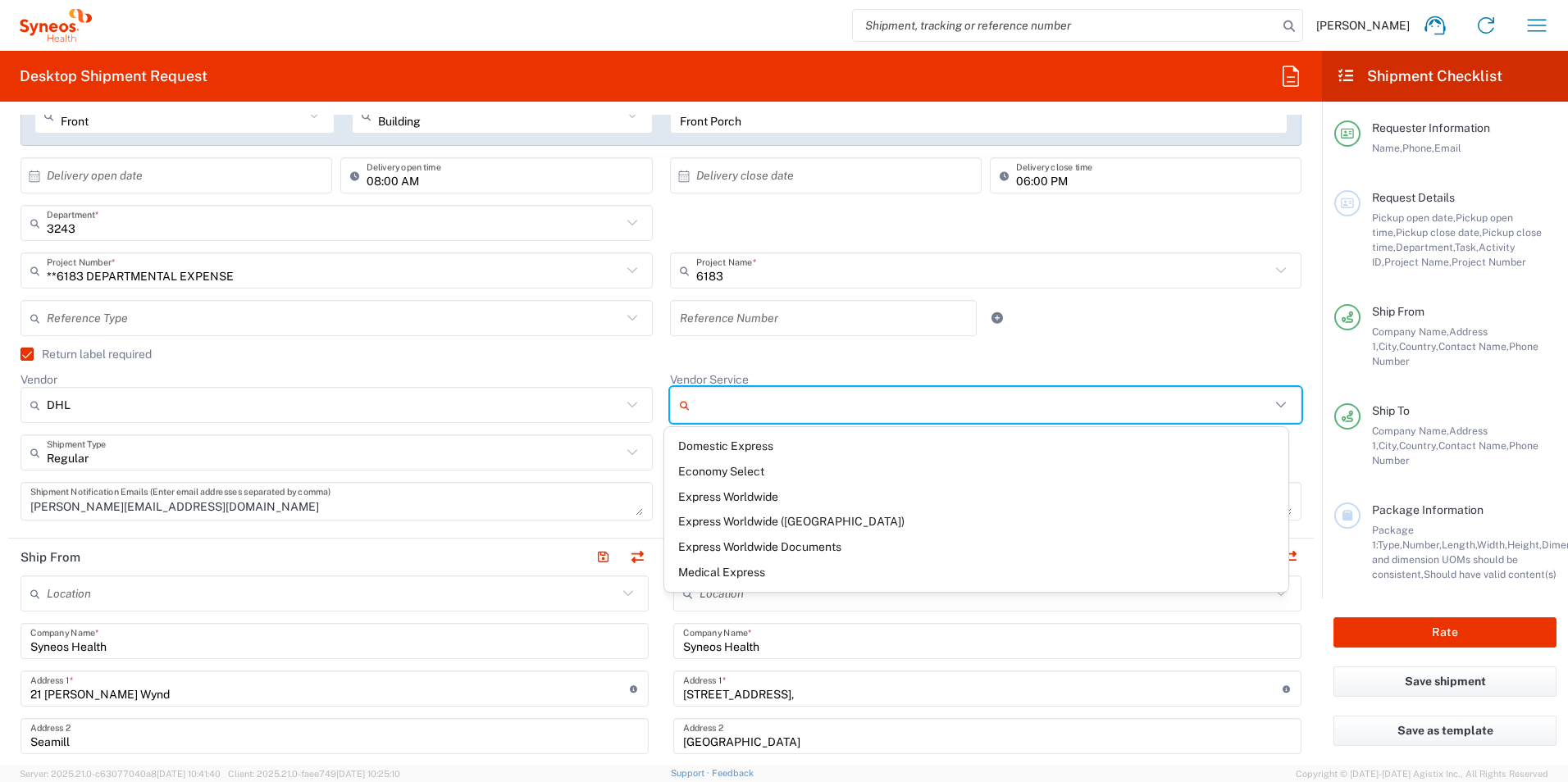
click at [608, 364] on div "Return label required" at bounding box center [660, 360] width 1281 height 24
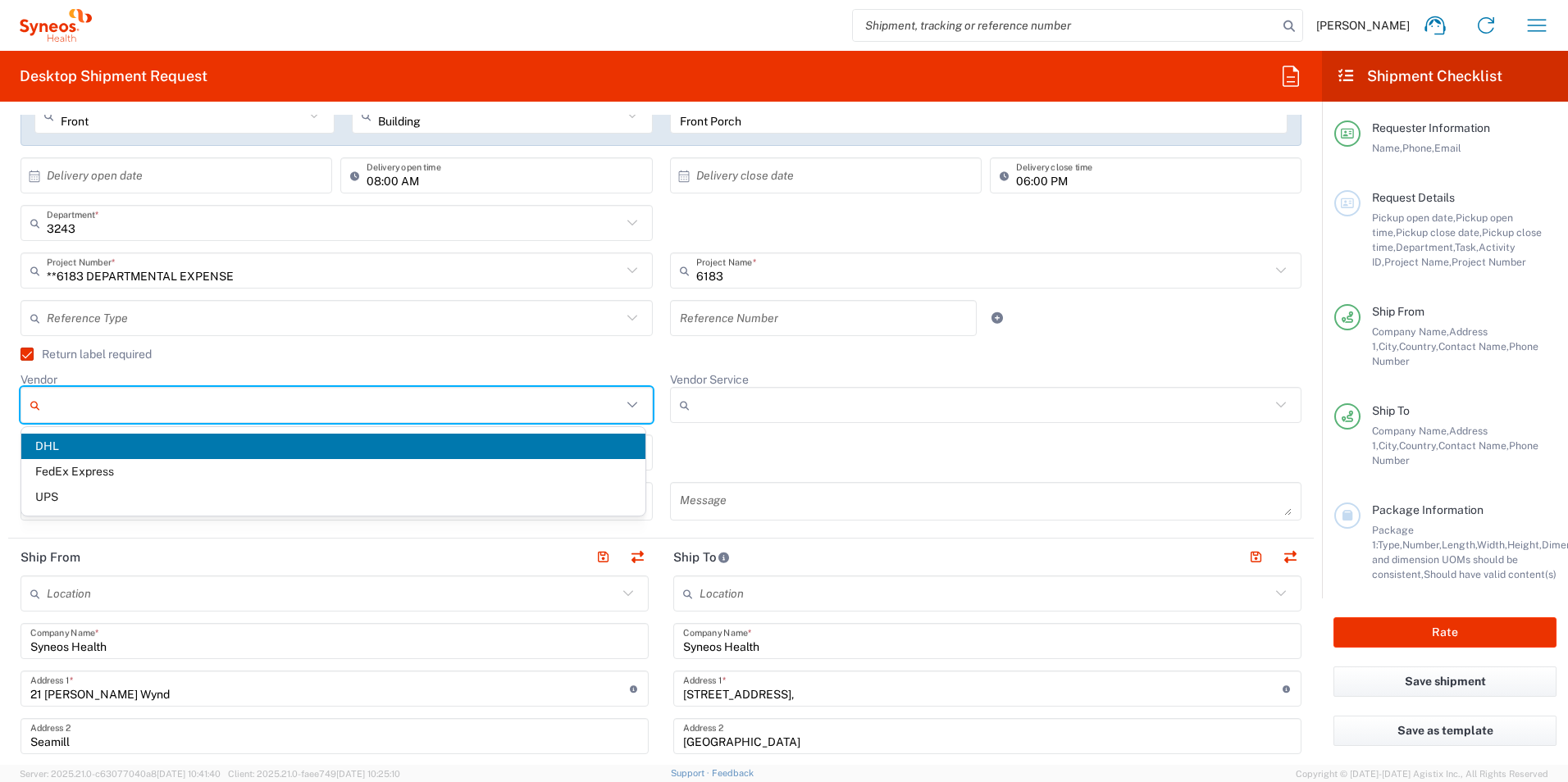
click at [560, 407] on input "Vendor" at bounding box center [334, 405] width 575 height 26
click at [377, 360] on div "Return label required" at bounding box center [660, 360] width 1281 height 24
type input "DHL"
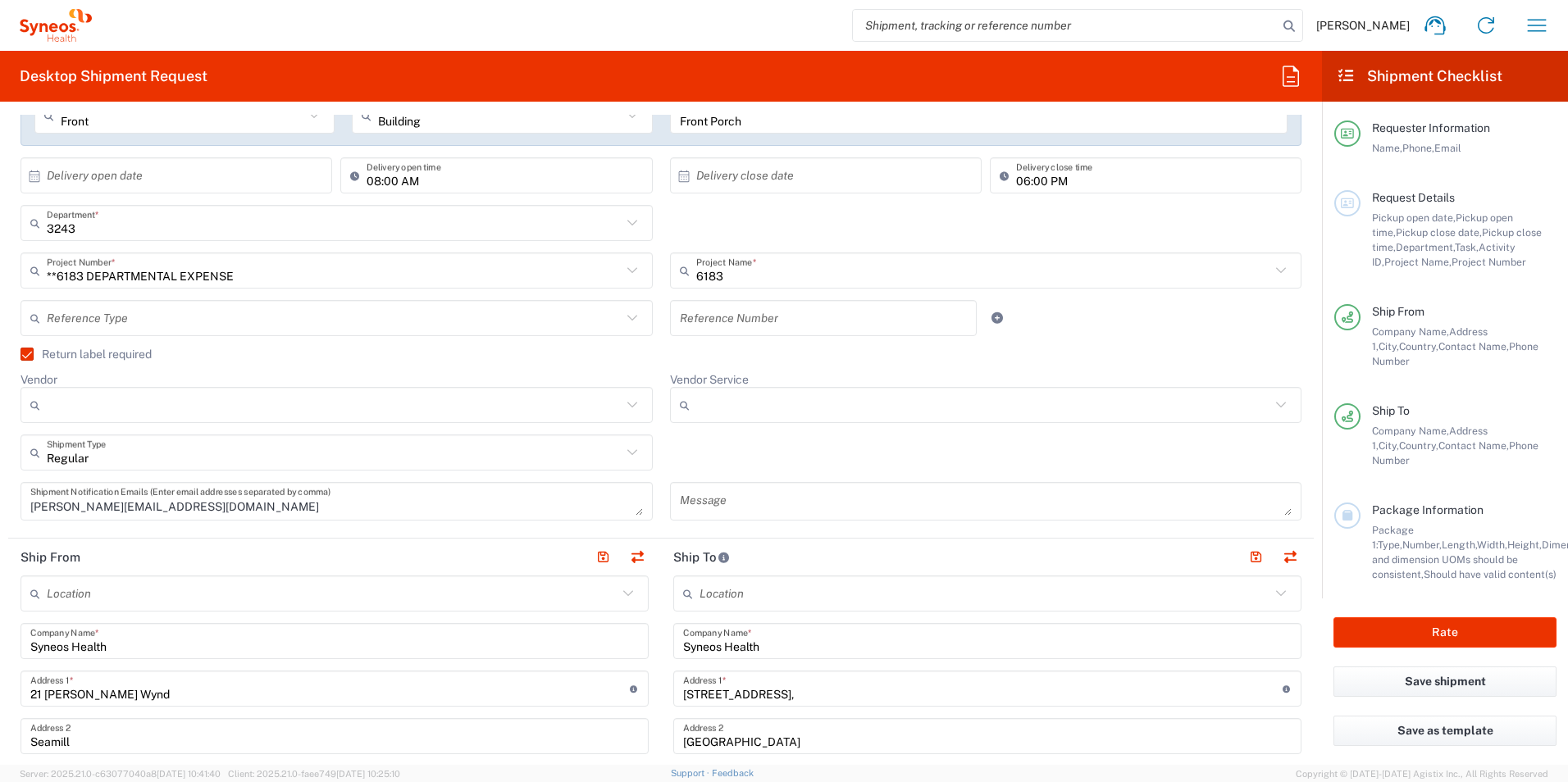
click at [127, 395] on input "Vendor" at bounding box center [334, 405] width 575 height 26
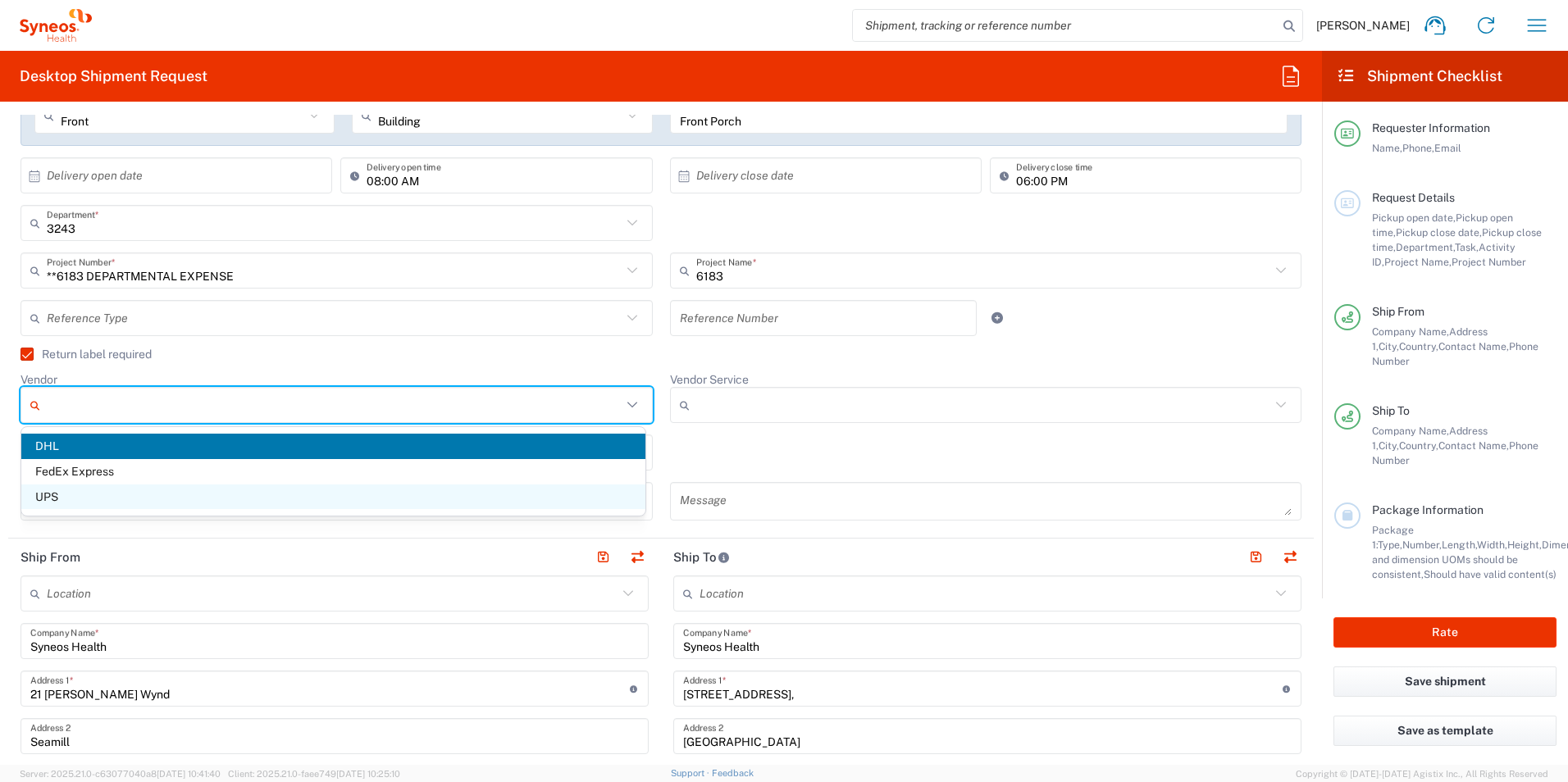
click at [103, 500] on span "UPS" at bounding box center [333, 497] width 624 height 25
type input "UPS"
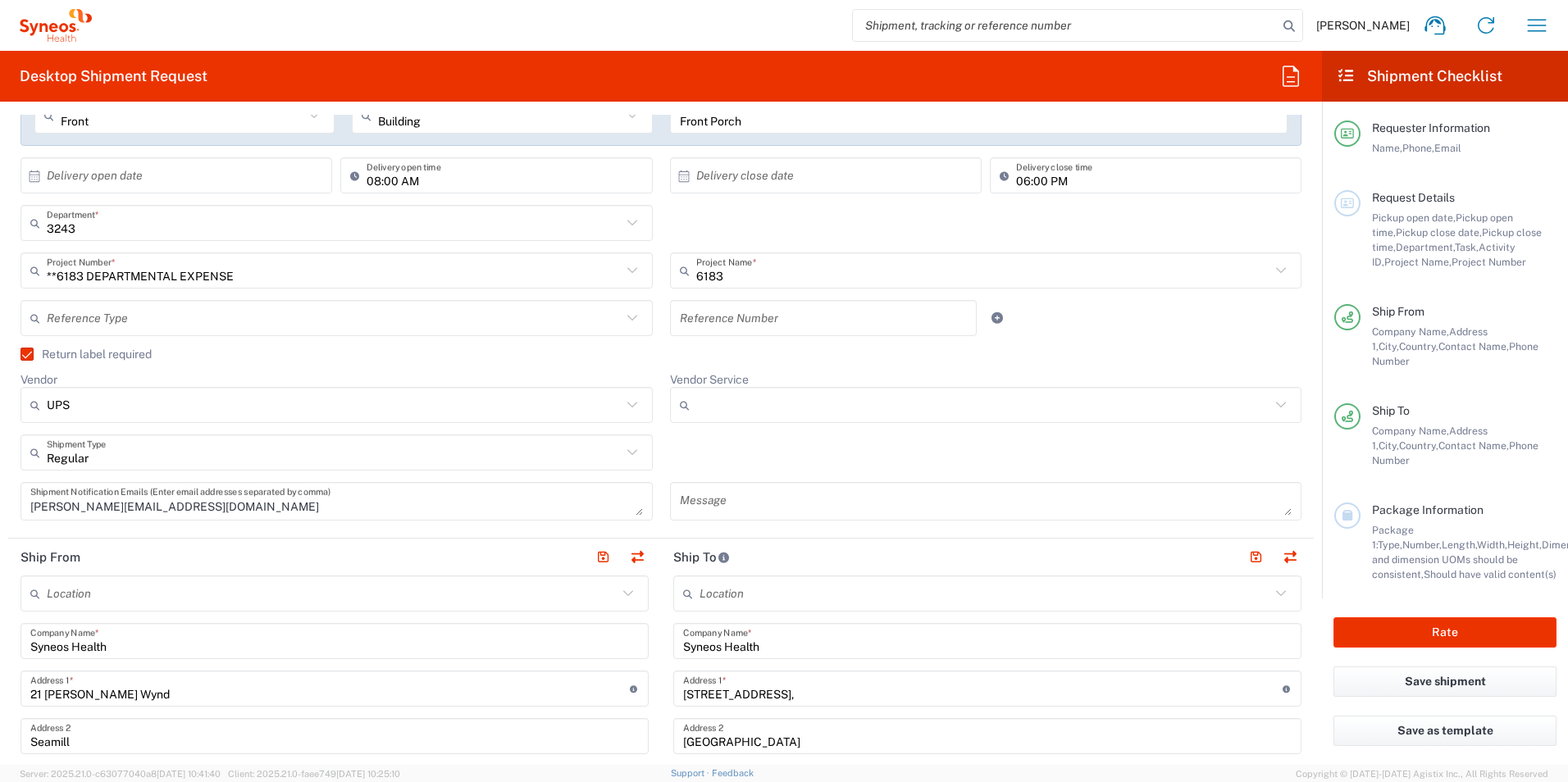
click at [748, 403] on input "Vendor Service" at bounding box center [984, 405] width 575 height 26
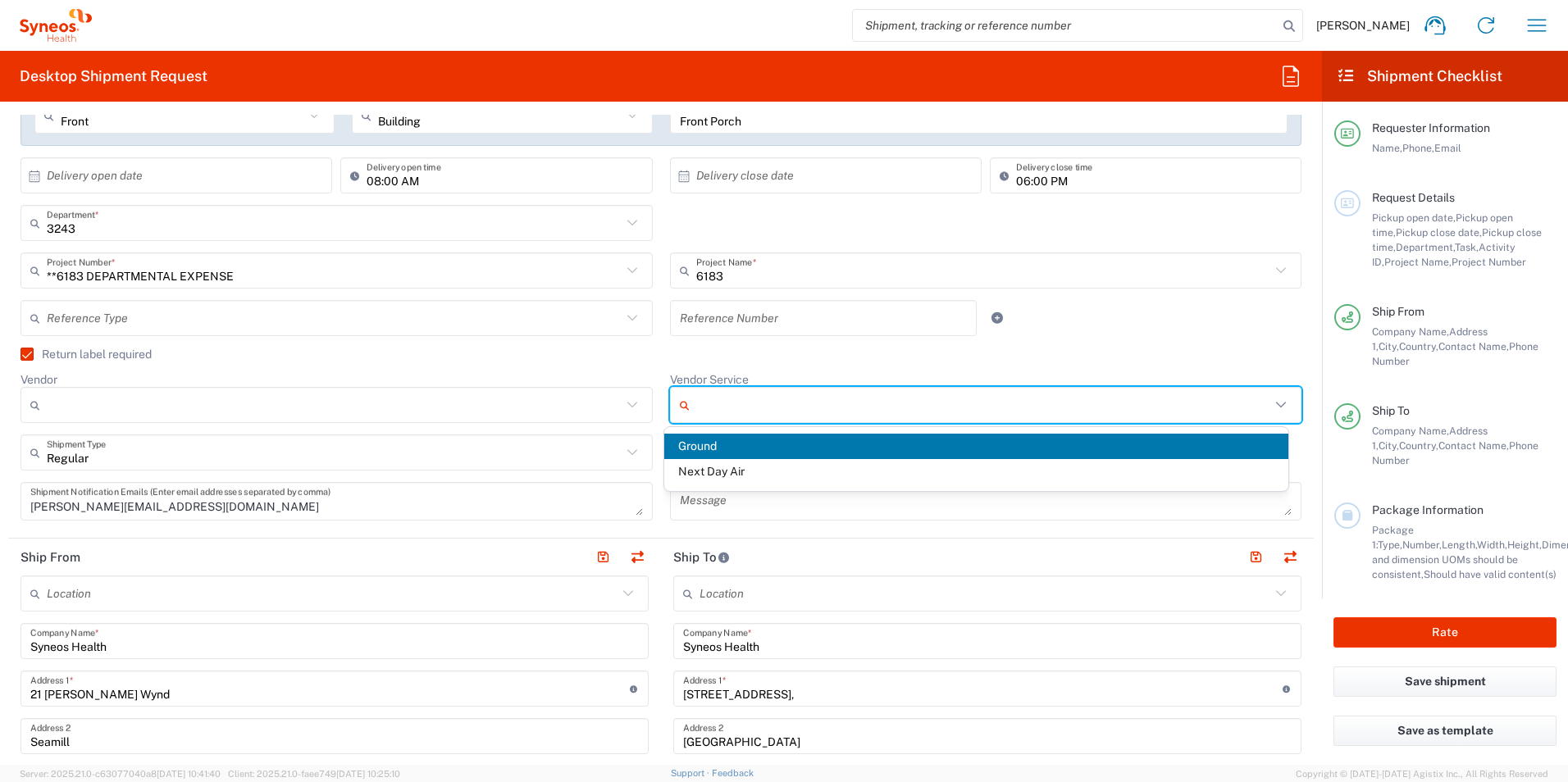
click at [321, 417] on input "Vendor" at bounding box center [334, 405] width 575 height 26
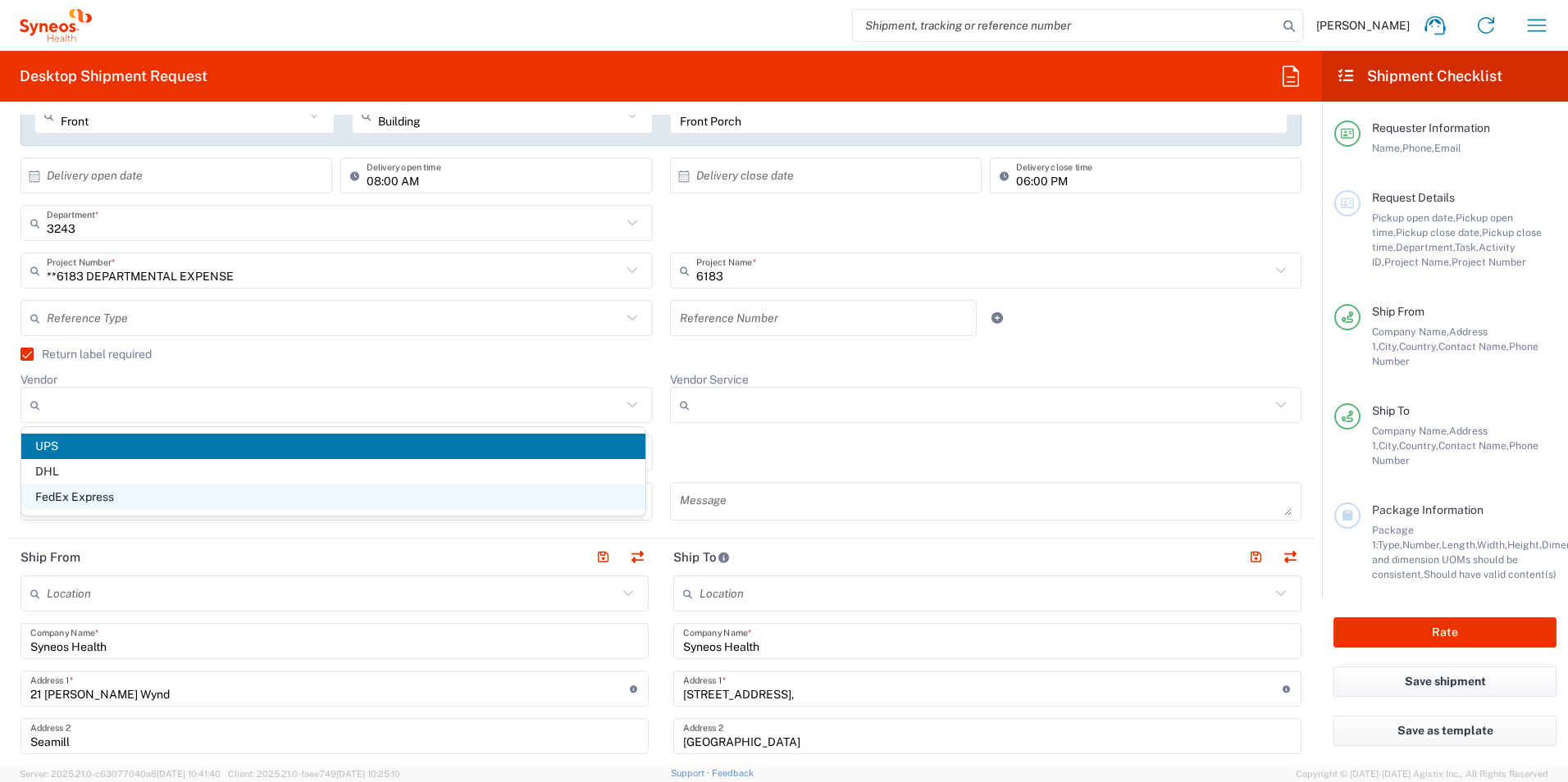
click at [247, 495] on span "FedEx Express" at bounding box center [333, 497] width 624 height 25
type input "FedEx Express"
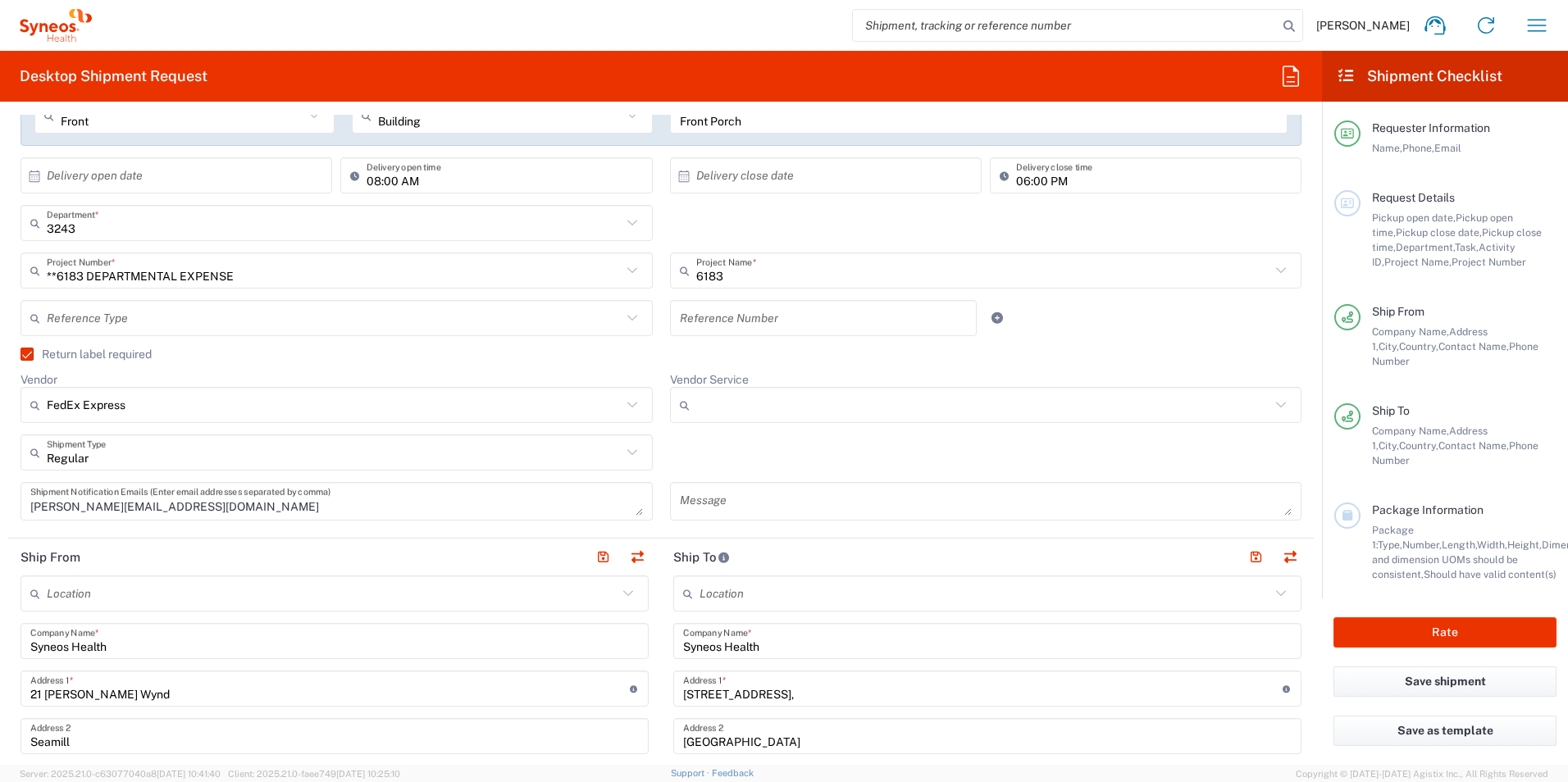
click at [767, 412] on input "Vendor Service" at bounding box center [984, 405] width 575 height 26
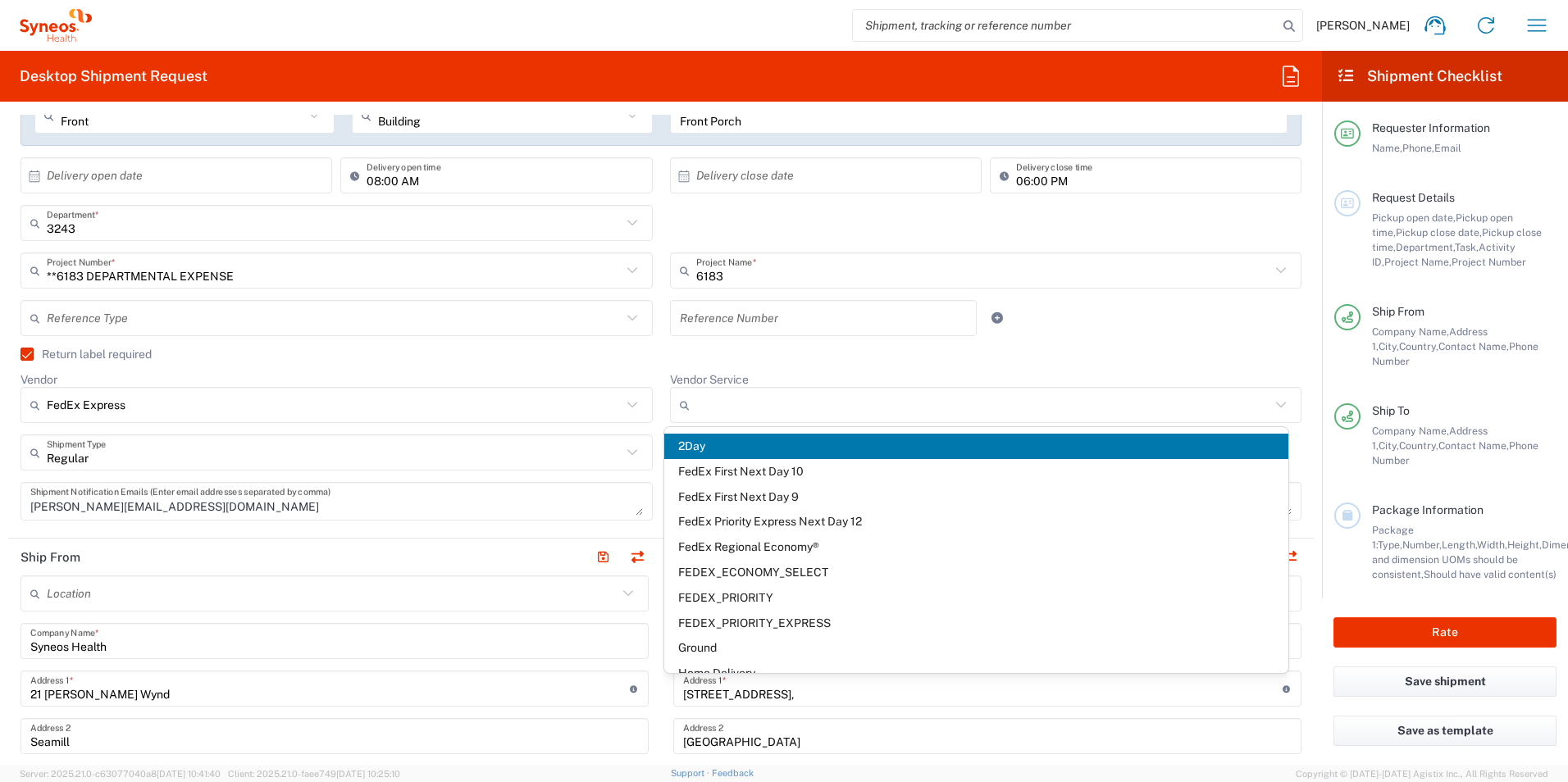
click at [447, 420] on div "FedEx Express" at bounding box center [336, 405] width 633 height 36
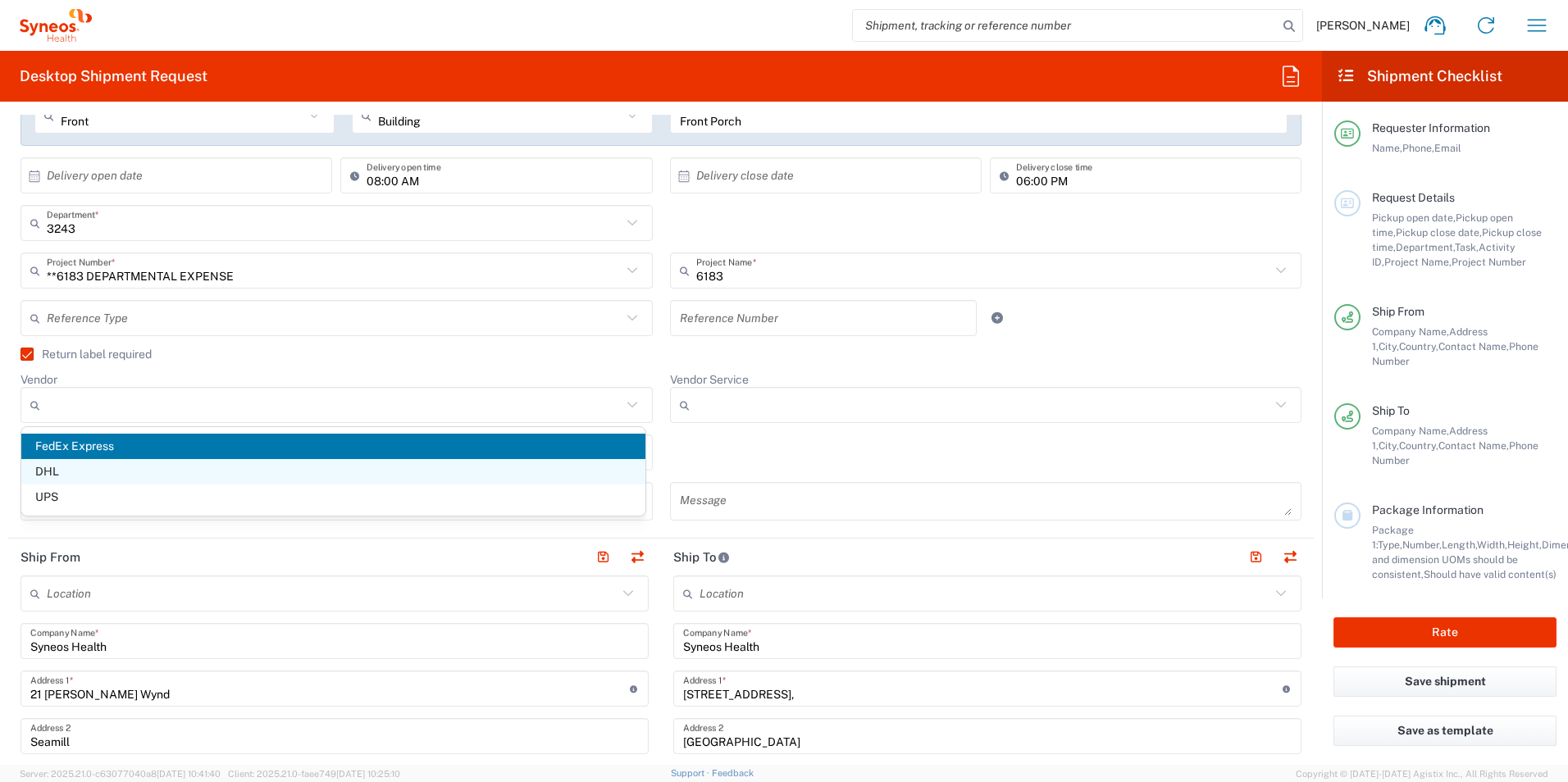
click at [453, 475] on span "DHL" at bounding box center [333, 472] width 624 height 25
type input "DHL"
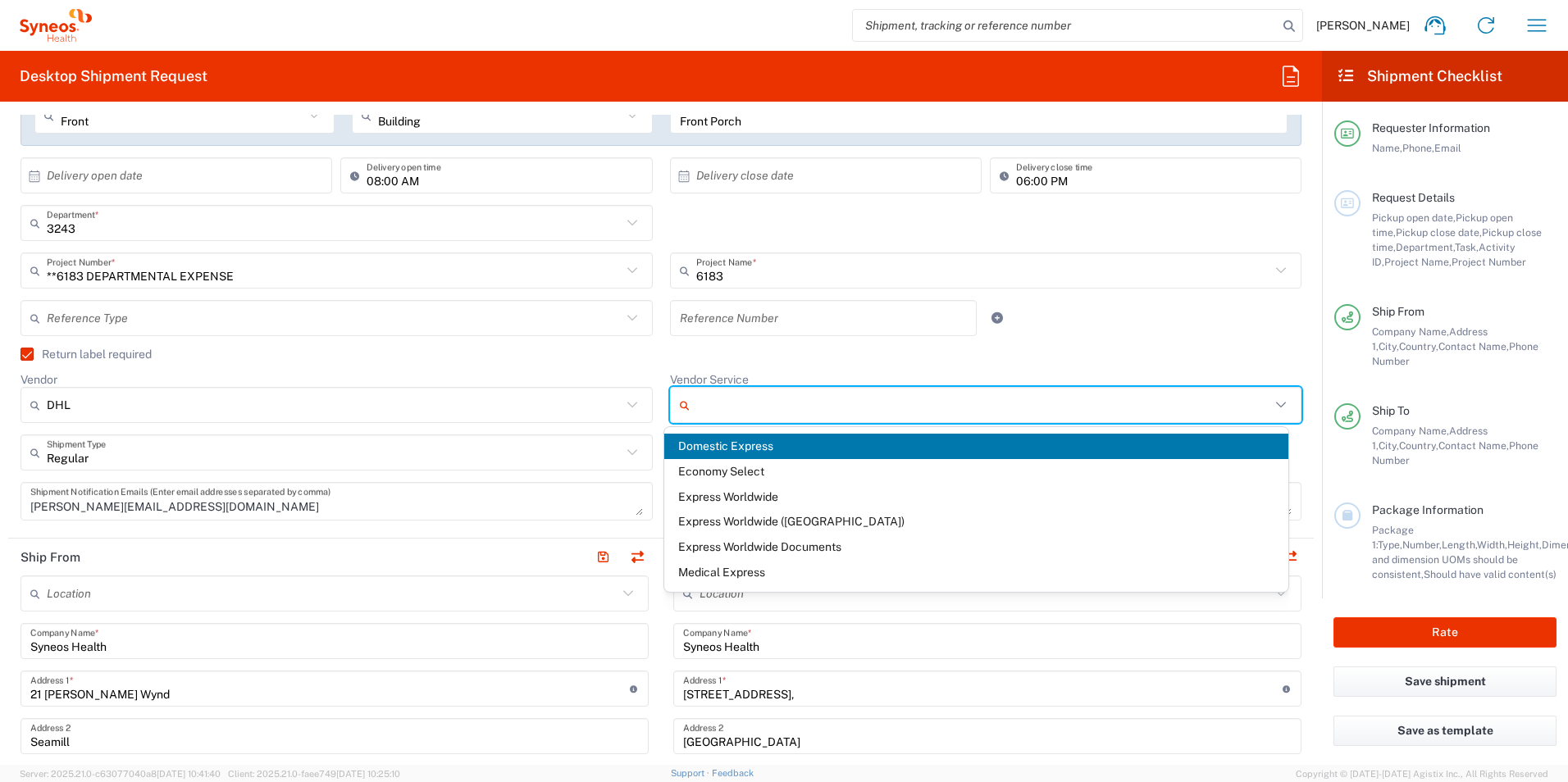
click at [752, 407] on input "Vendor Service" at bounding box center [984, 405] width 575 height 26
click at [705, 445] on span "Domestic Express" at bounding box center [976, 446] width 624 height 25
type input "Domestic Express"
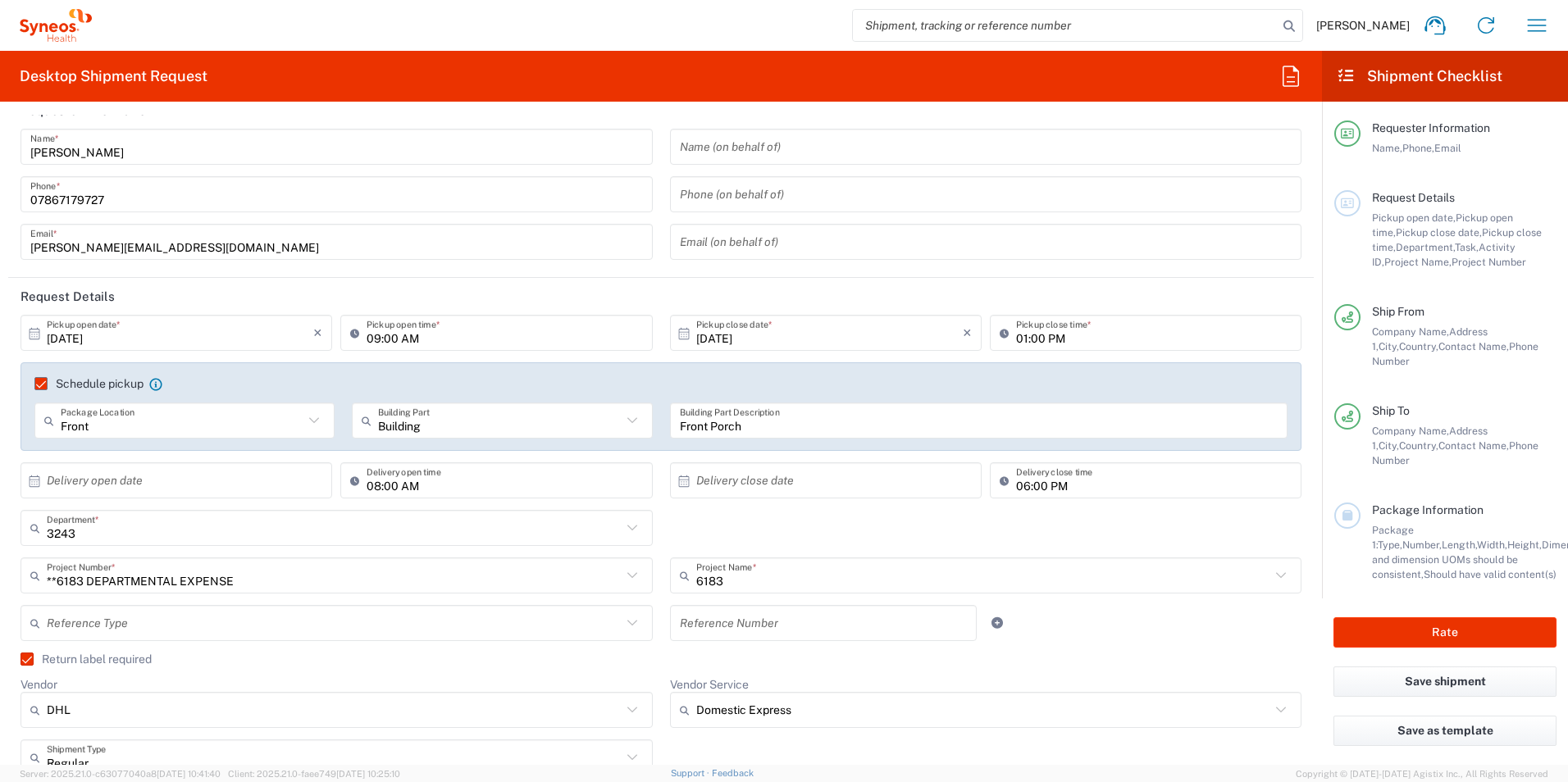
scroll to position [0, 0]
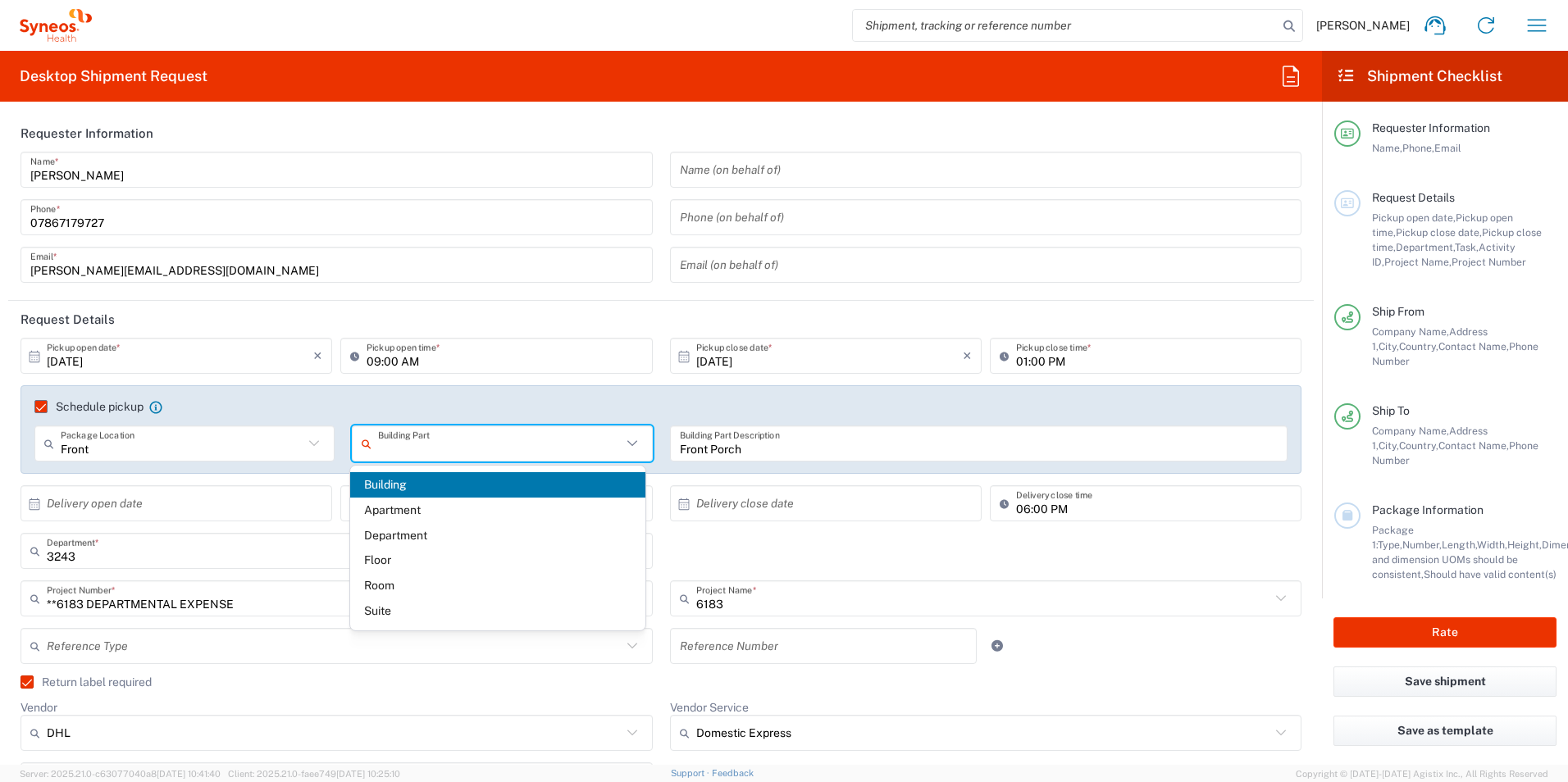
click at [560, 449] on input "text" at bounding box center [499, 443] width 243 height 29
click at [559, 484] on span "Building" at bounding box center [498, 485] width 296 height 25
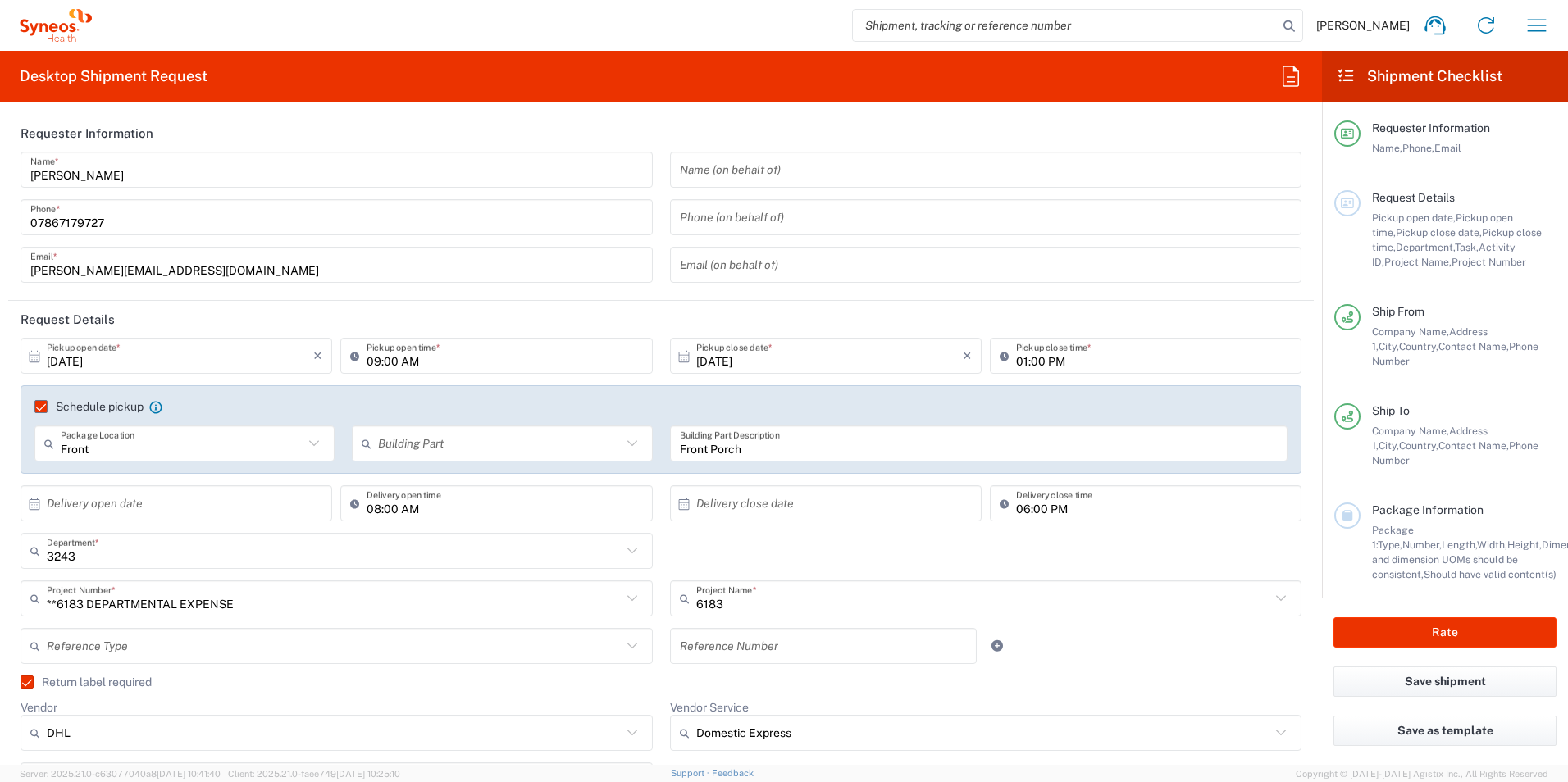
click at [554, 449] on input "text" at bounding box center [499, 443] width 243 height 29
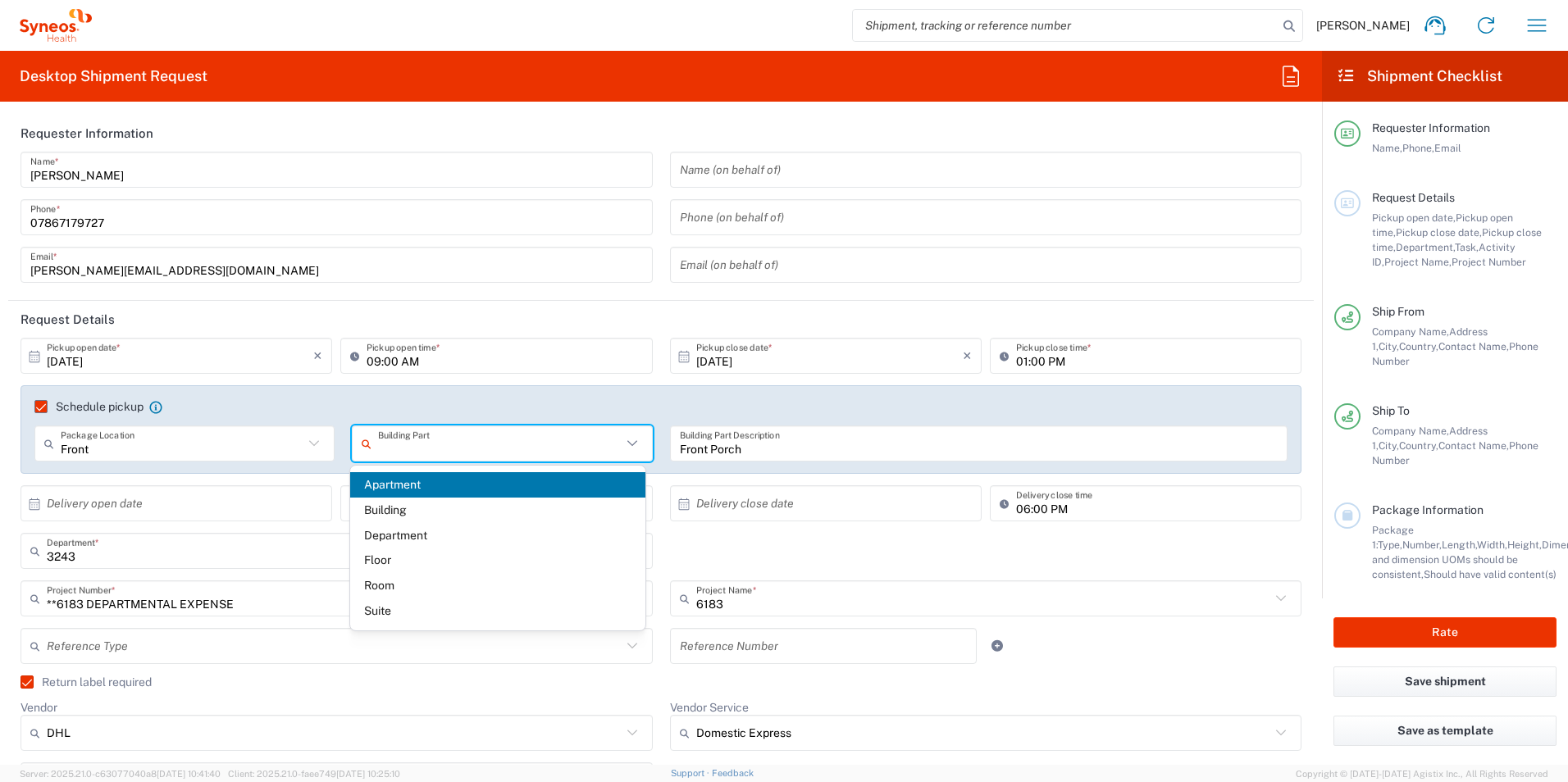
click at [405, 485] on span "Apartment" at bounding box center [498, 485] width 296 height 25
type input "Apartment"
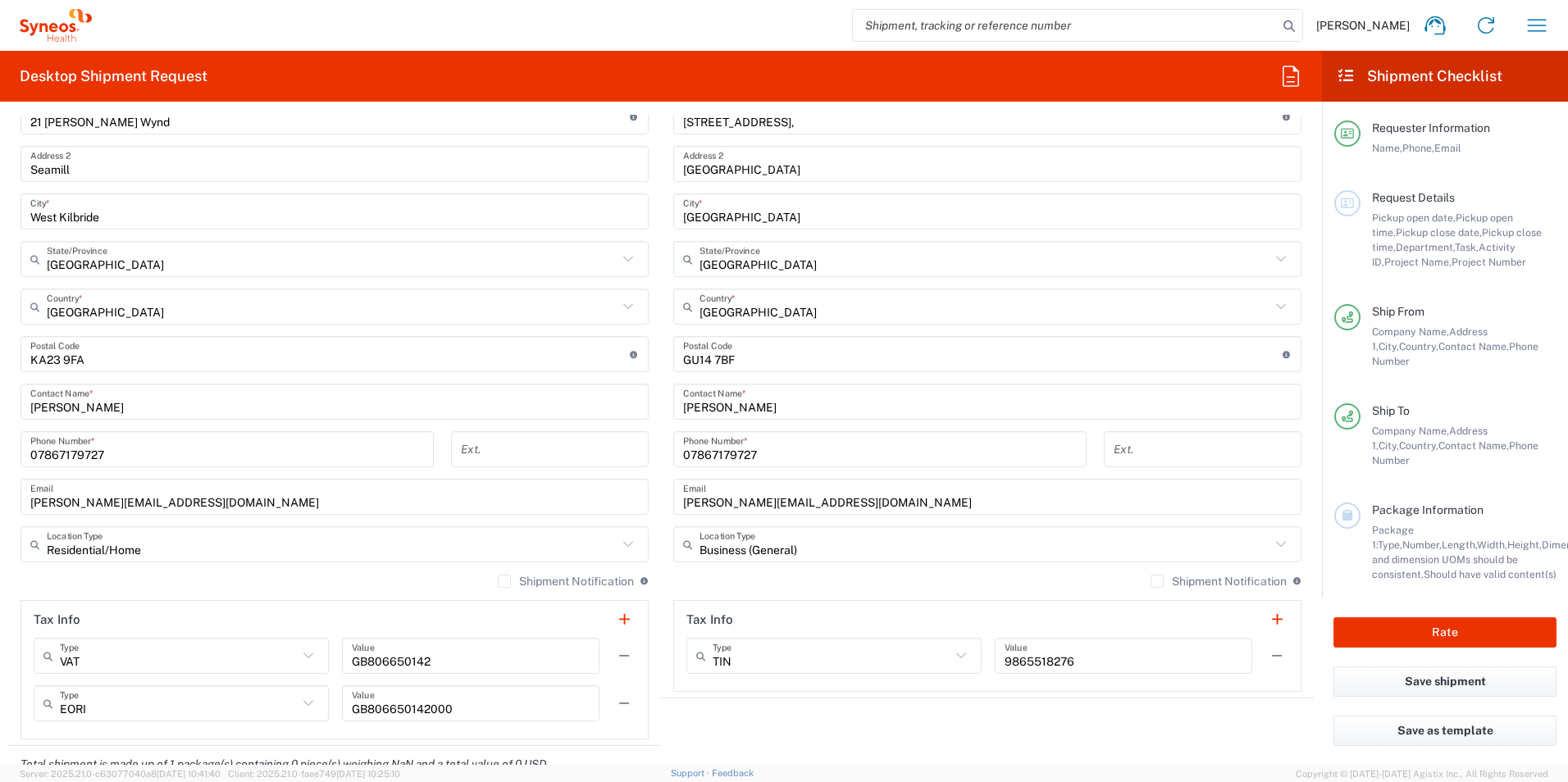
scroll to position [902, 0]
click at [499, 580] on label "Shipment Notification" at bounding box center [566, 580] width 136 height 13
click at [504, 580] on input "Shipment Notification" at bounding box center [504, 580] width 0 height 0
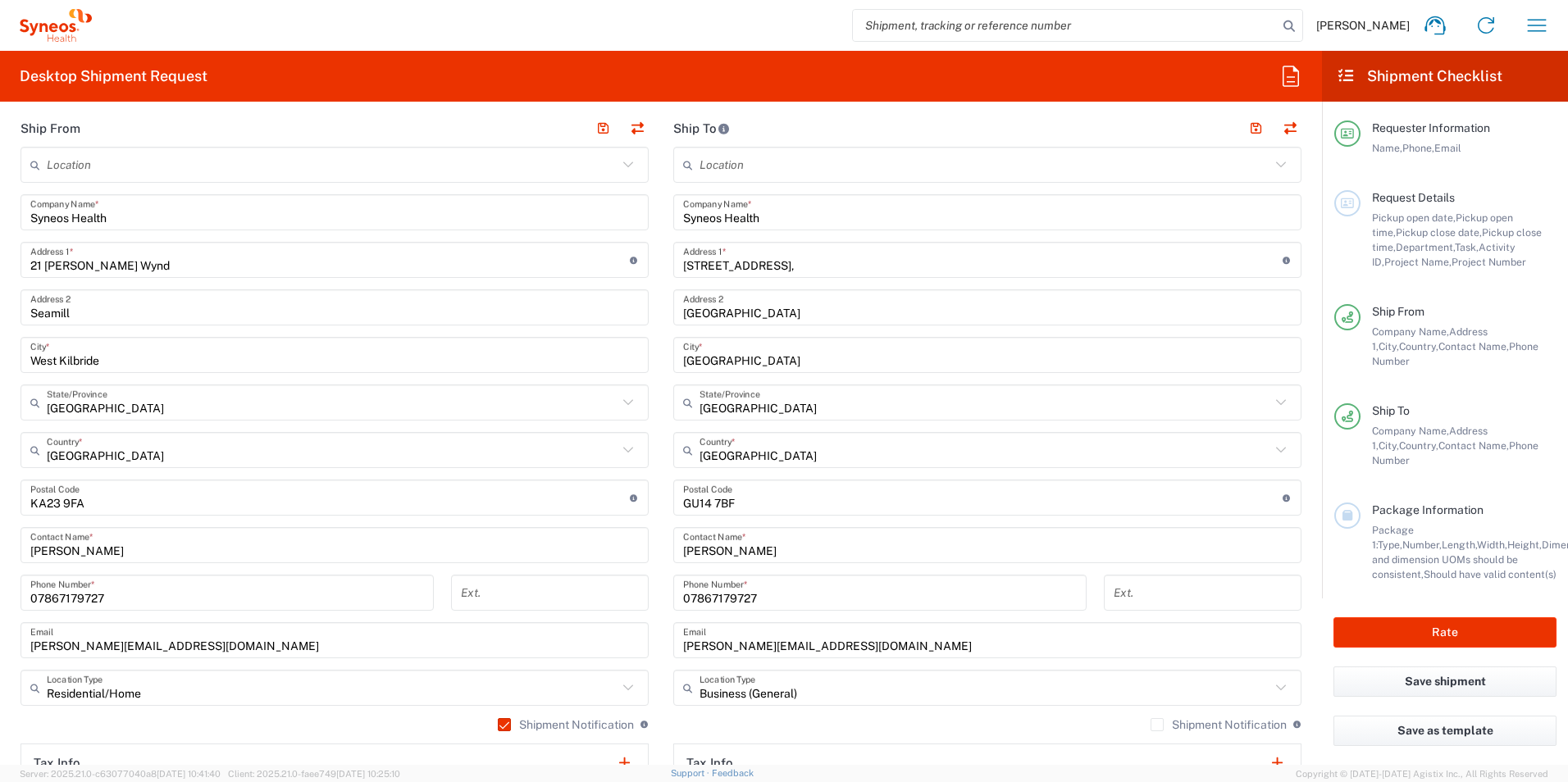
scroll to position [738, 0]
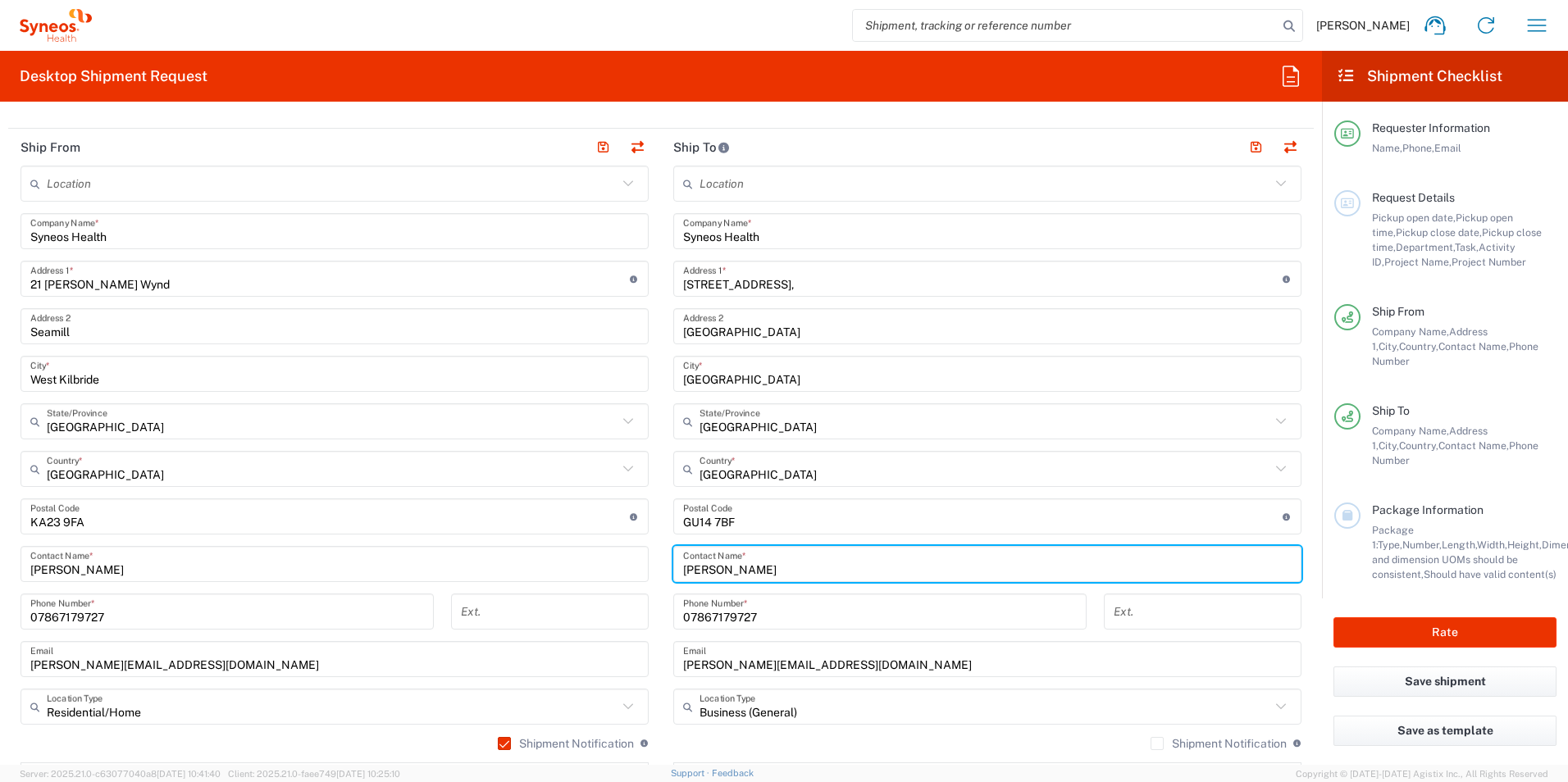
drag, startPoint x: 748, startPoint y: 565, endPoint x: 664, endPoint y: 558, distance: 84.3
click at [664, 558] on main "Location Addison Whitney LLC-Morrisvile NC US Barcelona-Syneos Health BioSector…" at bounding box center [987, 510] width 653 height 689
type input "Ross Farr"
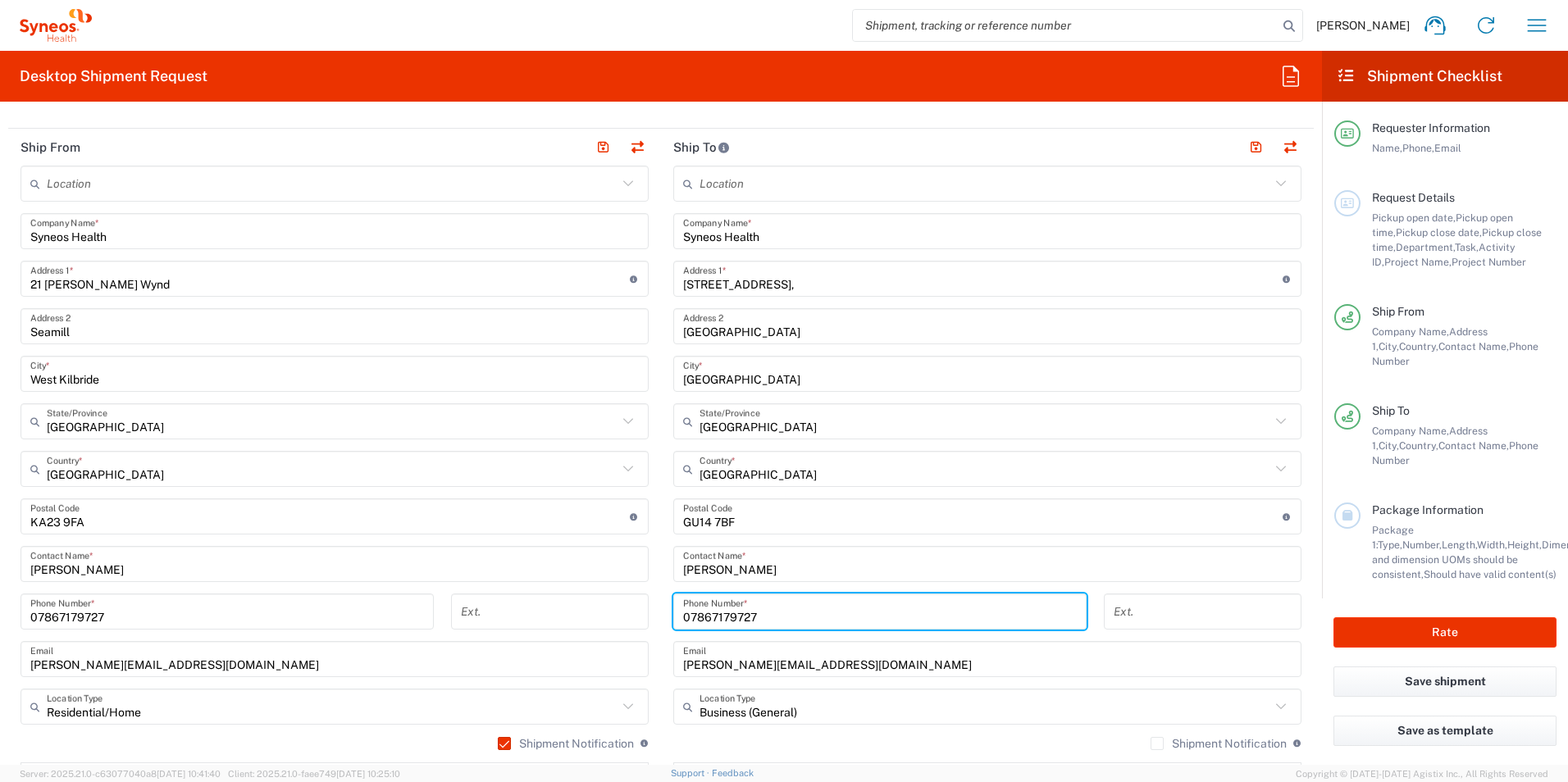
drag, startPoint x: 758, startPoint y: 615, endPoint x: 668, endPoint y: 612, distance: 90.0
click at [673, 612] on div "07867179727 Phone Number *" at bounding box center [880, 611] width 413 height 36
paste input "1276481096"
type input "01276481096"
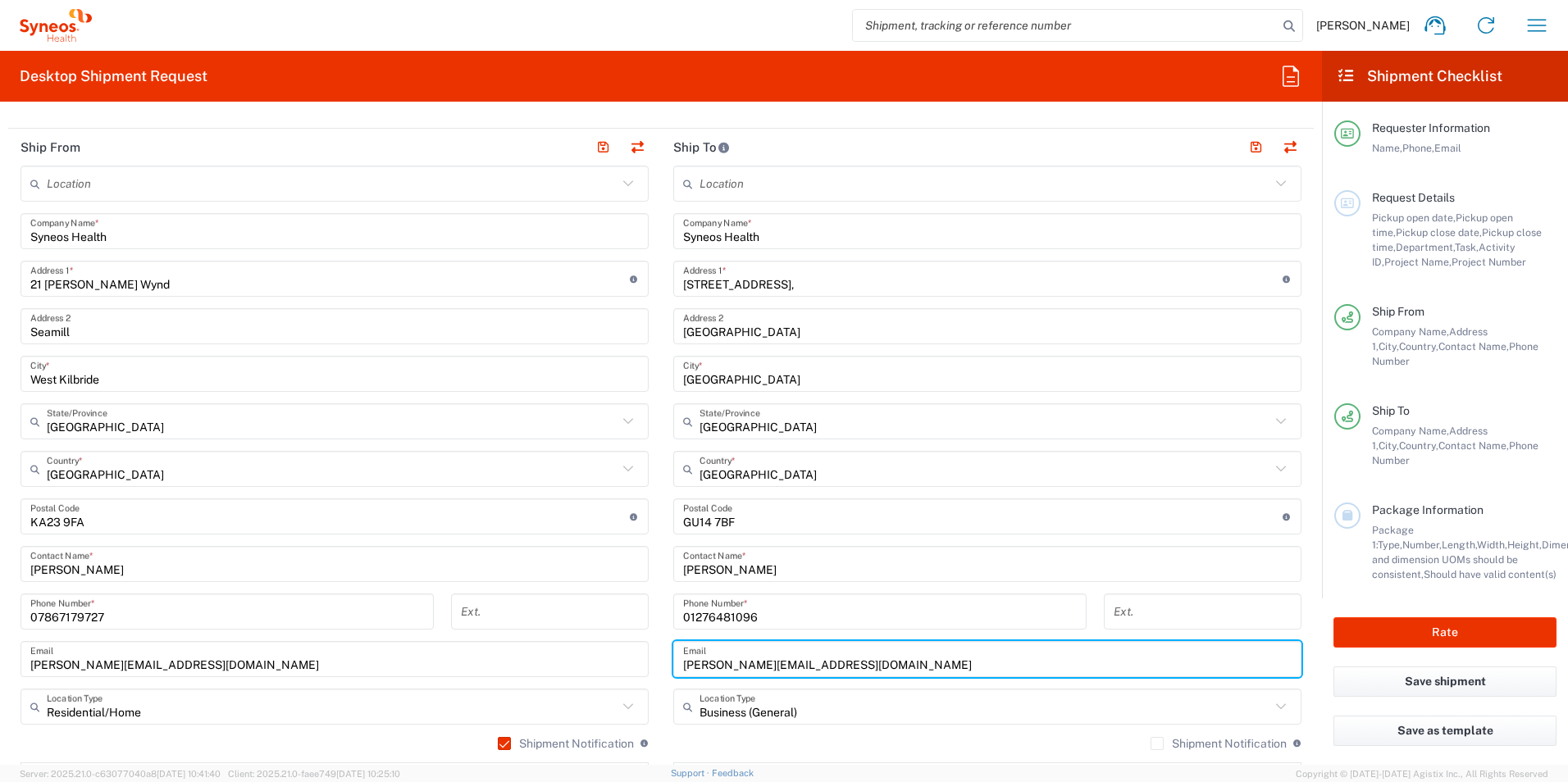
drag, startPoint x: 827, startPoint y: 664, endPoint x: 668, endPoint y: 667, distance: 159.0
click at [673, 667] on div "karen.taylornicol@syneoshealth.com Email" at bounding box center [987, 659] width 629 height 36
type input "h.com"
click at [801, 613] on input "01276481096" at bounding box center [880, 612] width 394 height 29
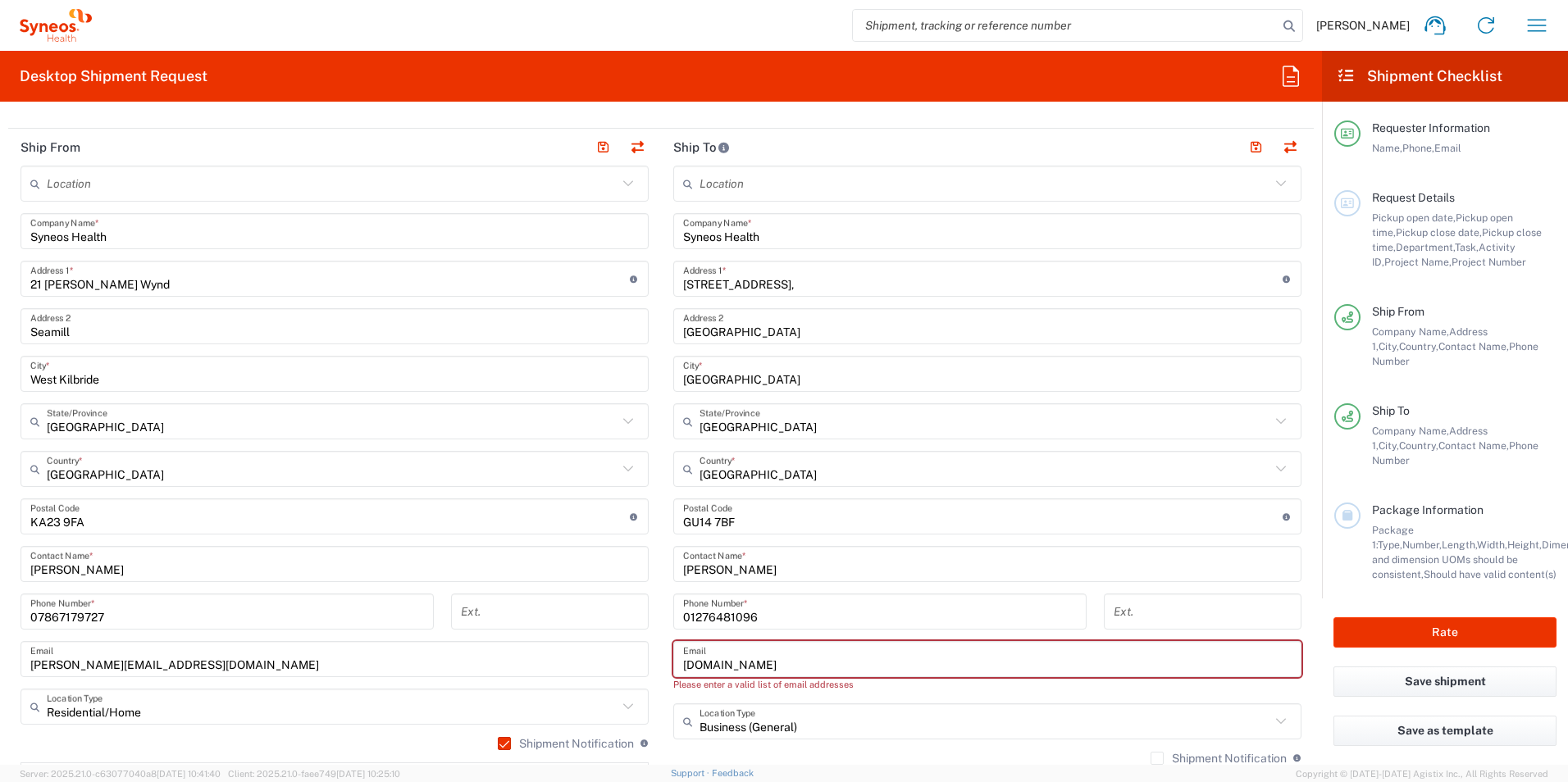
drag, startPoint x: 715, startPoint y: 668, endPoint x: 666, endPoint y: 665, distance: 49.1
click at [666, 665] on main "Location Addison Whitney LLC-Morrisvile NC US Barcelona-Syneos Health BioSector…" at bounding box center [987, 517] width 653 height 704
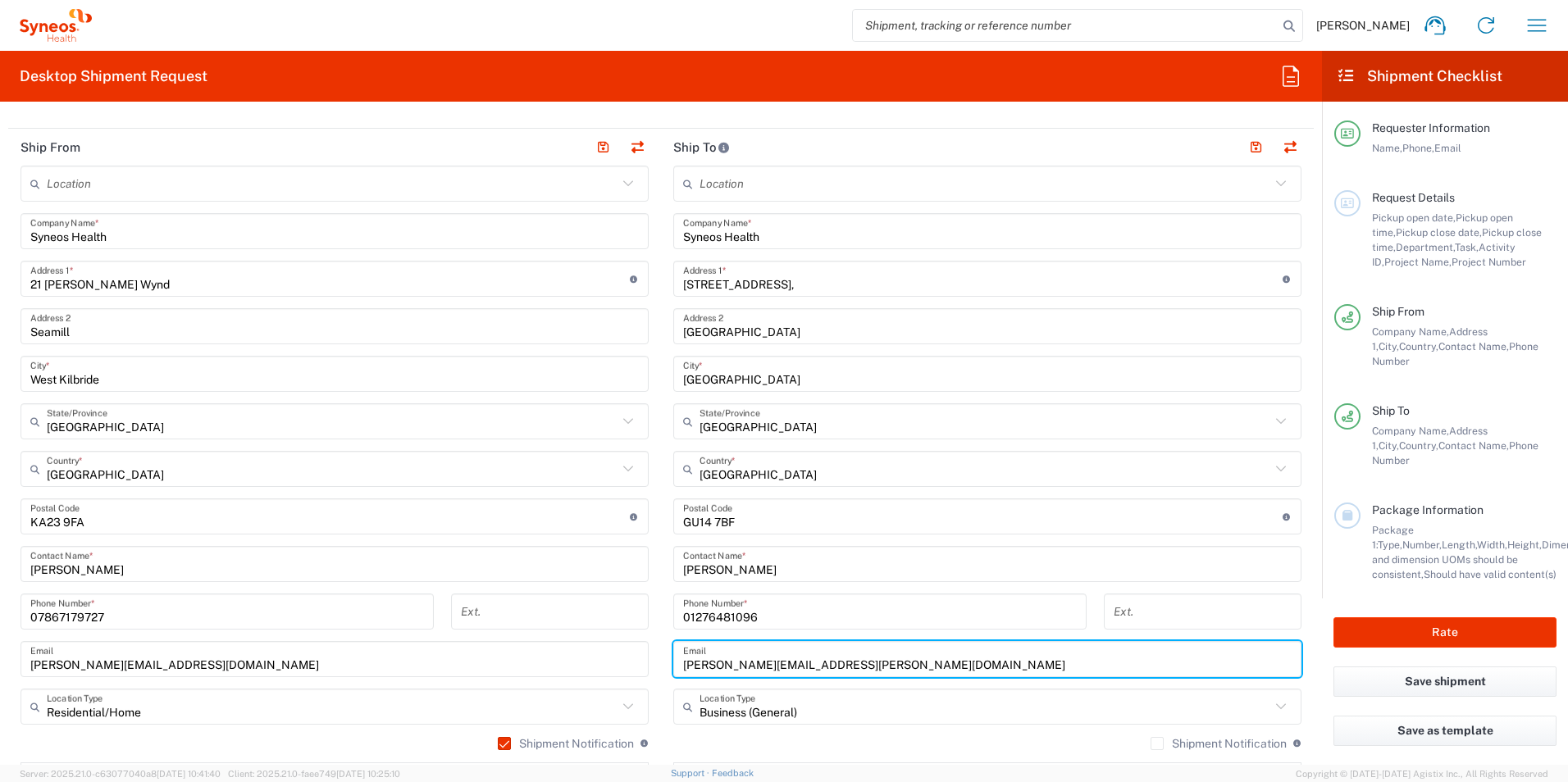
type input "ross.farr@syneoshealth.com"
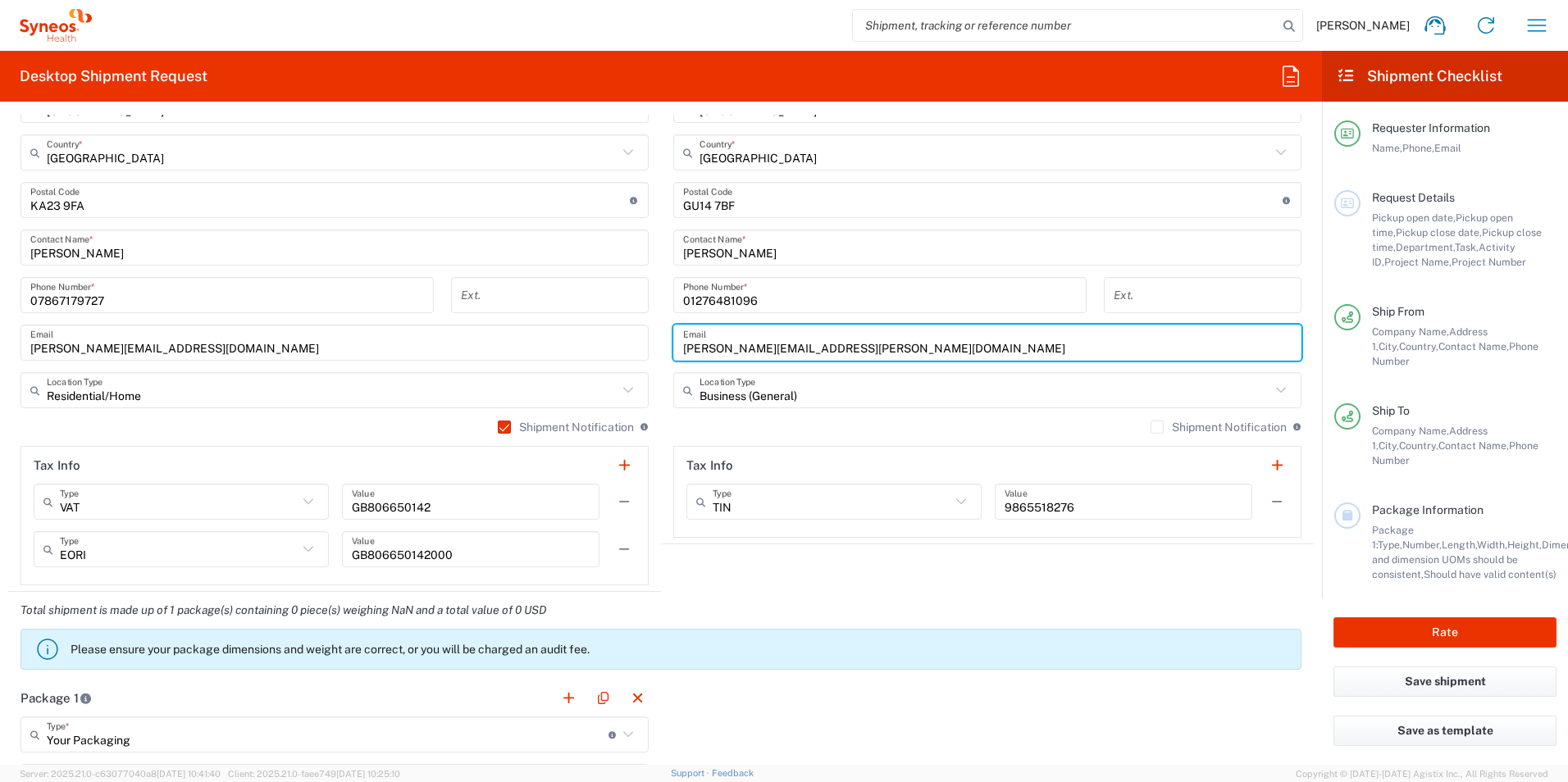
scroll to position [1066, 0]
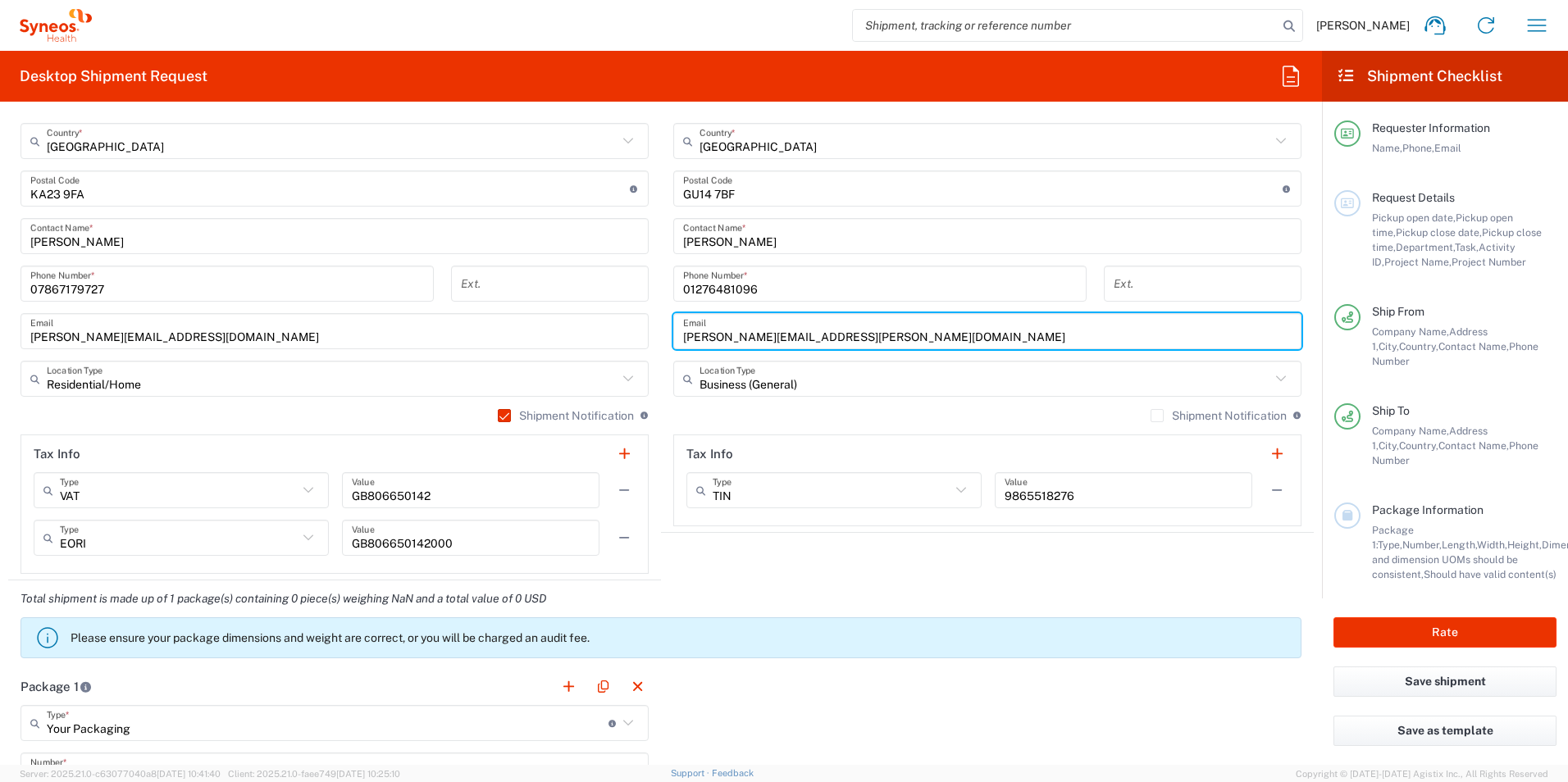
click at [713, 582] on div "Total shipment is made up of 1 package(s) containing 0 piece(s) weighing NaN an…" at bounding box center [661, 624] width 1323 height 87
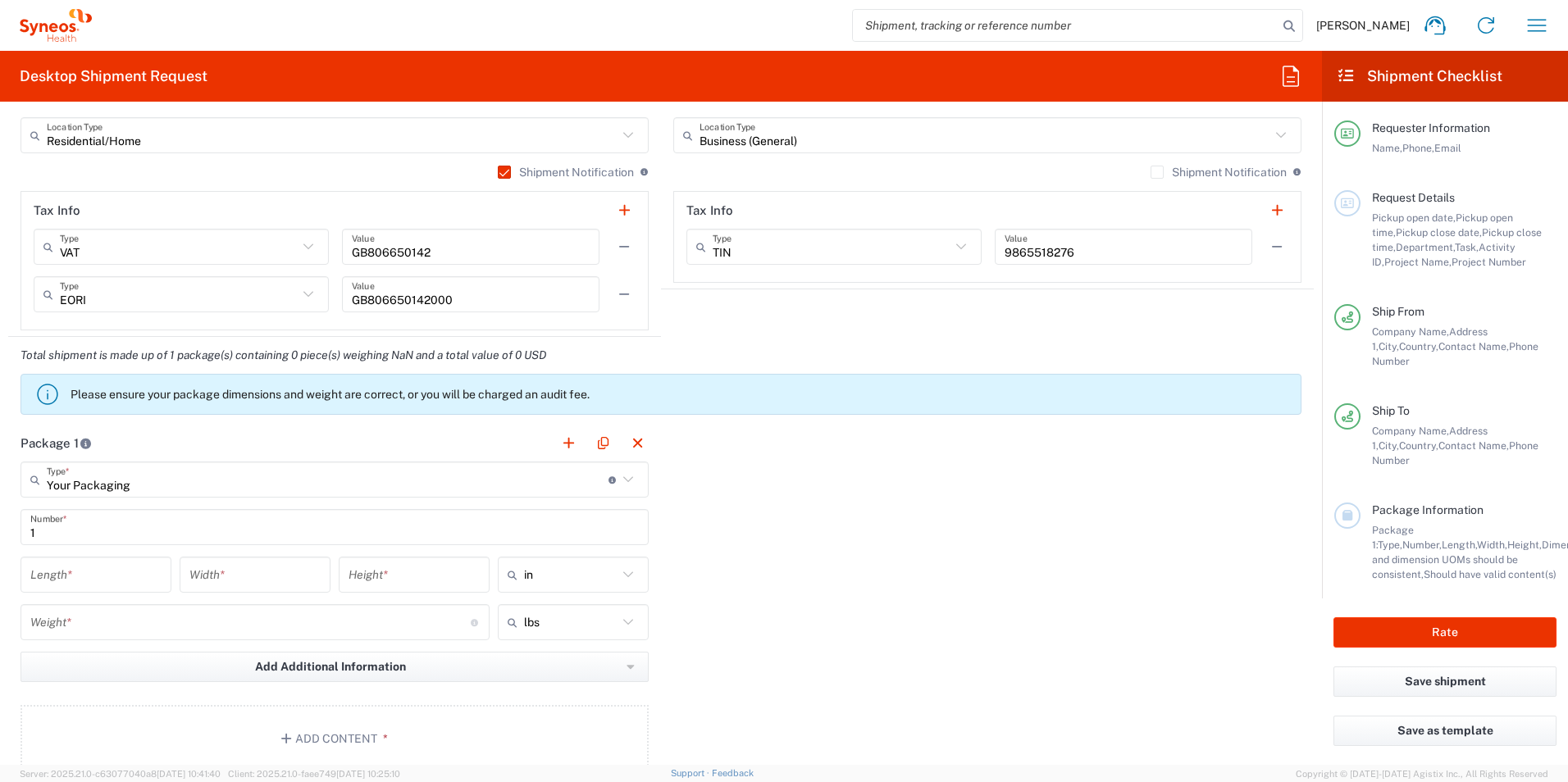
scroll to position [1312, 0]
click at [623, 475] on icon at bounding box center [628, 476] width 21 height 21
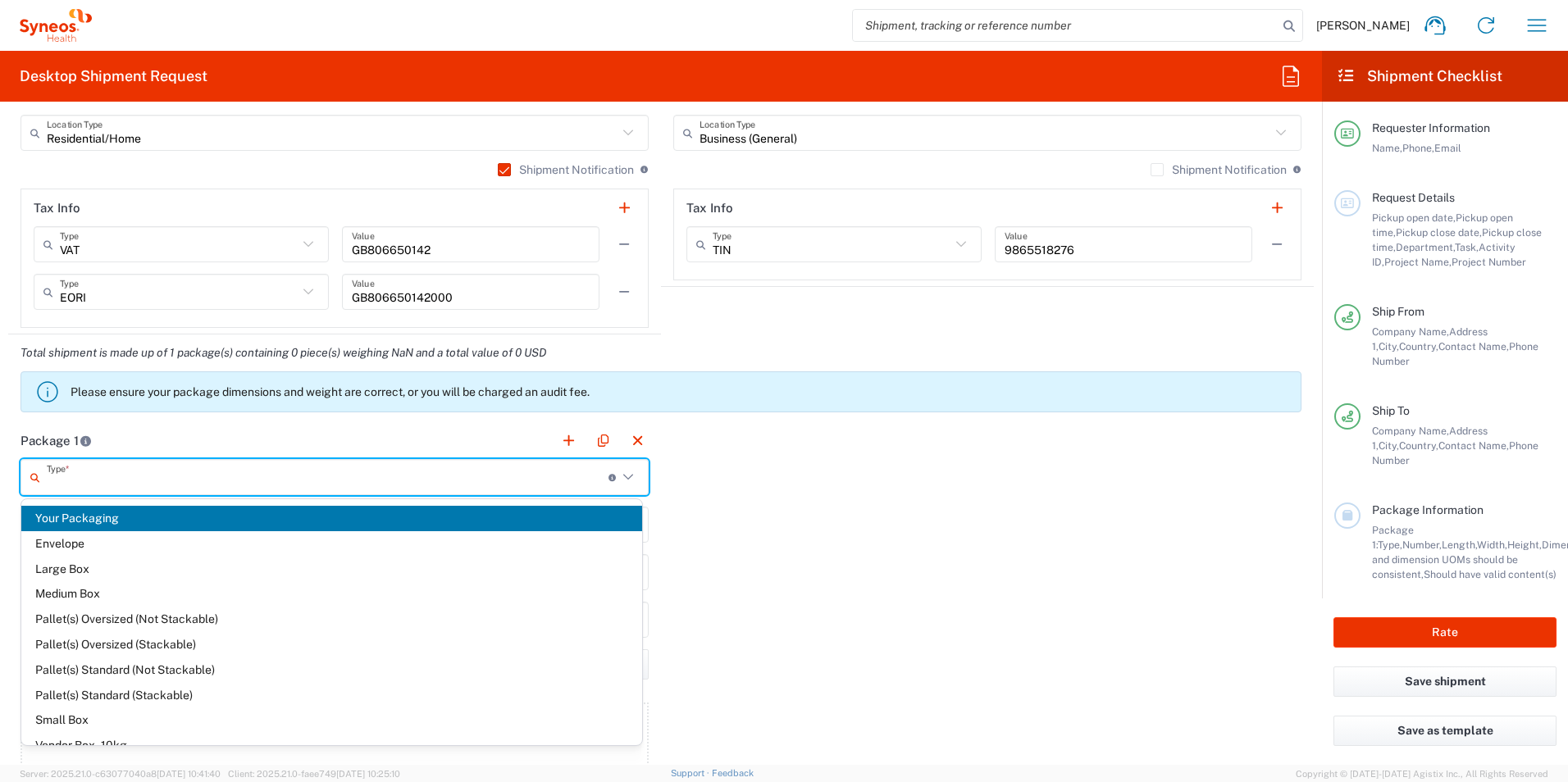
click at [580, 513] on span "Your Packaging" at bounding box center [331, 518] width 621 height 25
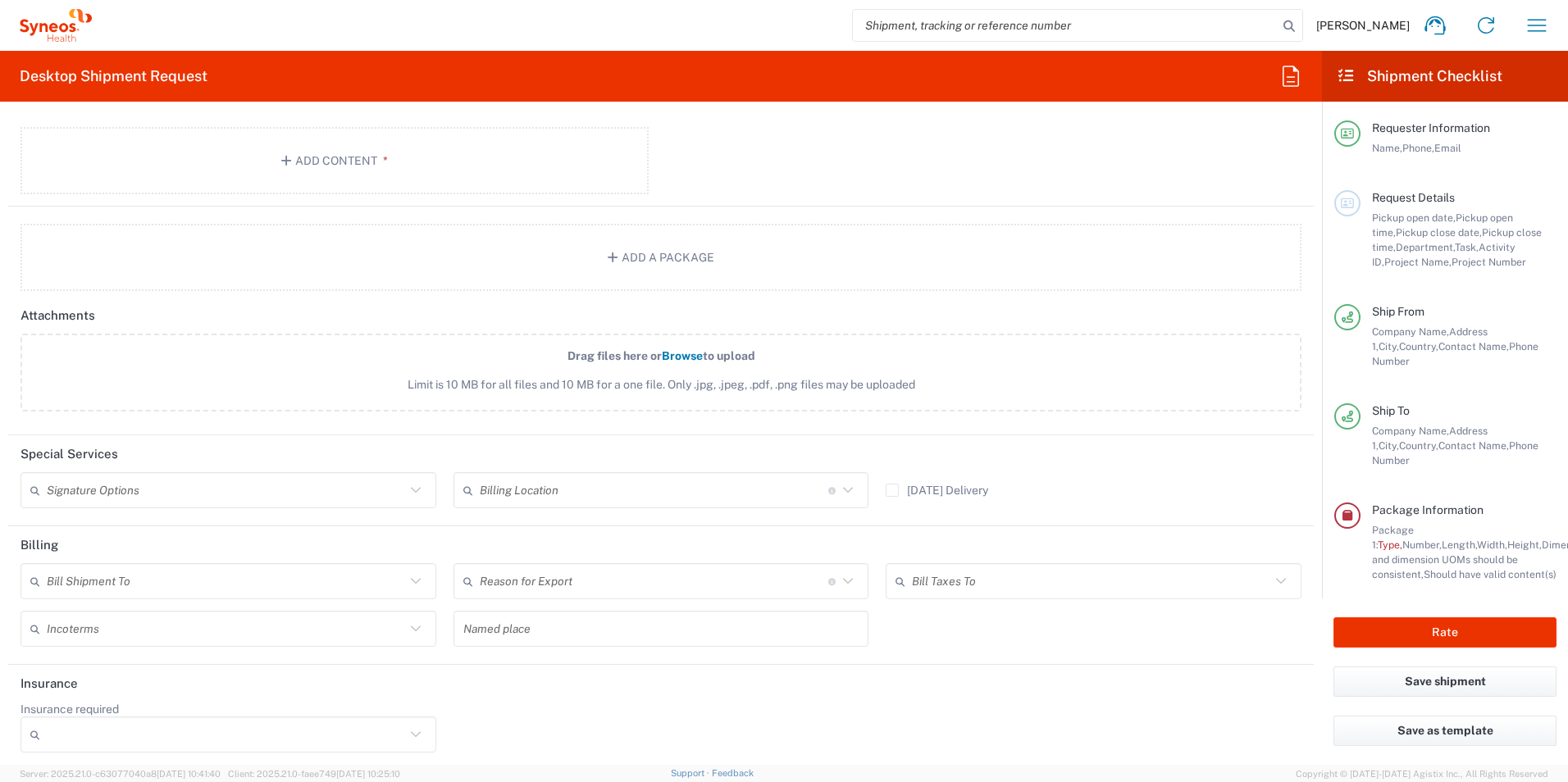
scroll to position [1908, 0]
click at [1430, 669] on button "Save shipment" at bounding box center [1445, 682] width 224 height 30
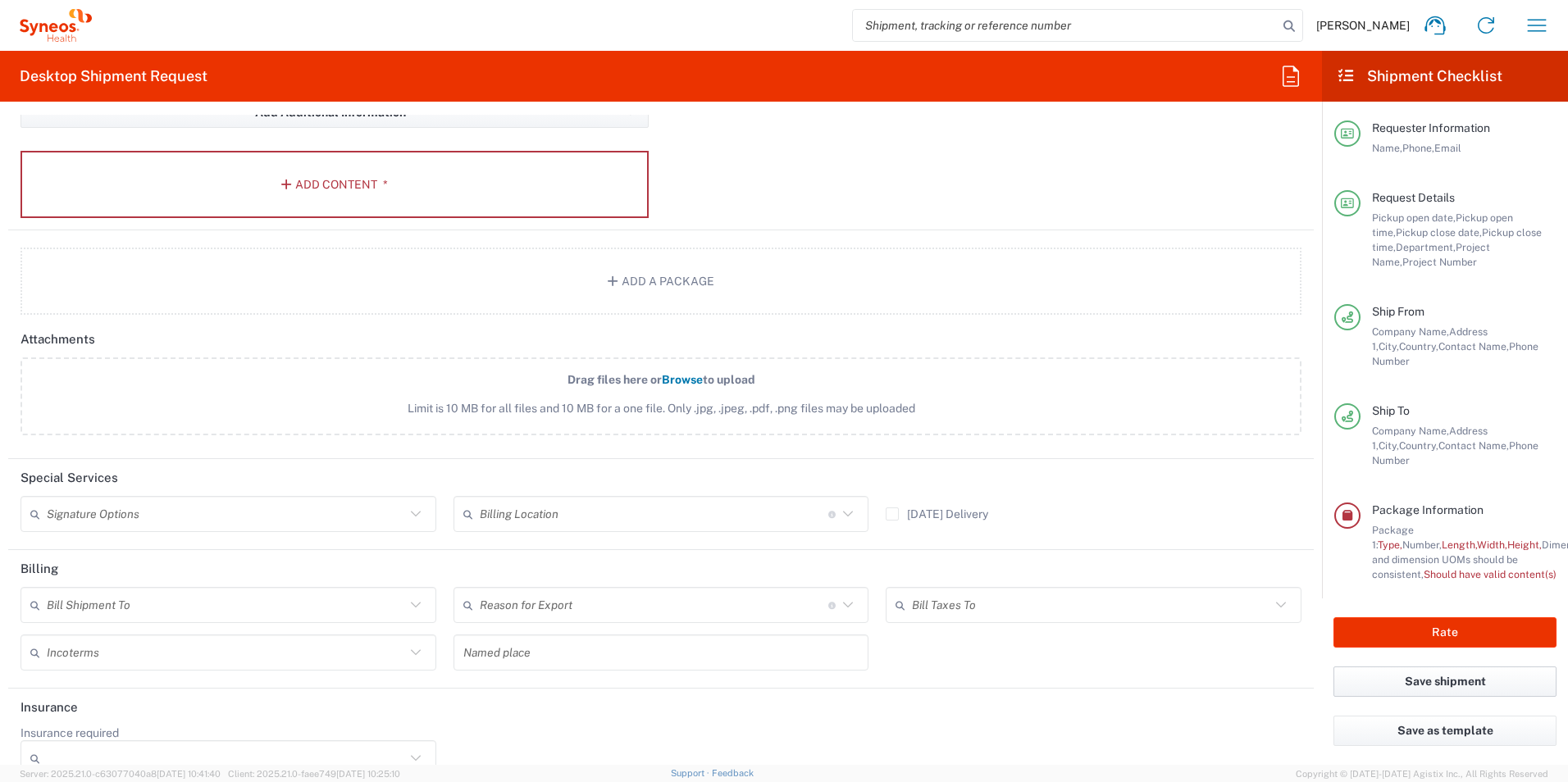
scroll to position [1938, 0]
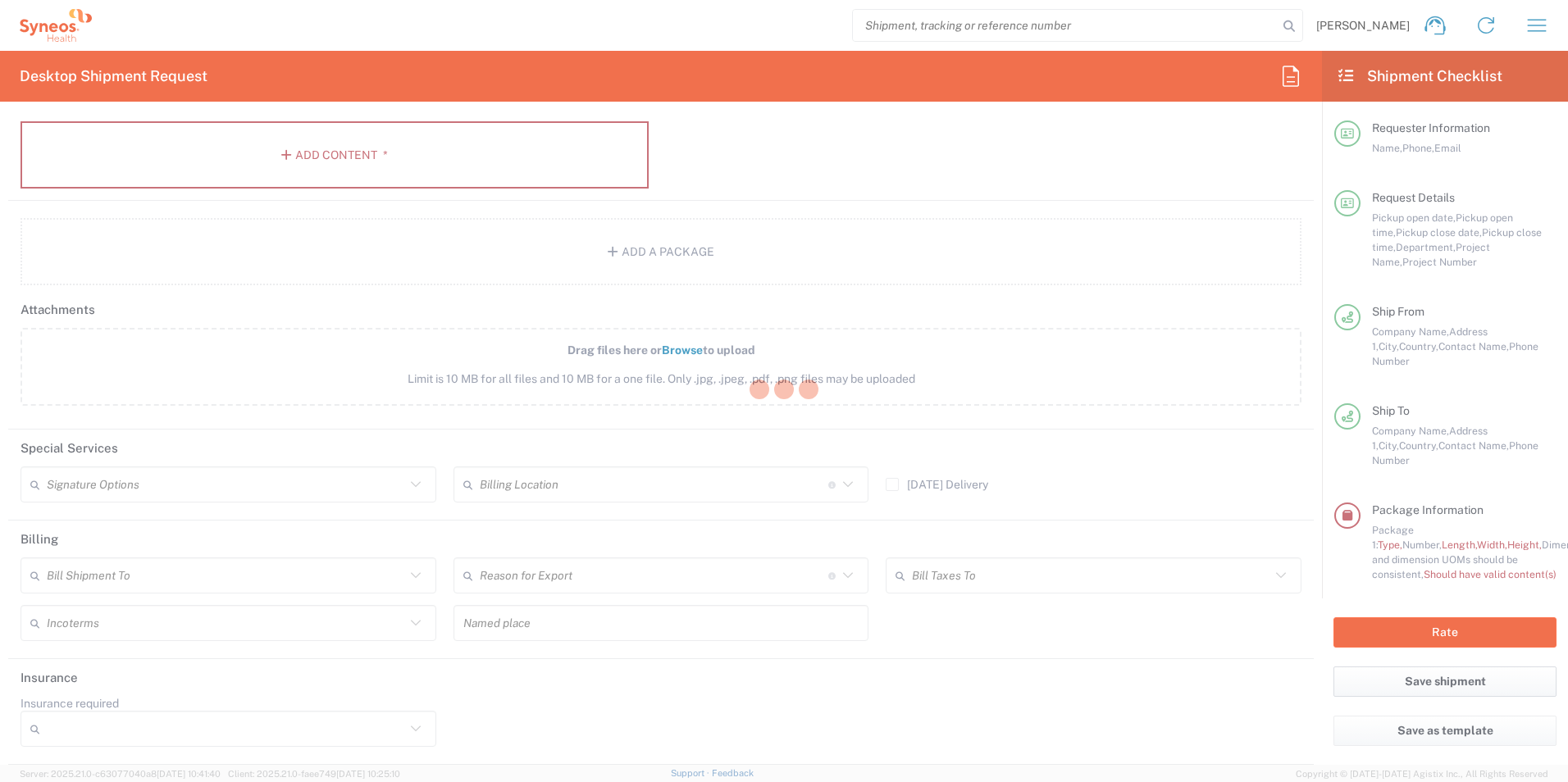
type input "**6183 DEPARTMENTAL EXPENSE"
